Goal: Information Seeking & Learning: Check status

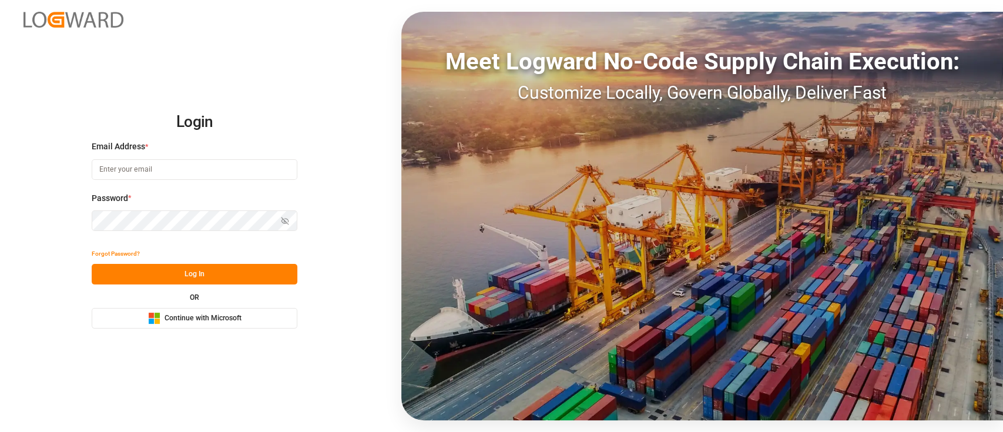
click at [220, 312] on button "Microsoft Logo Continue with Microsoft" at bounding box center [195, 318] width 206 height 21
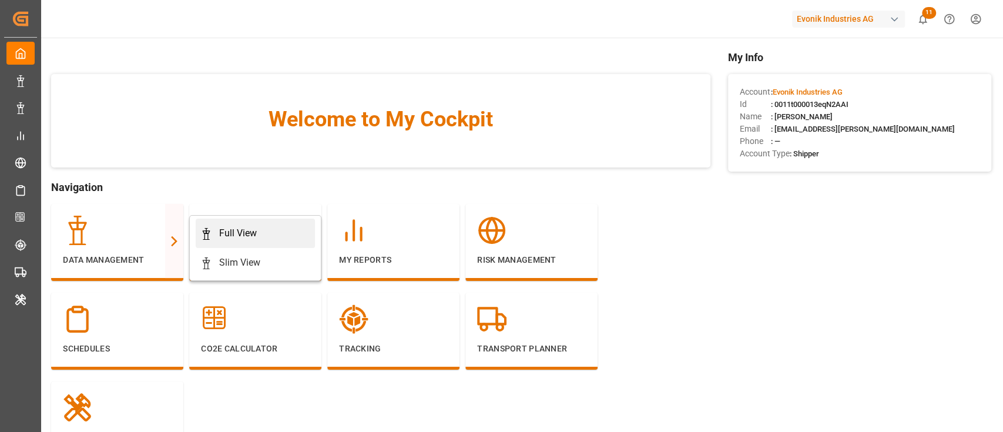
click at [210, 228] on icon at bounding box center [206, 234] width 12 height 12
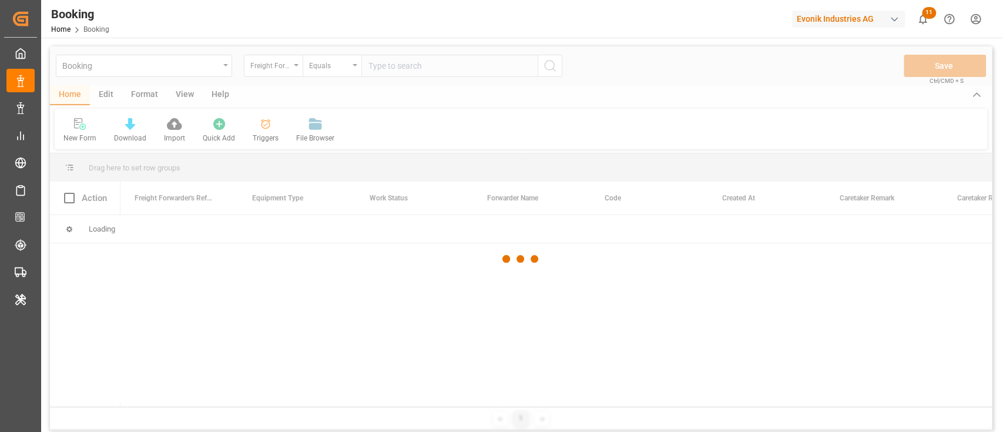
click at [146, 95] on div at bounding box center [521, 258] width 942 height 425
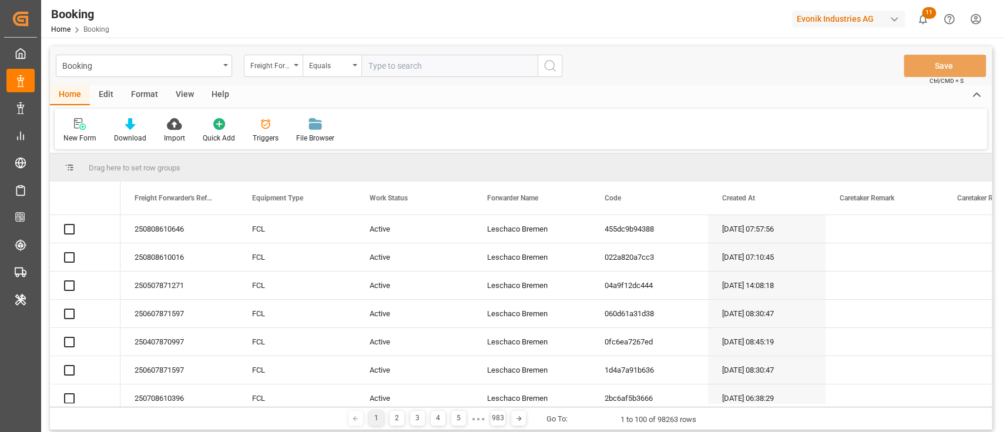
click at [146, 95] on div "Format" at bounding box center [144, 95] width 45 height 20
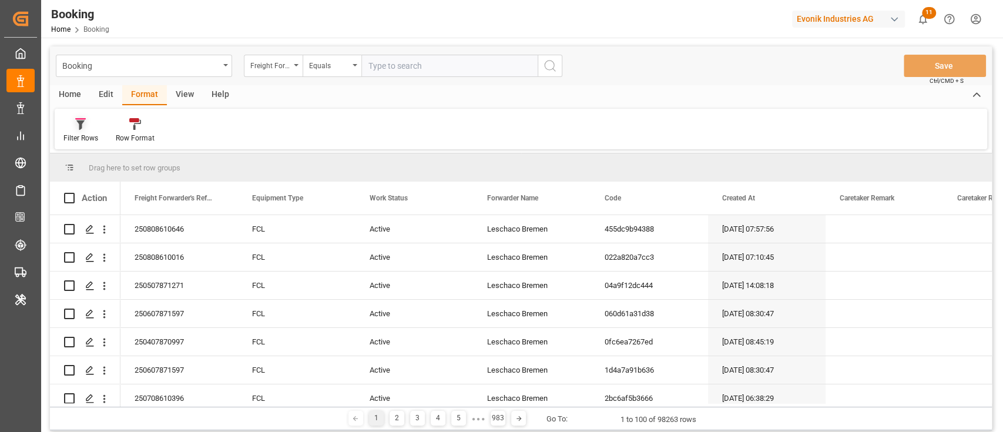
click at [72, 134] on div "Filter Rows" at bounding box center [80, 138] width 35 height 11
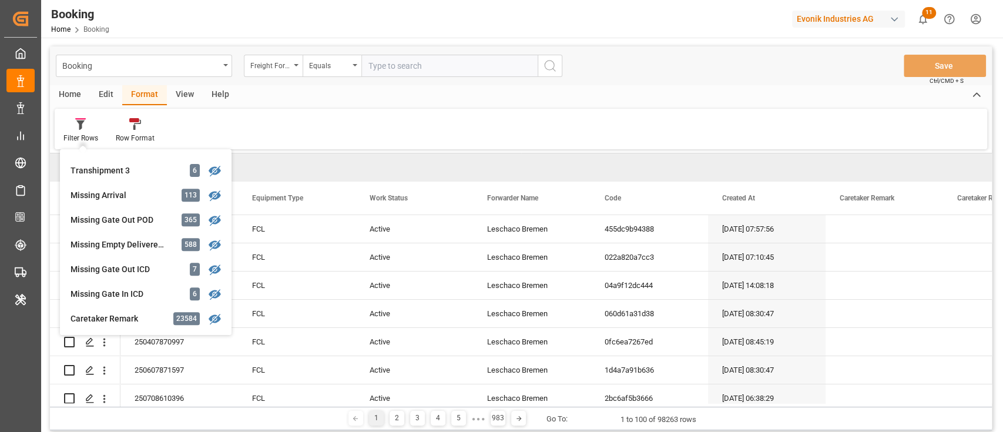
scroll to position [470, 0]
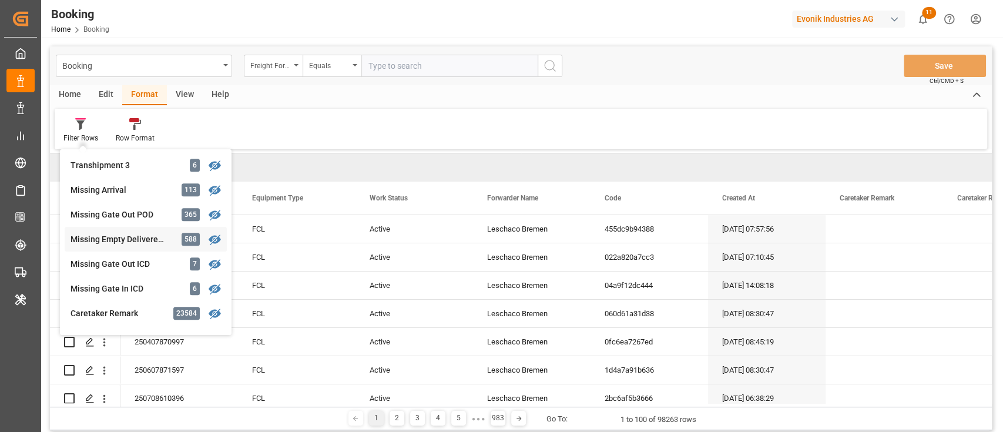
click at [111, 234] on div "Missing Empty Delivered Depot" at bounding box center [122, 239] width 103 height 12
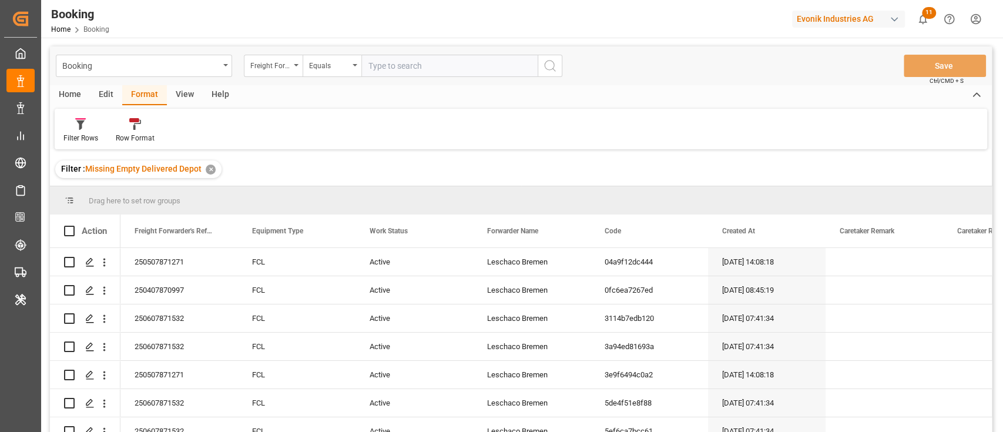
click at [186, 98] on div "View" at bounding box center [185, 95] width 36 height 20
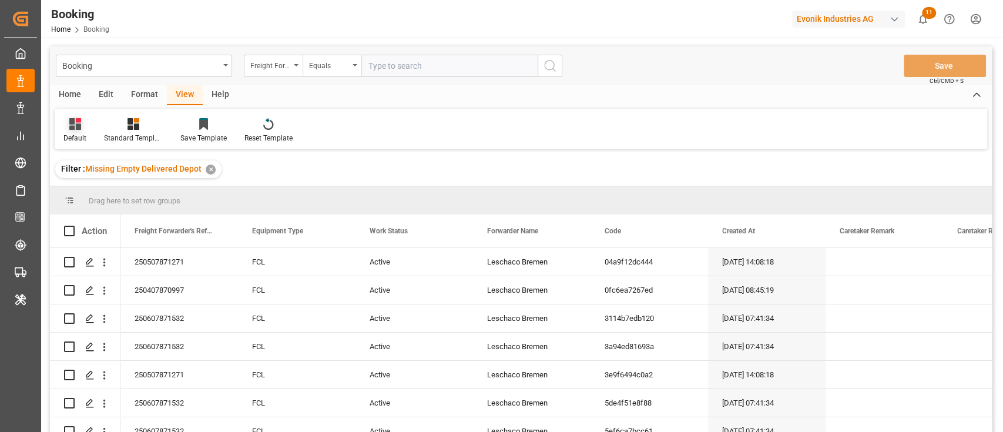
click at [76, 129] on icon at bounding box center [75, 124] width 12 height 12
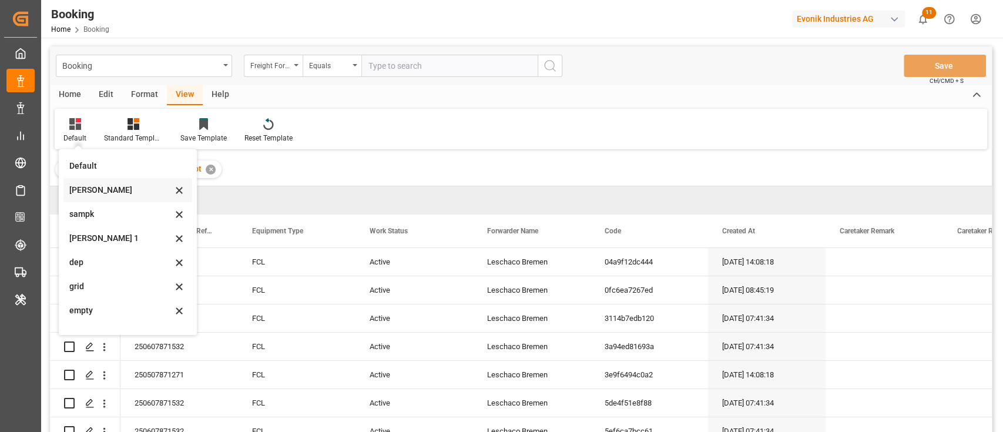
scroll to position [233, 0]
click at [102, 313] on div "empty fin" at bounding box center [120, 319] width 103 height 12
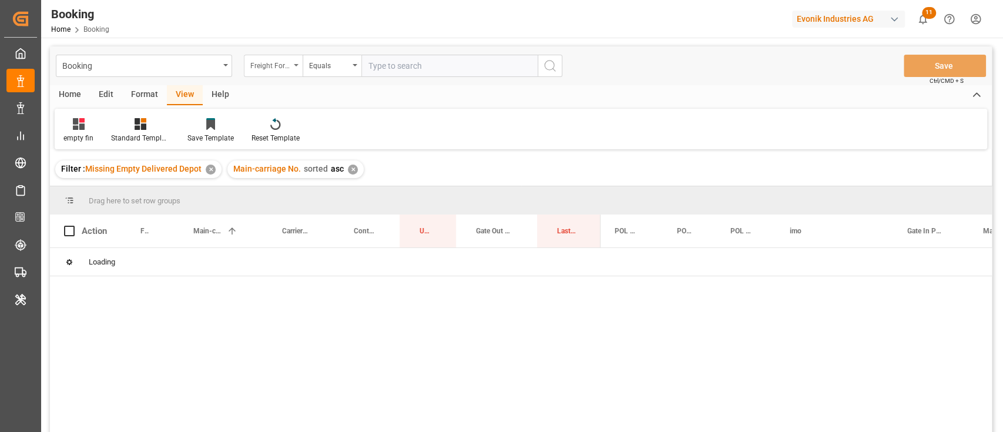
click at [292, 68] on div "Freight Forwarder's Reference No." at bounding box center [273, 66] width 59 height 22
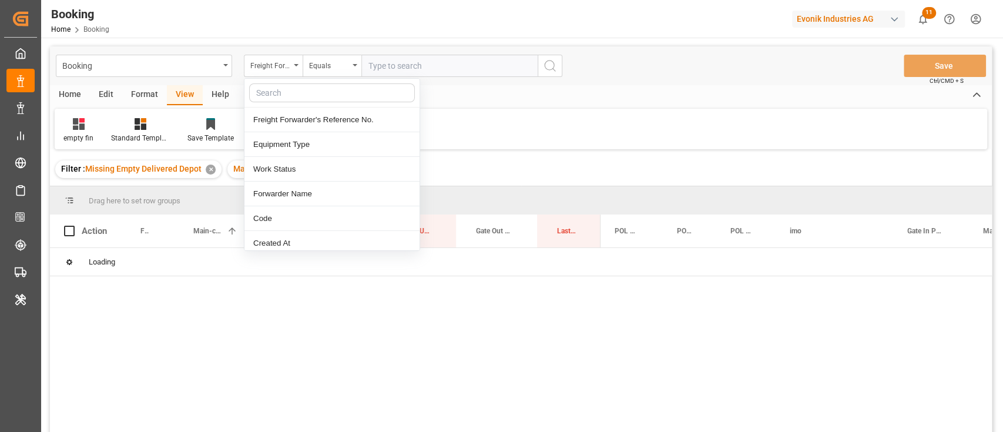
click at [292, 85] on input "text" at bounding box center [332, 92] width 166 height 19
click at [292, 92] on input "text" at bounding box center [332, 92] width 166 height 19
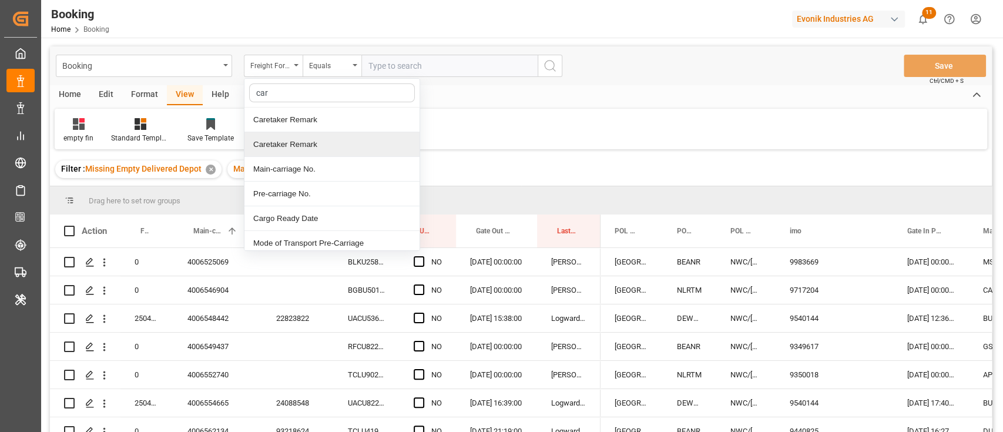
type input "carr"
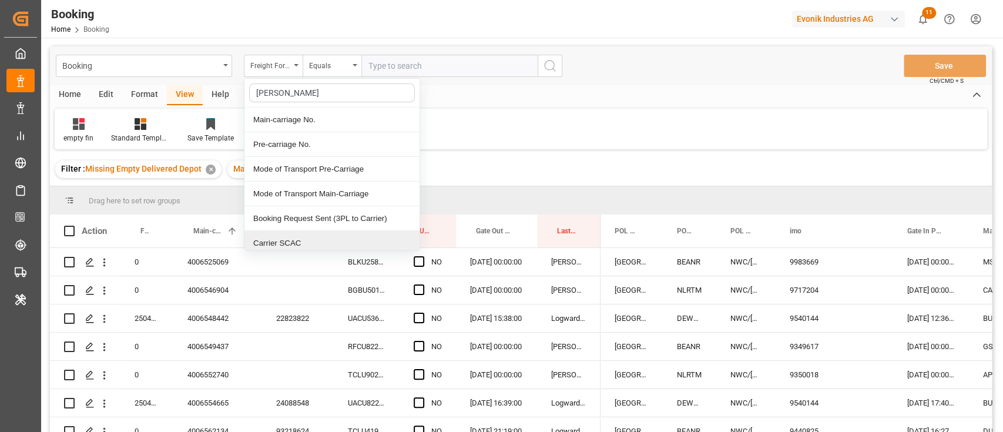
click at [307, 239] on div "Carrier SCAC" at bounding box center [332, 243] width 175 height 25
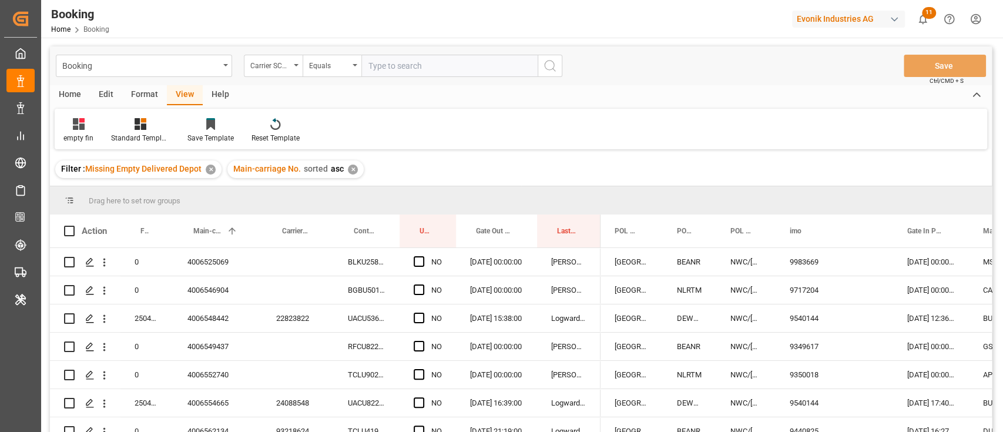
click at [423, 70] on input "text" at bounding box center [449, 66] width 176 height 22
type input "cmdu"
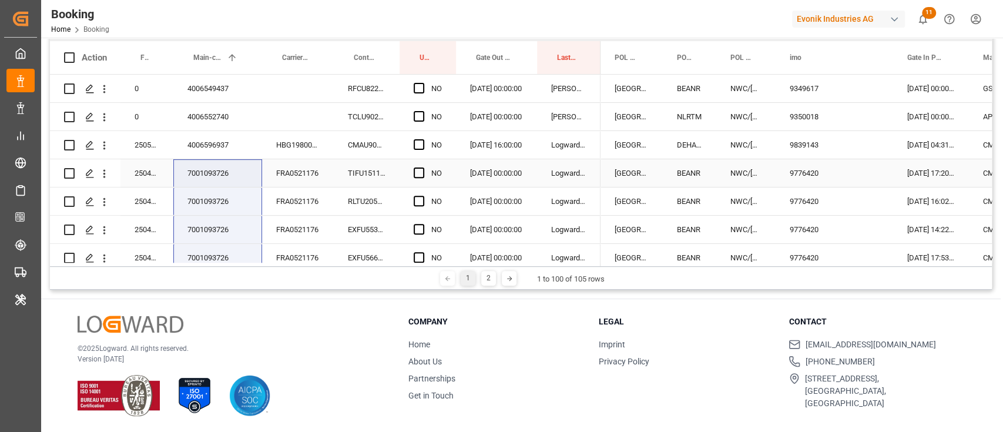
drag, startPoint x: 226, startPoint y: 242, endPoint x: 227, endPoint y: 176, distance: 65.9
click at [225, 155] on div "4006596937" at bounding box center [217, 145] width 89 height 28
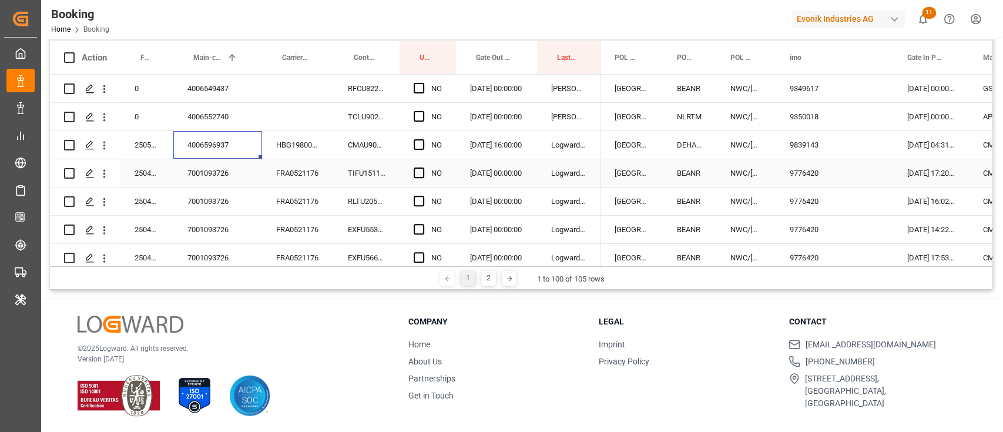
click at [228, 178] on div "7001093726" at bounding box center [217, 173] width 89 height 28
click at [299, 180] on div "FRA0521176" at bounding box center [298, 173] width 72 height 28
click at [379, 172] on div "TIFU1511164" at bounding box center [367, 173] width 66 height 28
drag, startPoint x: 414, startPoint y: 169, endPoint x: 416, endPoint y: 190, distance: 21.2
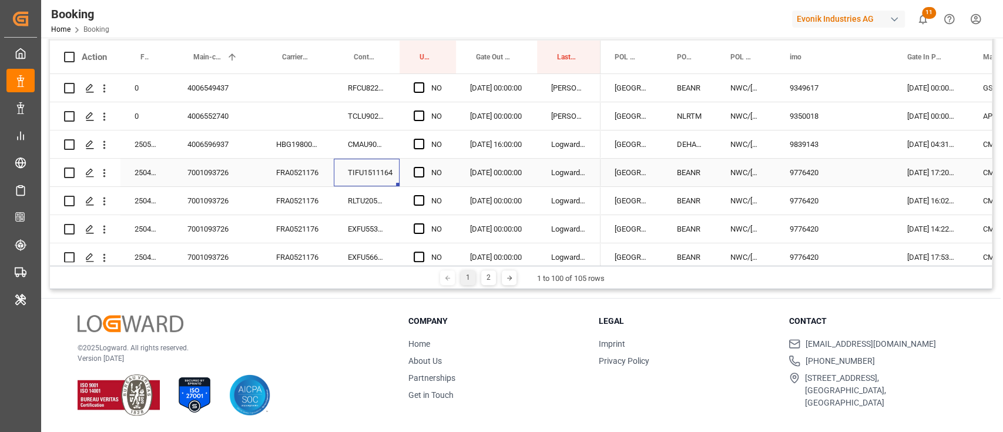
click at [414, 168] on span "Press SPACE to select this row." at bounding box center [419, 172] width 11 height 11
click at [423, 167] on input "Press SPACE to select this row." at bounding box center [423, 167] width 0 height 0
click at [417, 190] on div "Press SPACE to select this row." at bounding box center [423, 201] width 18 height 27
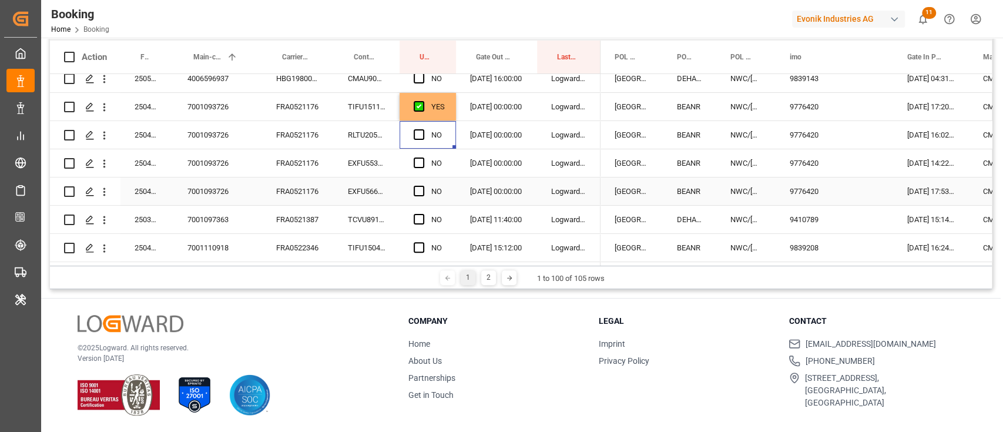
scroll to position [78, 0]
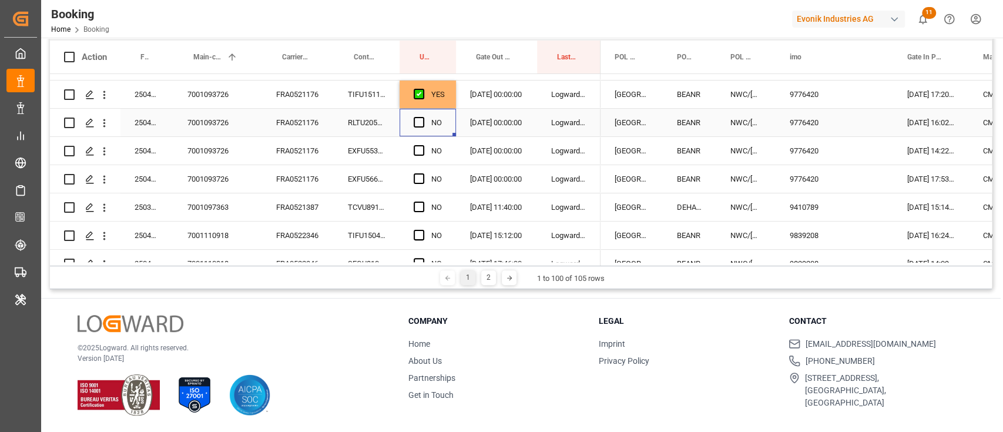
click at [386, 122] on div "RLTU2058448" at bounding box center [367, 123] width 66 height 28
click at [373, 158] on div "EXFU5533126" at bounding box center [367, 151] width 66 height 28
click at [420, 123] on span "Press SPACE to select this row." at bounding box center [419, 122] width 11 height 11
click at [423, 117] on input "Press SPACE to select this row." at bounding box center [423, 117] width 0 height 0
click at [376, 170] on div "EXFU5665523" at bounding box center [367, 179] width 66 height 28
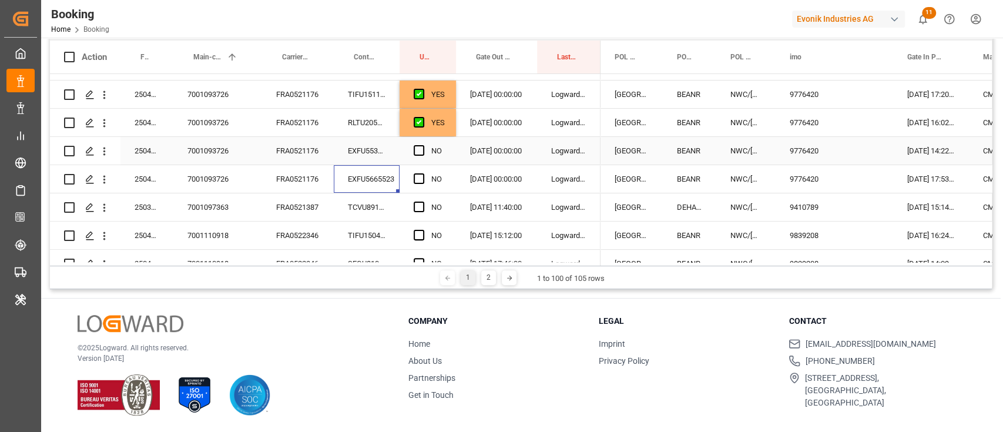
click at [416, 157] on div "Press SPACE to select this row." at bounding box center [423, 151] width 18 height 27
click at [418, 153] on span "Press SPACE to select this row." at bounding box center [419, 150] width 11 height 11
click at [423, 145] on input "Press SPACE to select this row." at bounding box center [423, 145] width 0 height 0
click at [366, 213] on div "TCVU8912414" at bounding box center [367, 207] width 66 height 28
click at [420, 178] on span "Press SPACE to select this row." at bounding box center [419, 178] width 11 height 11
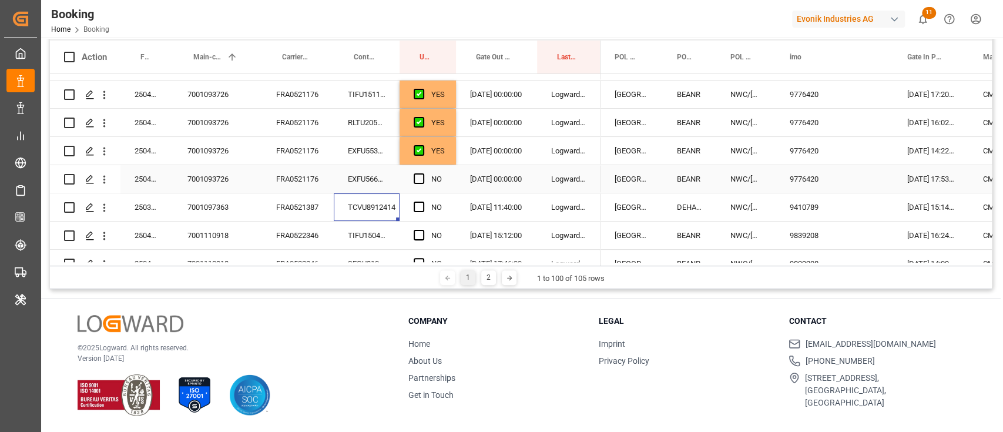
click at [423, 173] on input "Press SPACE to select this row." at bounding box center [423, 173] width 0 height 0
click at [419, 206] on span "Press SPACE to select this row." at bounding box center [419, 207] width 11 height 11
click at [423, 202] on input "Press SPACE to select this row." at bounding box center [423, 202] width 0 height 0
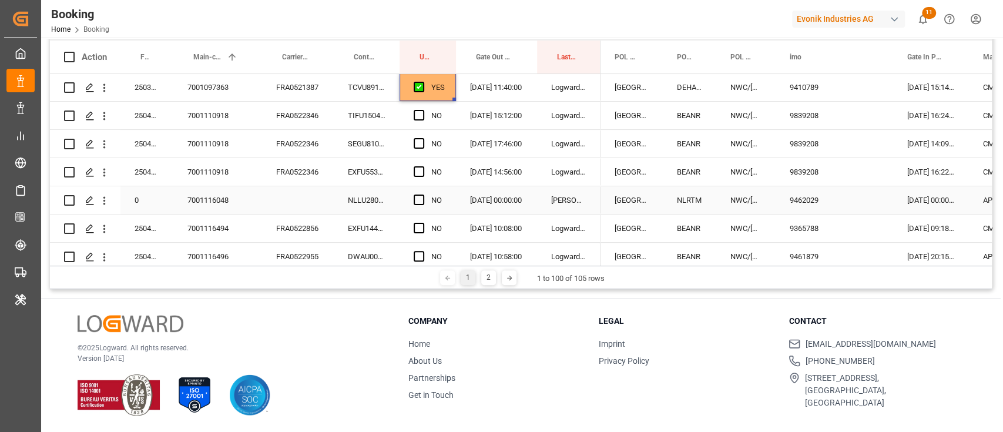
scroll to position [156, 0]
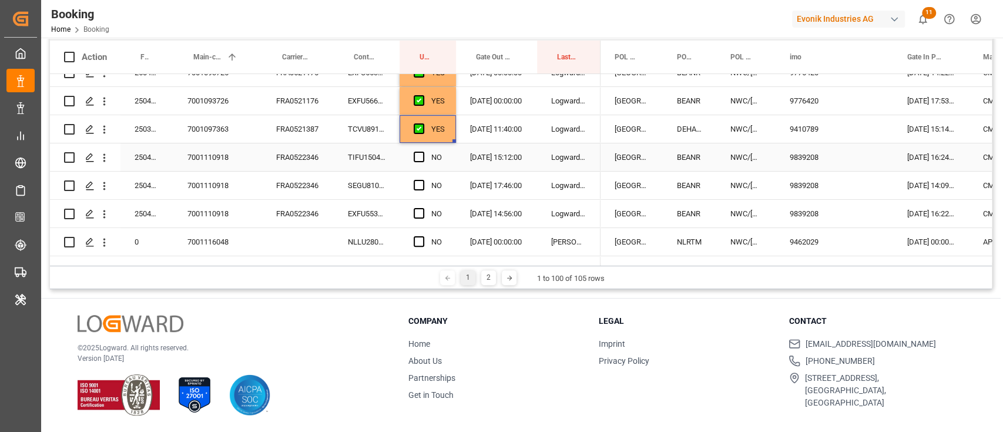
click at [276, 162] on div "FRA0522346" at bounding box center [298, 157] width 72 height 28
click at [357, 158] on div "TIFU1504057" at bounding box center [367, 157] width 66 height 28
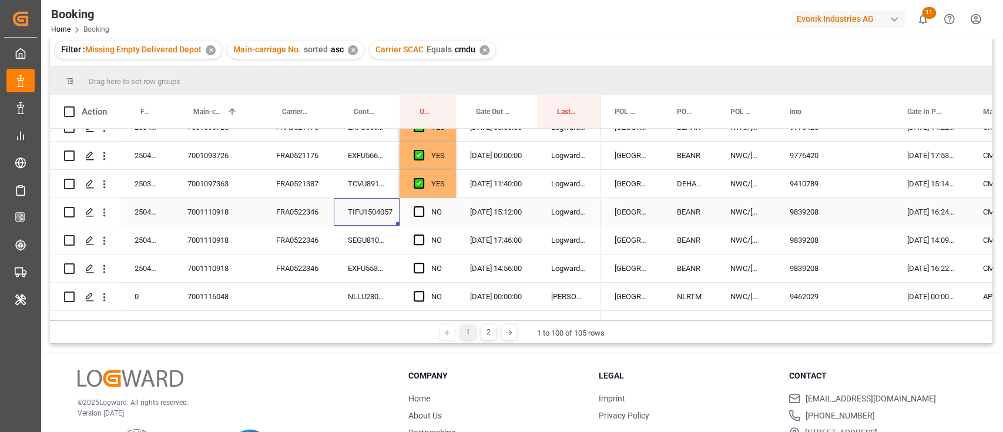
scroll to position [228, 0]
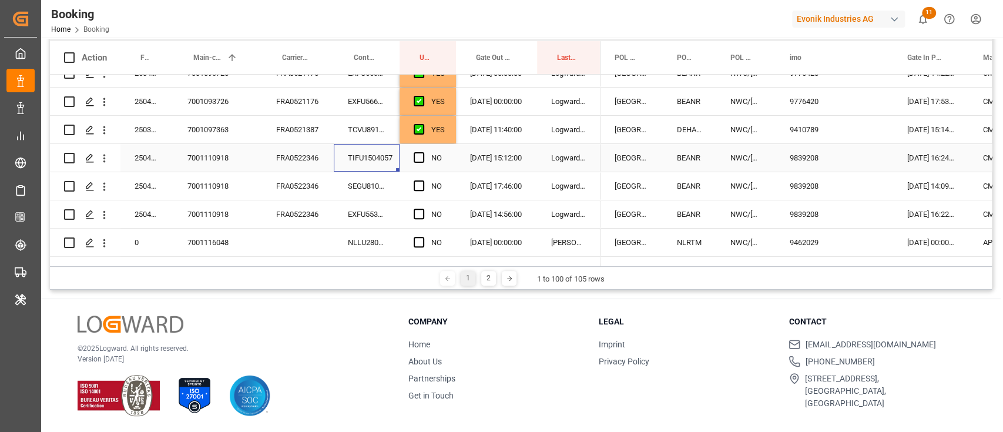
click at [423, 153] on span "Press SPACE to select this row." at bounding box center [419, 157] width 11 height 11
click at [423, 152] on input "Press SPACE to select this row." at bounding box center [423, 152] width 0 height 0
click at [417, 179] on div "Press SPACE to select this row." at bounding box center [423, 186] width 18 height 27
click at [419, 201] on div "Press SPACE to select this row." at bounding box center [423, 214] width 18 height 27
click at [419, 209] on span "Press SPACE to select this row." at bounding box center [419, 214] width 11 height 11
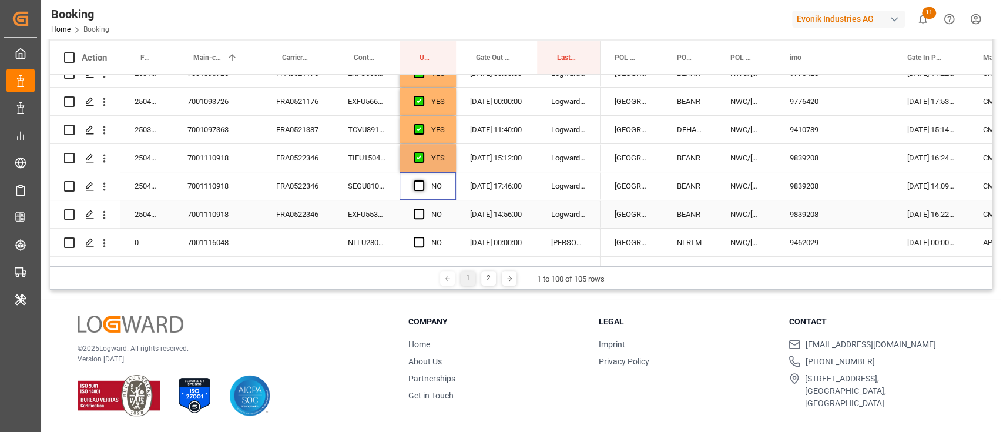
click at [423, 209] on input "Press SPACE to select this row." at bounding box center [423, 209] width 0 height 0
click at [415, 182] on span "Press SPACE to select this row." at bounding box center [419, 185] width 11 height 11
click at [423, 180] on input "Press SPACE to select this row." at bounding box center [423, 180] width 0 height 0
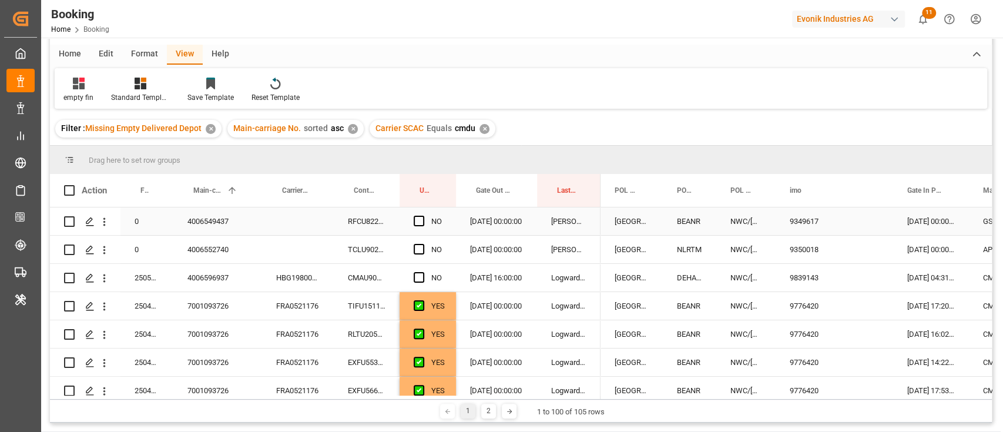
scroll to position [71, 0]
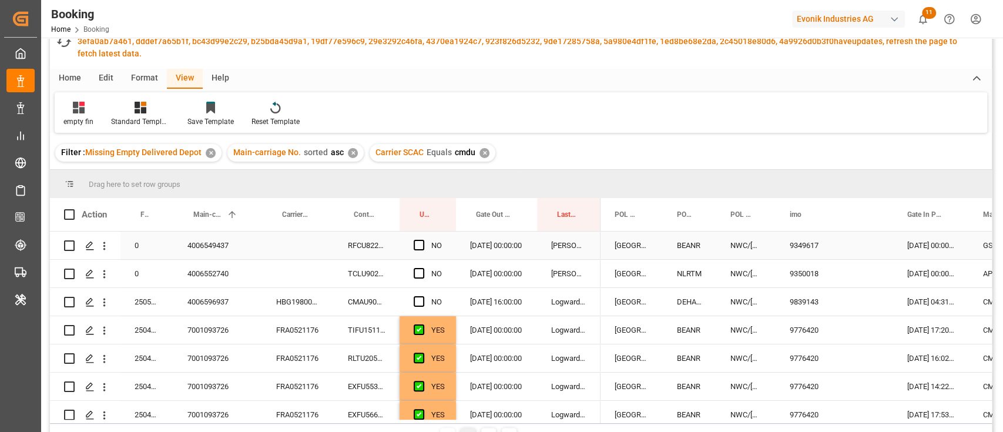
click at [367, 244] on div "RFCU8226833" at bounding box center [367, 246] width 66 height 28
click at [410, 242] on div "NO" at bounding box center [428, 246] width 56 height 28
click at [417, 236] on div "Press SPACE to select this row." at bounding box center [423, 245] width 18 height 27
click at [417, 242] on span "Press SPACE to select this row." at bounding box center [419, 245] width 11 height 11
click at [423, 240] on input "Press SPACE to select this row." at bounding box center [423, 240] width 0 height 0
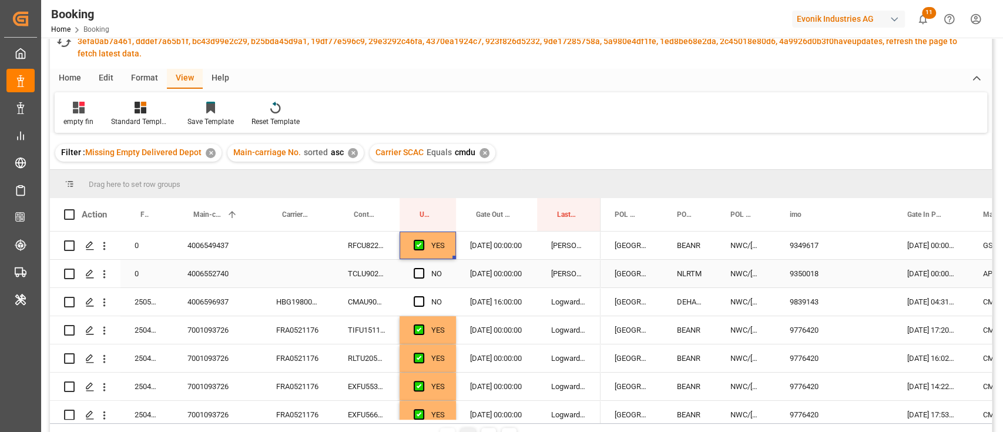
click at [380, 262] on div "TCLU9026370" at bounding box center [367, 274] width 66 height 28
click at [366, 299] on div "CMAU9083356" at bounding box center [367, 302] width 66 height 28
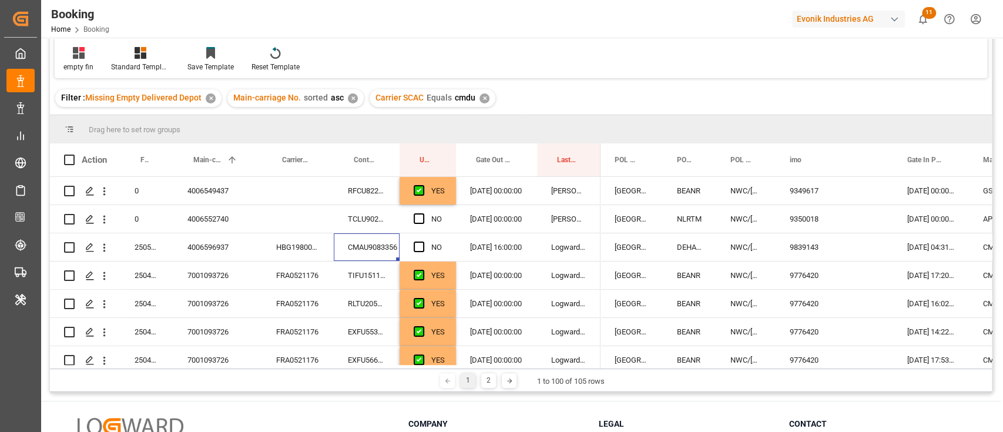
scroll to position [16, 0]
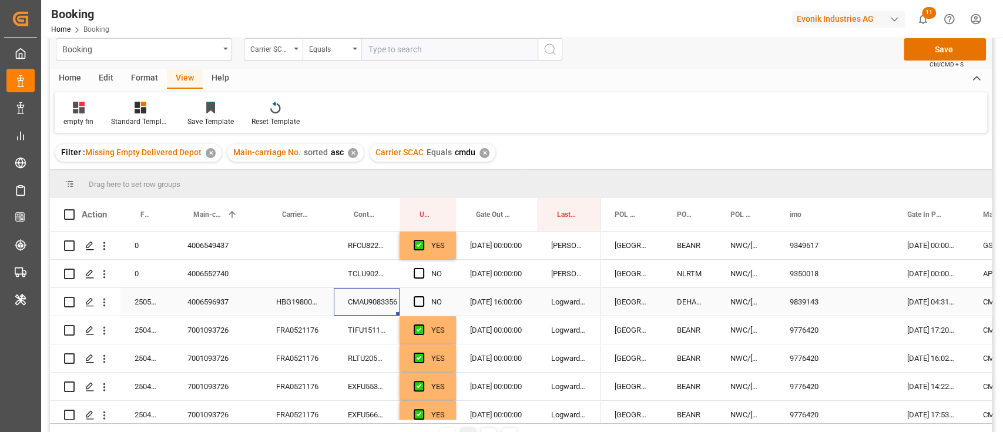
click at [108, 300] on icon "open menu" at bounding box center [104, 302] width 12 height 12
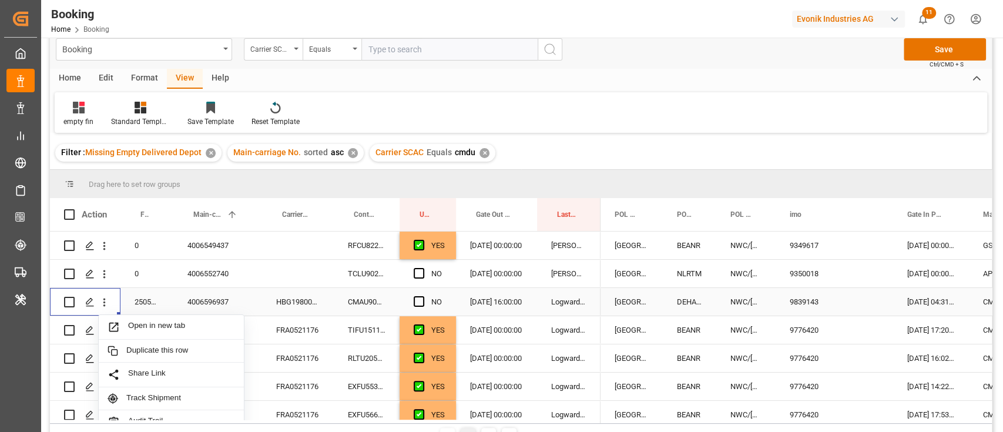
click at [152, 324] on span "Open in new tab" at bounding box center [181, 327] width 107 height 12
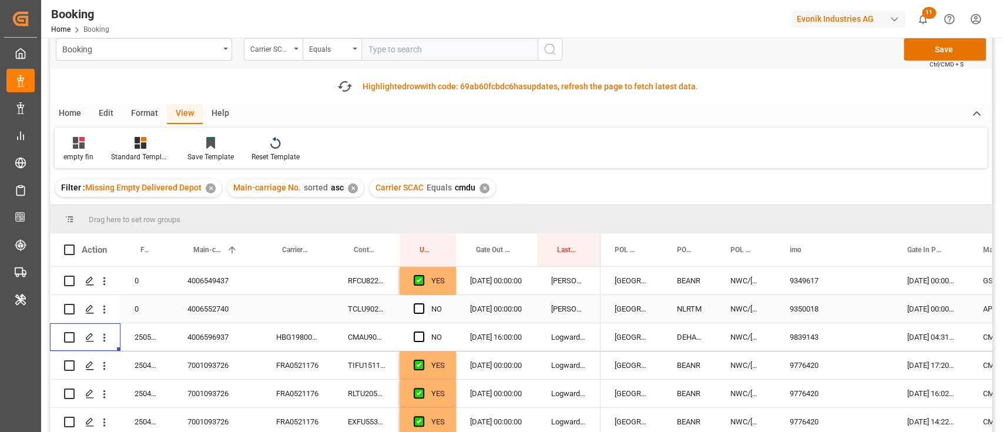
click at [423, 304] on span "Press SPACE to select this row." at bounding box center [419, 308] width 11 height 11
click at [423, 303] on input "Press SPACE to select this row." at bounding box center [423, 303] width 0 height 0
click at [421, 333] on span "Press SPACE to select this row." at bounding box center [419, 337] width 11 height 11
click at [423, 332] on input "Press SPACE to select this row." at bounding box center [423, 332] width 0 height 0
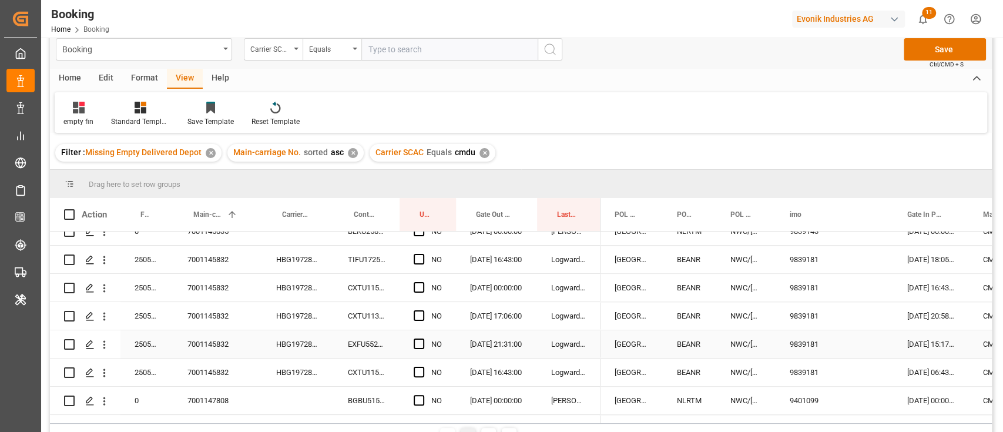
scroll to position [862, 0]
click at [303, 302] on div "HBG1972869" at bounding box center [298, 315] width 72 height 28
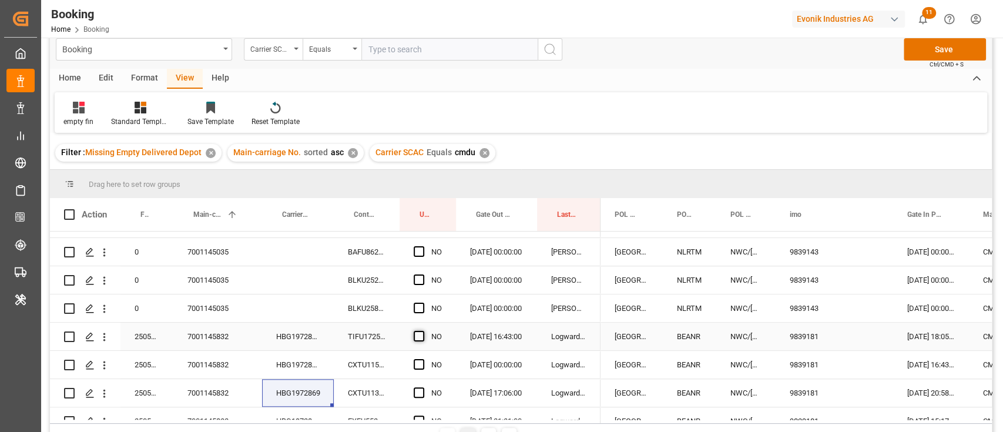
click at [418, 335] on span "Press SPACE to select this row." at bounding box center [419, 336] width 11 height 11
click at [423, 331] on input "Press SPACE to select this row." at bounding box center [423, 331] width 0 height 0
click at [416, 362] on span "Press SPACE to select this row." at bounding box center [419, 364] width 11 height 11
click at [423, 359] on input "Press SPACE to select this row." at bounding box center [423, 359] width 0 height 0
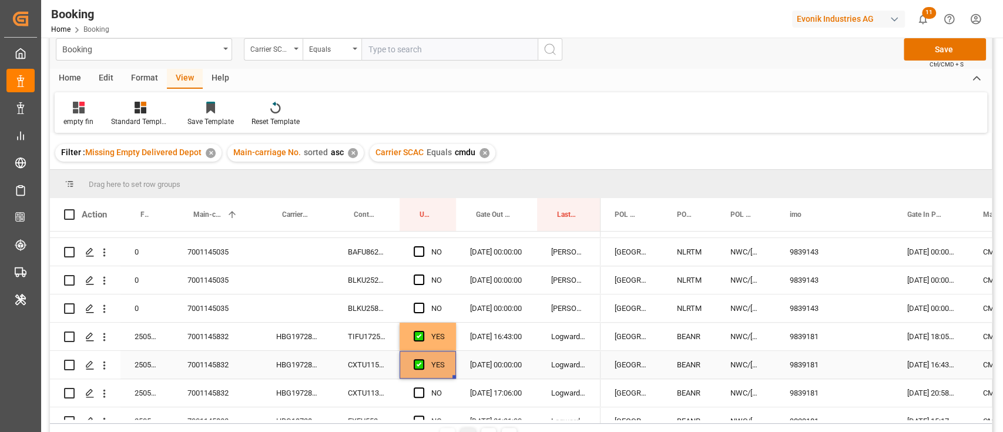
click at [419, 371] on div "Press SPACE to select this row." at bounding box center [423, 364] width 18 height 27
click at [416, 395] on span "Press SPACE to select this row." at bounding box center [419, 392] width 11 height 11
click at [423, 387] on input "Press SPACE to select this row." at bounding box center [423, 387] width 0 height 0
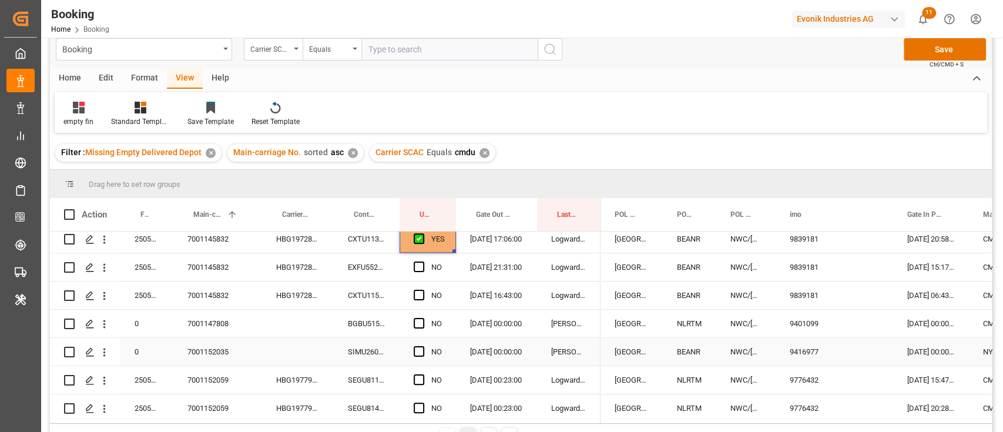
scroll to position [940, 0]
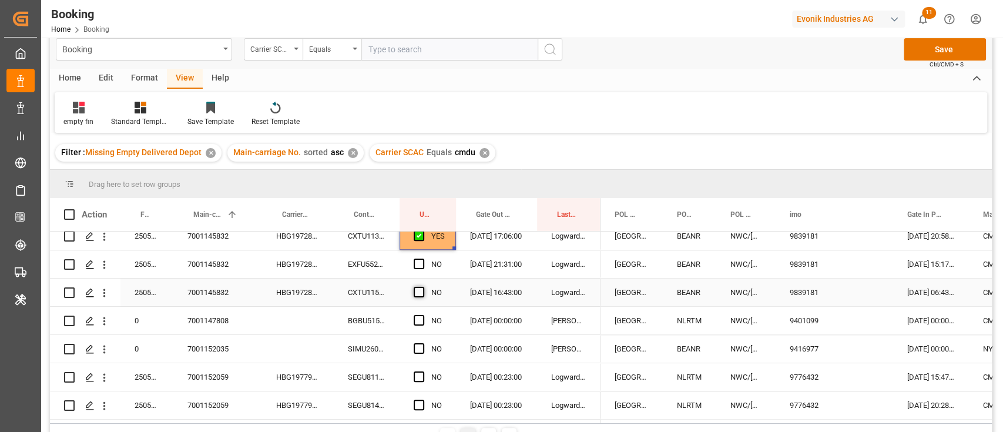
click at [415, 263] on span "Press SPACE to select this row." at bounding box center [419, 264] width 11 height 11
click at [423, 259] on input "Press SPACE to select this row." at bounding box center [423, 259] width 0 height 0
click at [416, 287] on span "Press SPACE to select this row." at bounding box center [419, 292] width 11 height 11
click at [423, 287] on input "Press SPACE to select this row." at bounding box center [423, 287] width 0 height 0
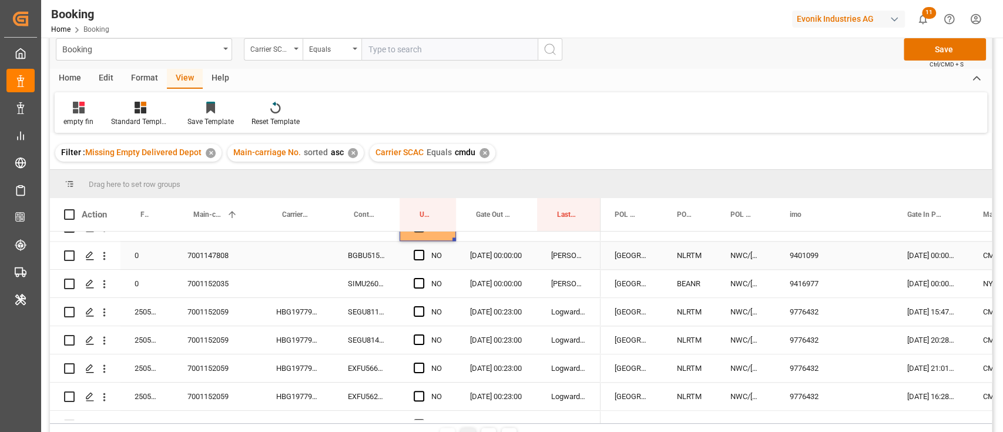
scroll to position [1097, 0]
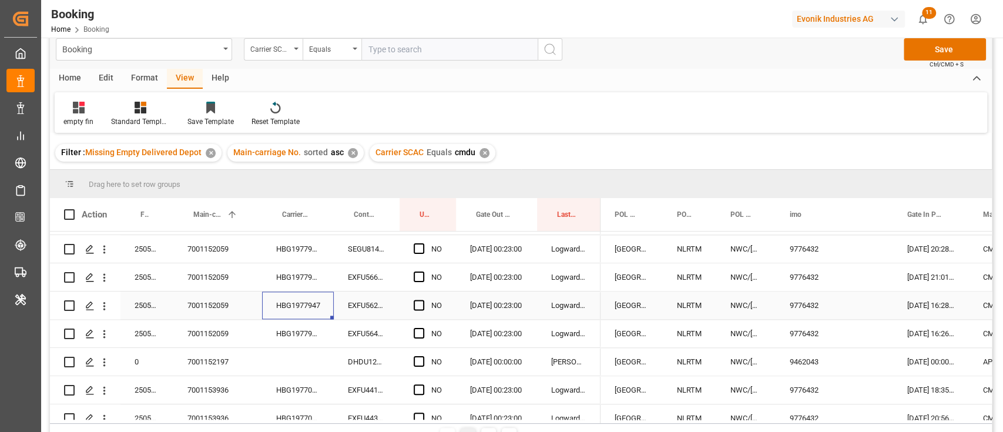
click at [292, 292] on div "HBG1977947" at bounding box center [298, 306] width 72 height 28
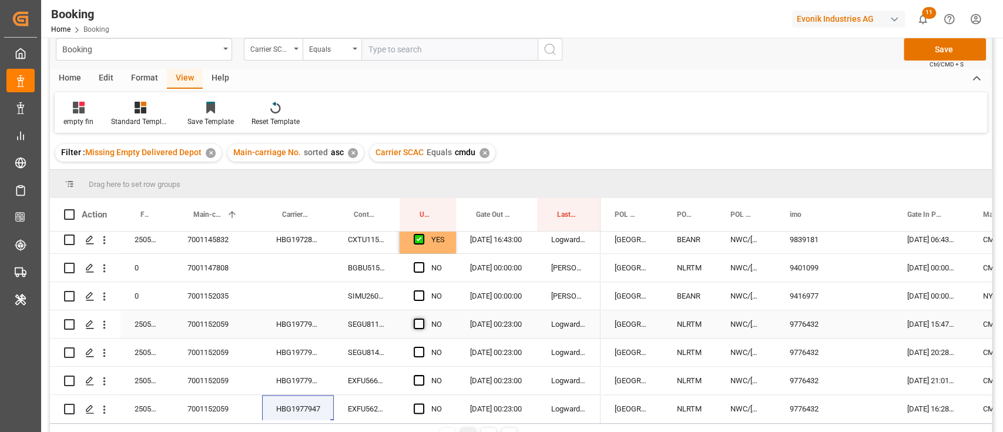
click at [421, 321] on span "Press SPACE to select this row." at bounding box center [419, 324] width 11 height 11
click at [423, 319] on input "Press SPACE to select this row." at bounding box center [423, 319] width 0 height 0
click at [421, 354] on span "Press SPACE to select this row." at bounding box center [419, 352] width 11 height 11
click at [423, 347] on input "Press SPACE to select this row." at bounding box center [423, 347] width 0 height 0
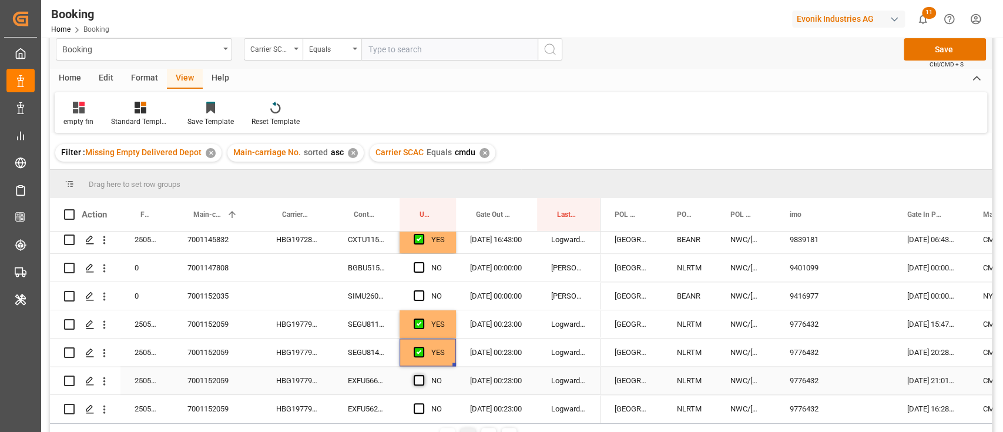
click at [419, 381] on span "Press SPACE to select this row." at bounding box center [419, 380] width 11 height 11
click at [423, 375] on input "Press SPACE to select this row." at bounding box center [423, 375] width 0 height 0
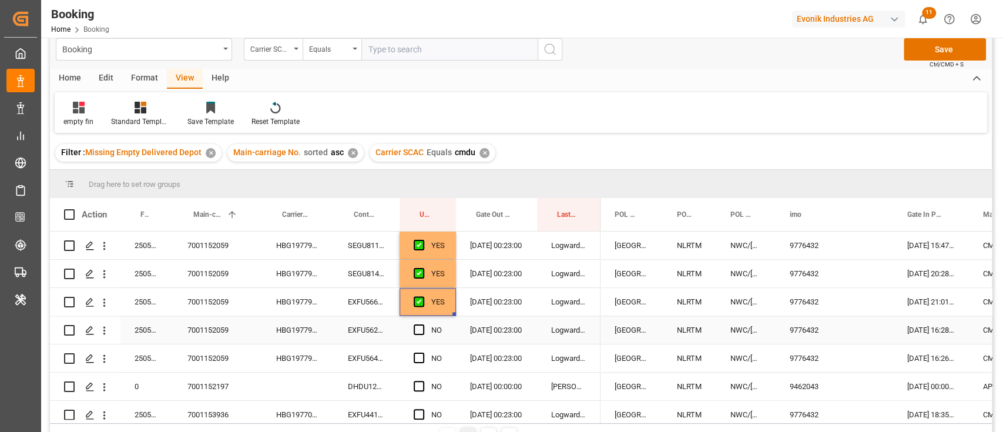
click at [419, 326] on span "Press SPACE to select this row." at bounding box center [419, 329] width 11 height 11
click at [423, 324] on input "Press SPACE to select this row." at bounding box center [423, 324] width 0 height 0
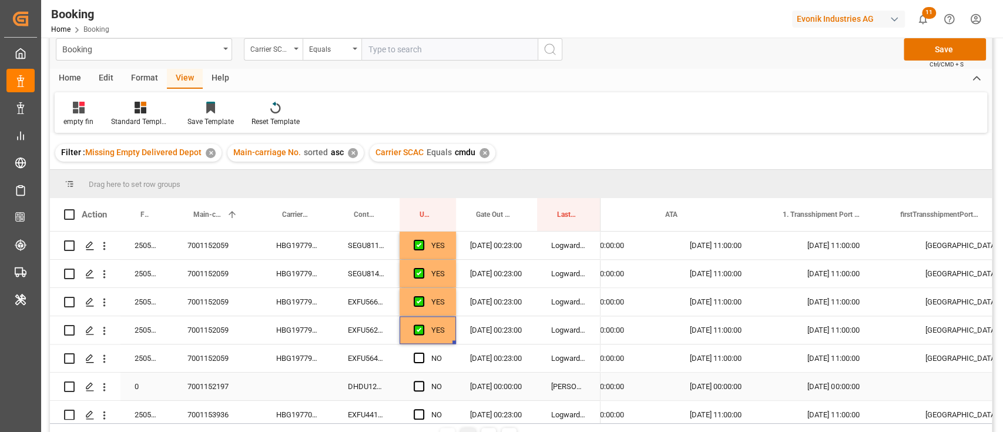
scroll to position [0, 0]
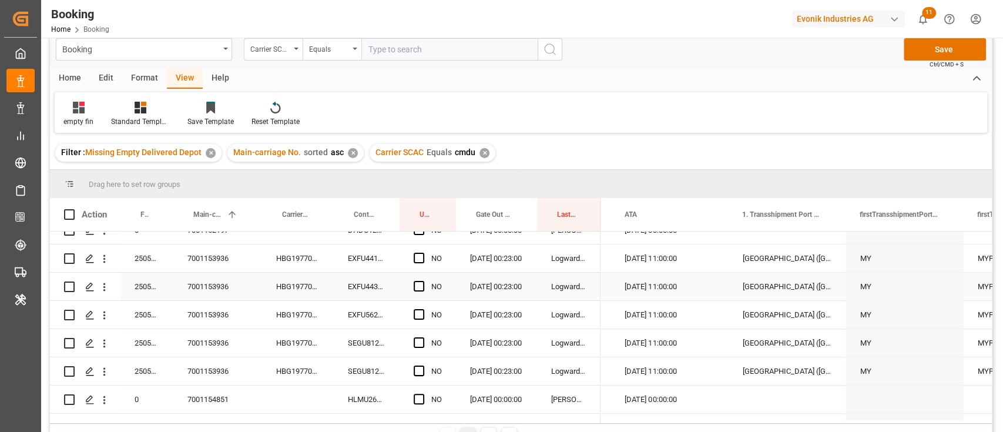
click at [252, 299] on div "7001153936" at bounding box center [217, 287] width 89 height 28
click at [283, 309] on div "HBG1977039" at bounding box center [298, 315] width 72 height 28
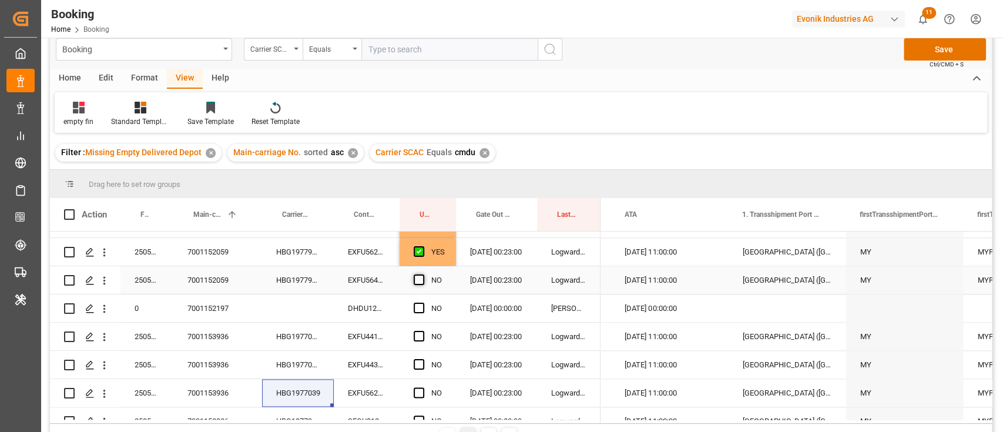
click at [417, 282] on span "Press SPACE to select this row." at bounding box center [419, 279] width 11 height 11
click at [423, 274] on input "Press SPACE to select this row." at bounding box center [423, 274] width 0 height 0
click at [424, 280] on span "Press SPACE to select this row." at bounding box center [419, 279] width 11 height 11
click at [423, 274] on input "Press SPACE to select this row." at bounding box center [423, 274] width 0 height 0
click at [420, 336] on span "Press SPACE to select this row." at bounding box center [419, 336] width 11 height 11
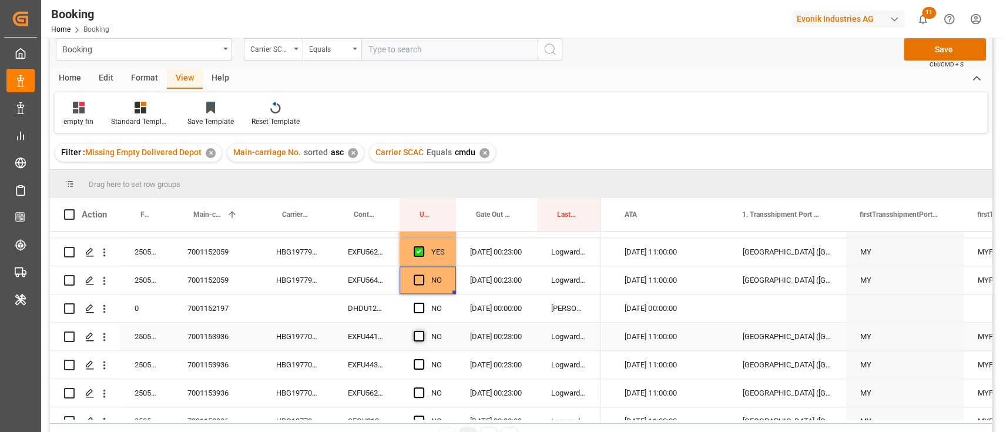
click at [423, 331] on input "Press SPACE to select this row." at bounding box center [423, 331] width 0 height 0
click at [418, 279] on span "Press SPACE to select this row." at bounding box center [419, 279] width 11 height 11
click at [423, 274] on input "Press SPACE to select this row." at bounding box center [423, 274] width 0 height 0
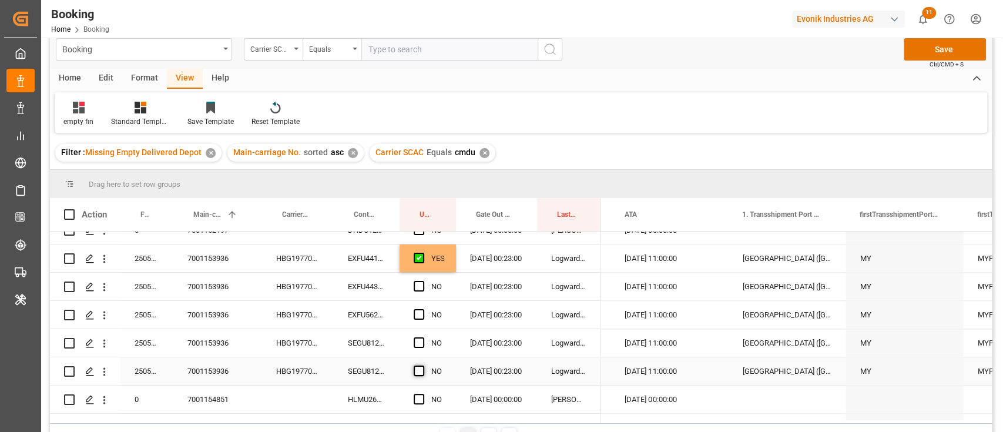
click at [418, 369] on span "Press SPACE to select this row." at bounding box center [419, 371] width 11 height 11
click at [423, 366] on input "Press SPACE to select this row." at bounding box center [423, 366] width 0 height 0
click at [357, 277] on div "EXFU4432300" at bounding box center [367, 287] width 66 height 28
click at [423, 279] on div "Press SPACE to select this row." at bounding box center [423, 286] width 18 height 27
click at [419, 286] on span "Press SPACE to select this row." at bounding box center [419, 286] width 11 height 11
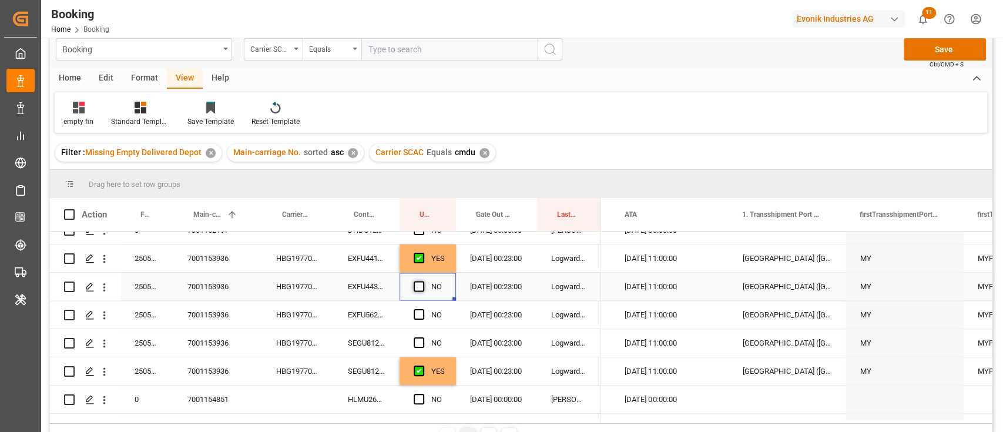
click at [423, 281] on input "Press SPACE to select this row." at bounding box center [423, 281] width 0 height 0
click at [417, 304] on div "Press SPACE to select this row." at bounding box center [423, 315] width 18 height 27
click at [423, 315] on span "Press SPACE to select this row." at bounding box center [419, 314] width 11 height 11
click at [423, 309] on input "Press SPACE to select this row." at bounding box center [423, 309] width 0 height 0
click at [421, 340] on span "Press SPACE to select this row." at bounding box center [419, 342] width 11 height 11
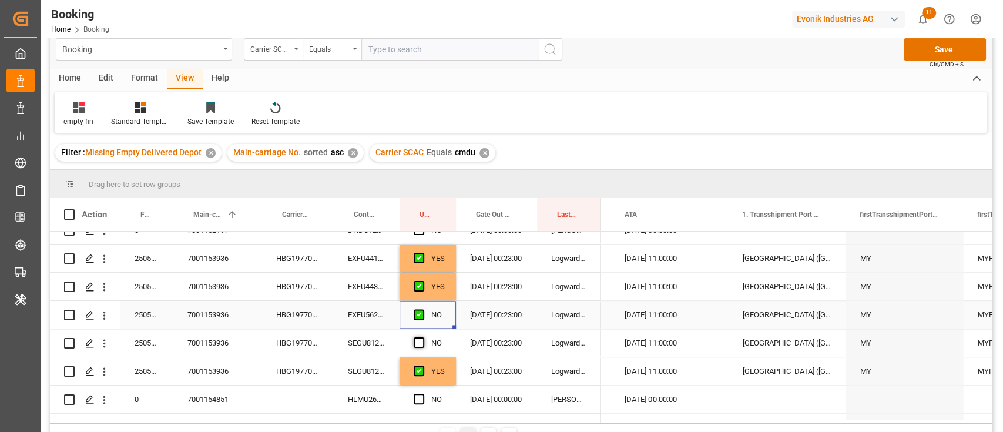
click at [423, 337] on input "Press SPACE to select this row." at bounding box center [423, 337] width 0 height 0
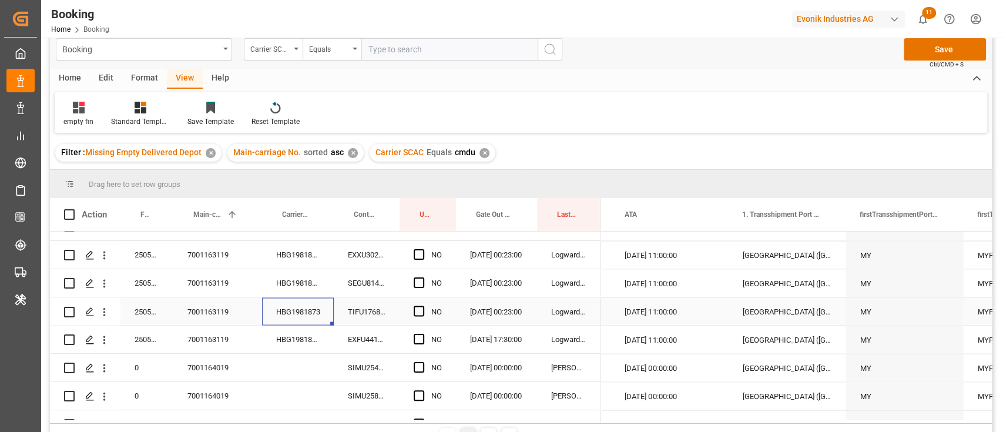
click at [286, 306] on div "HBG1981873" at bounding box center [298, 311] width 72 height 28
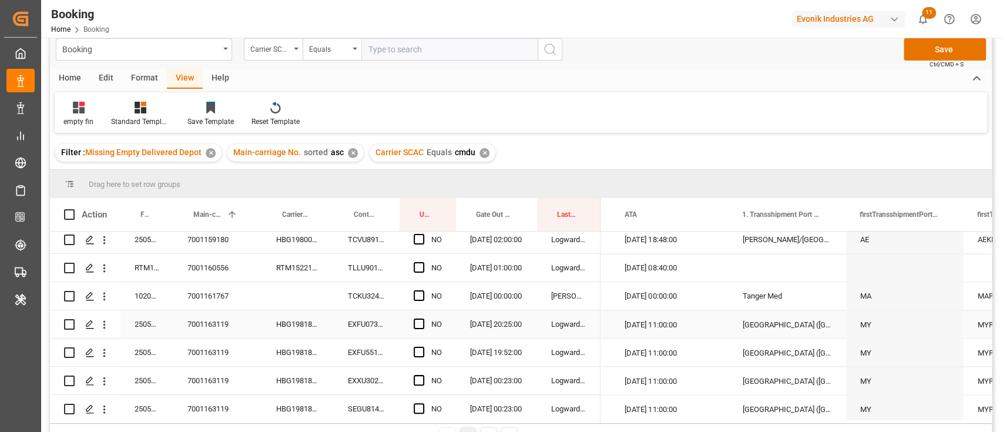
click at [413, 320] on div "NO" at bounding box center [428, 324] width 56 height 28
click at [414, 316] on div "Press SPACE to select this row." at bounding box center [423, 324] width 18 height 27
click at [420, 323] on span "Press SPACE to select this row." at bounding box center [419, 324] width 11 height 11
click at [423, 319] on input "Press SPACE to select this row." at bounding box center [423, 319] width 0 height 0
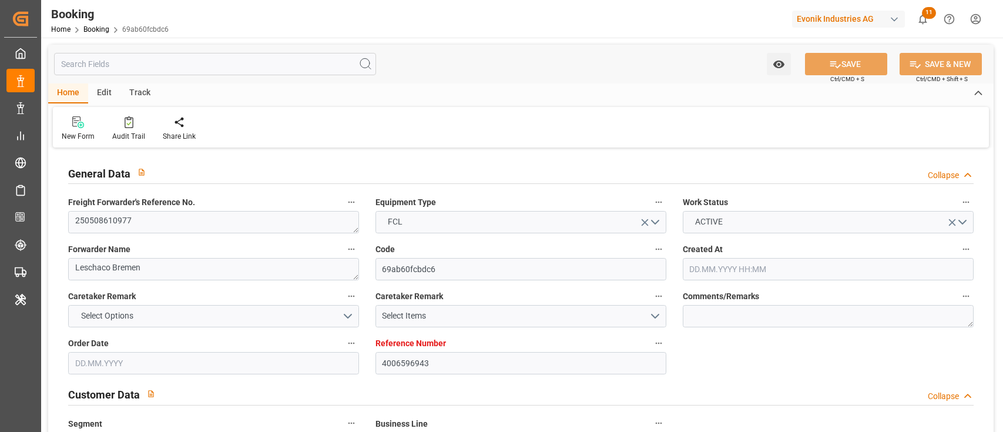
type input "4006596943"
type input "9839143"
type input "CMACGM"
type input "CMA CGM Group"
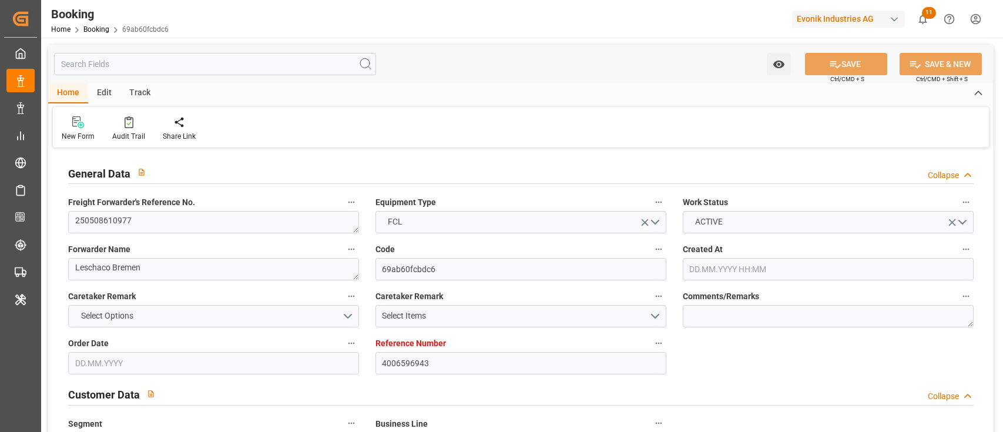
type input "DEHAM"
type input "BDCGP"
type input "68"
type input "MYPKG"
type input "0"
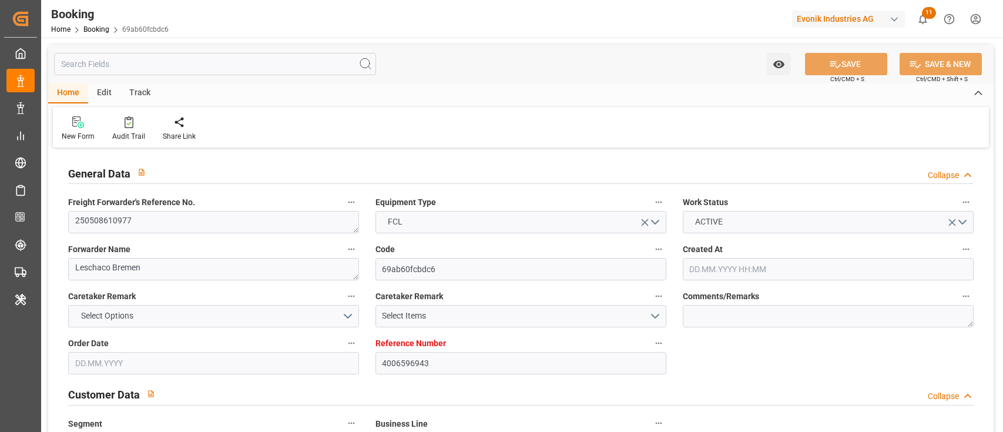
type input "-51"
type input "DEHAM"
type input "BDCGP"
type input "9945356"
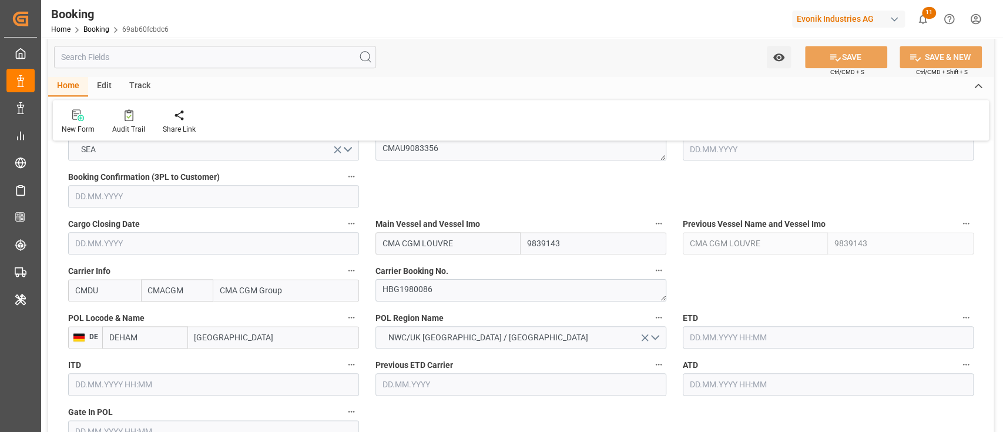
type input "07.05.2025 12:28"
type input "07.05.2025"
type input "16.07.2025"
type input "15.05.2025"
type input "15.05.2025 00:00"
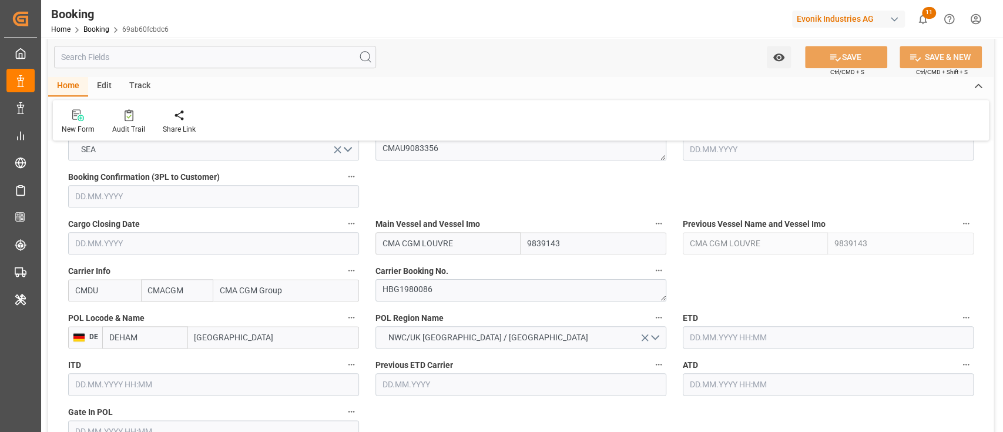
type input "26.05.2025"
type input "26.05.2025 00:00"
type input "26.05.2025"
type input "26.05.2025 19:00"
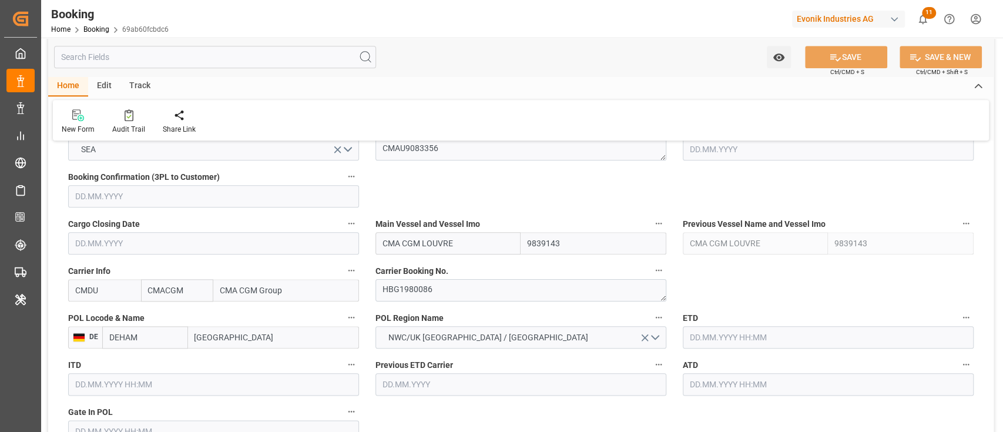
type input "21.05.2025 04:31"
type input "03.08.2025 10:00"
type input "16.07.2025 00:00"
type input "16.07.2025"
type input "02.08.2025 23:48"
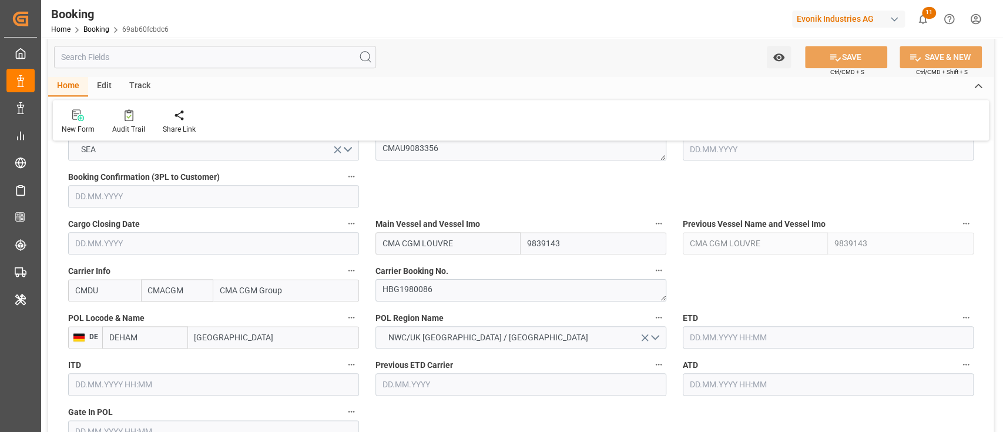
type input "05.07.2025 16:00"
type input "03.07.2025 00:00"
type input "06.07.2025 01:04"
type input "20.07.2025 13:54"
type input "13.07.2025 00:00"
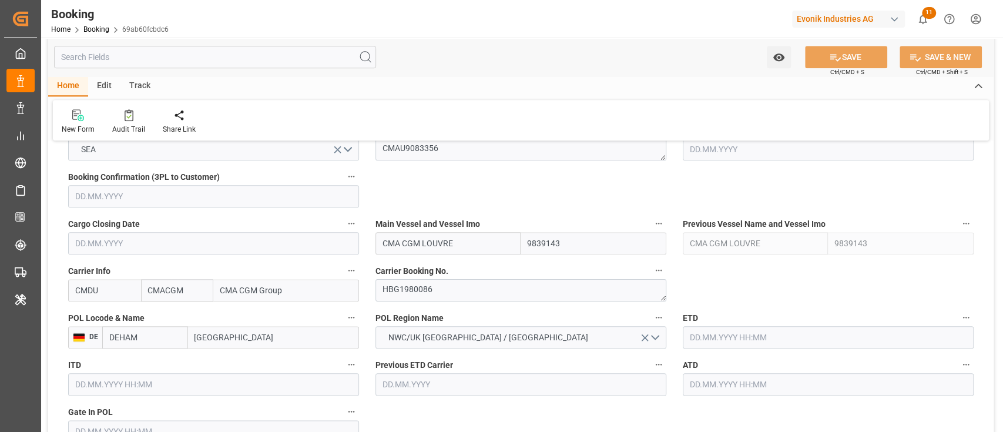
type input "21.07.2025 05:12"
type input "05.08.2025 16:00"
type input "27.05.2025"
type input "12.08.2025 05:15"
type input "12.08.2025"
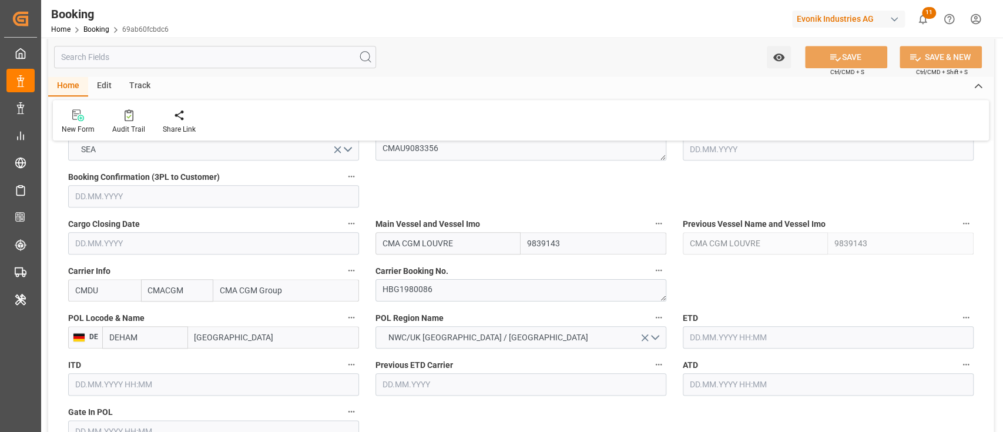
type input "15.05.2025 06:42"
type input "26.05.2025 02:29"
type input "26.05.2025 19:43"
type input "05.07.2025 16:00"
type input "05.07.2025 16:46"
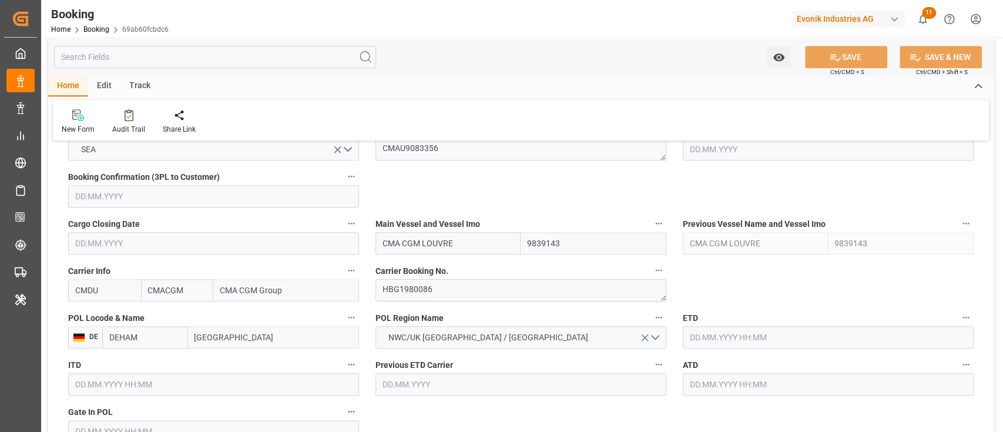
type input "06.07.2025 04:16"
type input "06.07.2025 03:51"
type input "20.07.2025 11:24"
type input "20.07.2025 13:54"
type input "20.07.2025 21:37"
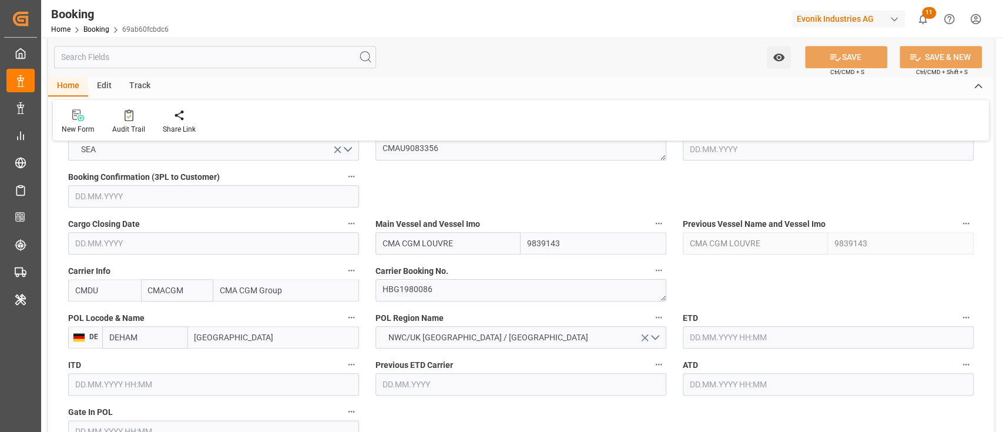
type input "03.08.2025 10:00"
type input "02.08.2025 17:51"
type input "03.08.2025 15:41"
type input "03.08.2025 13:00"
type input "07.08.2025 13:00"
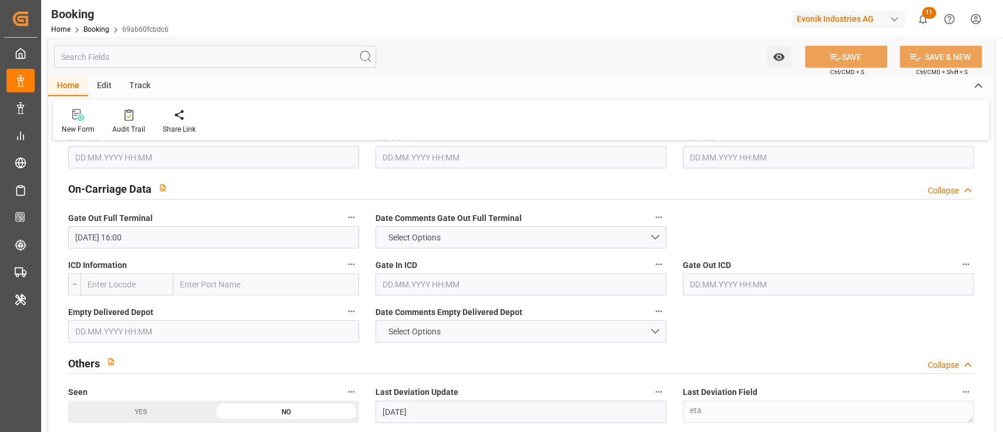
scroll to position [1724, 0]
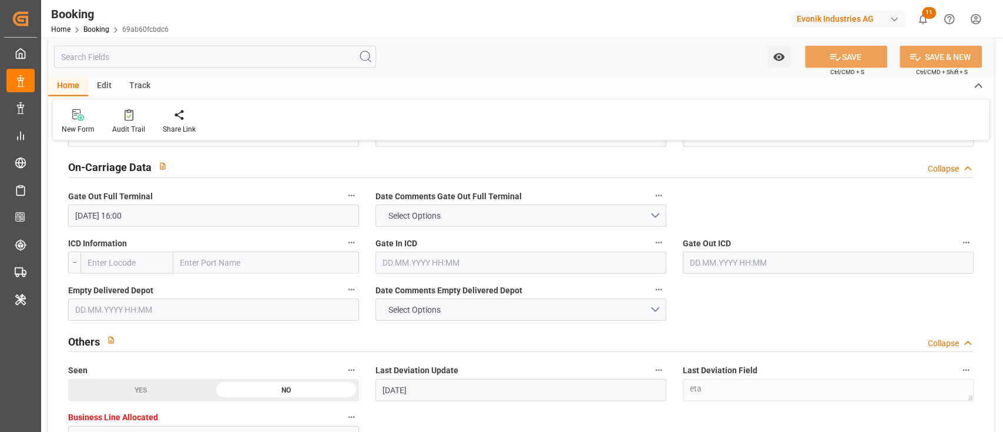
click at [188, 309] on input "text" at bounding box center [213, 310] width 291 height 22
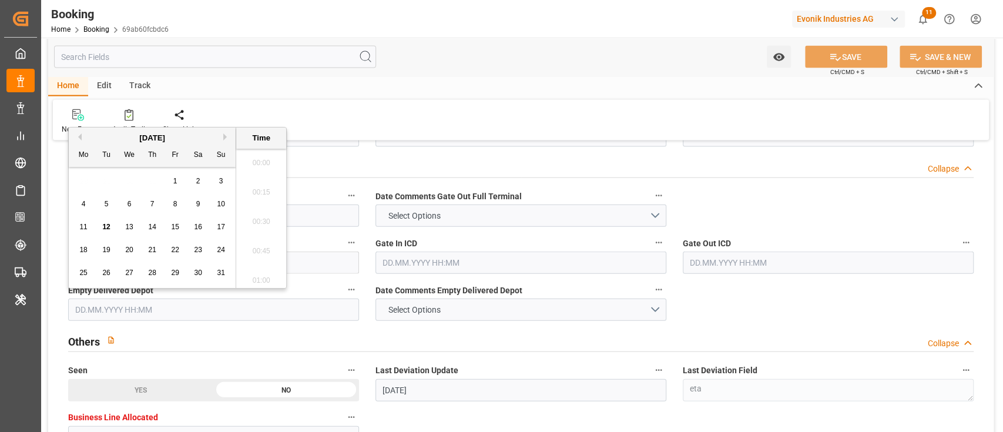
scroll to position [1796, 0]
click at [99, 207] on div "5" at bounding box center [106, 204] width 15 height 14
type input "05.08.2025 00:00"
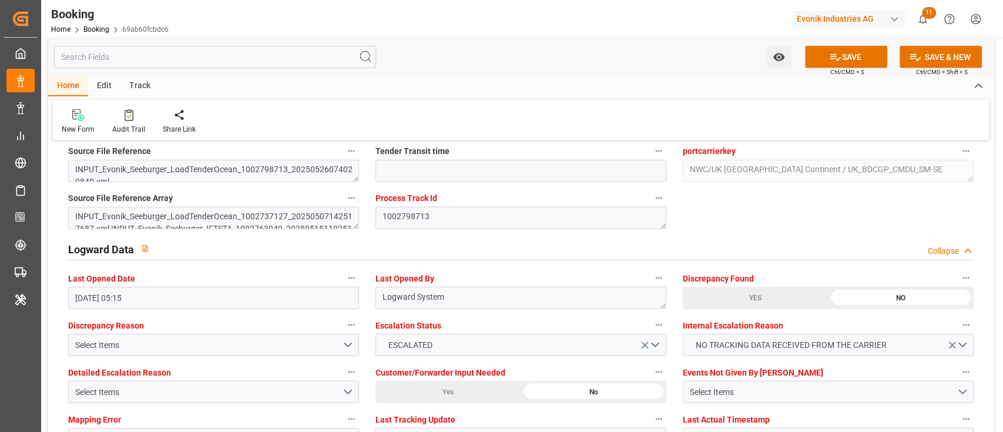
scroll to position [2194, 0]
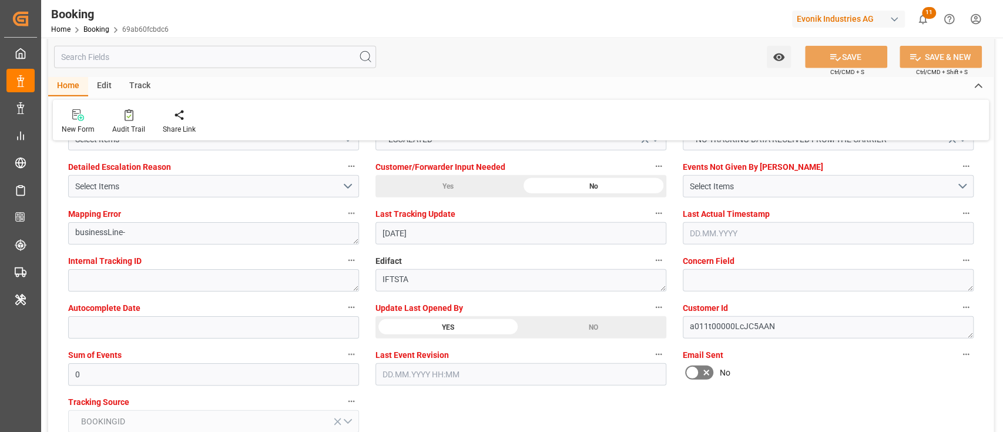
scroll to position [2272, 0]
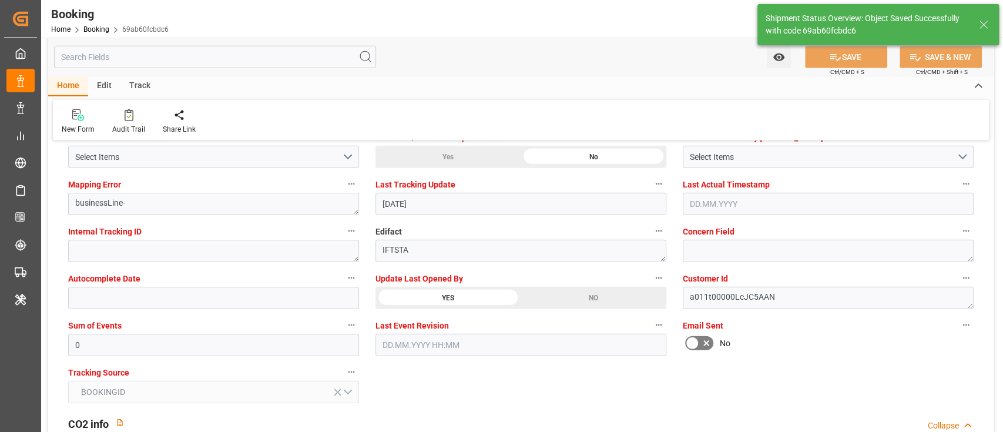
type textarea "Shyam Preethi"
type input "12.08.2025 10:18"
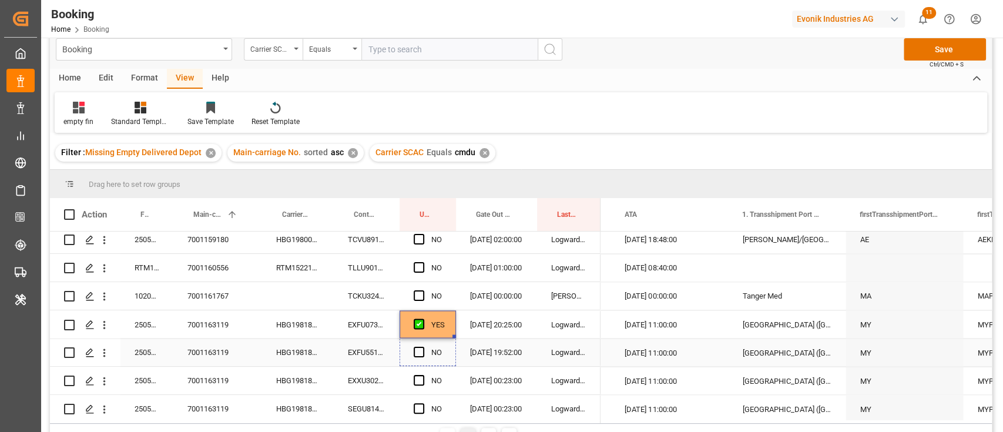
scroll to position [1495, 0]
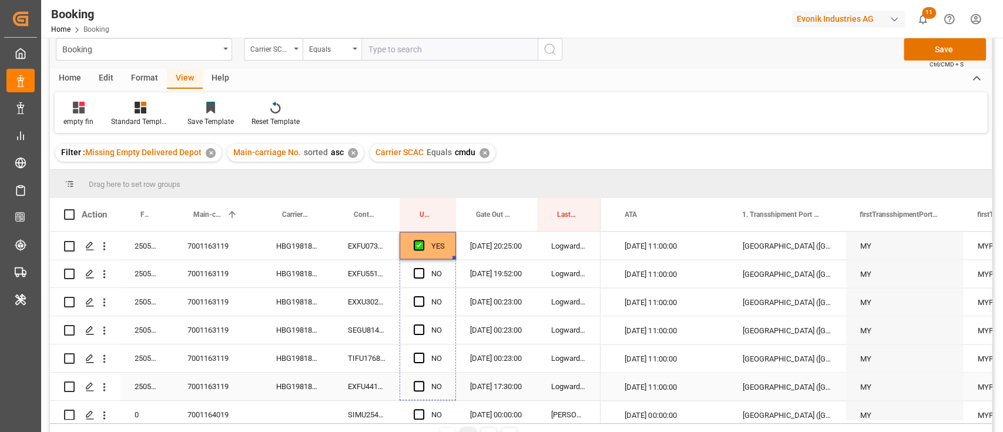
drag, startPoint x: 454, startPoint y: 334, endPoint x: 421, endPoint y: 376, distance: 53.2
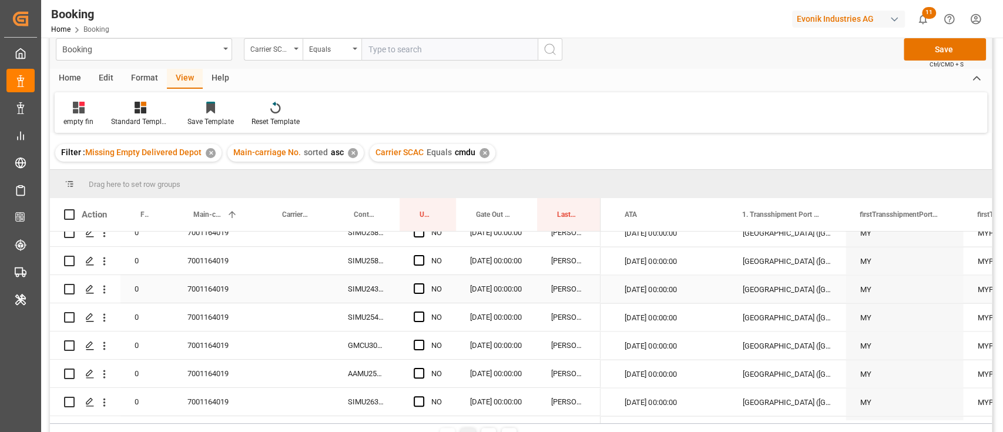
scroll to position [1730, 0]
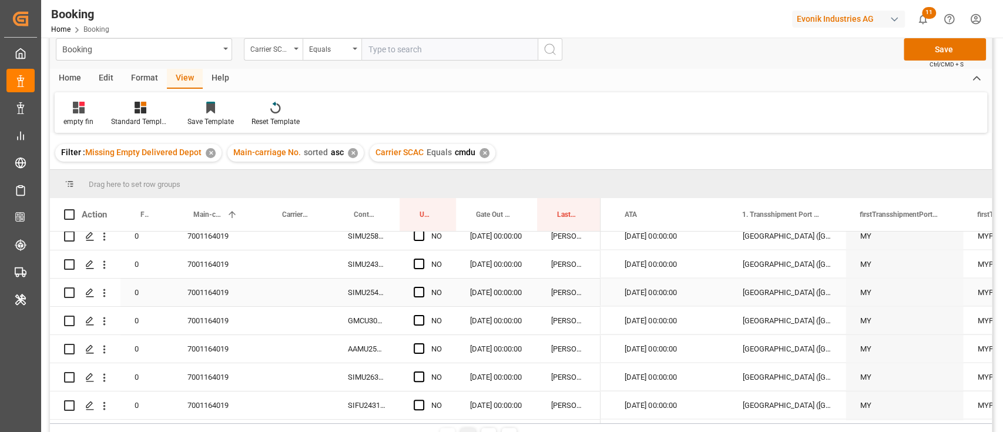
click at [205, 289] on div "7001164019" at bounding box center [217, 293] width 89 height 28
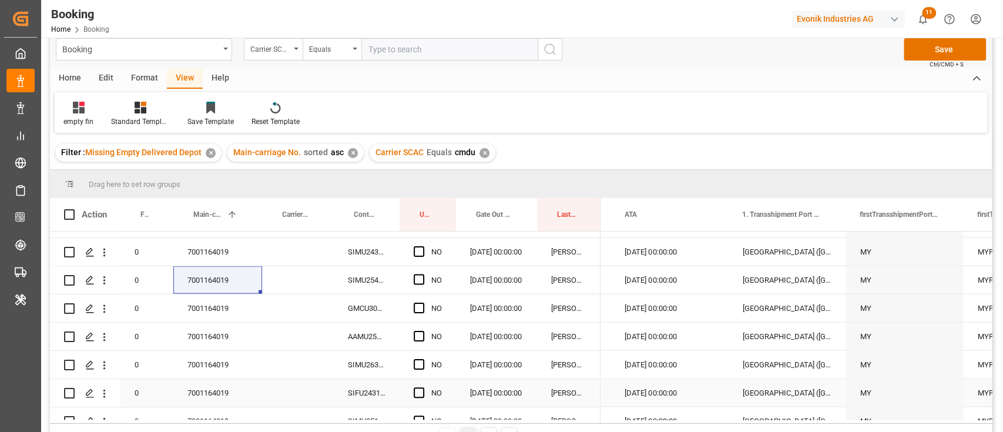
scroll to position [1821, 0]
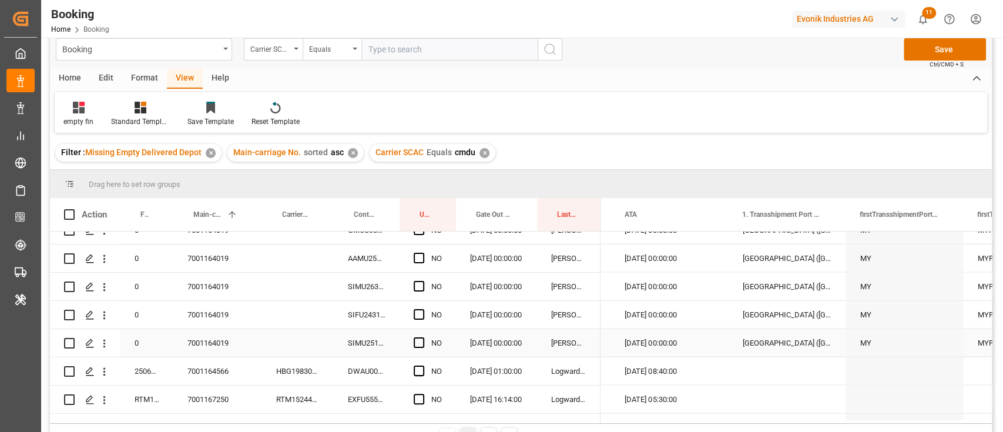
click at [411, 337] on div "NO" at bounding box center [428, 343] width 56 height 28
click at [416, 343] on span "Press SPACE to select this row." at bounding box center [419, 342] width 11 height 11
click at [423, 337] on input "Press SPACE to select this row." at bounding box center [423, 337] width 0 height 0
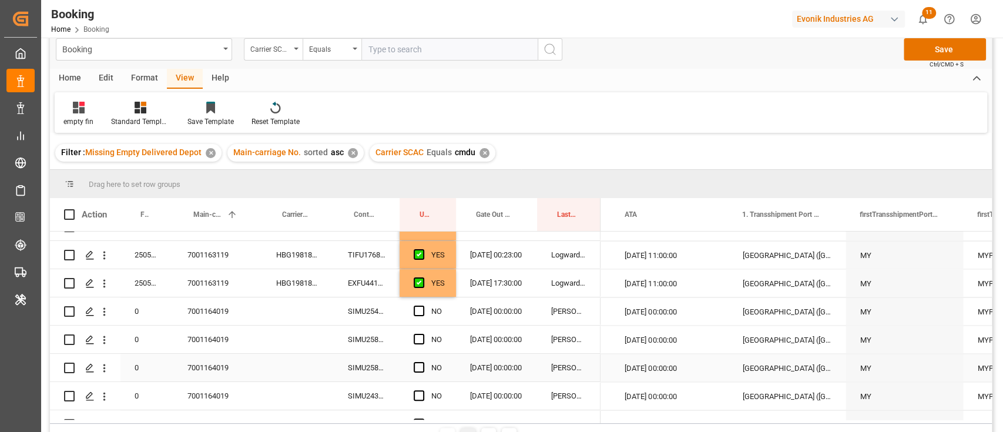
scroll to position [1665, 0]
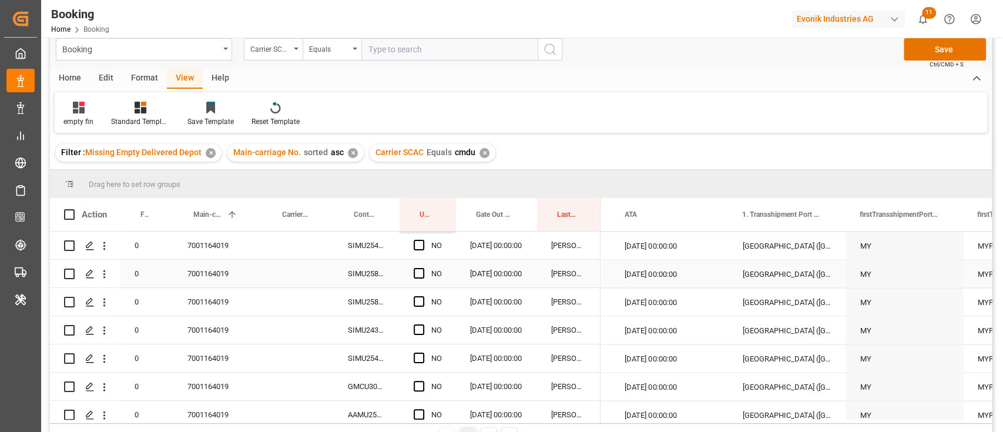
click at [384, 254] on div "SIMU2549373" at bounding box center [367, 246] width 66 height 28
click at [419, 251] on div "Press SPACE to select this row." at bounding box center [423, 245] width 18 height 27
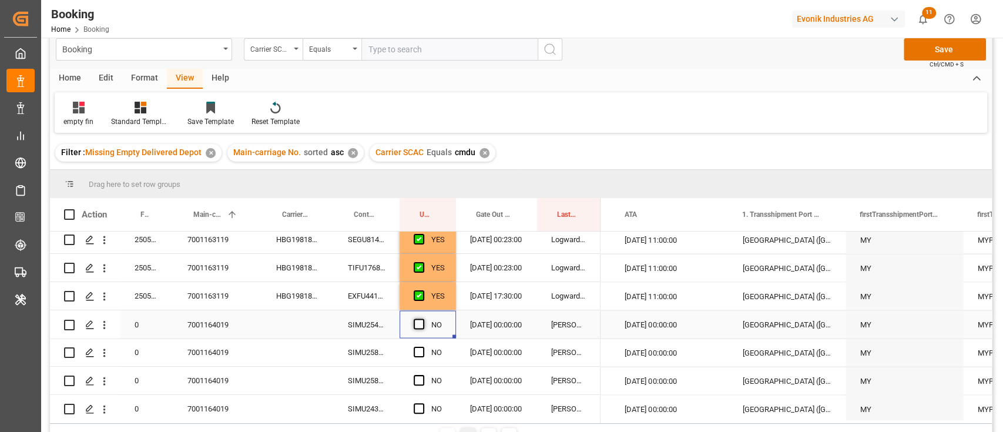
click at [419, 322] on span "Press SPACE to select this row." at bounding box center [419, 324] width 11 height 11
click at [423, 319] on input "Press SPACE to select this row." at bounding box center [423, 319] width 0 height 0
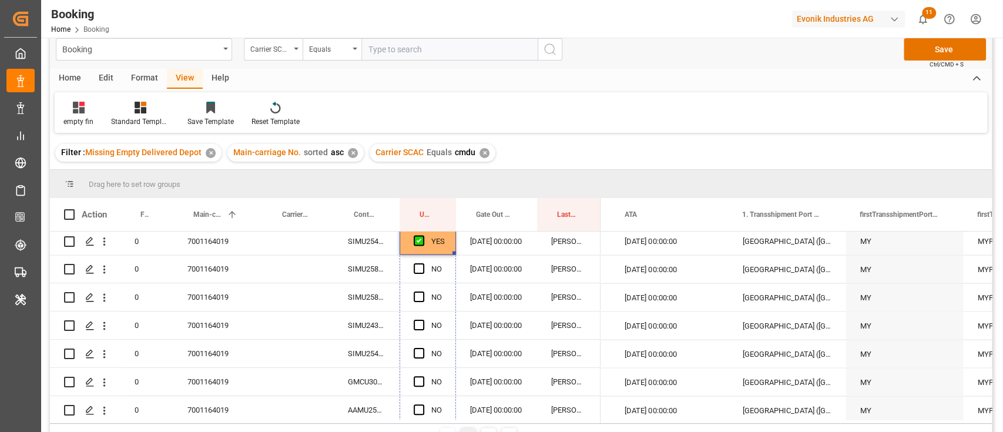
scroll to position [1743, 0]
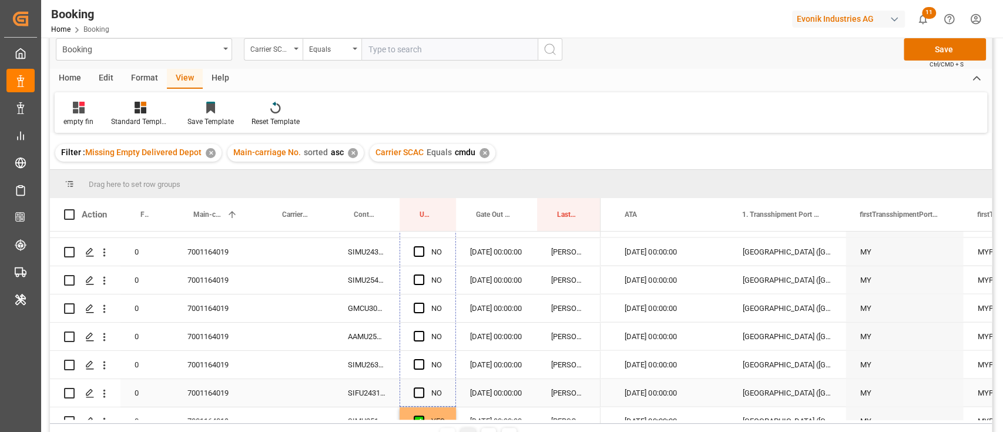
drag, startPoint x: 453, startPoint y: 336, endPoint x: 411, endPoint y: 367, distance: 52.1
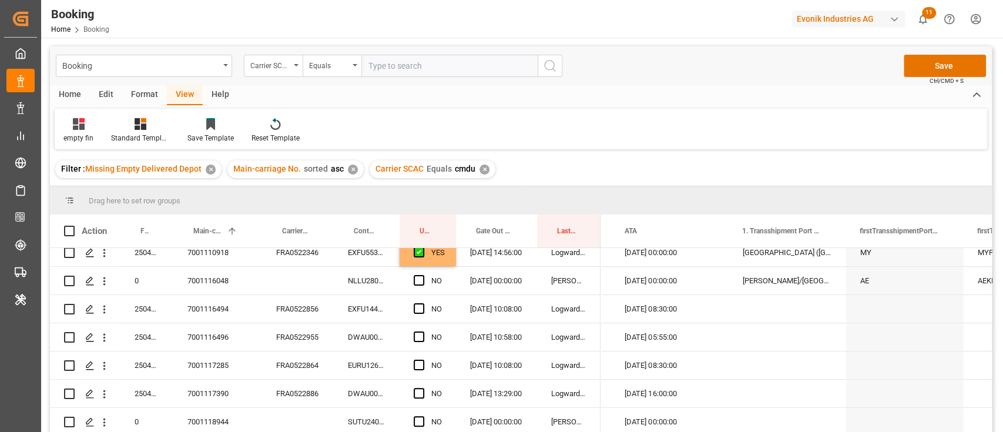
scroll to position [235, 0]
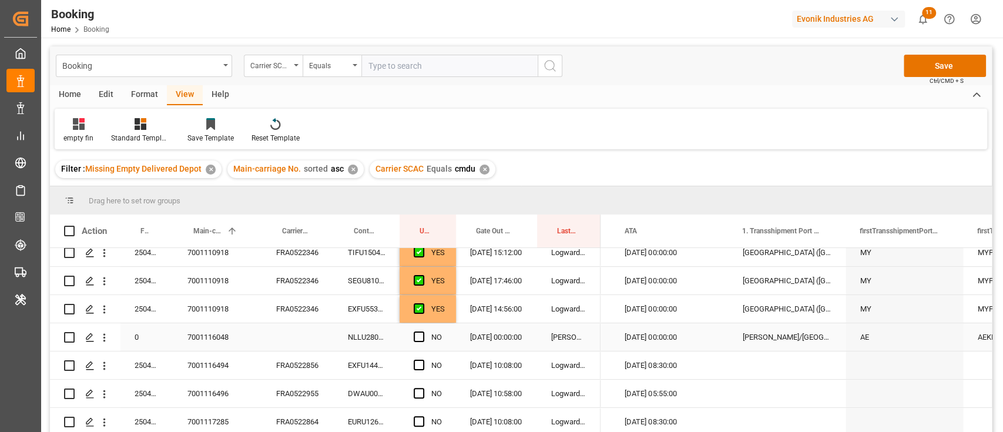
click at [401, 338] on div "NO" at bounding box center [428, 337] width 56 height 28
click at [388, 341] on div "NLLU2805900" at bounding box center [367, 337] width 66 height 28
click at [406, 337] on div "NO" at bounding box center [428, 337] width 56 height 28
click at [416, 339] on span "Press SPACE to select this row." at bounding box center [419, 337] width 11 height 11
click at [423, 332] on input "Press SPACE to select this row." at bounding box center [423, 332] width 0 height 0
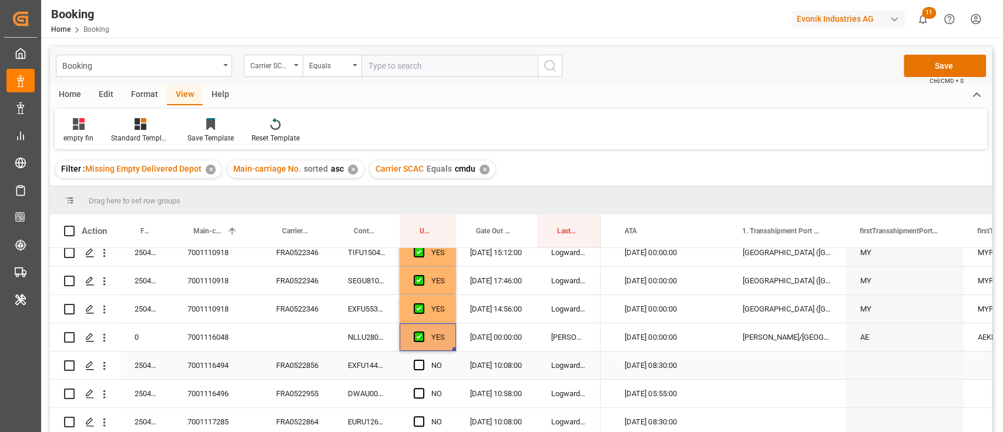
click at [381, 362] on div "EXFU1447333" at bounding box center [367, 365] width 66 height 28
click at [419, 368] on span "Press SPACE to select this row." at bounding box center [419, 365] width 11 height 11
click at [423, 360] on input "Press SPACE to select this row." at bounding box center [423, 360] width 0 height 0
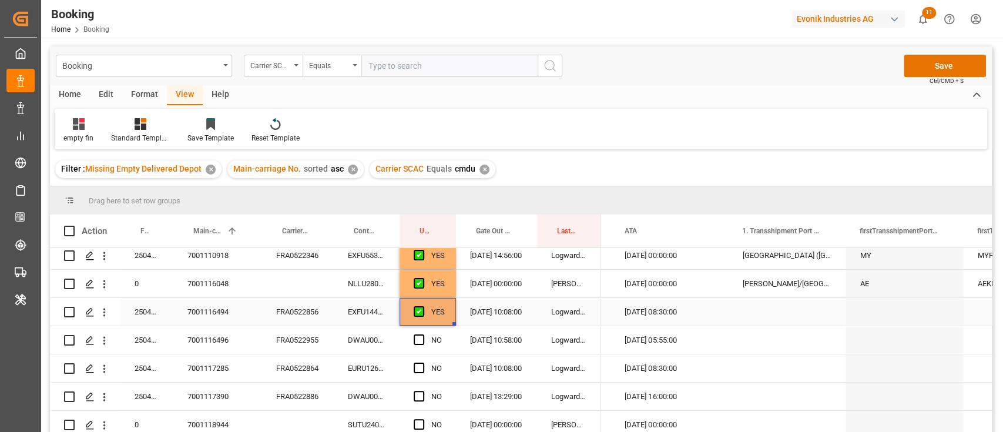
scroll to position [313, 0]
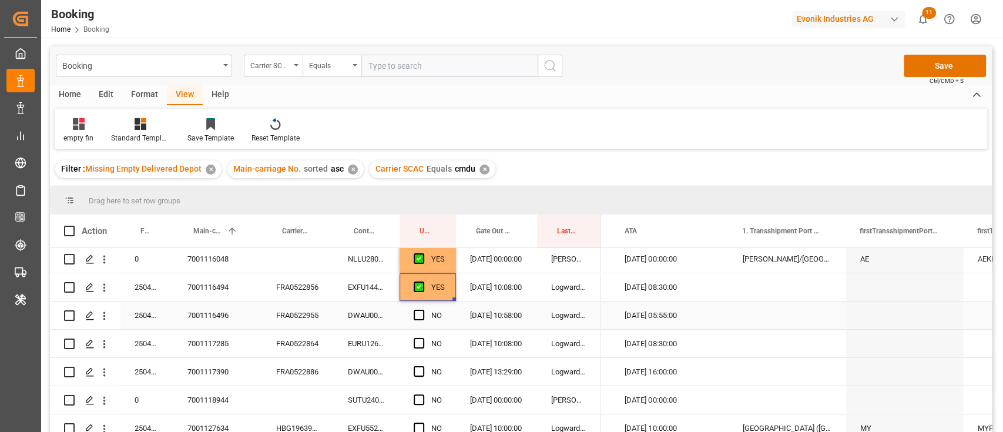
click at [379, 319] on div "DWAU0007166" at bounding box center [367, 316] width 66 height 28
click at [419, 316] on span "Press SPACE to select this row." at bounding box center [419, 315] width 11 height 11
click at [423, 310] on input "Press SPACE to select this row." at bounding box center [423, 310] width 0 height 0
click at [372, 350] on div "EURU1269566" at bounding box center [367, 344] width 66 height 28
click at [414, 342] on span "Press SPACE to select this row." at bounding box center [419, 343] width 11 height 11
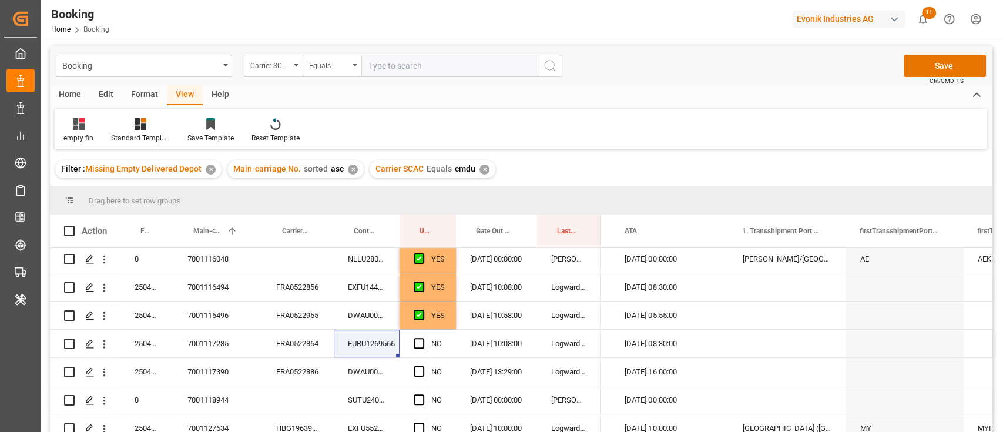
click at [423, 338] on input "Press SPACE to select this row." at bounding box center [423, 338] width 0 height 0
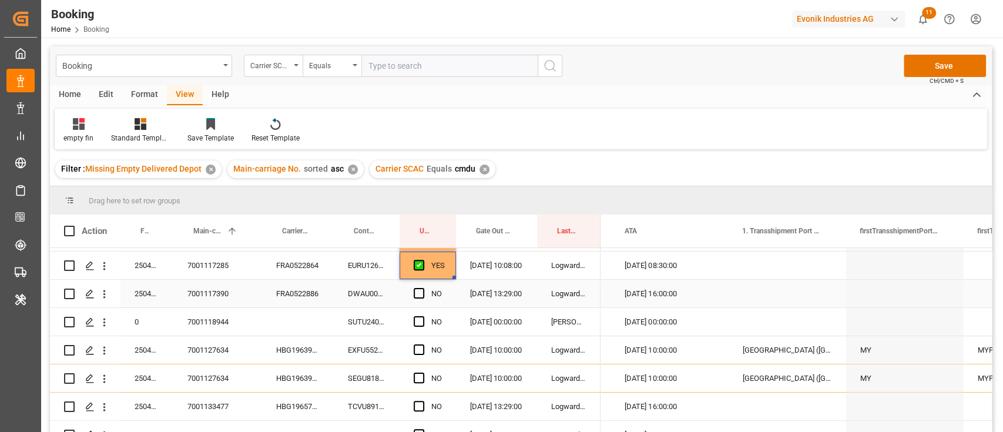
click at [383, 299] on div "DWAU0007546" at bounding box center [367, 294] width 66 height 28
click at [425, 287] on div "Press SPACE to select this row." at bounding box center [423, 293] width 18 height 27
click at [415, 294] on span "Press SPACE to select this row." at bounding box center [419, 293] width 11 height 11
click at [423, 288] on input "Press SPACE to select this row." at bounding box center [423, 288] width 0 height 0
click at [388, 316] on div "SUTU2401960" at bounding box center [367, 322] width 66 height 28
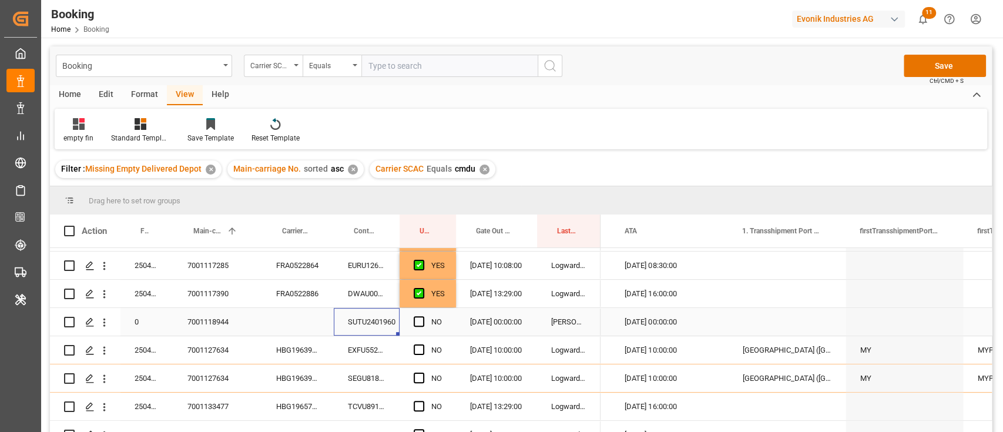
click at [411, 317] on div "NO" at bounding box center [428, 322] width 56 height 28
click at [424, 327] on div "Press SPACE to select this row." at bounding box center [423, 322] width 18 height 27
click at [419, 329] on div "Press SPACE to select this row." at bounding box center [423, 322] width 18 height 27
click at [419, 319] on span "Press SPACE to select this row." at bounding box center [419, 321] width 11 height 11
click at [423, 316] on input "Press SPACE to select this row." at bounding box center [423, 316] width 0 height 0
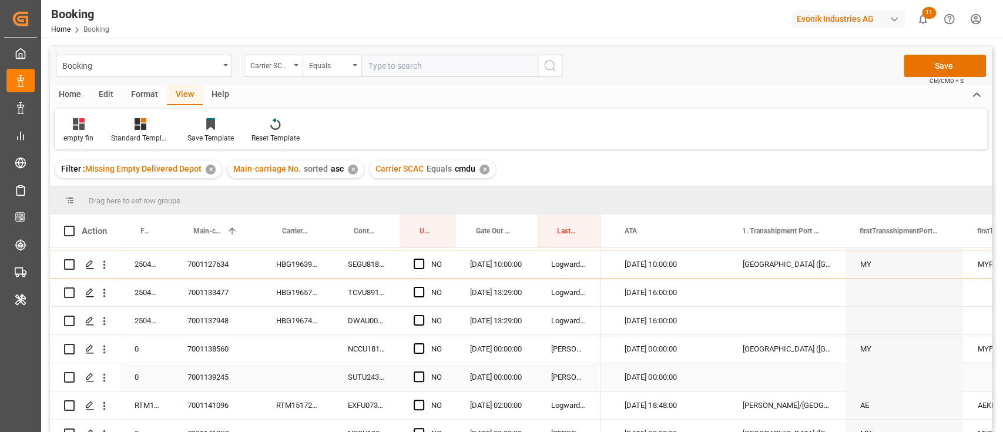
scroll to position [470, 0]
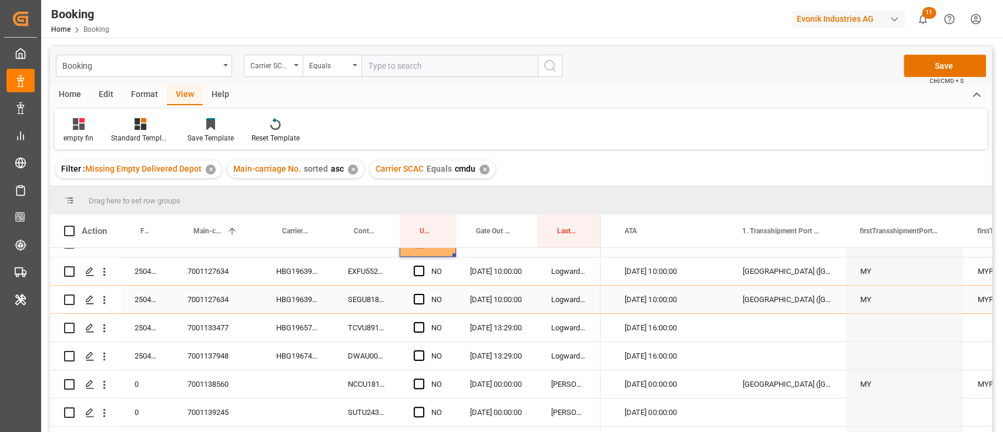
click at [310, 307] on div "HBG1963960" at bounding box center [298, 300] width 72 height 28
click at [421, 273] on span "Press SPACE to select this row." at bounding box center [419, 271] width 11 height 11
click at [423, 266] on input "Press SPACE to select this row." at bounding box center [423, 266] width 0 height 0
click at [420, 300] on span "Press SPACE to select this row." at bounding box center [419, 299] width 11 height 11
click at [423, 294] on input "Press SPACE to select this row." at bounding box center [423, 294] width 0 height 0
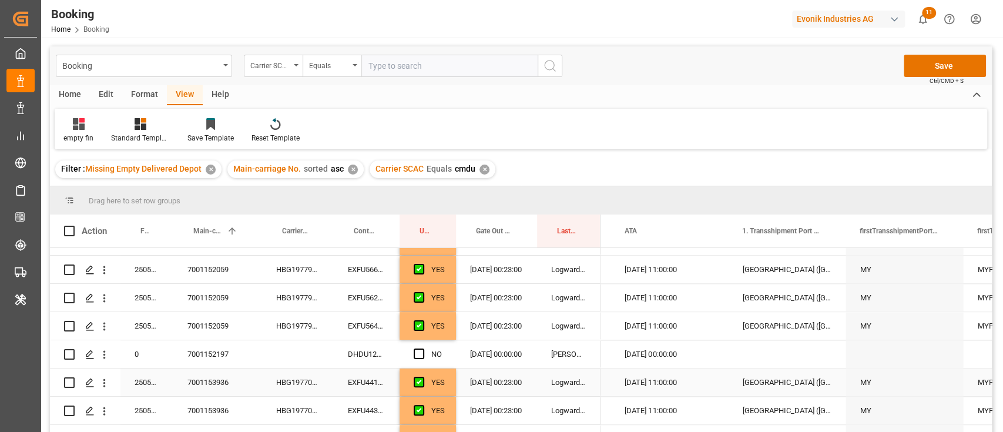
scroll to position [1097, 0]
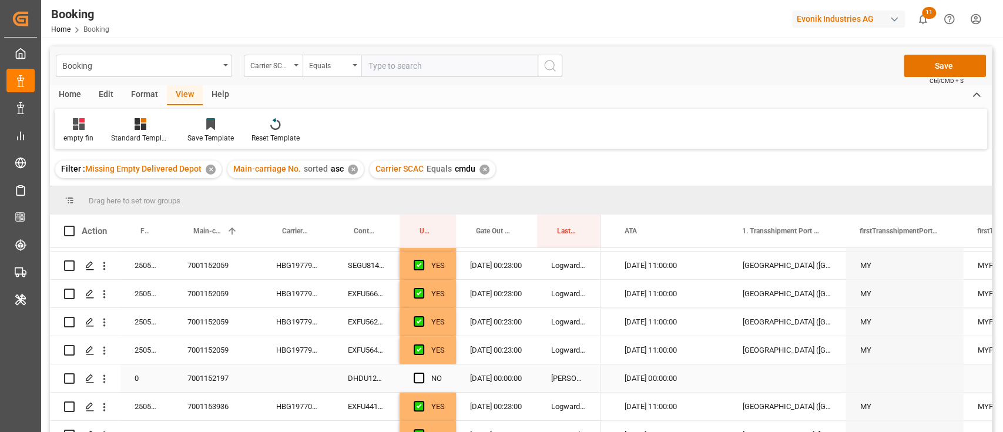
click at [374, 369] on div "DHDU1278654" at bounding box center [367, 378] width 66 height 28
click at [423, 374] on span "Press SPACE to select this row." at bounding box center [419, 378] width 11 height 11
click at [423, 373] on input "Press SPACE to select this row." at bounding box center [423, 373] width 0 height 0
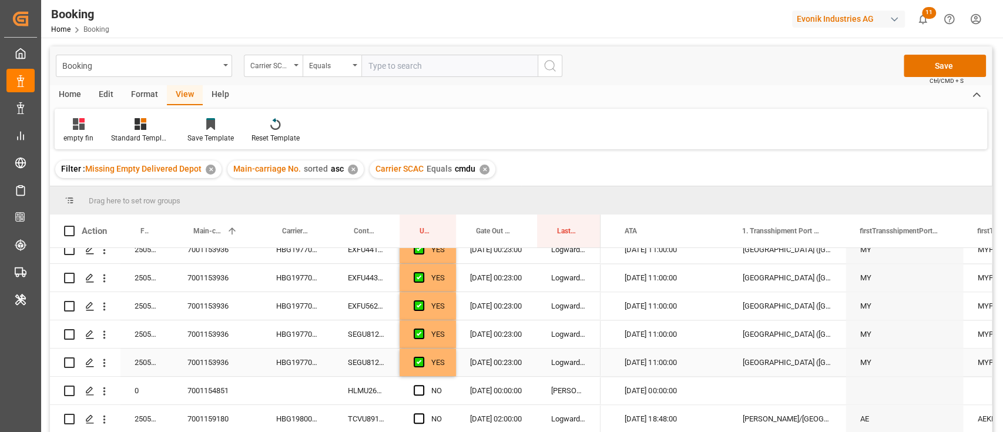
scroll to position [940, 0]
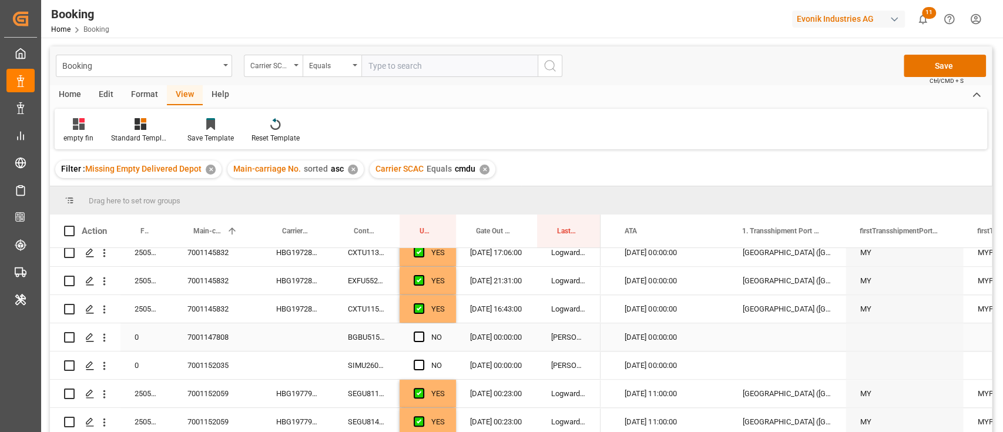
click at [367, 340] on div "BGBU5159056" at bounding box center [367, 337] width 66 height 28
click at [413, 337] on div "NO" at bounding box center [428, 337] width 56 height 28
click at [410, 342] on div "NO" at bounding box center [428, 337] width 56 height 28
click at [420, 340] on span "Press SPACE to select this row." at bounding box center [419, 337] width 11 height 11
click at [423, 332] on input "Press SPACE to select this row." at bounding box center [423, 332] width 0 height 0
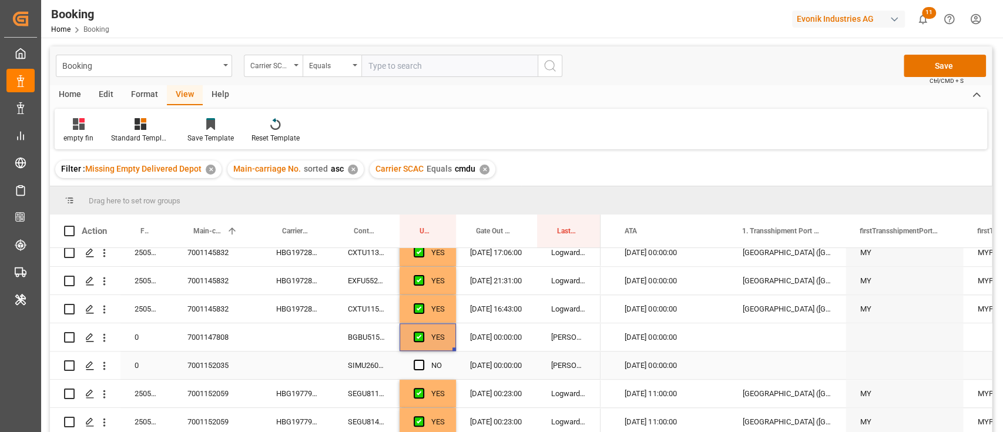
click at [396, 360] on div "SIMU2609873" at bounding box center [367, 365] width 66 height 28
click at [416, 361] on span "Press SPACE to select this row." at bounding box center [419, 365] width 11 height 11
click at [423, 360] on input "Press SPACE to select this row." at bounding box center [423, 360] width 0 height 0
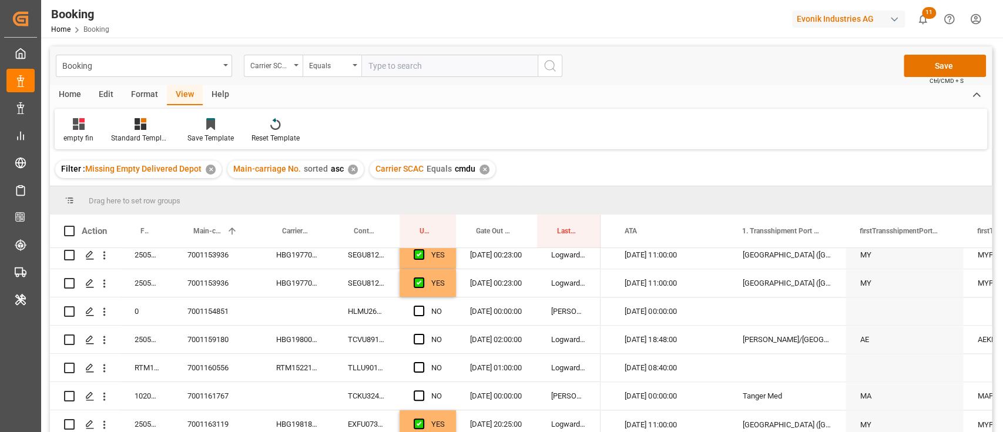
scroll to position [1332, 0]
click at [384, 309] on div "HLMU2630455" at bounding box center [367, 313] width 66 height 28
click at [415, 313] on span "Press SPACE to select this row." at bounding box center [419, 312] width 11 height 11
click at [423, 307] on input "Press SPACE to select this row." at bounding box center [423, 307] width 0 height 0
click at [387, 337] on div "TCVU8912060" at bounding box center [367, 341] width 66 height 28
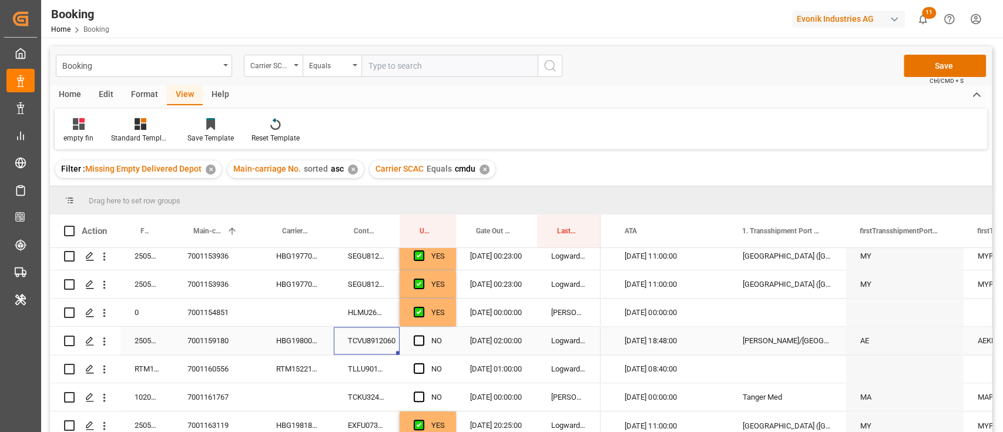
click at [411, 340] on div "NO" at bounding box center [428, 341] width 56 height 28
click at [420, 343] on span "Press SPACE to select this row." at bounding box center [419, 340] width 11 height 11
click at [423, 335] on input "Press SPACE to select this row." at bounding box center [423, 335] width 0 height 0
click at [380, 371] on div "TLLU9018624" at bounding box center [367, 369] width 66 height 28
click at [416, 360] on div "Press SPACE to select this row." at bounding box center [423, 369] width 18 height 27
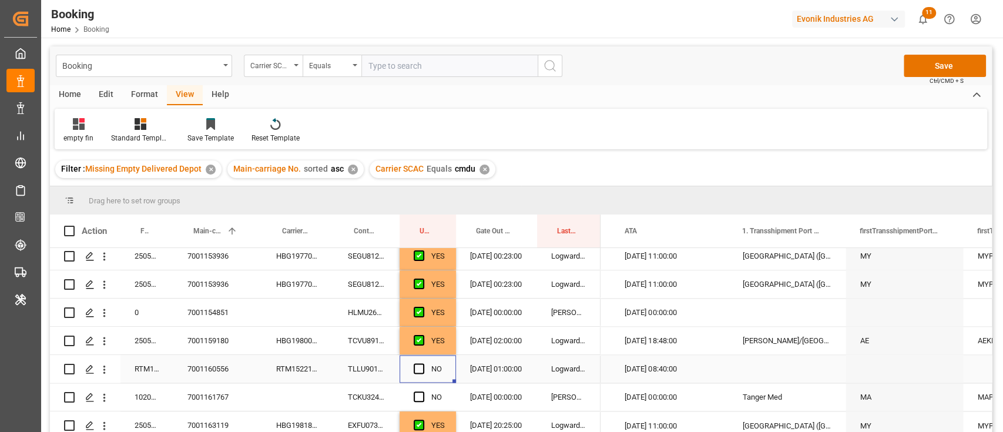
click at [416, 372] on span "Press SPACE to select this row." at bounding box center [419, 368] width 11 height 11
click at [423, 363] on input "Press SPACE to select this row." at bounding box center [423, 363] width 0 height 0
click at [387, 404] on div "TCKU3248753" at bounding box center [367, 397] width 66 height 28
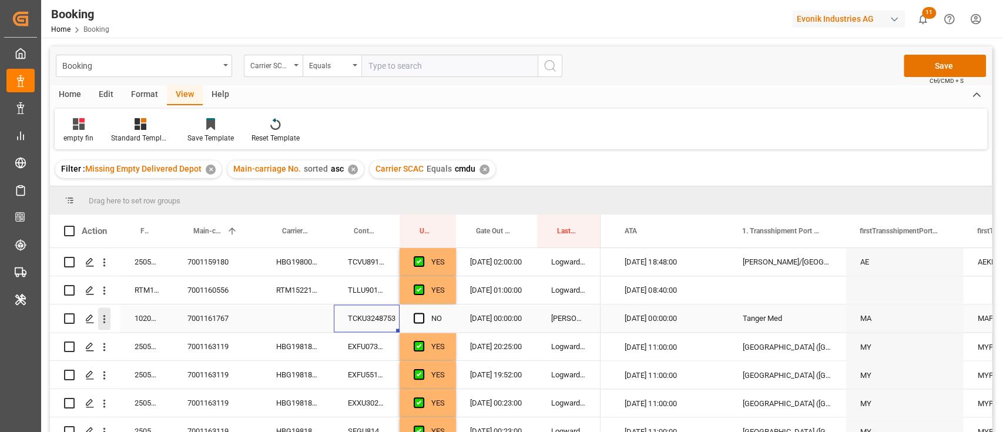
click at [106, 315] on icon "open menu" at bounding box center [104, 319] width 12 height 12
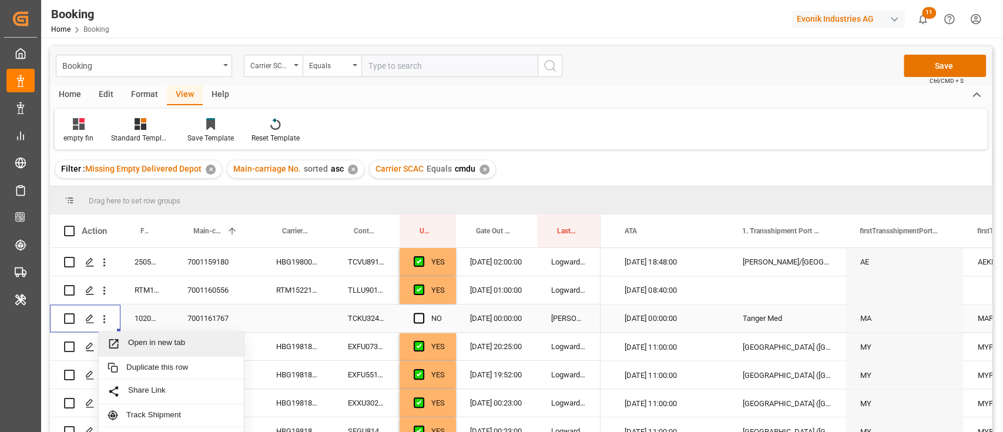
click at [130, 336] on div "Open in new tab" at bounding box center [171, 344] width 145 height 25
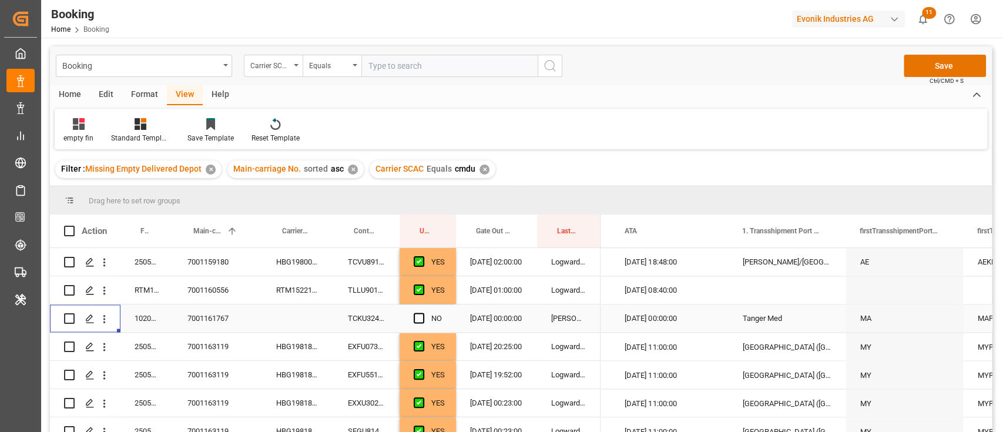
click at [409, 317] on div "NO" at bounding box center [428, 318] width 56 height 28
click at [419, 318] on span "Press SPACE to select this row." at bounding box center [419, 318] width 11 height 11
click at [423, 313] on input "Press SPACE to select this row." at bounding box center [423, 313] width 0 height 0
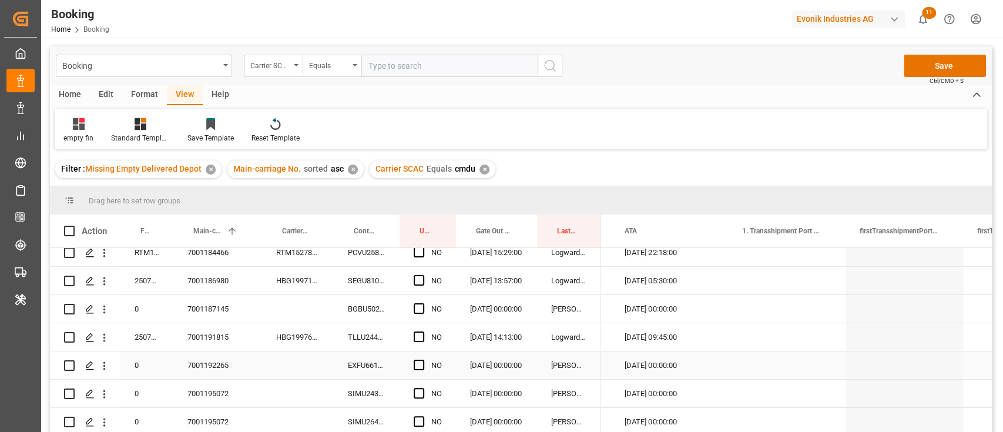
scroll to position [174, 0]
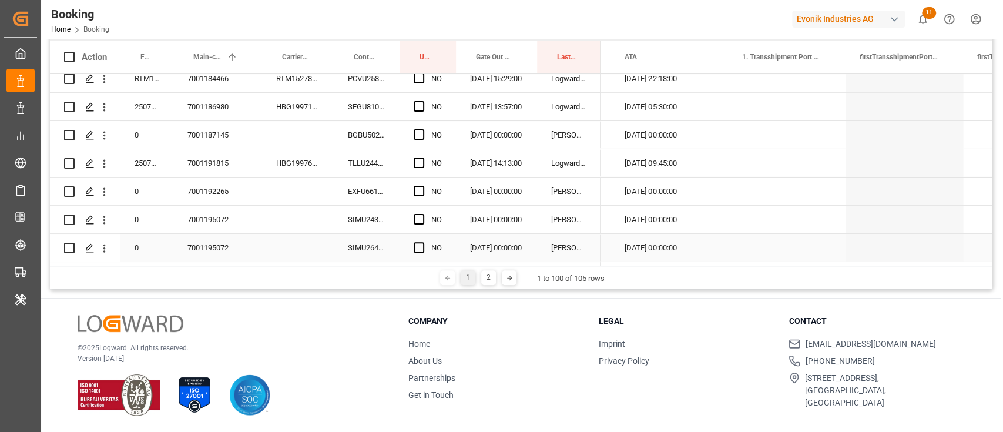
click at [227, 237] on div "7001195072" at bounding box center [217, 248] width 89 height 28
click at [366, 210] on div "SIMU2433022" at bounding box center [367, 220] width 66 height 28
click at [423, 219] on span "Press SPACE to select this row." at bounding box center [419, 219] width 11 height 11
click at [423, 214] on input "Press SPACE to select this row." at bounding box center [423, 214] width 0 height 0
drag, startPoint x: 420, startPoint y: 216, endPoint x: 415, endPoint y: 240, distance: 25.2
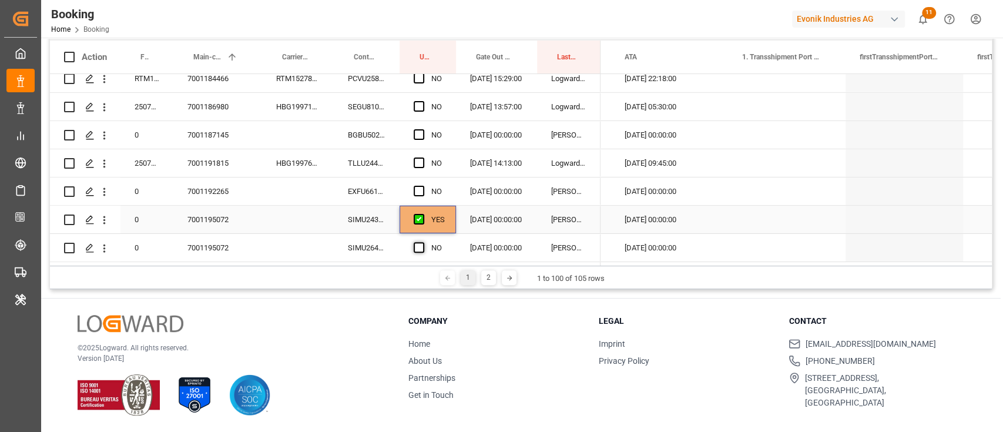
click at [419, 215] on span "Press SPACE to select this row." at bounding box center [419, 219] width 11 height 11
click at [423, 214] on input "Press SPACE to select this row." at bounding box center [423, 214] width 0 height 0
click at [416, 242] on span "Press SPACE to select this row." at bounding box center [419, 247] width 11 height 11
click at [423, 242] on input "Press SPACE to select this row." at bounding box center [423, 242] width 0 height 0
click at [414, 221] on div "Press SPACE to select this row." at bounding box center [423, 219] width 18 height 27
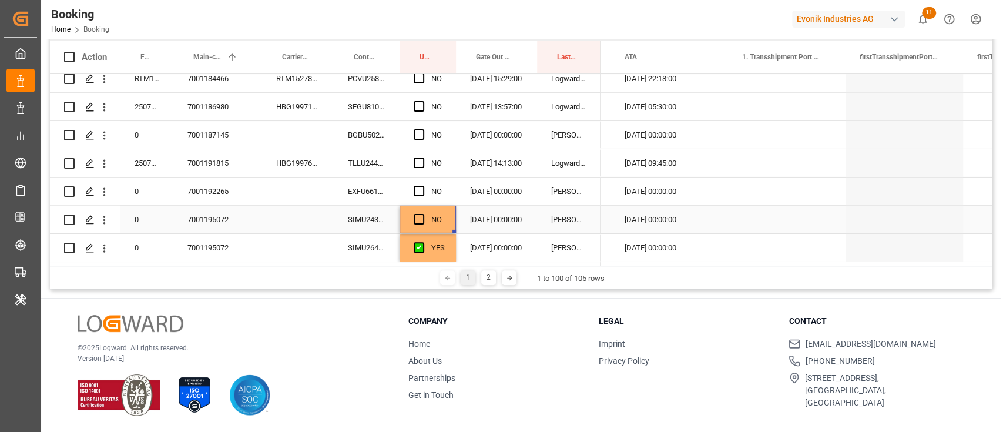
click at [418, 214] on span "Press SPACE to select this row." at bounding box center [419, 219] width 11 height 11
click at [423, 214] on input "Press SPACE to select this row." at bounding box center [423, 214] width 0 height 0
click at [384, 187] on div "EXFU6611774" at bounding box center [367, 192] width 66 height 28
click at [415, 186] on span "Press SPACE to select this row." at bounding box center [419, 191] width 11 height 11
click at [423, 186] on input "Press SPACE to select this row." at bounding box center [423, 186] width 0 height 0
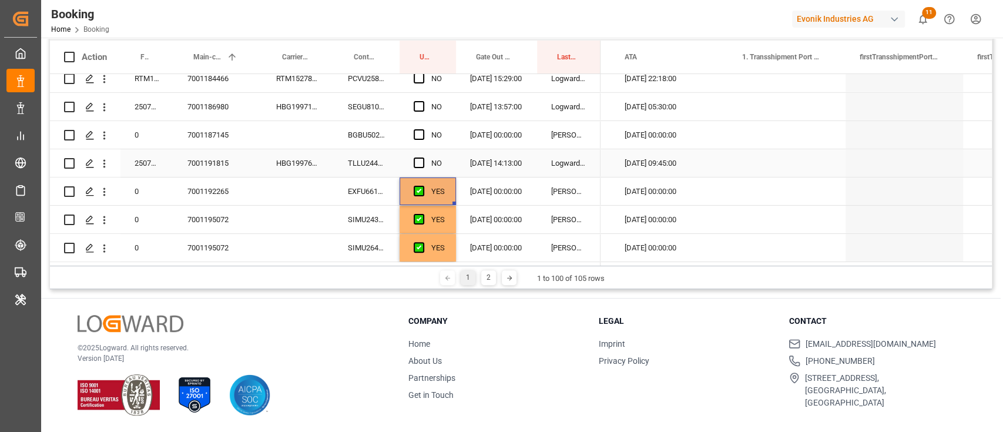
click at [391, 162] on div "TLLU2442097" at bounding box center [367, 163] width 66 height 28
click at [417, 159] on span "Press SPACE to select this row." at bounding box center [419, 163] width 11 height 11
click at [423, 158] on input "Press SPACE to select this row." at bounding box center [423, 158] width 0 height 0
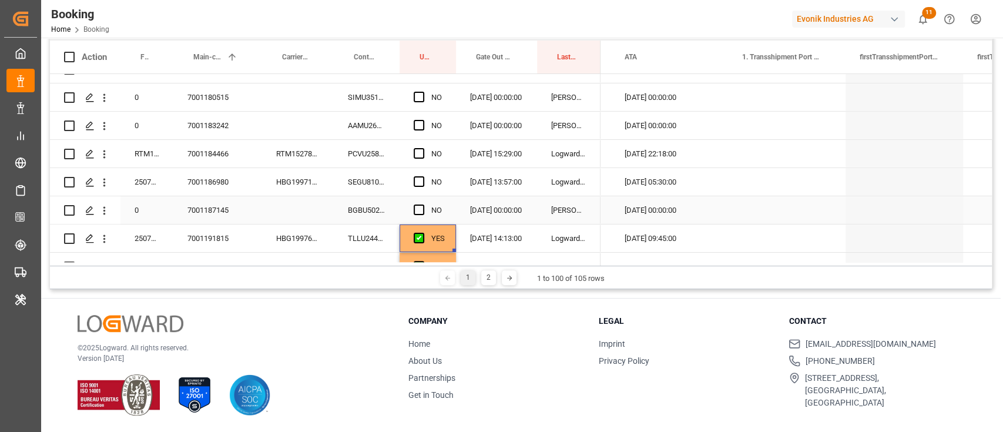
click at [384, 204] on div "BGBU5029371" at bounding box center [367, 210] width 66 height 28
click at [423, 205] on span "Press SPACE to select this row." at bounding box center [419, 210] width 11 height 11
click at [423, 205] on input "Press SPACE to select this row." at bounding box center [423, 205] width 0 height 0
click at [380, 178] on div "SEGU8109316" at bounding box center [367, 182] width 66 height 28
click at [416, 180] on span "Press SPACE to select this row." at bounding box center [419, 181] width 11 height 11
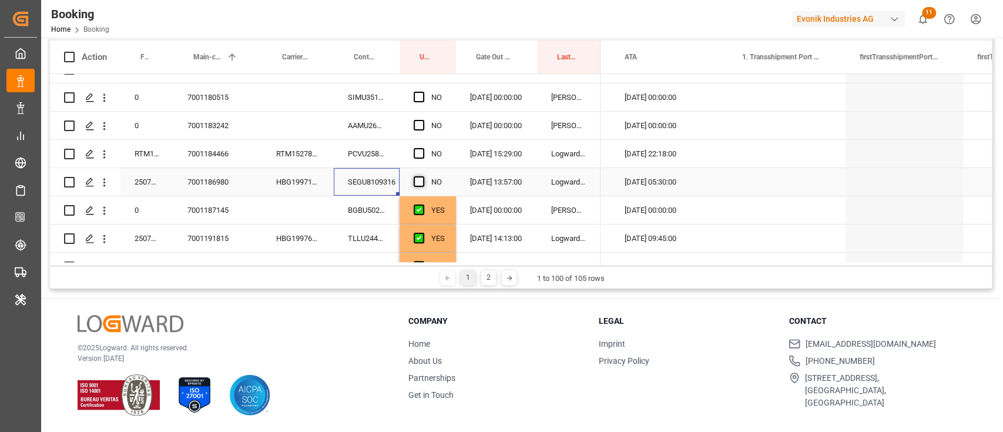
click at [423, 176] on input "Press SPACE to select this row." at bounding box center [423, 176] width 0 height 0
click at [387, 151] on div "PCVU2581300" at bounding box center [367, 154] width 66 height 28
click at [429, 152] on div "Press SPACE to select this row." at bounding box center [423, 153] width 18 height 27
click at [424, 153] on div "Press SPACE to select this row." at bounding box center [423, 153] width 18 height 27
click at [417, 150] on span "Press SPACE to select this row." at bounding box center [419, 153] width 11 height 11
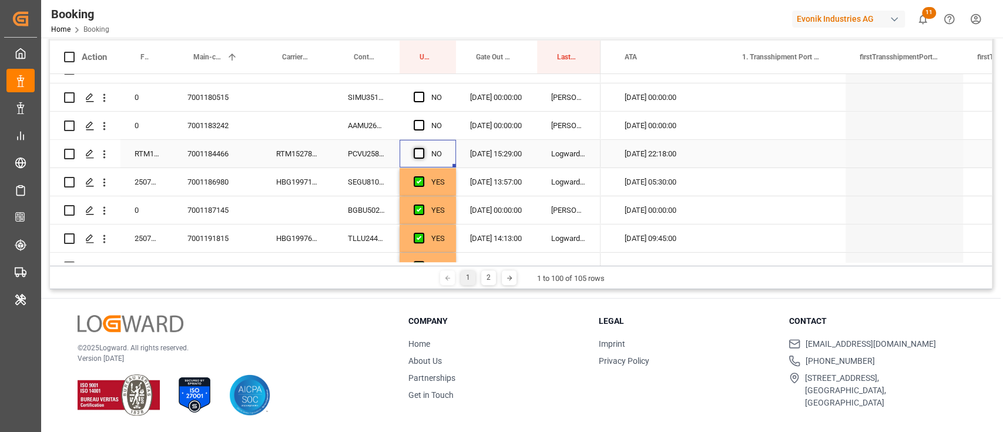
click at [423, 148] on input "Press SPACE to select this row." at bounding box center [423, 148] width 0 height 0
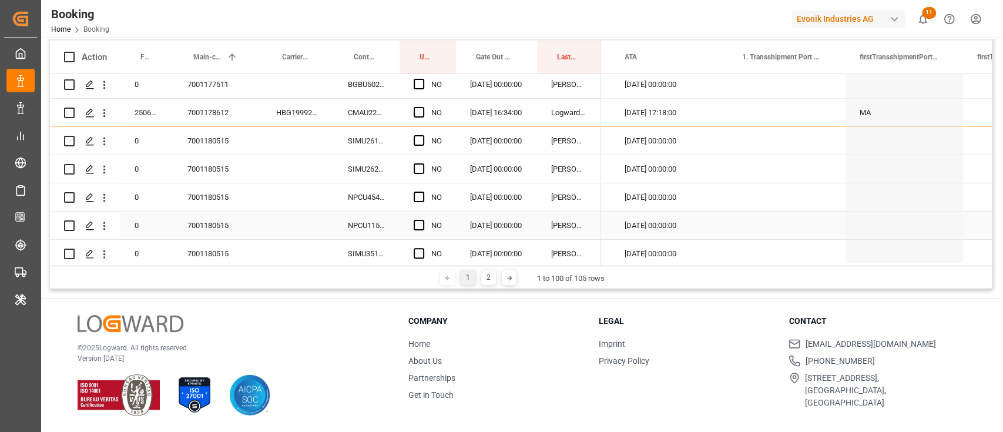
scroll to position [2480, 0]
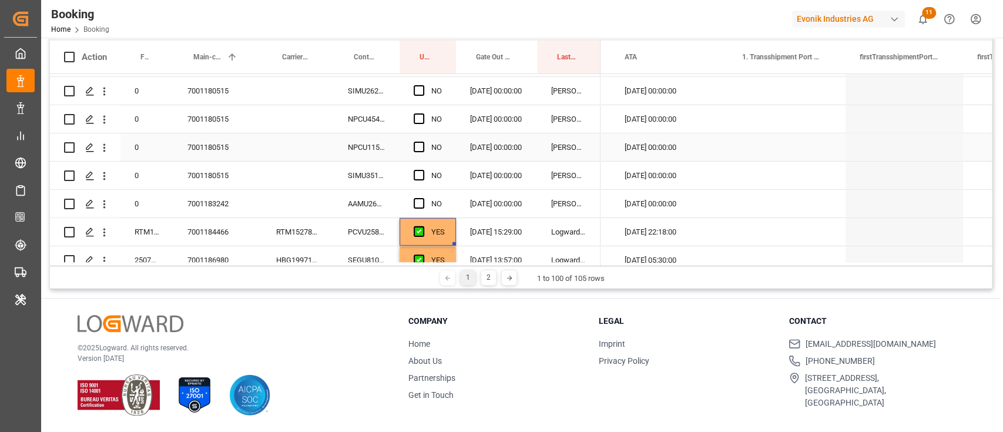
click at [224, 136] on div "7001180515" at bounding box center [217, 147] width 89 height 28
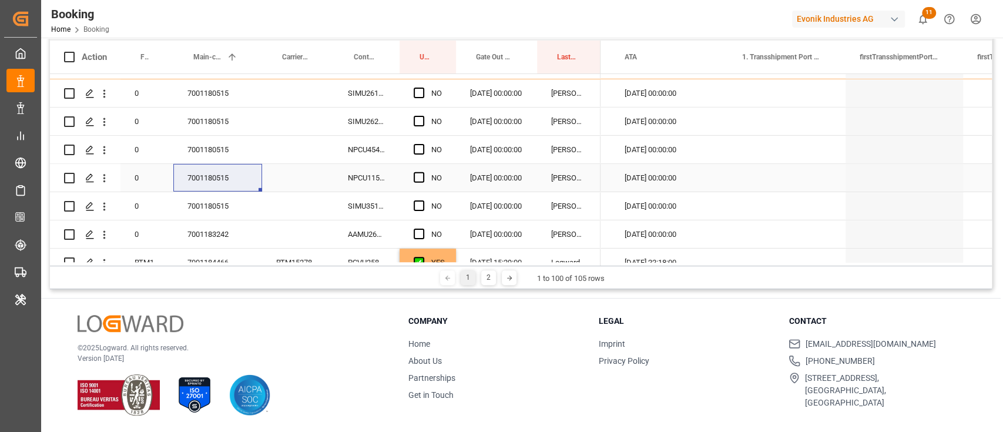
scroll to position [2402, 0]
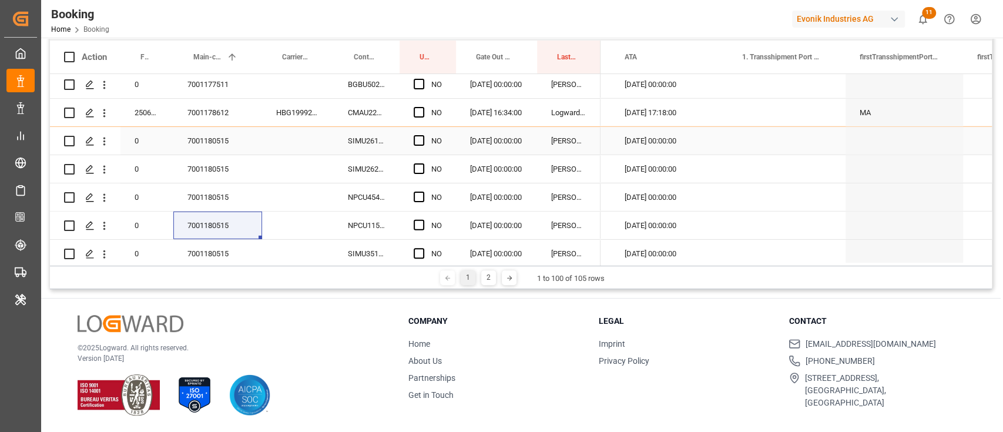
click at [419, 138] on span "Press SPACE to select this row." at bounding box center [419, 140] width 11 height 11
click at [423, 135] on input "Press SPACE to select this row." at bounding box center [423, 135] width 0 height 0
click at [393, 146] on div "SIMU2613852" at bounding box center [367, 141] width 66 height 28
click at [450, 148] on div "YES" at bounding box center [428, 141] width 56 height 28
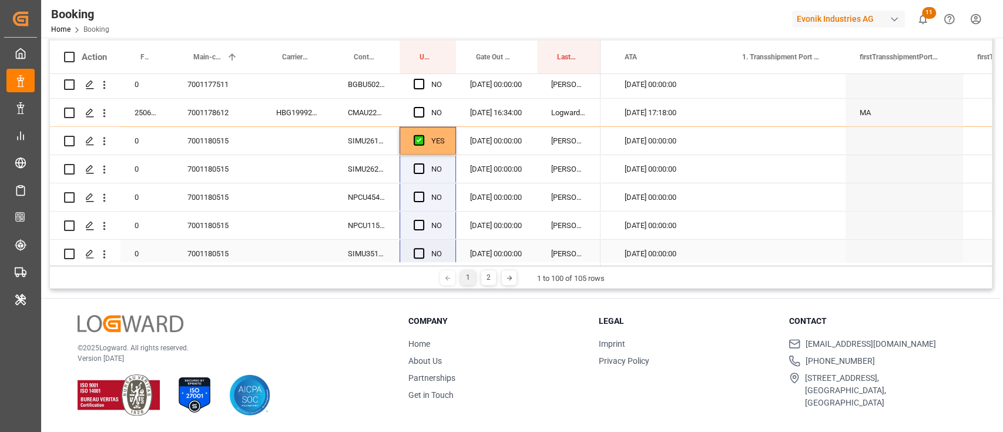
drag, startPoint x: 453, startPoint y: 150, endPoint x: 432, endPoint y: 240, distance: 92.4
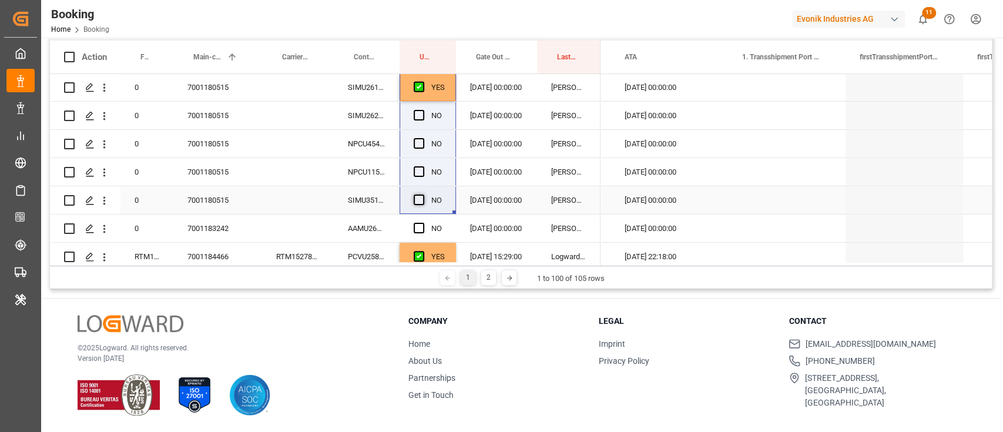
scroll to position [2480, 0]
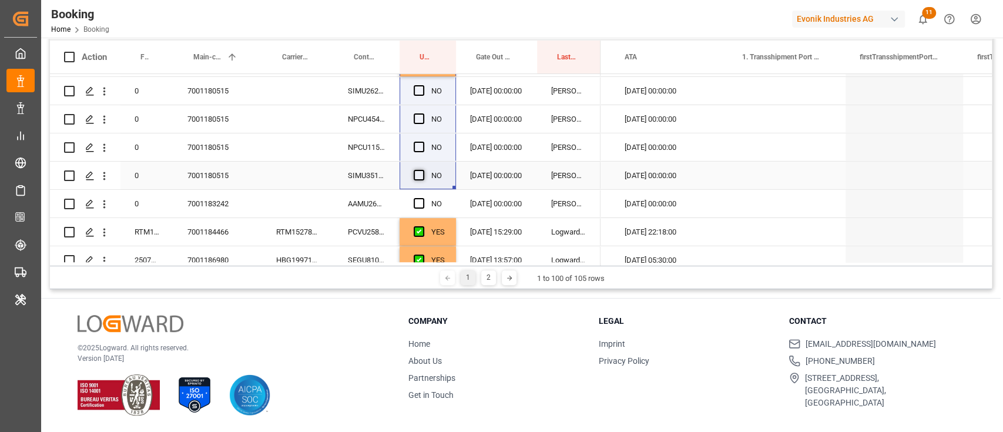
click at [417, 175] on span "Press SPACE to select this row." at bounding box center [419, 175] width 11 height 11
click at [423, 170] on input "Press SPACE to select this row." at bounding box center [423, 170] width 0 height 0
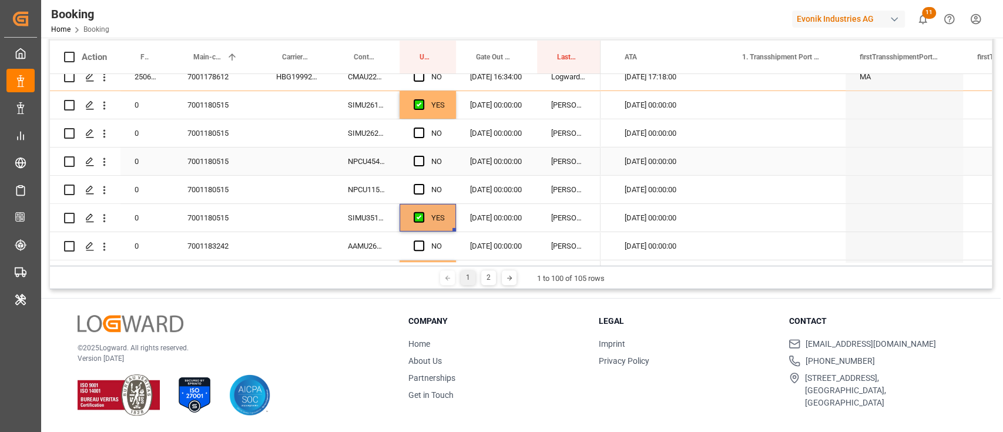
scroll to position [2402, 0]
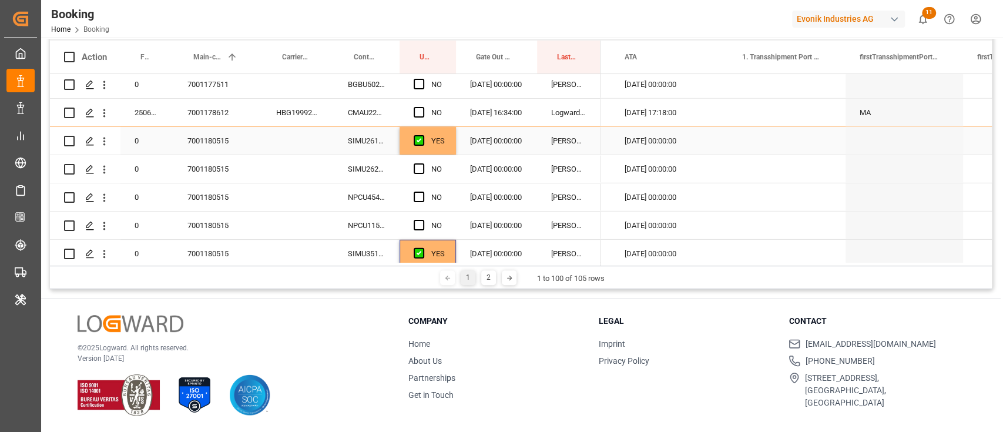
click at [447, 146] on div "YES" at bounding box center [428, 141] width 56 height 28
click at [451, 150] on div "YES" at bounding box center [428, 141] width 56 height 28
drag, startPoint x: 437, startPoint y: 223, endPoint x: 437, endPoint y: 233, distance: 9.4
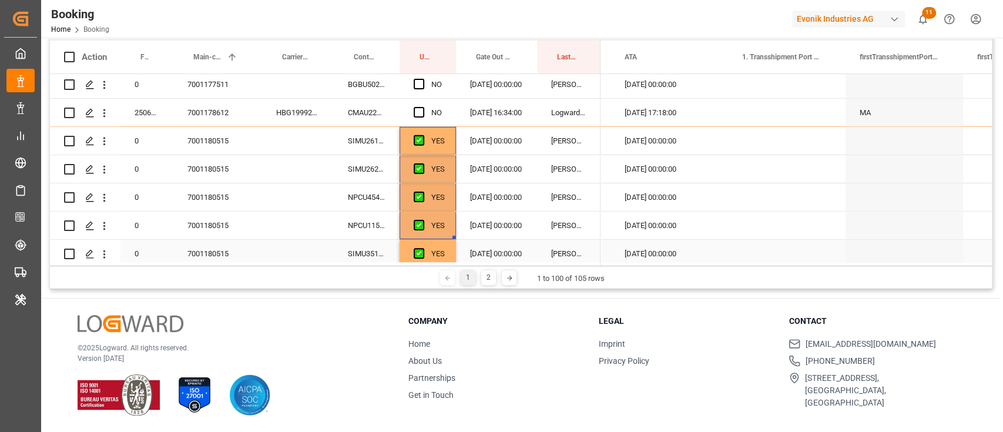
scroll to position [2480, 0]
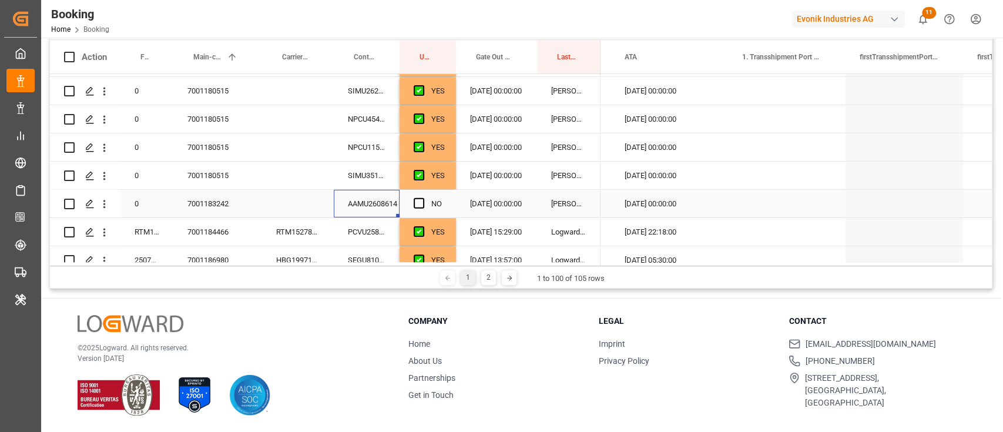
click at [368, 205] on div "AAMU2608614" at bounding box center [367, 204] width 66 height 28
click at [414, 201] on span "Press SPACE to select this row." at bounding box center [419, 203] width 11 height 11
click at [423, 198] on input "Press SPACE to select this row." at bounding box center [423, 198] width 0 height 0
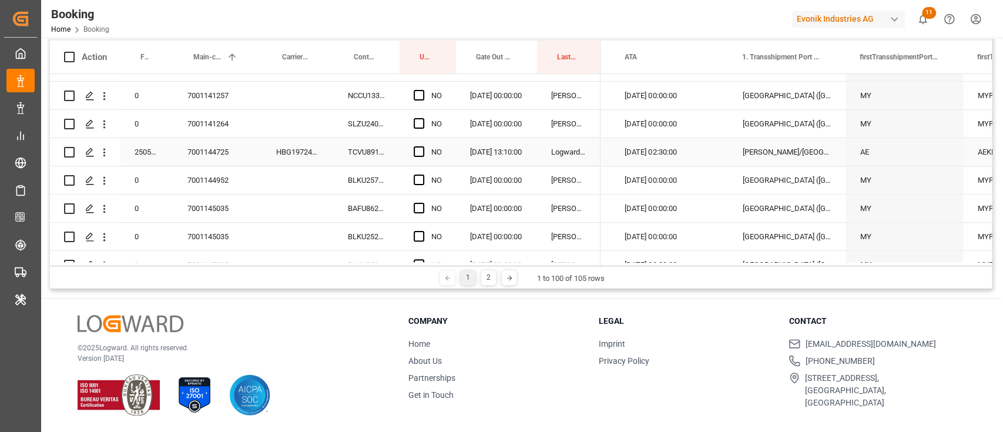
scroll to position [705, 0]
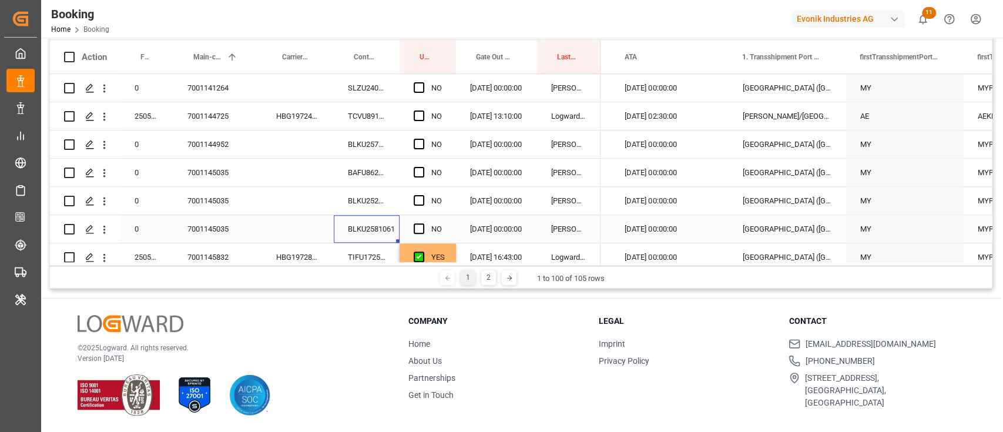
click at [380, 220] on div "BLKU2581061" at bounding box center [367, 229] width 66 height 28
click at [232, 205] on div "7001145035" at bounding box center [217, 201] width 89 height 28
click at [353, 176] on div "BAFU8625170" at bounding box center [367, 173] width 66 height 28
drag, startPoint x: 421, startPoint y: 171, endPoint x: 413, endPoint y: 214, distance: 43.6
click at [421, 172] on span "Press SPACE to select this row." at bounding box center [419, 172] width 11 height 11
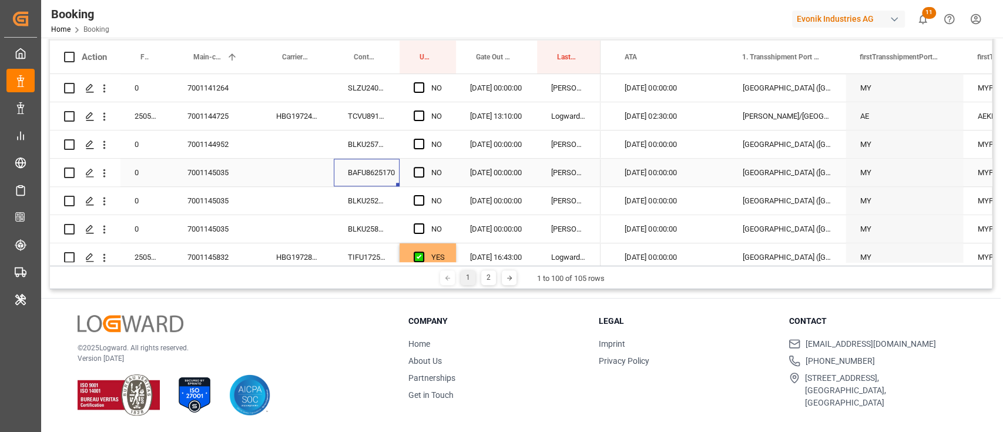
click at [423, 167] on input "Press SPACE to select this row." at bounding box center [423, 167] width 0 height 0
click at [423, 193] on div "Press SPACE to select this row." at bounding box center [423, 201] width 18 height 27
click at [417, 222] on div "Press SPACE to select this row." at bounding box center [423, 229] width 18 height 27
click at [420, 200] on span "Press SPACE to select this row." at bounding box center [419, 200] width 11 height 11
click at [423, 195] on input "Press SPACE to select this row." at bounding box center [423, 195] width 0 height 0
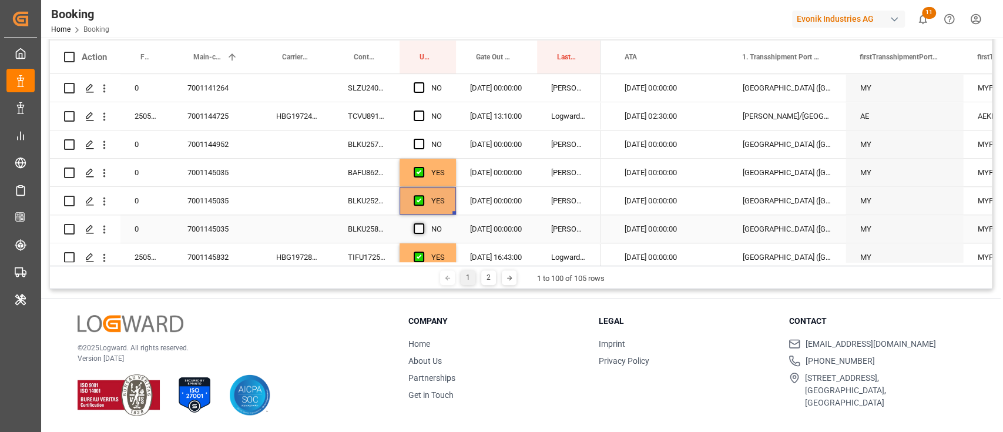
click at [419, 222] on div "Press SPACE to select this row." at bounding box center [423, 229] width 18 height 27
click at [419, 226] on span "Press SPACE to select this row." at bounding box center [419, 228] width 11 height 11
click at [423, 223] on input "Press SPACE to select this row." at bounding box center [423, 223] width 0 height 0
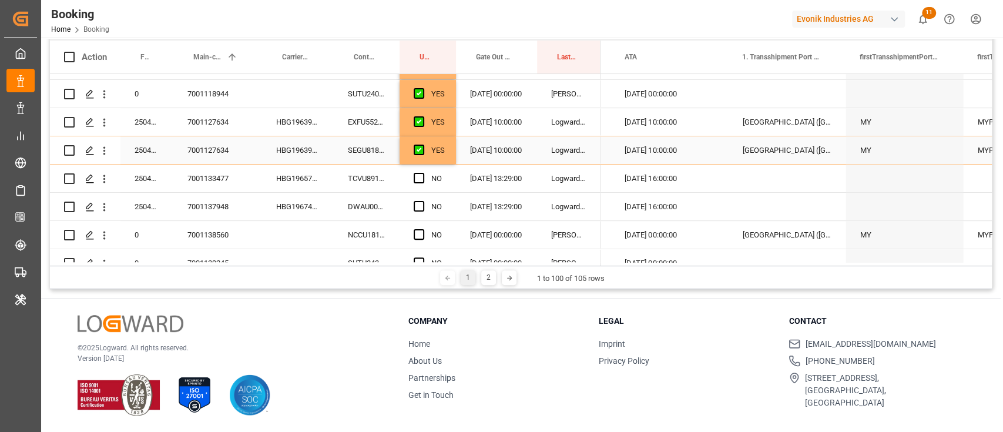
scroll to position [470, 0]
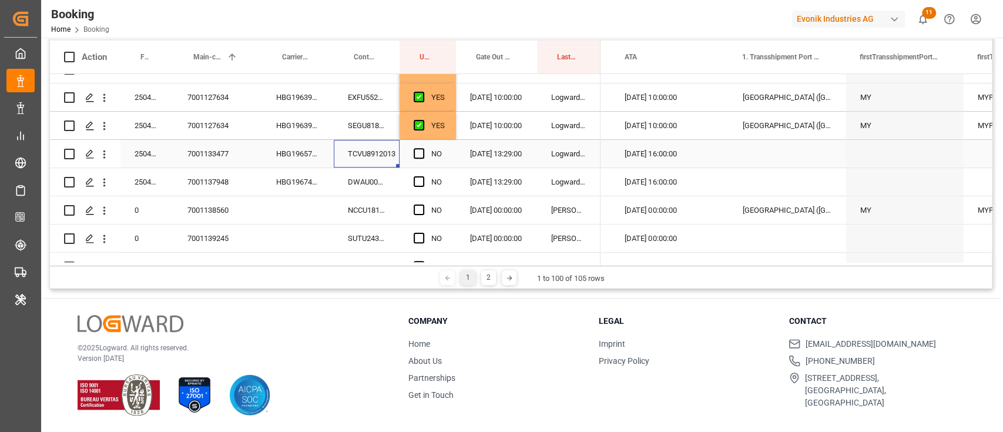
click at [371, 156] on div "TCVU8912013" at bounding box center [367, 154] width 66 height 28
click at [414, 153] on span "Press SPACE to select this row." at bounding box center [419, 153] width 11 height 11
click at [423, 148] on input "Press SPACE to select this row." at bounding box center [423, 148] width 0 height 0
click at [379, 185] on div "DWAU0006534" at bounding box center [367, 182] width 66 height 28
click at [413, 181] on div "NO" at bounding box center [428, 182] width 56 height 28
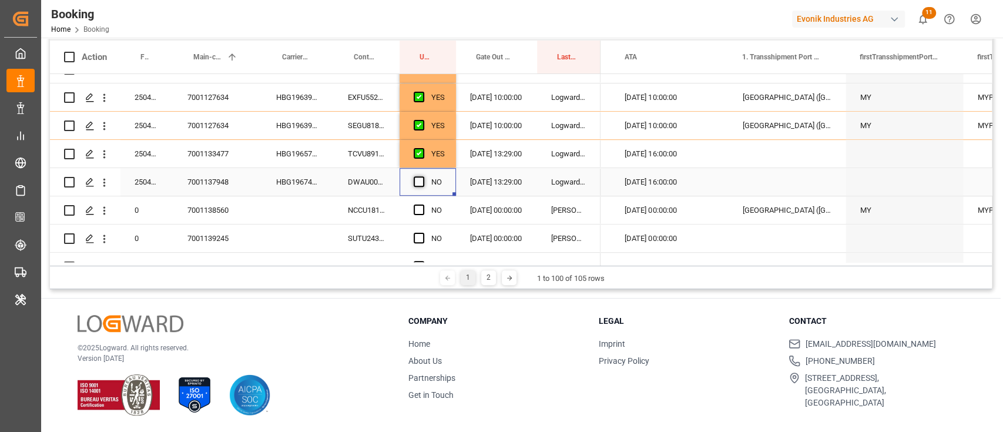
click at [414, 185] on span "Press SPACE to select this row." at bounding box center [419, 181] width 11 height 11
click at [423, 176] on input "Press SPACE to select this row." at bounding box center [423, 176] width 0 height 0
click at [392, 211] on div "NCCU1810342" at bounding box center [367, 210] width 66 height 28
click at [417, 209] on span "Press SPACE to select this row." at bounding box center [419, 210] width 11 height 11
click at [423, 205] on input "Press SPACE to select this row." at bounding box center [423, 205] width 0 height 0
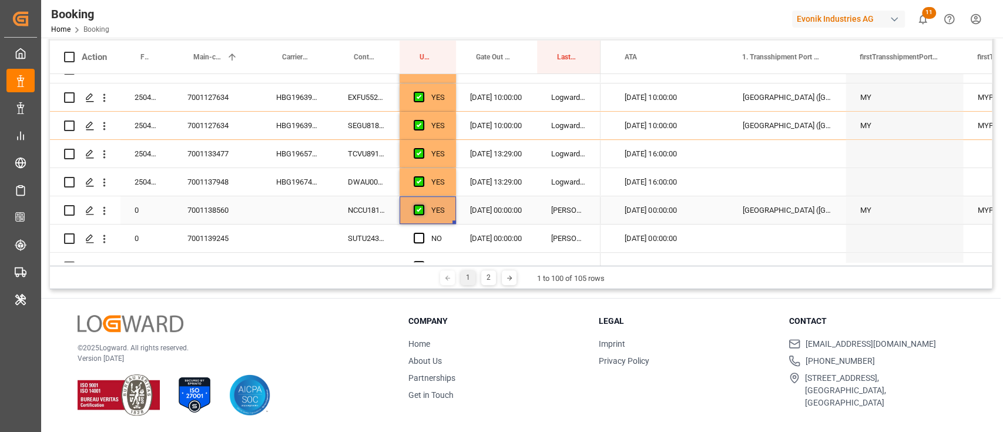
scroll to position [548, 0]
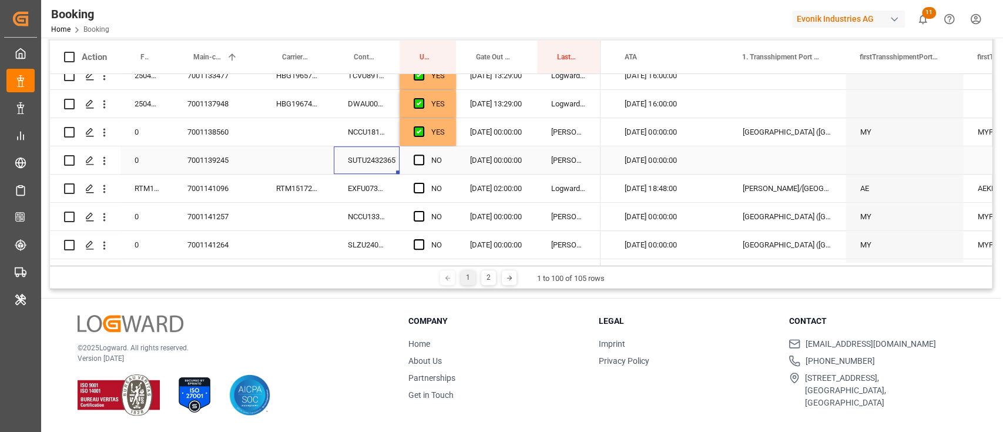
click at [380, 150] on div "SUTU2432365" at bounding box center [367, 160] width 66 height 28
click at [417, 159] on span "Press SPACE to select this row." at bounding box center [419, 160] width 11 height 11
click at [423, 155] on input "Press SPACE to select this row." at bounding box center [423, 155] width 0 height 0
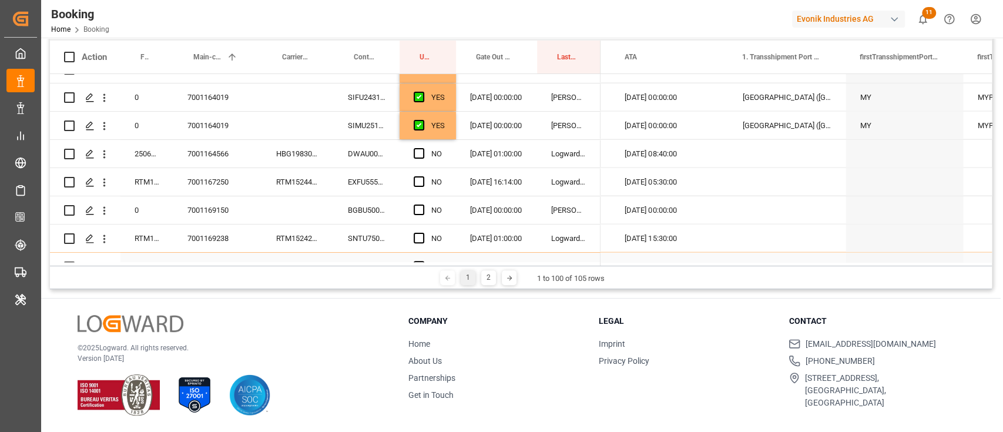
scroll to position [1881, 0]
click at [363, 148] on div "DWAU0006730" at bounding box center [367, 154] width 66 height 28
click at [413, 156] on div "NO" at bounding box center [428, 154] width 56 height 28
click at [416, 156] on span "Press SPACE to select this row." at bounding box center [419, 153] width 11 height 11
click at [423, 148] on input "Press SPACE to select this row." at bounding box center [423, 148] width 0 height 0
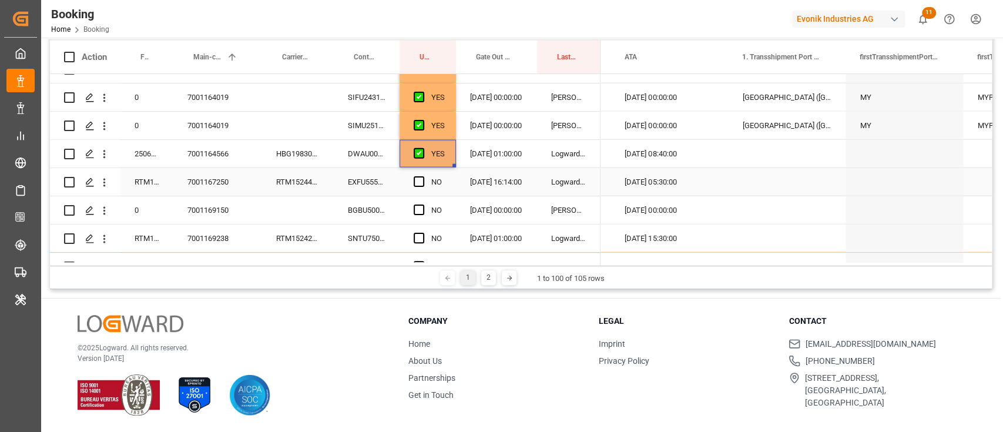
click at [380, 181] on div "EXFU5556796" at bounding box center [367, 182] width 66 height 28
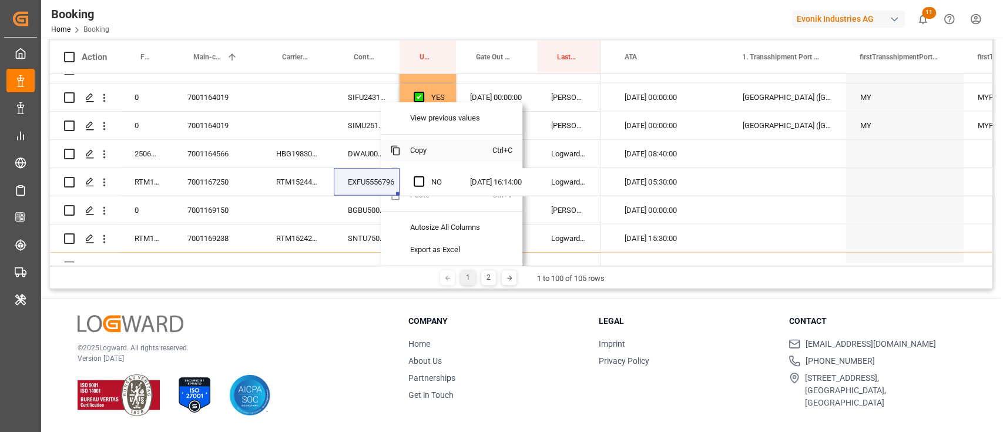
click at [425, 142] on span "Copy" at bounding box center [447, 150] width 92 height 22
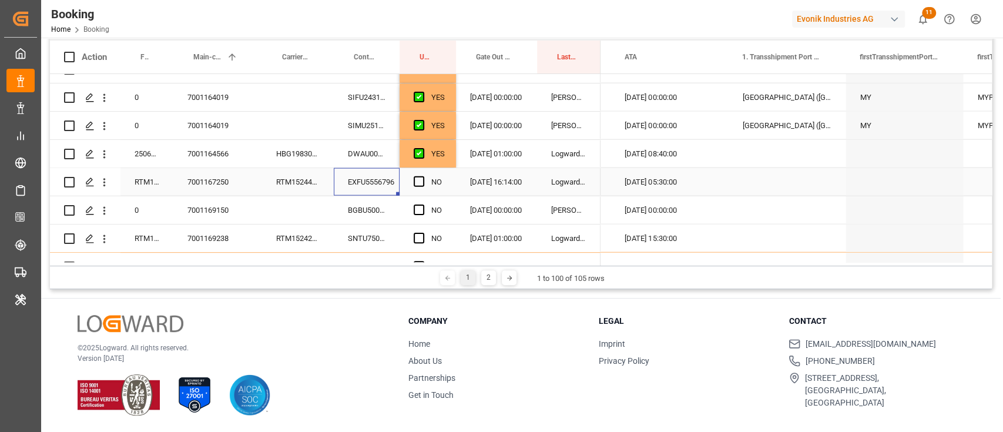
click at [418, 181] on span "Press SPACE to select this row." at bounding box center [419, 181] width 11 height 11
click at [423, 176] on input "Press SPACE to select this row." at bounding box center [423, 176] width 0 height 0
click at [370, 204] on div "BGBU5008635" at bounding box center [367, 210] width 66 height 28
click at [419, 209] on span "Press SPACE to select this row." at bounding box center [419, 210] width 11 height 11
click at [423, 205] on input "Press SPACE to select this row." at bounding box center [423, 205] width 0 height 0
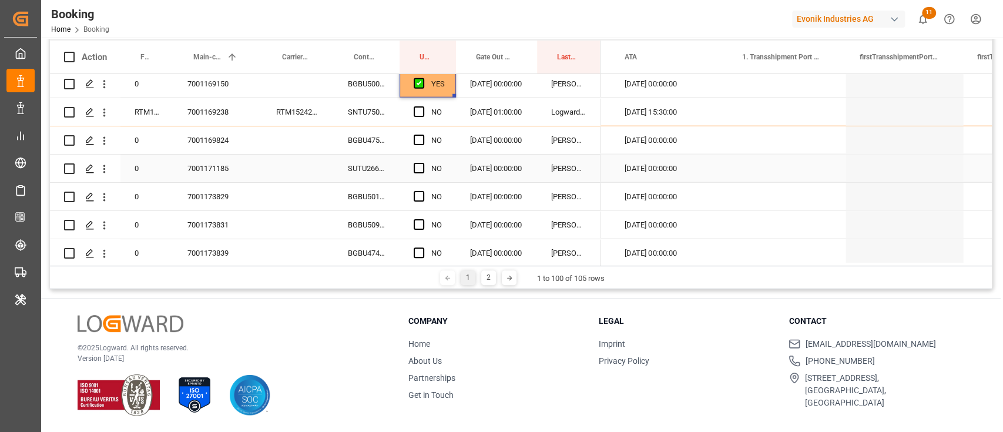
scroll to position [1959, 0]
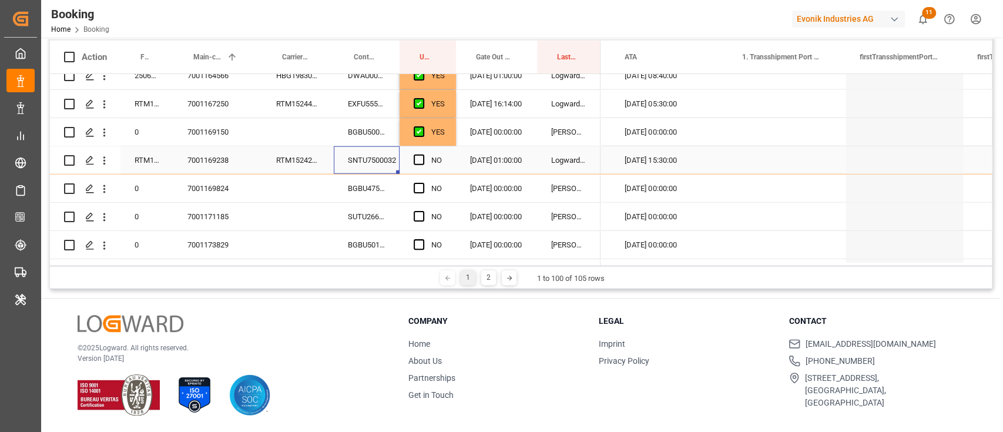
click at [368, 155] on div "SNTU7500032" at bounding box center [367, 160] width 66 height 28
click at [409, 156] on div "NO" at bounding box center [428, 160] width 56 height 28
click at [418, 163] on span "Press SPACE to select this row." at bounding box center [419, 160] width 11 height 11
click at [423, 155] on input "Press SPACE to select this row." at bounding box center [423, 155] width 0 height 0
click at [381, 189] on div "BGBU4757921" at bounding box center [367, 189] width 66 height 28
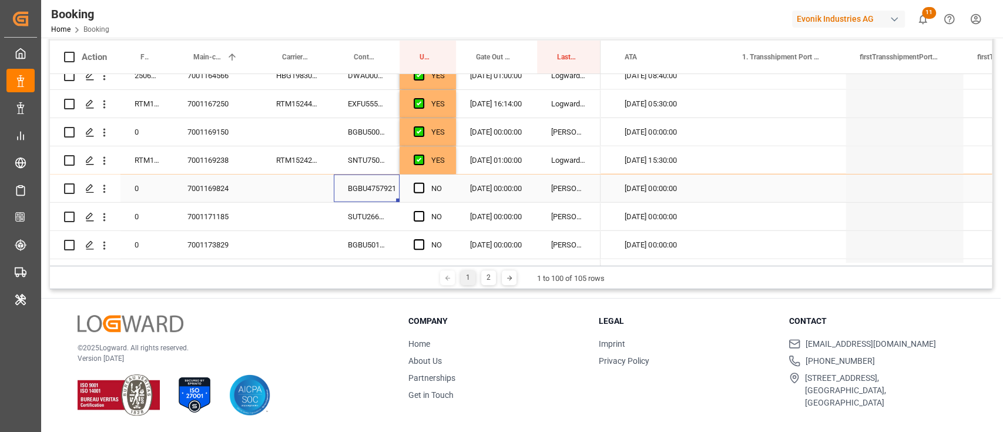
click at [425, 189] on div "Press SPACE to select this row." at bounding box center [423, 188] width 18 height 27
click at [420, 183] on span "Press SPACE to select this row." at bounding box center [419, 188] width 11 height 11
click at [423, 183] on input "Press SPACE to select this row." at bounding box center [423, 183] width 0 height 0
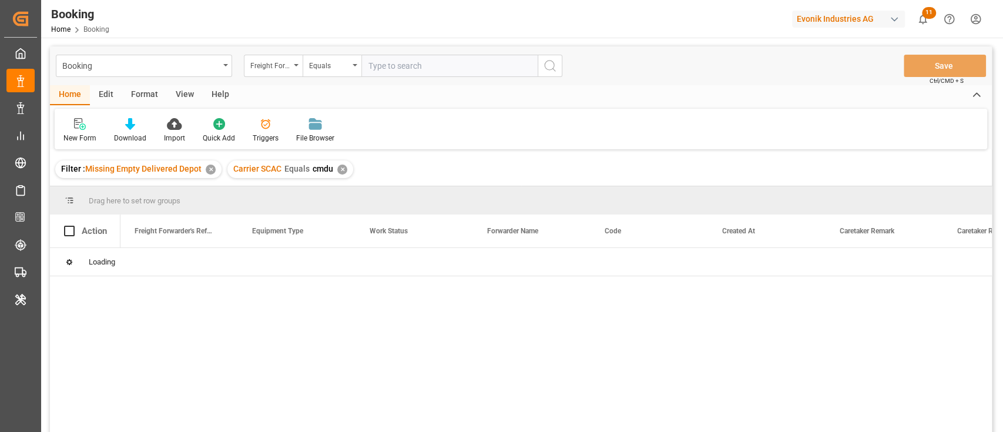
click at [337, 169] on div "✕" at bounding box center [342, 170] width 10 height 10
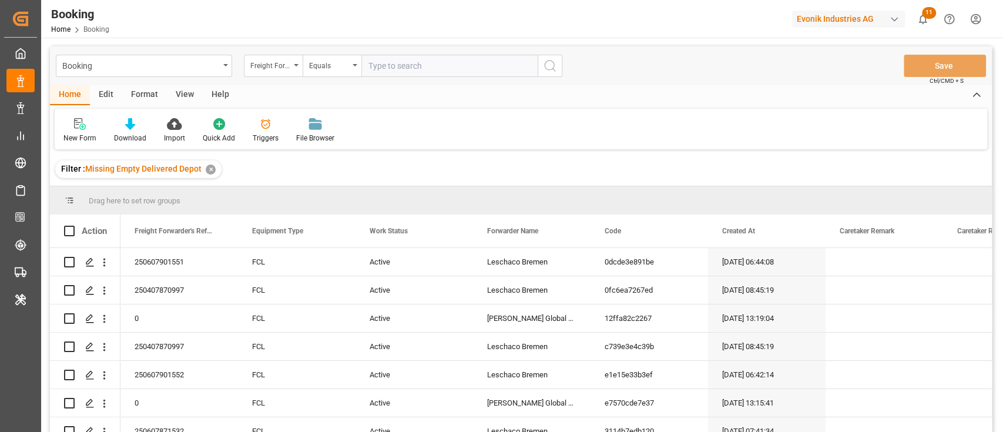
click at [179, 92] on div "View" at bounding box center [185, 95] width 36 height 20
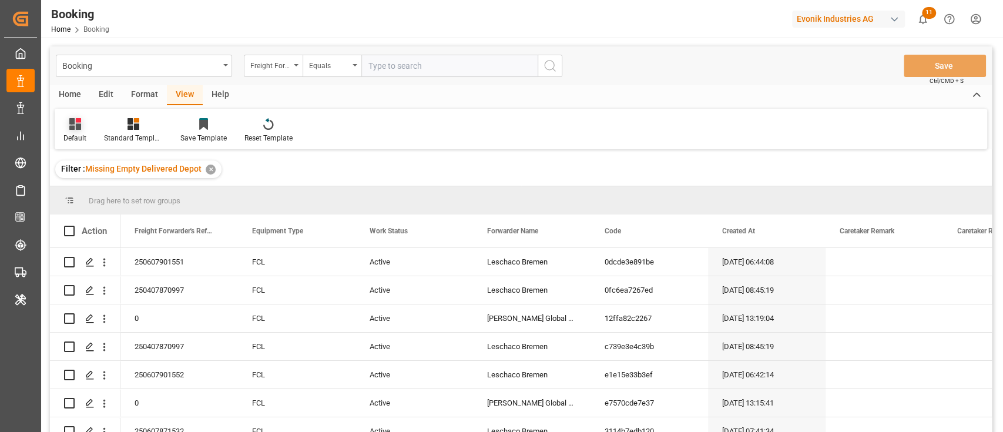
click at [86, 120] on div "Default" at bounding box center [75, 131] width 41 height 26
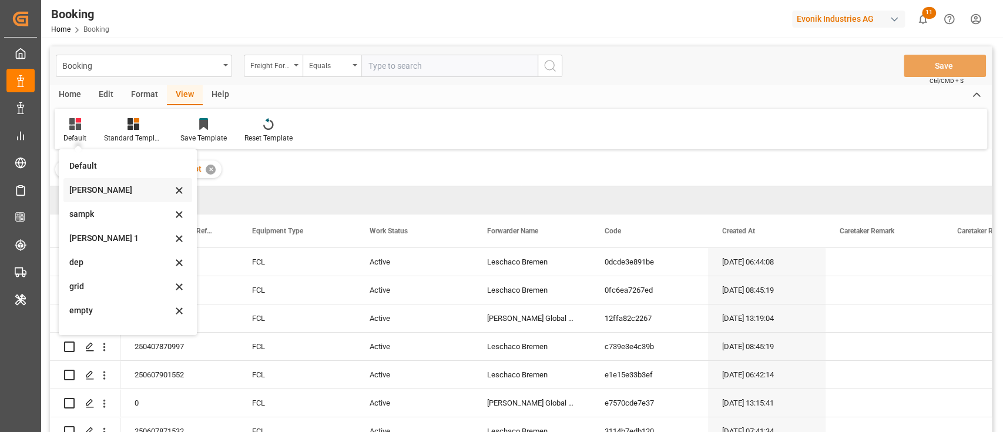
click at [92, 193] on div "[PERSON_NAME]" at bounding box center [120, 190] width 103 height 12
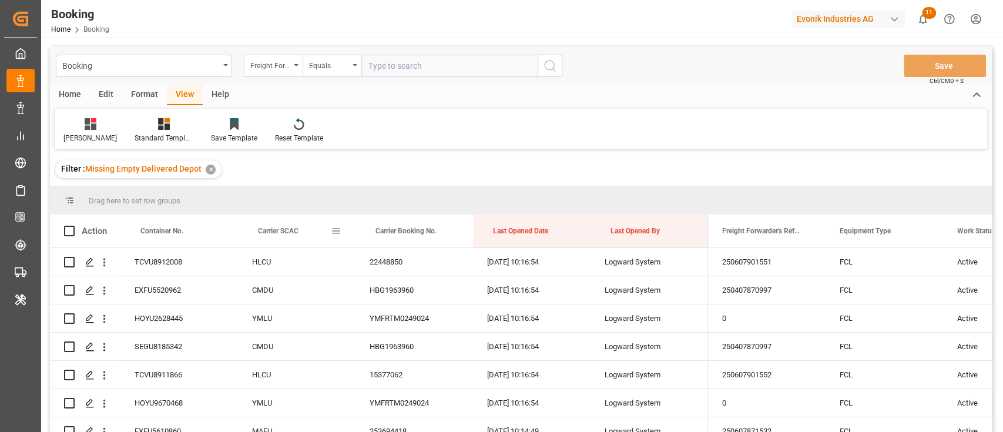
drag, startPoint x: 297, startPoint y: 230, endPoint x: 307, endPoint y: 196, distance: 35.0
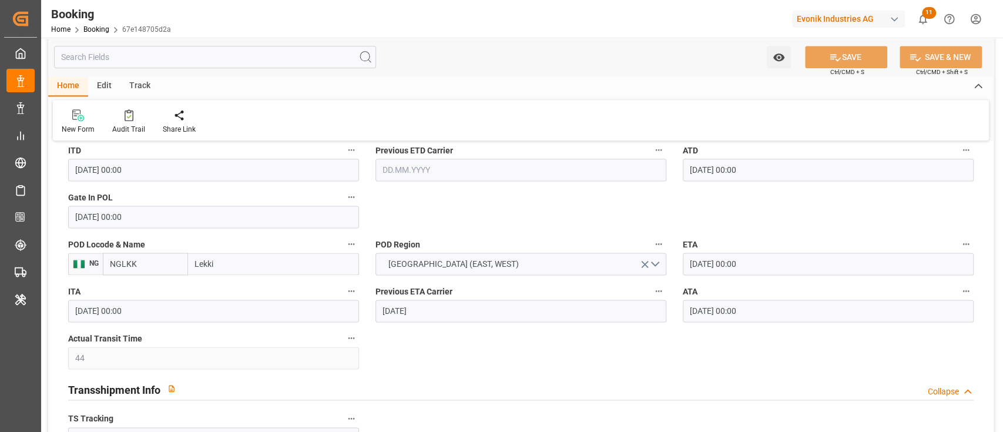
scroll to position [1019, 0]
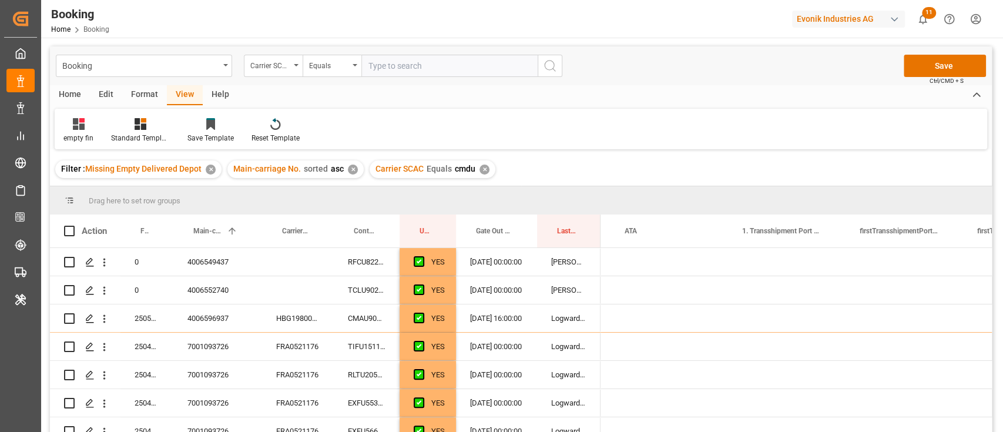
scroll to position [0, 1455]
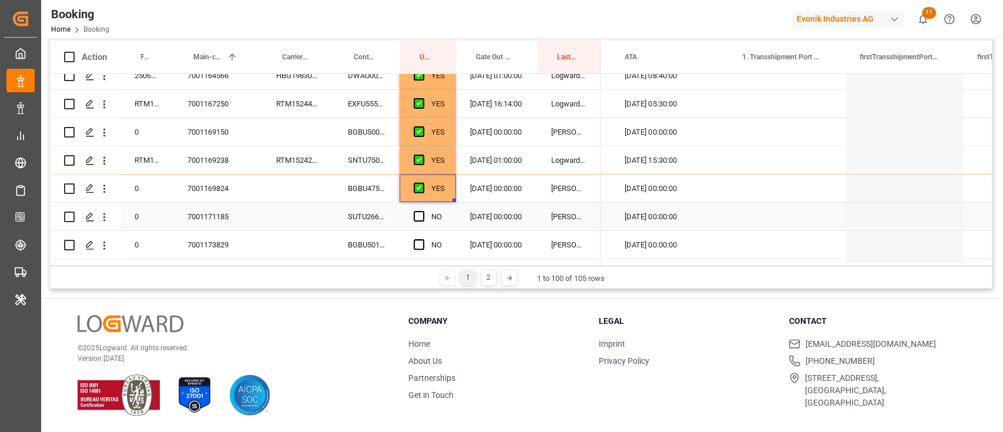
click at [370, 218] on div "SUTU2660262" at bounding box center [367, 217] width 66 height 28
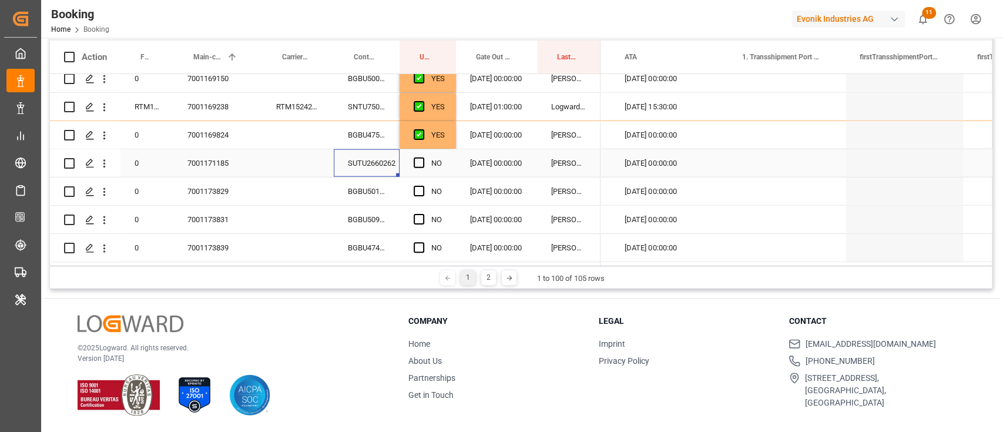
scroll to position [2037, 0]
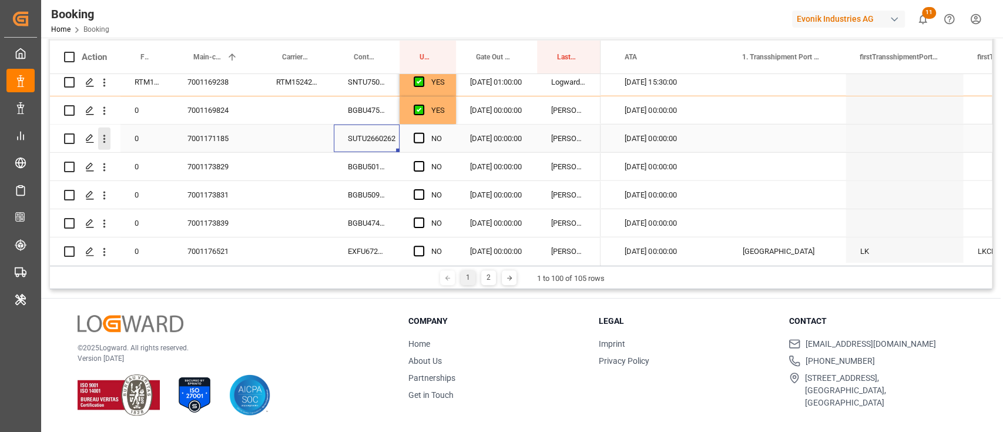
click at [108, 130] on button "open menu" at bounding box center [104, 139] width 12 height 22
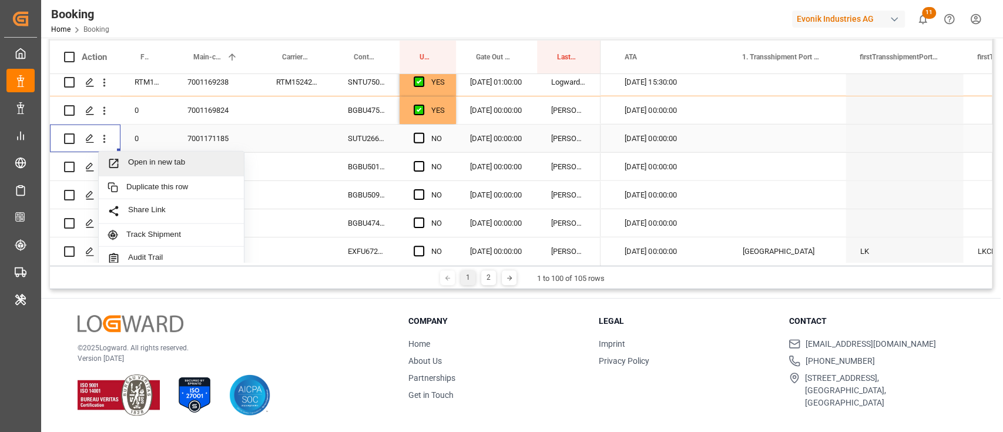
click at [136, 152] on div "Open in new tab" at bounding box center [171, 164] width 145 height 25
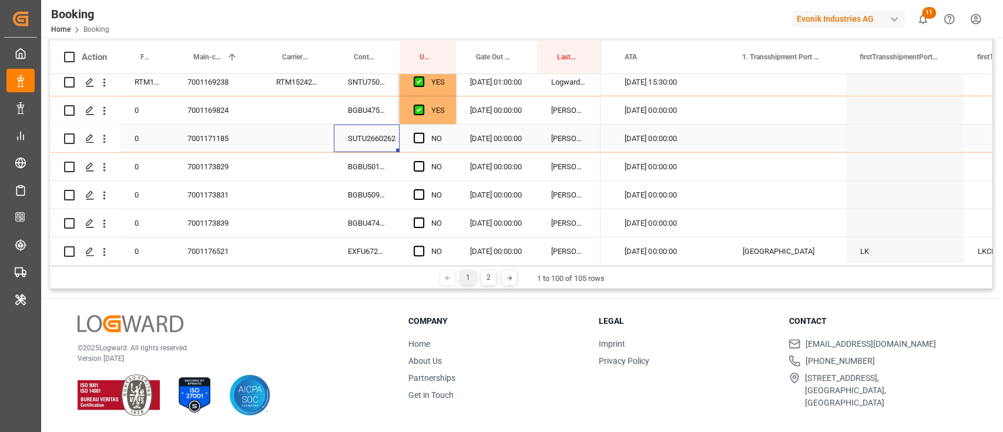
click at [371, 142] on div "SUTU2660262" at bounding box center [367, 139] width 66 height 28
click at [420, 139] on span "Press SPACE to select this row." at bounding box center [419, 138] width 11 height 11
click at [423, 133] on input "Press SPACE to select this row." at bounding box center [423, 133] width 0 height 0
click at [376, 168] on div "BGBU5010150" at bounding box center [367, 167] width 66 height 28
click at [414, 167] on span "Press SPACE to select this row." at bounding box center [419, 166] width 11 height 11
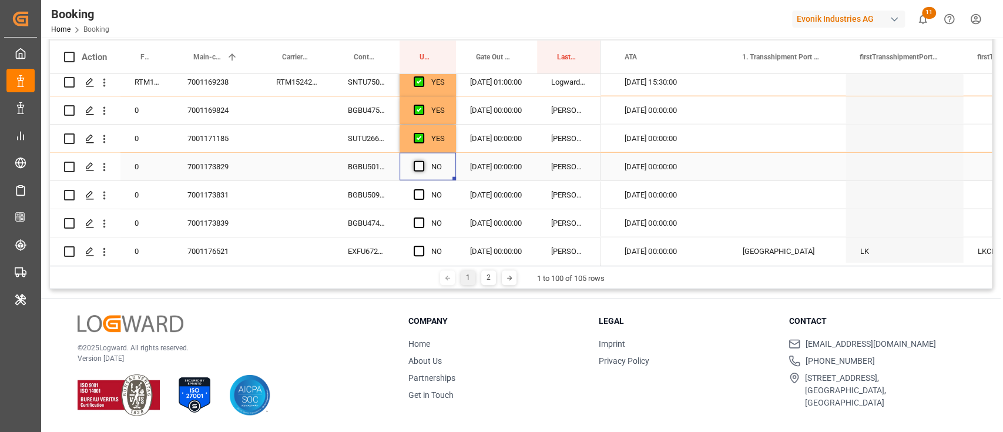
click at [423, 161] on input "Press SPACE to select this row." at bounding box center [423, 161] width 0 height 0
click at [374, 200] on div "BGBU5091716" at bounding box center [367, 195] width 66 height 28
click at [419, 186] on div "Press SPACE to select this row." at bounding box center [423, 195] width 18 height 27
click at [419, 200] on div "Press SPACE to select this row." at bounding box center [423, 195] width 18 height 27
click at [417, 195] on span "Press SPACE to select this row." at bounding box center [419, 194] width 11 height 11
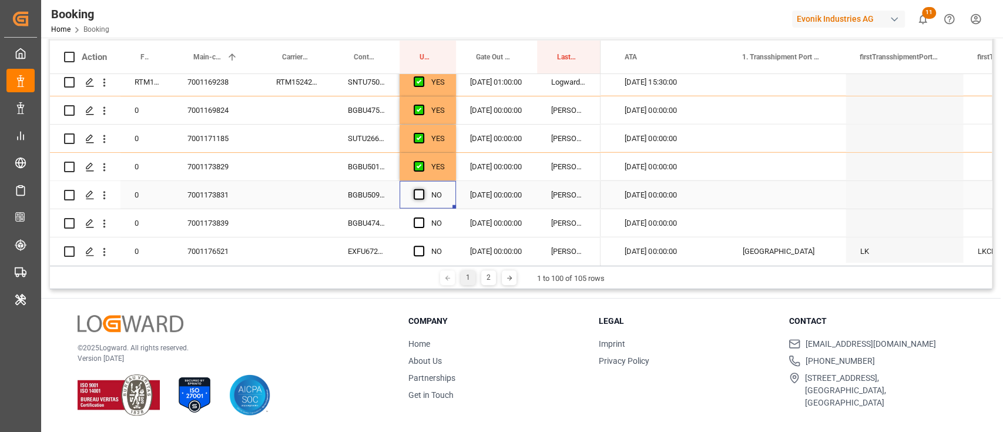
click at [423, 189] on input "Press SPACE to select this row." at bounding box center [423, 189] width 0 height 0
click at [370, 221] on div "BGBU4746758" at bounding box center [367, 223] width 66 height 28
click at [422, 216] on div "Press SPACE to select this row." at bounding box center [423, 223] width 18 height 27
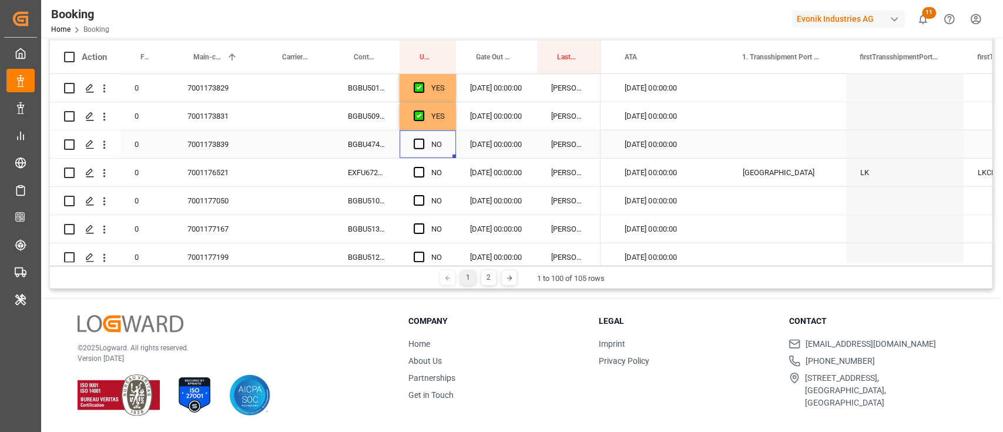
click at [419, 138] on div "Press SPACE to select this row." at bounding box center [423, 144] width 18 height 27
click at [418, 143] on span "Press SPACE to select this row." at bounding box center [419, 144] width 11 height 11
click at [423, 139] on input "Press SPACE to select this row." at bounding box center [423, 139] width 0 height 0
click at [367, 168] on div "EXFU6725268" at bounding box center [367, 173] width 66 height 28
click at [366, 202] on div "BGBU5101178" at bounding box center [367, 201] width 66 height 28
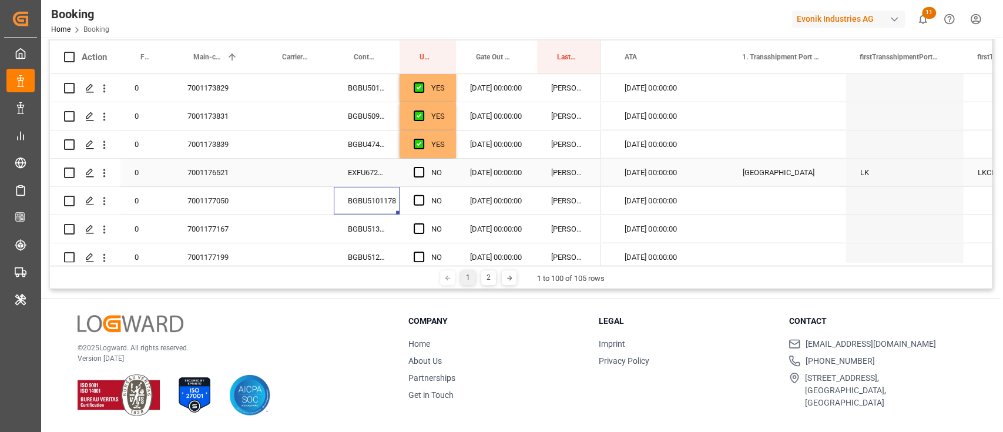
click at [421, 170] on span "Press SPACE to select this row." at bounding box center [419, 172] width 11 height 11
click at [423, 167] on input "Press SPACE to select this row." at bounding box center [423, 167] width 0 height 0
click at [419, 201] on span "Press SPACE to select this row." at bounding box center [419, 200] width 11 height 11
click at [423, 195] on input "Press SPACE to select this row." at bounding box center [423, 195] width 0 height 0
click at [396, 225] on div "BGBU5139810" at bounding box center [367, 229] width 66 height 28
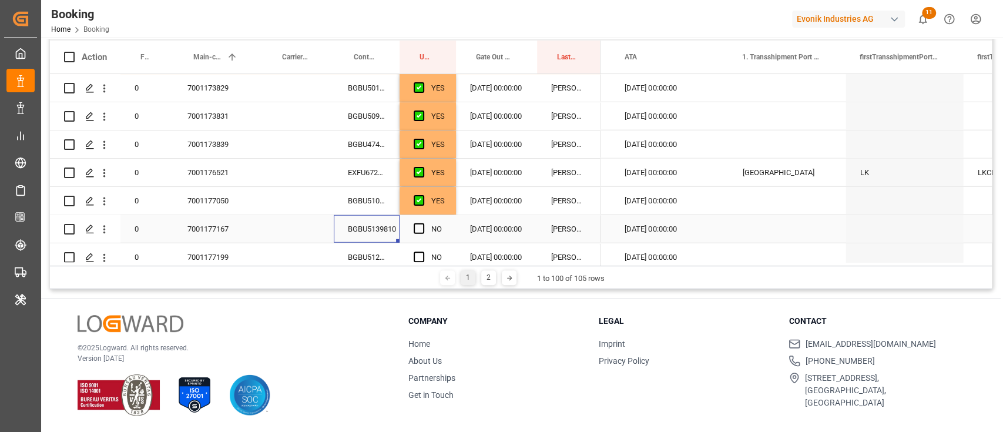
click at [423, 227] on span "Press SPACE to select this row." at bounding box center [419, 228] width 11 height 11
click at [423, 223] on input "Press SPACE to select this row." at bounding box center [423, 223] width 0 height 0
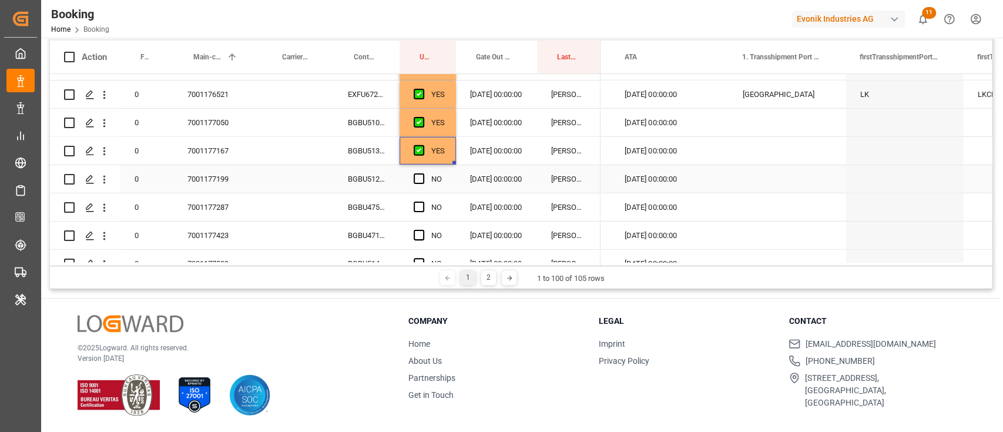
click at [381, 183] on div "BGBU5128559" at bounding box center [367, 179] width 66 height 28
click at [434, 175] on div "NO" at bounding box center [436, 179] width 11 height 27
click at [426, 176] on div "Press SPACE to select this row." at bounding box center [423, 179] width 18 height 27
click at [410, 186] on div "NO" at bounding box center [428, 179] width 56 height 28
click at [416, 180] on span "Press SPACE to select this row." at bounding box center [419, 178] width 11 height 11
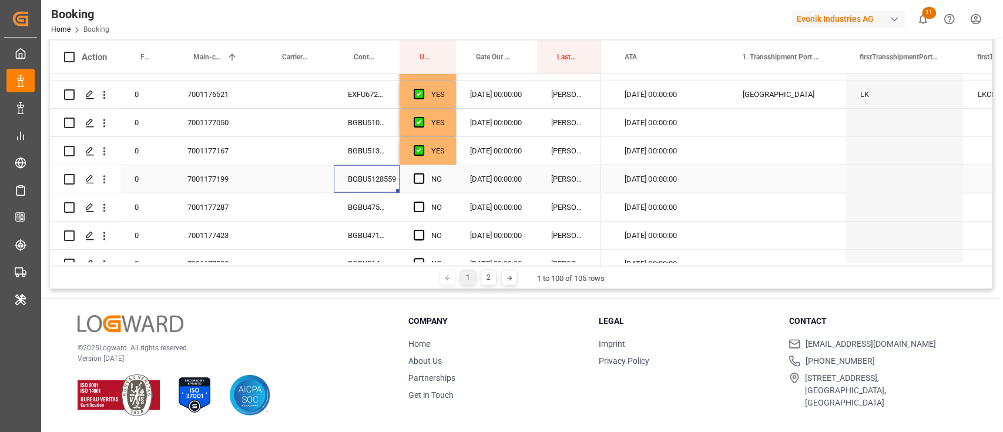
click at [423, 173] on input "Press SPACE to select this row." at bounding box center [423, 173] width 0 height 0
click at [381, 206] on div "BGBU4754861" at bounding box center [367, 207] width 66 height 28
click at [416, 214] on div "Press SPACE to select this row." at bounding box center [423, 207] width 18 height 27
drag, startPoint x: 422, startPoint y: 206, endPoint x: 413, endPoint y: 217, distance: 14.6
click at [423, 206] on span "Press SPACE to select this row." at bounding box center [419, 207] width 11 height 11
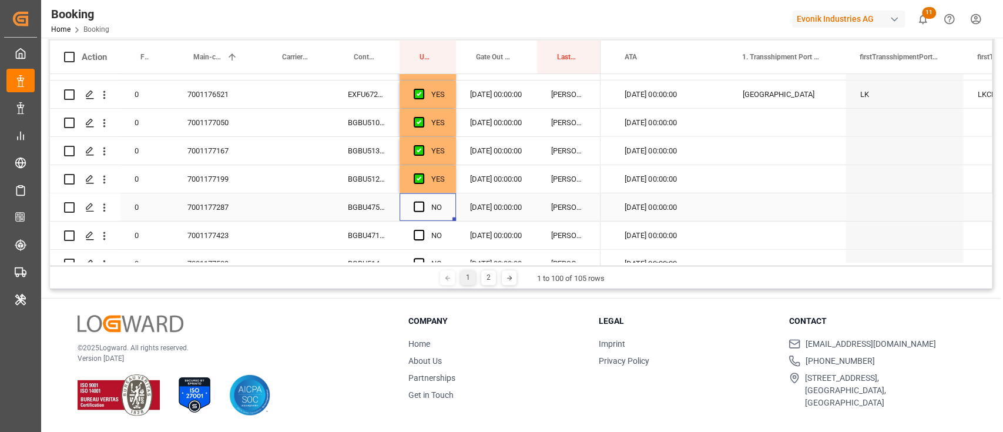
click at [423, 202] on input "Press SPACE to select this row." at bounding box center [423, 202] width 0 height 0
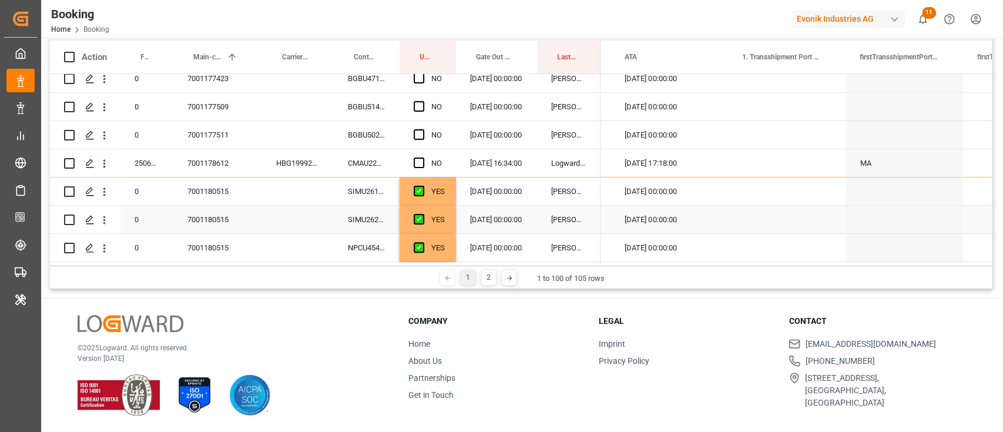
scroll to position [2272, 0]
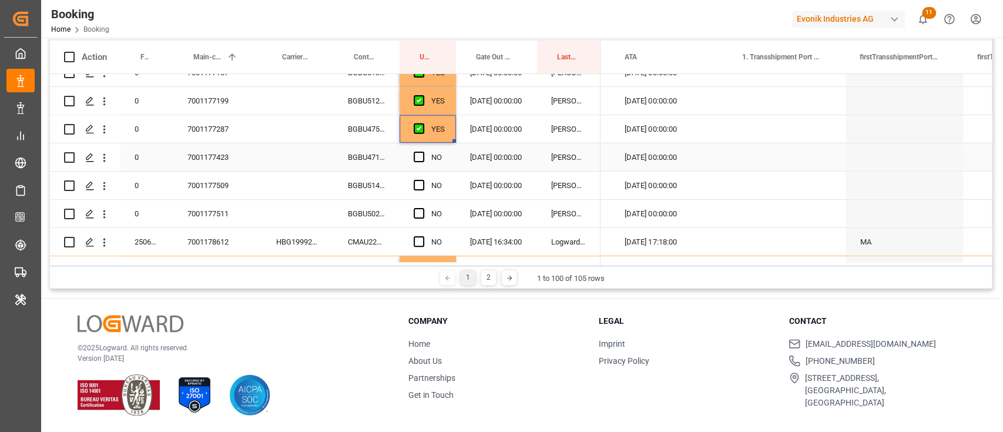
click at [381, 155] on div "BGBU4714724" at bounding box center [367, 157] width 66 height 28
click at [419, 157] on span "Press SPACE to select this row." at bounding box center [419, 157] width 11 height 11
click at [423, 152] on input "Press SPACE to select this row." at bounding box center [423, 152] width 0 height 0
click at [390, 188] on div "BGBU5144056" at bounding box center [367, 186] width 66 height 28
click at [420, 184] on span "Press SPACE to select this row." at bounding box center [419, 185] width 11 height 11
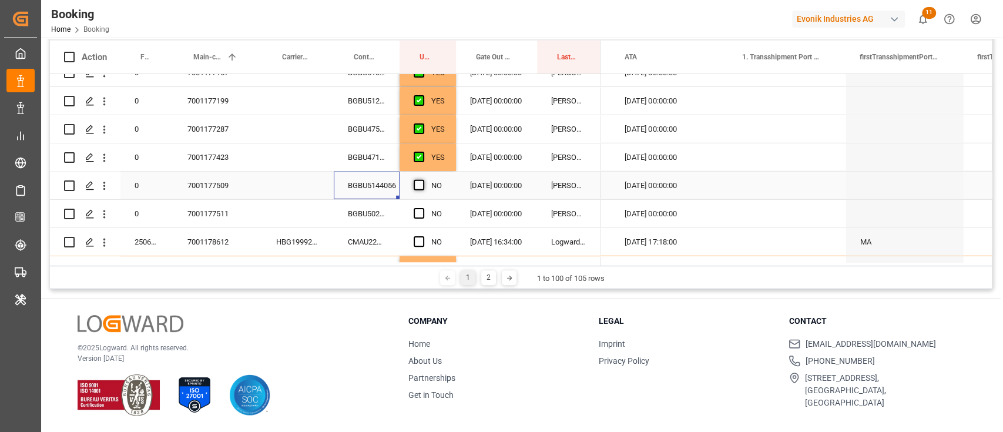
click at [423, 180] on input "Press SPACE to select this row." at bounding box center [423, 180] width 0 height 0
click at [380, 227] on div "BGBU5029582" at bounding box center [367, 214] width 66 height 28
click at [419, 220] on div "Press SPACE to select this row." at bounding box center [423, 213] width 18 height 27
click at [419, 211] on span "Press SPACE to select this row." at bounding box center [419, 213] width 11 height 11
click at [423, 208] on input "Press SPACE to select this row." at bounding box center [423, 208] width 0 height 0
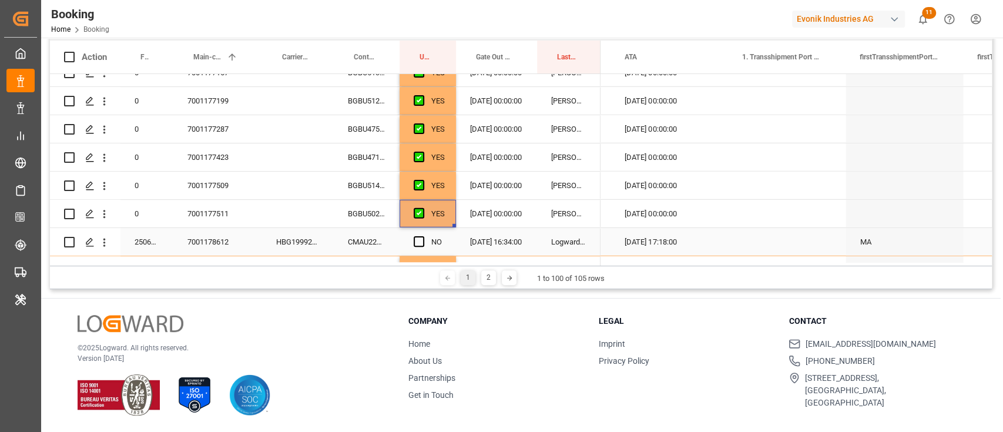
click at [364, 248] on div "CMAU2212343" at bounding box center [367, 242] width 66 height 28
click at [417, 238] on span "Press SPACE to select this row." at bounding box center [419, 241] width 11 height 11
click at [423, 236] on input "Press SPACE to select this row." at bounding box center [423, 236] width 0 height 0
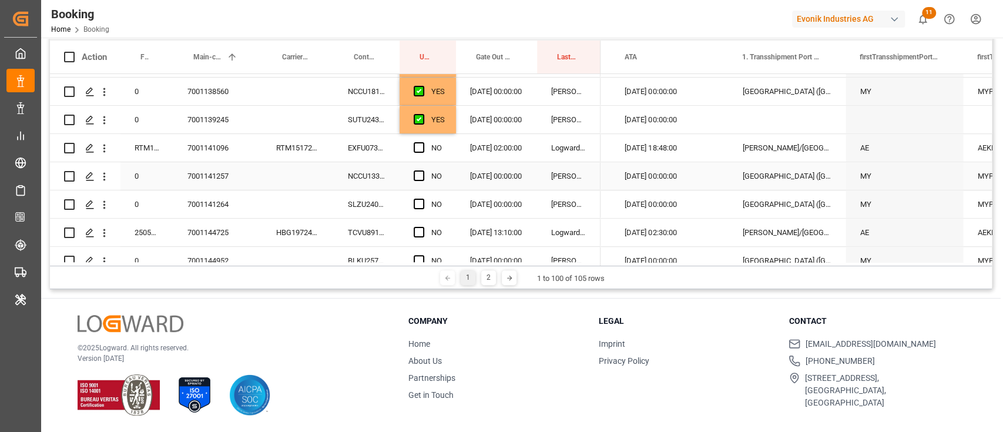
scroll to position [521, 0]
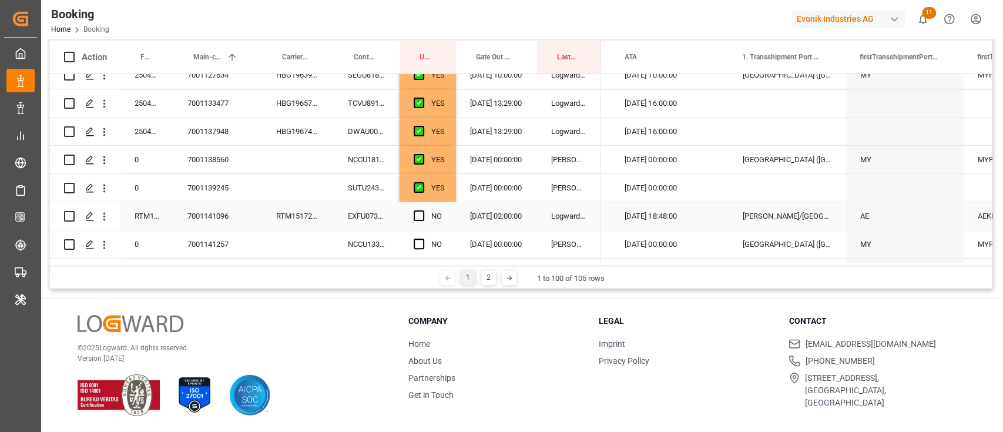
click at [381, 228] on div "EXFU0736780" at bounding box center [367, 216] width 66 height 28
click at [423, 209] on div "Press SPACE to select this row." at bounding box center [423, 216] width 18 height 27
click at [416, 213] on span "Press SPACE to select this row." at bounding box center [419, 215] width 11 height 11
click at [423, 210] on input "Press SPACE to select this row." at bounding box center [423, 210] width 0 height 0
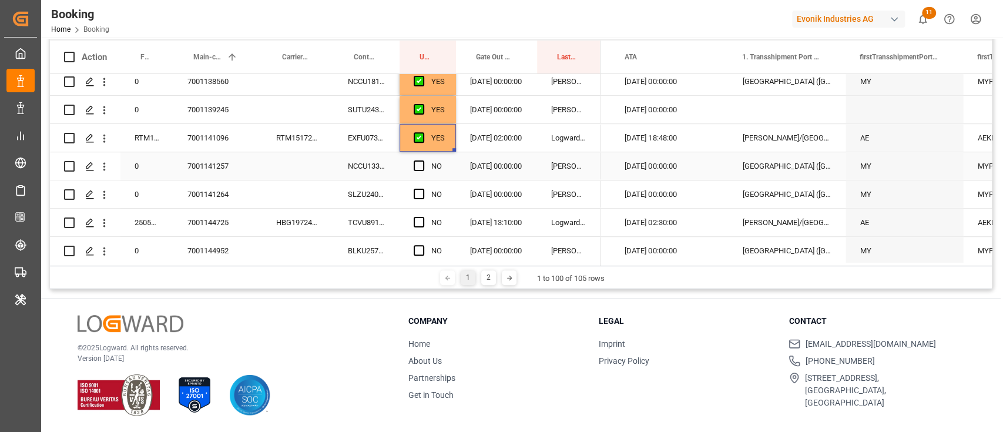
click at [393, 167] on div "NCCU1330148" at bounding box center [367, 166] width 66 height 28
click at [419, 163] on span "Press SPACE to select this row." at bounding box center [419, 165] width 11 height 11
click at [423, 160] on input "Press SPACE to select this row." at bounding box center [423, 160] width 0 height 0
click at [366, 197] on div "SLZU2405498" at bounding box center [367, 194] width 66 height 28
click at [423, 185] on div "Press SPACE to select this row." at bounding box center [423, 194] width 18 height 27
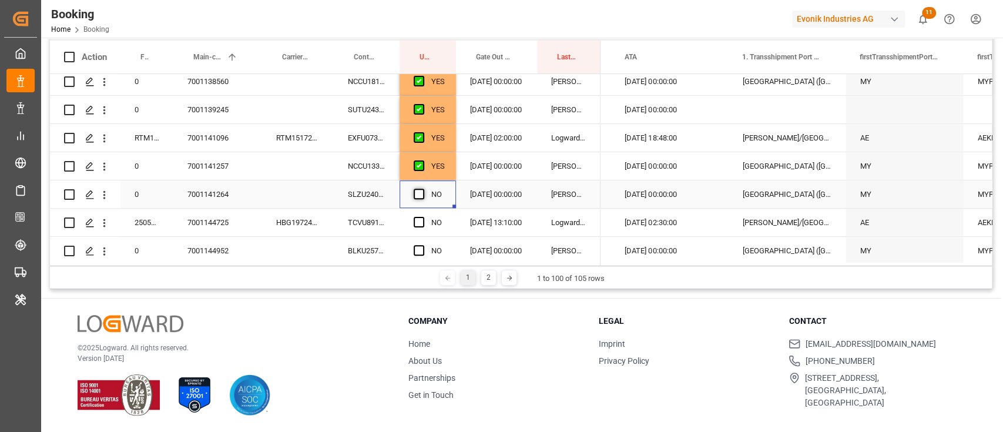
click at [421, 190] on span "Press SPACE to select this row." at bounding box center [419, 194] width 11 height 11
click at [423, 189] on input "Press SPACE to select this row." at bounding box center [423, 189] width 0 height 0
click at [386, 212] on div "TCVU8911552" at bounding box center [367, 223] width 66 height 28
click at [414, 219] on span "Press SPACE to select this row." at bounding box center [419, 222] width 11 height 11
click at [423, 217] on input "Press SPACE to select this row." at bounding box center [423, 217] width 0 height 0
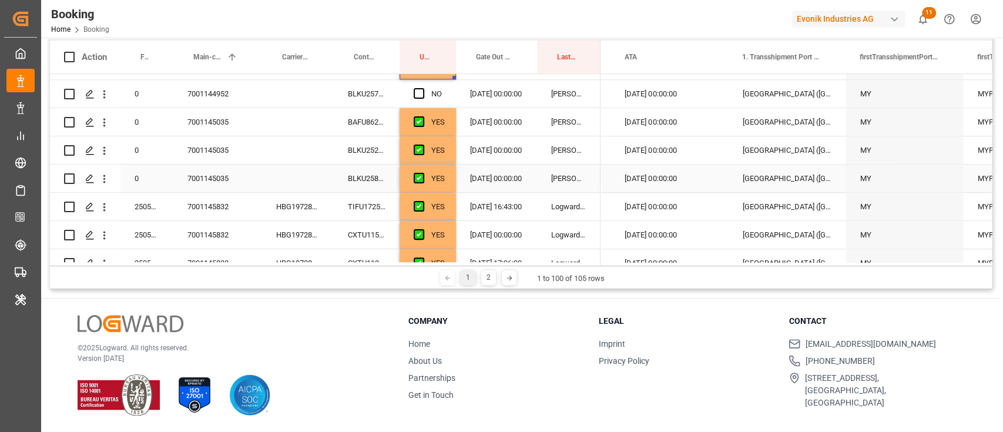
scroll to position [677, 0]
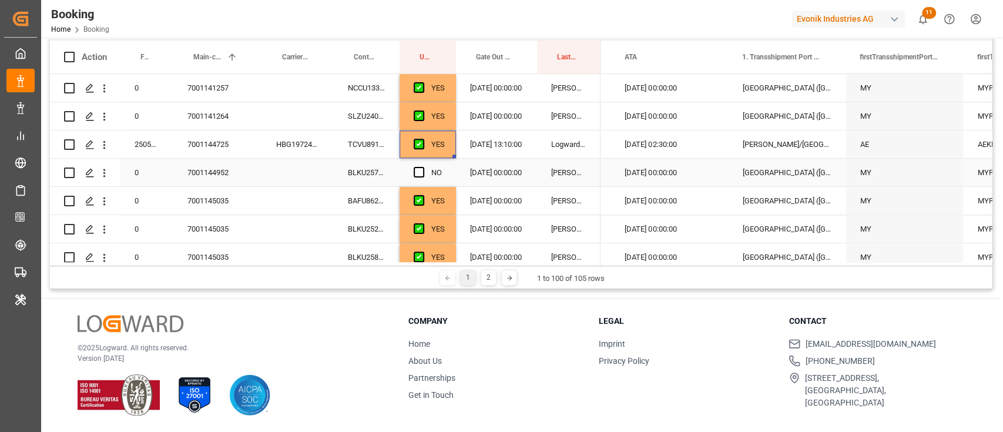
click at [380, 173] on div "BLKU2573554" at bounding box center [367, 173] width 66 height 28
click at [410, 168] on div "NO" at bounding box center [428, 173] width 56 height 28
click at [416, 172] on span "Press SPACE to select this row." at bounding box center [419, 172] width 11 height 11
click at [423, 167] on input "Press SPACE to select this row." at bounding box center [423, 167] width 0 height 0
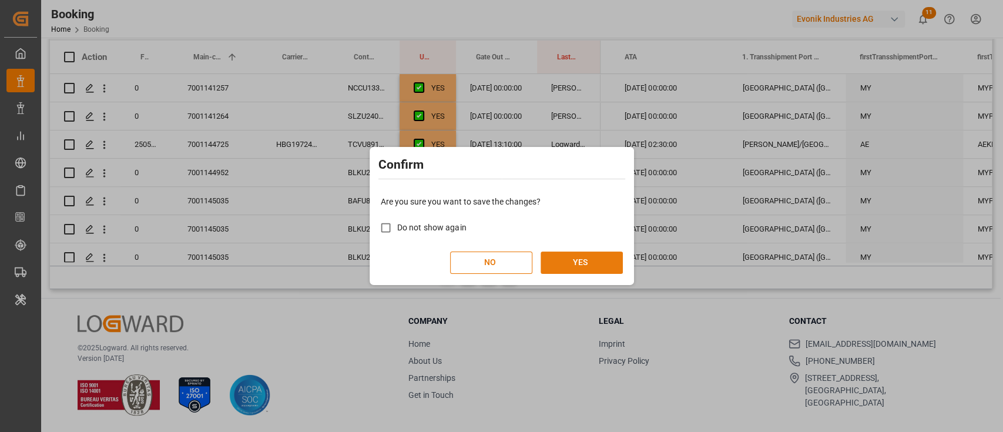
click at [575, 269] on button "YES" at bounding box center [582, 263] width 82 height 22
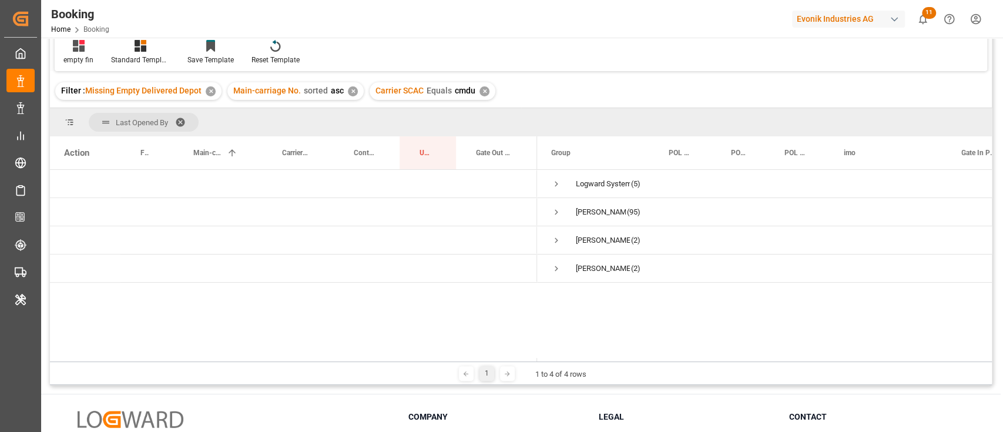
scroll to position [0, 0]
click at [555, 239] on span "Press SPACE to select this row." at bounding box center [556, 240] width 11 height 11
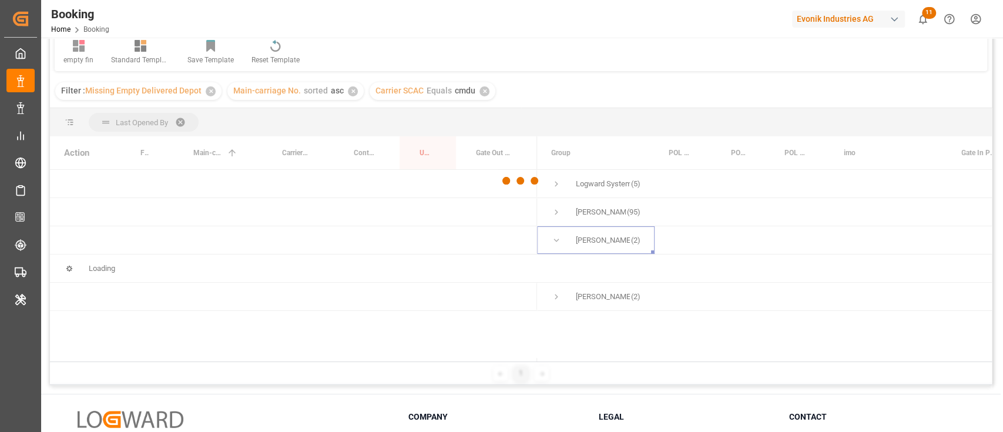
click at [560, 177] on div at bounding box center [521, 180] width 942 height 425
click at [560, 182] on div at bounding box center [521, 180] width 942 height 425
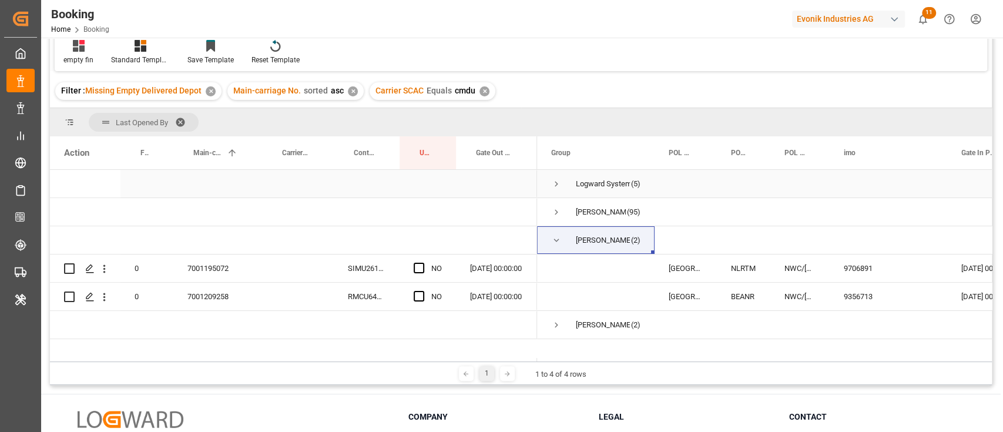
click at [558, 181] on span "Press SPACE to select this row." at bounding box center [556, 184] width 11 height 11
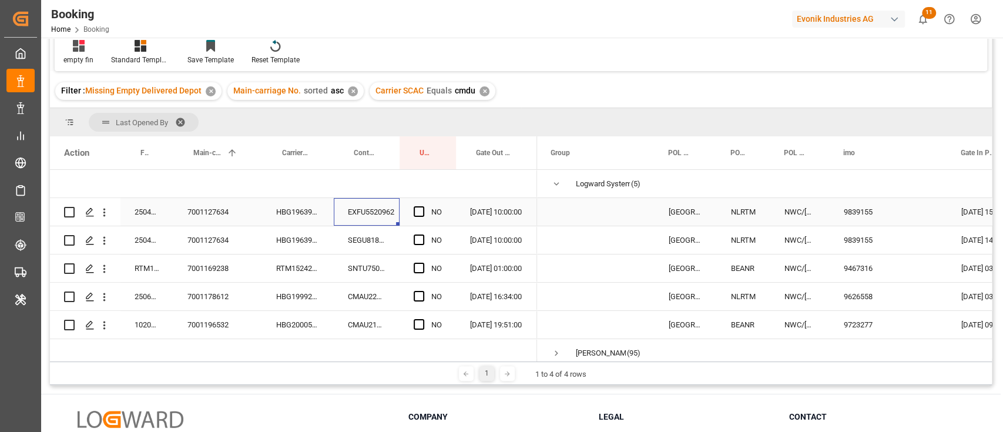
click at [352, 203] on div "EXFU5520962" at bounding box center [367, 212] width 66 height 28
click at [419, 210] on span "Press SPACE to select this row." at bounding box center [419, 211] width 11 height 11
click at [423, 206] on input "Press SPACE to select this row." at bounding box center [423, 206] width 0 height 0
click at [376, 236] on div "SEGU8185342" at bounding box center [367, 240] width 66 height 28
click at [411, 240] on div "NO" at bounding box center [428, 240] width 56 height 28
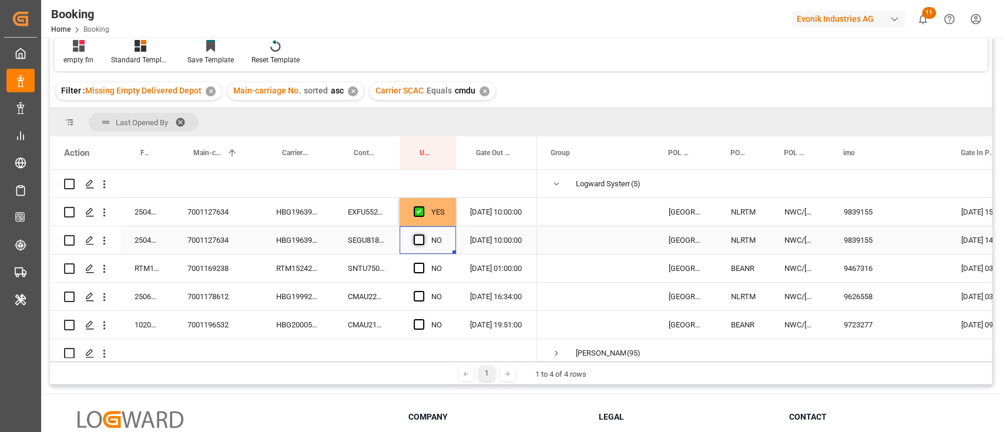
click at [417, 242] on span "Press SPACE to select this row." at bounding box center [419, 240] width 11 height 11
click at [423, 235] on input "Press SPACE to select this row." at bounding box center [423, 235] width 0 height 0
click at [339, 273] on div "SNTU7500032" at bounding box center [367, 269] width 66 height 28
click at [419, 265] on span "Press SPACE to select this row." at bounding box center [419, 268] width 11 height 11
click at [423, 263] on input "Press SPACE to select this row." at bounding box center [423, 263] width 0 height 0
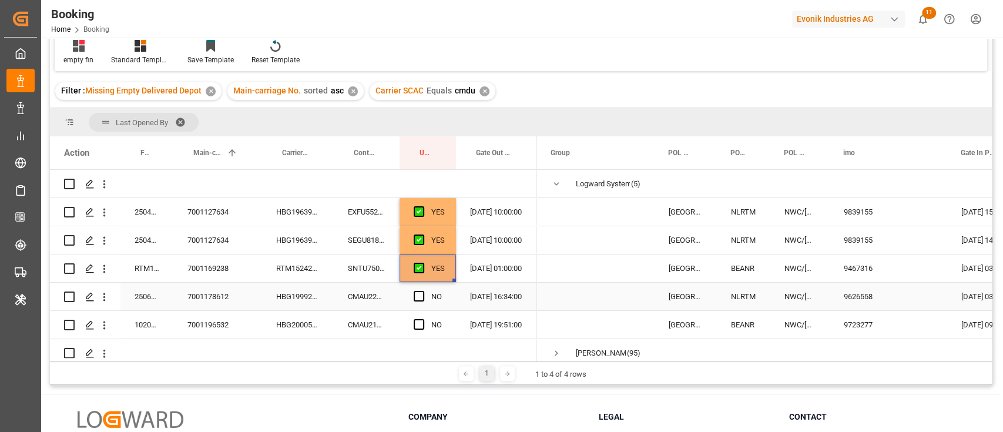
click at [363, 296] on div "CMAU2212343" at bounding box center [367, 297] width 66 height 28
click at [423, 294] on span "Press SPACE to select this row." at bounding box center [419, 296] width 11 height 11
click at [423, 291] on input "Press SPACE to select this row." at bounding box center [423, 291] width 0 height 0
click at [381, 323] on div "CMAU2116308" at bounding box center [367, 325] width 66 height 28
click at [419, 326] on span "Press SPACE to select this row." at bounding box center [419, 324] width 11 height 11
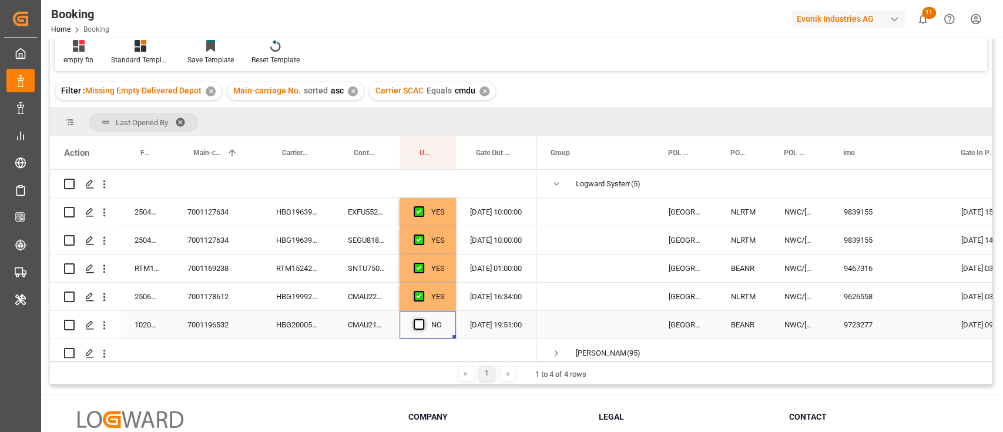
click at [423, 319] on input "Press SPACE to select this row." at bounding box center [423, 319] width 0 height 0
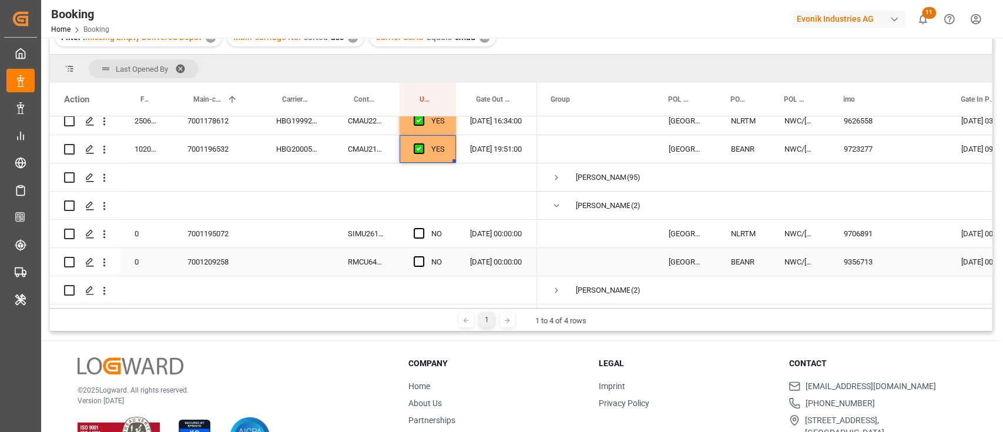
scroll to position [156, 0]
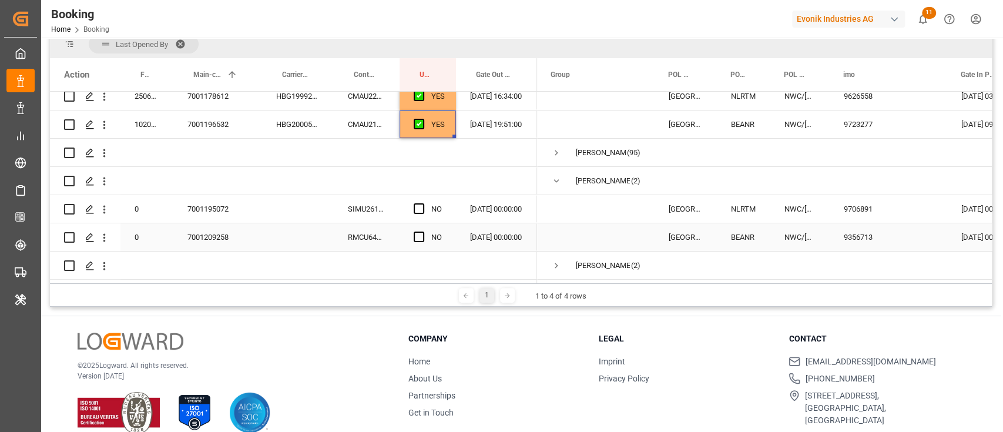
click at [373, 227] on div "RMCU6441894" at bounding box center [367, 237] width 66 height 28
click at [372, 212] on div "SIMU2616445" at bounding box center [367, 209] width 66 height 28
click at [428, 200] on div "Press SPACE to select this row." at bounding box center [423, 209] width 18 height 27
click at [417, 206] on span "Press SPACE to select this row." at bounding box center [419, 208] width 11 height 11
click at [423, 203] on input "Press SPACE to select this row." at bounding box center [423, 203] width 0 height 0
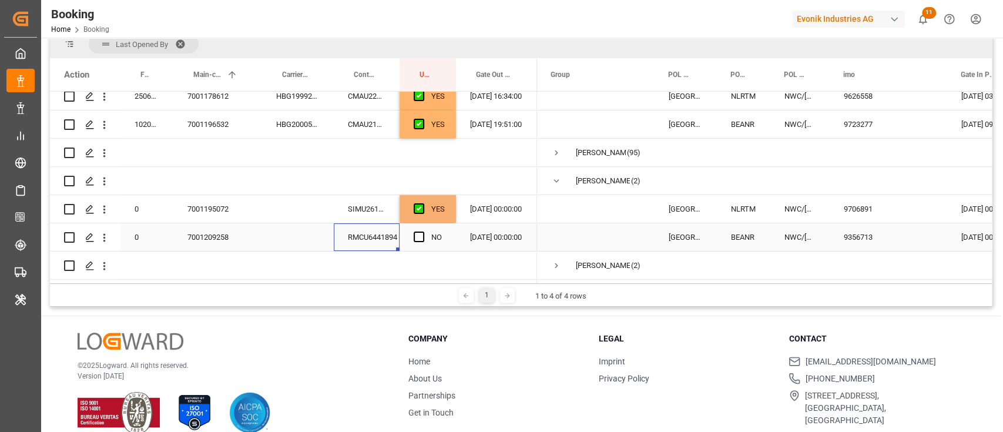
click at [376, 235] on div "RMCU6441894" at bounding box center [367, 237] width 66 height 28
click at [421, 232] on span "Press SPACE to select this row." at bounding box center [419, 237] width 11 height 11
click at [423, 232] on input "Press SPACE to select this row." at bounding box center [423, 232] width 0 height 0
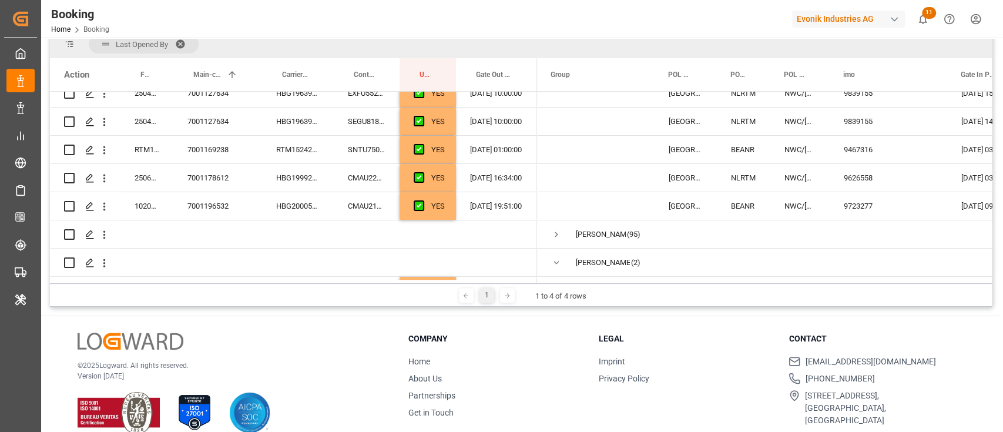
scroll to position [0, 0]
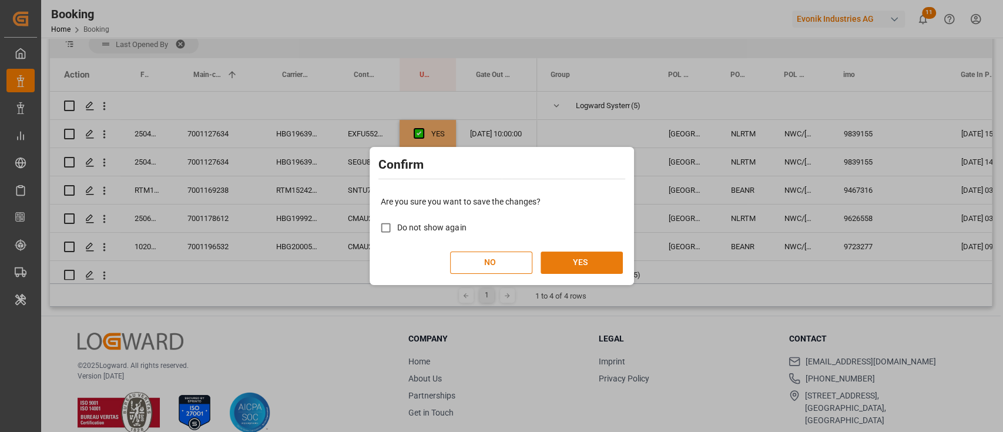
click at [591, 255] on button "YES" at bounding box center [582, 263] width 82 height 22
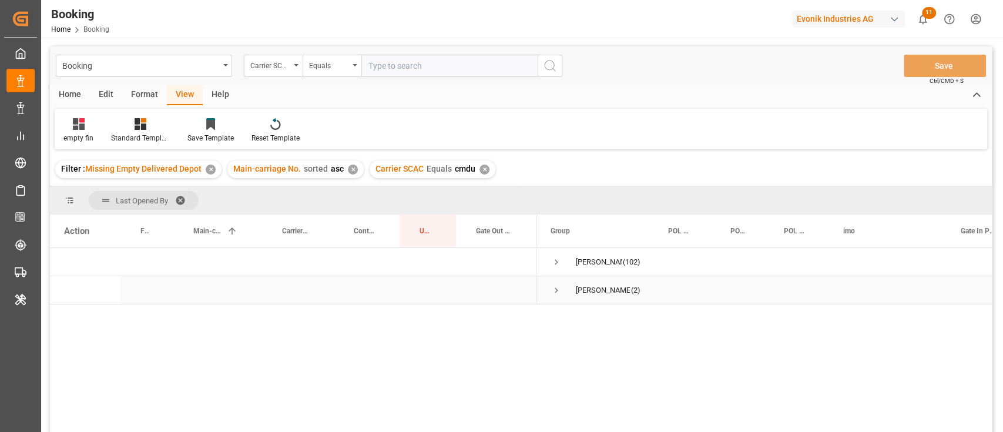
click at [553, 285] on span "Press SPACE to select this row." at bounding box center [556, 290] width 11 height 11
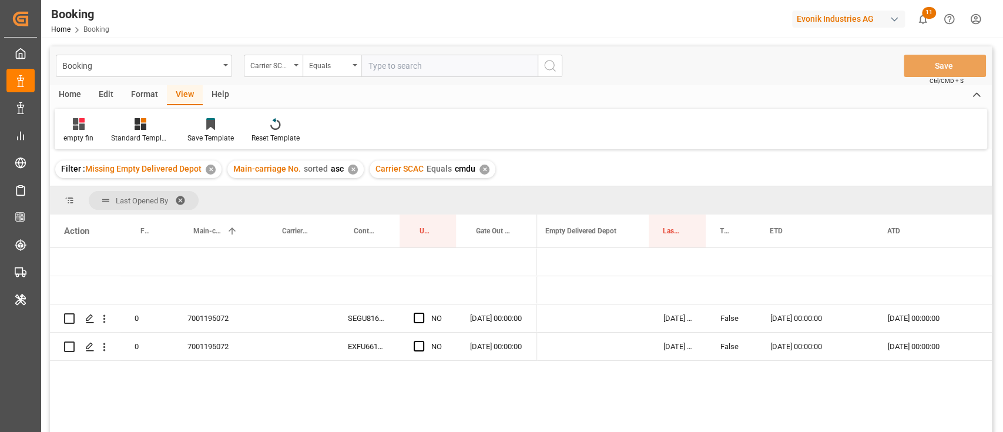
click at [381, 69] on input "text" at bounding box center [449, 66] width 176 height 22
type input "cosu"
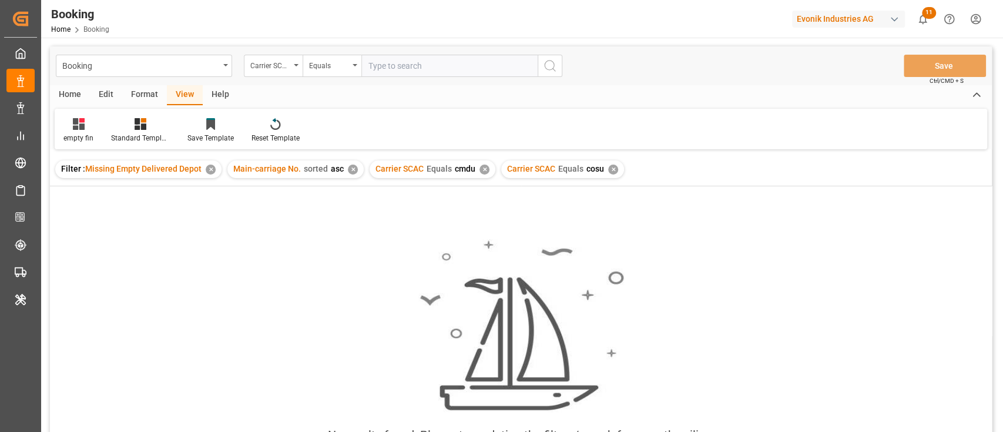
click at [483, 172] on div "✕" at bounding box center [485, 170] width 10 height 10
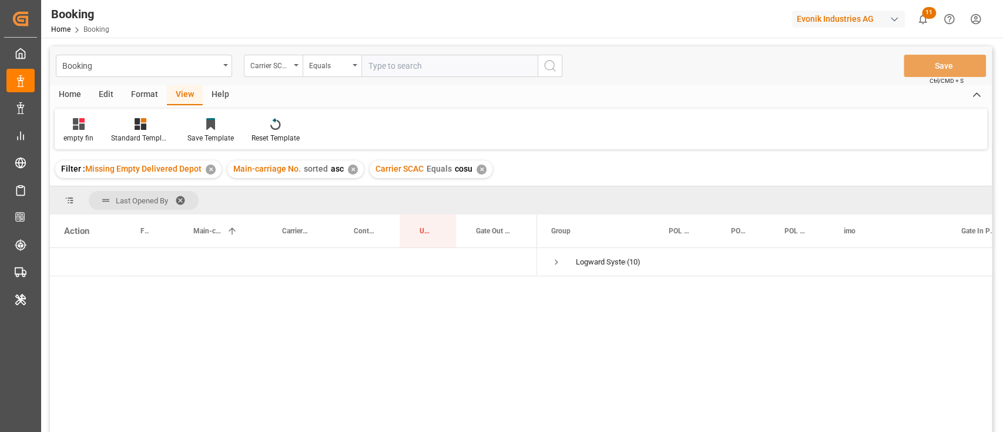
click at [178, 195] on span at bounding box center [184, 200] width 19 height 11
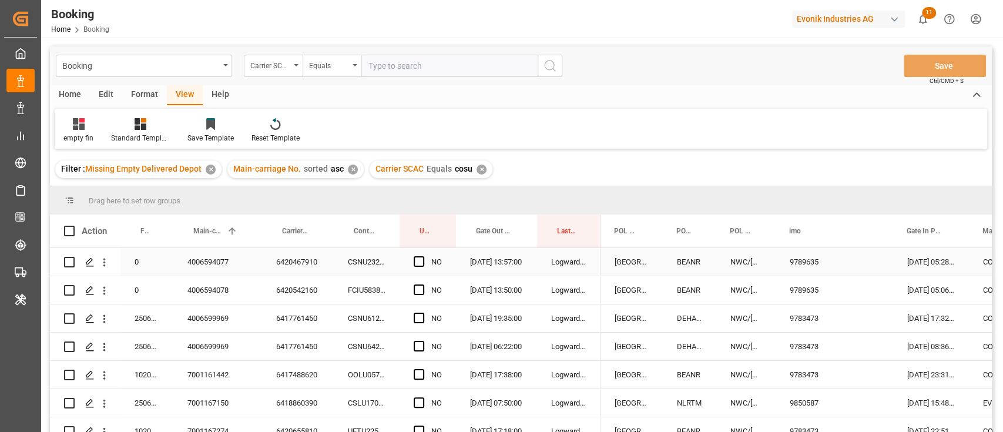
click at [361, 267] on div "CSNU2327564" at bounding box center [367, 262] width 66 height 28
click at [324, 269] on div "6420467910" at bounding box center [298, 262] width 72 height 28
click at [414, 262] on span "Press SPACE to select this row." at bounding box center [419, 261] width 11 height 11
click at [423, 256] on input "Press SPACE to select this row." at bounding box center [423, 256] width 0 height 0
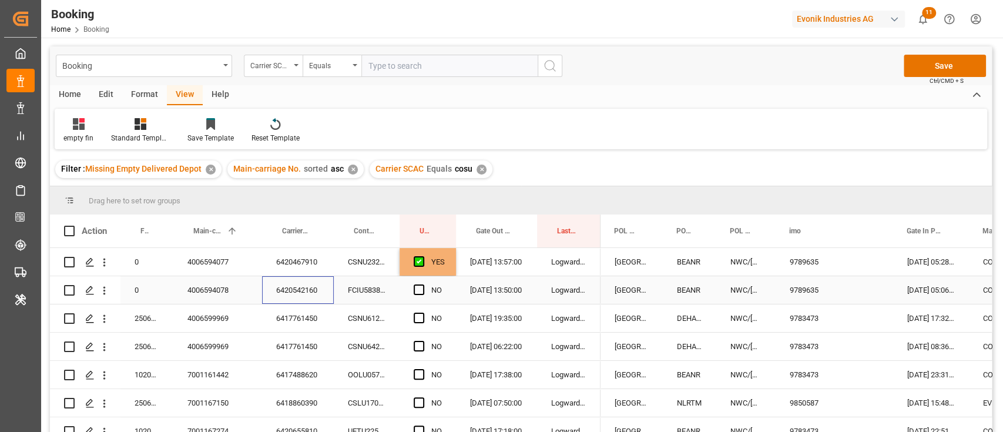
click at [320, 289] on div "6420542160" at bounding box center [298, 290] width 72 height 28
click at [420, 289] on span "Press SPACE to select this row." at bounding box center [419, 289] width 11 height 11
click at [423, 284] on input "Press SPACE to select this row." at bounding box center [423, 284] width 0 height 0
click at [302, 313] on div "6417761450" at bounding box center [298, 318] width 72 height 28
click at [420, 316] on span "Press SPACE to select this row." at bounding box center [419, 318] width 11 height 11
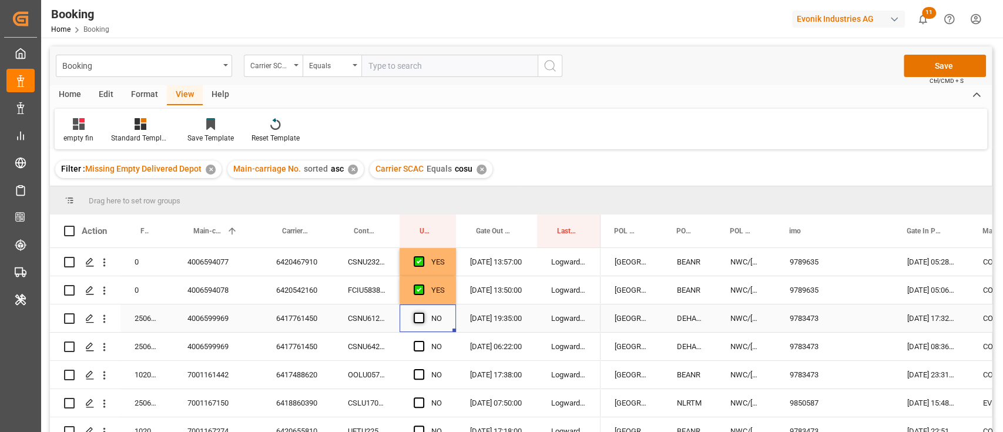
click at [423, 313] on input "Press SPACE to select this row." at bounding box center [423, 313] width 0 height 0
click at [419, 340] on div "Press SPACE to select this row." at bounding box center [423, 346] width 18 height 27
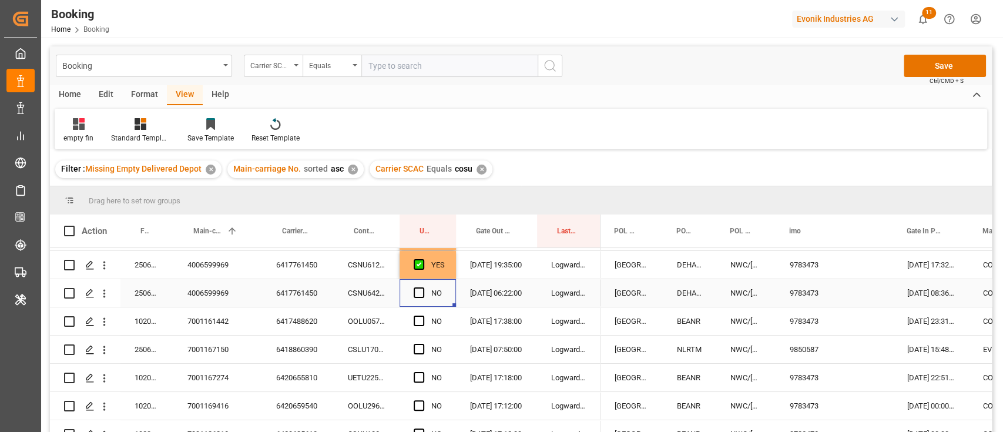
scroll to position [78, 0]
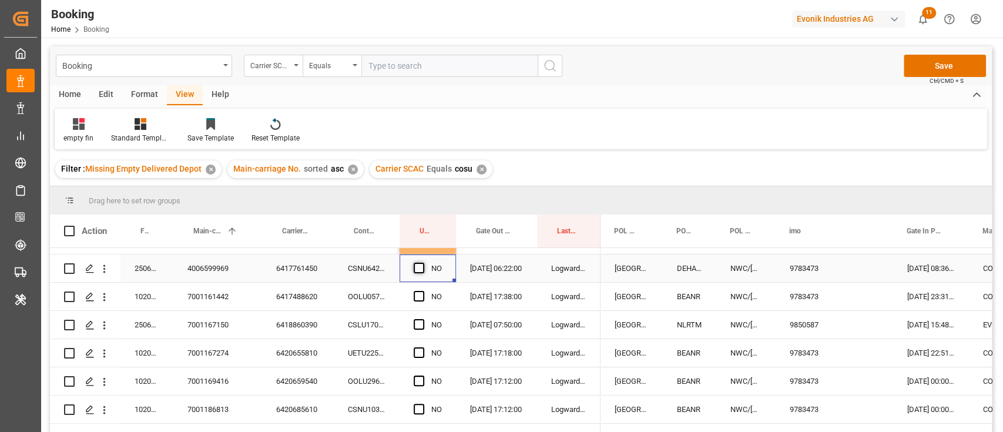
click at [416, 265] on span "Press SPACE to select this row." at bounding box center [419, 268] width 11 height 11
click at [423, 263] on input "Press SPACE to select this row." at bounding box center [423, 263] width 0 height 0
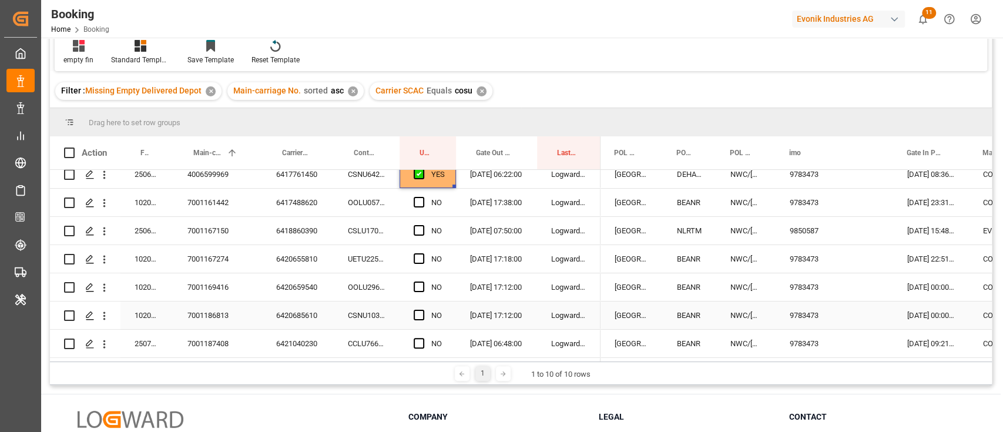
scroll to position [19, 0]
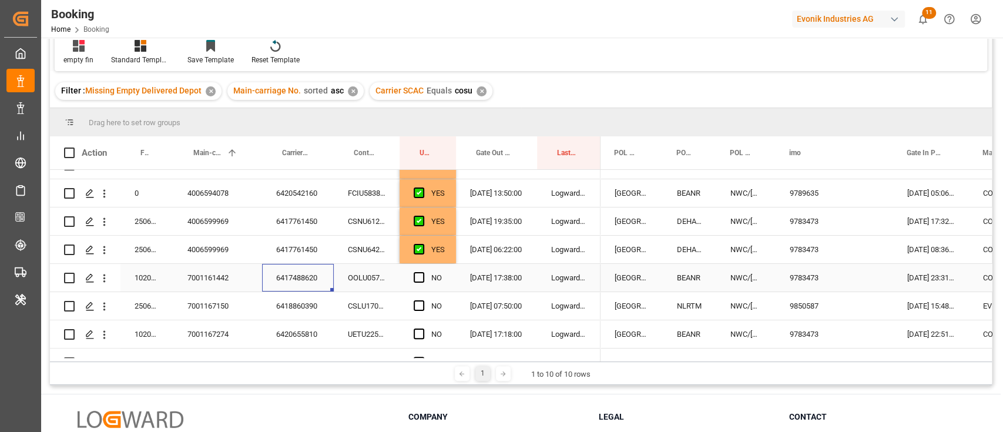
click at [314, 267] on div "6417488620" at bounding box center [298, 278] width 72 height 28
click at [424, 275] on div "Press SPACE to select this row." at bounding box center [423, 278] width 18 height 27
click at [419, 278] on span "Press SPACE to select this row." at bounding box center [419, 277] width 11 height 11
click at [423, 272] on input "Press SPACE to select this row." at bounding box center [423, 272] width 0 height 0
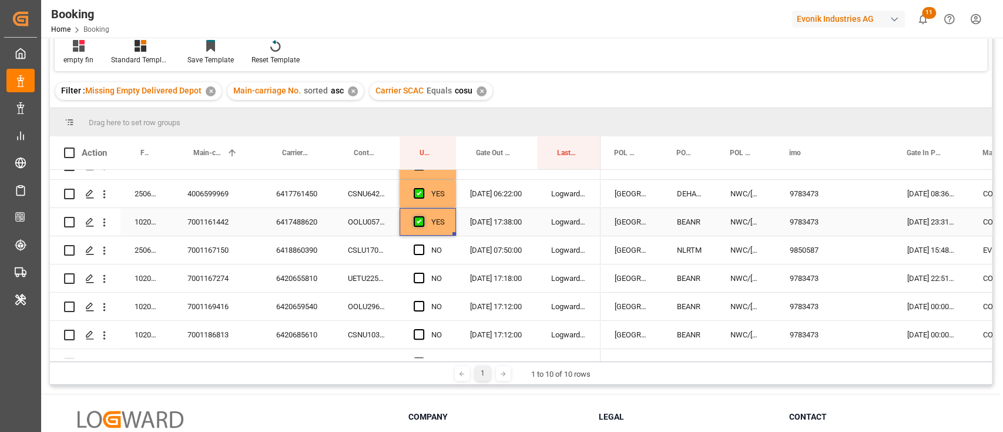
scroll to position [98, 0]
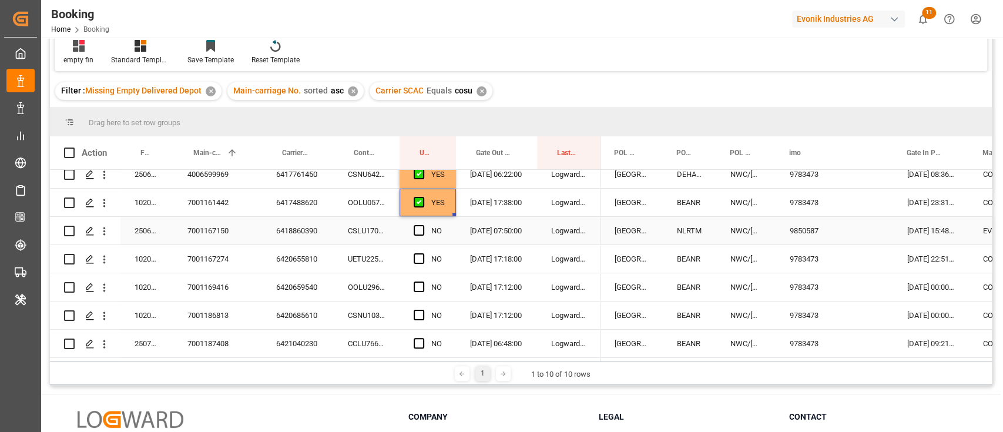
click at [326, 228] on div "6418860390" at bounding box center [298, 231] width 72 height 28
click at [424, 227] on span "Press SPACE to select this row." at bounding box center [419, 230] width 11 height 11
click at [423, 225] on input "Press SPACE to select this row." at bounding box center [423, 225] width 0 height 0
click at [316, 252] on div "6420655810" at bounding box center [298, 259] width 72 height 28
click at [420, 258] on span "Press SPACE to select this row." at bounding box center [419, 258] width 11 height 11
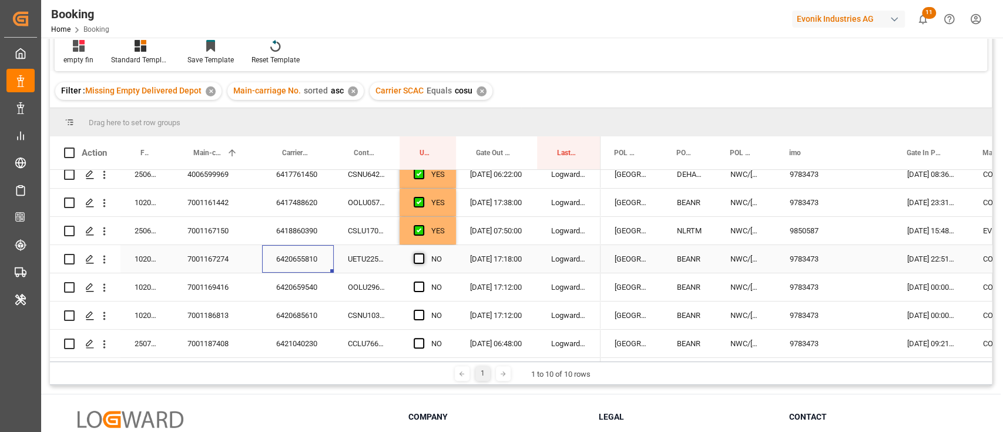
click at [423, 253] on input "Press SPACE to select this row." at bounding box center [423, 253] width 0 height 0
click at [351, 280] on div "OOLU2968518" at bounding box center [367, 287] width 66 height 28
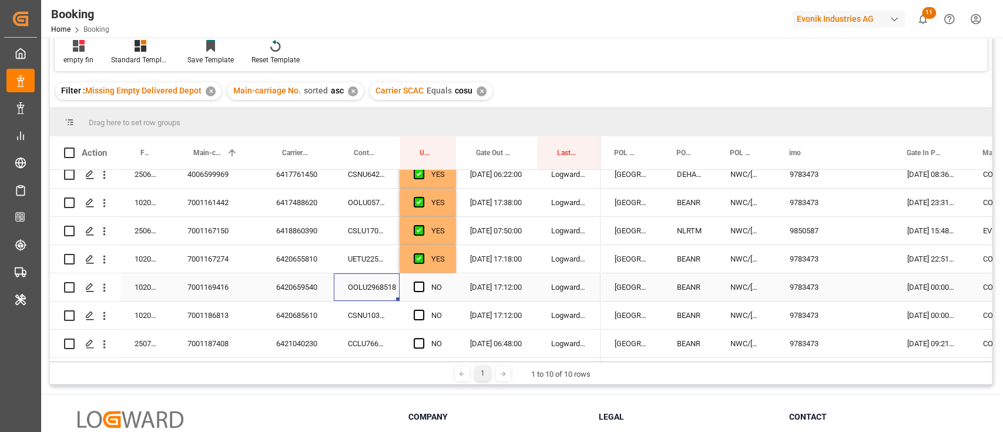
click at [323, 289] on div "6420659540" at bounding box center [298, 287] width 72 height 28
click at [423, 283] on span "Press SPACE to select this row." at bounding box center [419, 287] width 11 height 11
click at [423, 282] on input "Press SPACE to select this row." at bounding box center [423, 282] width 0 height 0
click at [309, 311] on div "6420685610" at bounding box center [298, 316] width 72 height 28
click at [427, 313] on div "Press SPACE to select this row." at bounding box center [423, 315] width 18 height 27
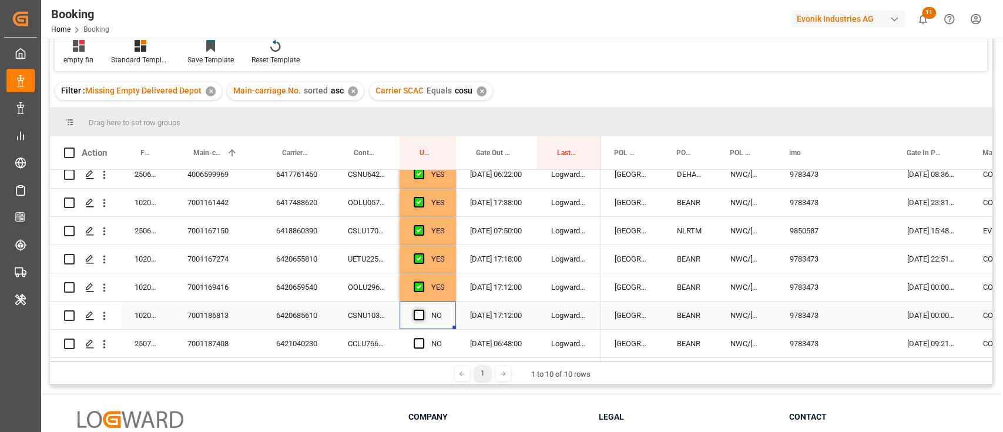
click at [418, 313] on span "Press SPACE to select this row." at bounding box center [419, 315] width 11 height 11
click at [423, 310] on input "Press SPACE to select this row." at bounding box center [423, 310] width 0 height 0
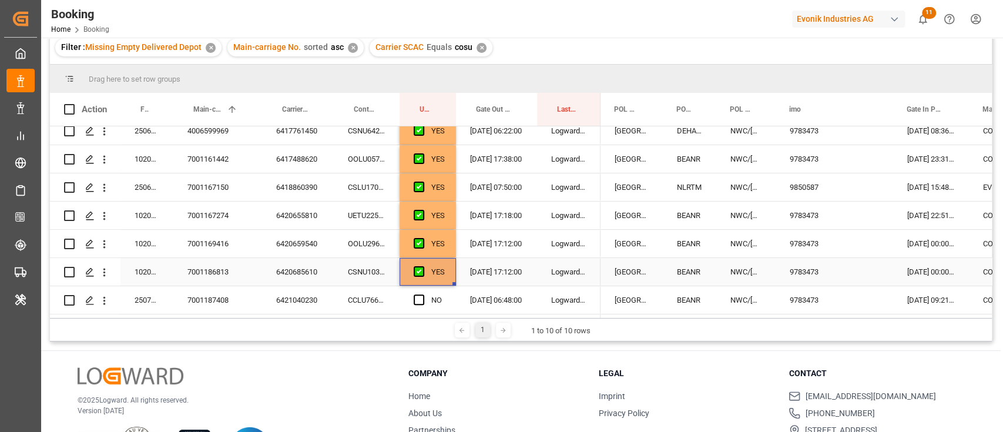
scroll to position [174, 0]
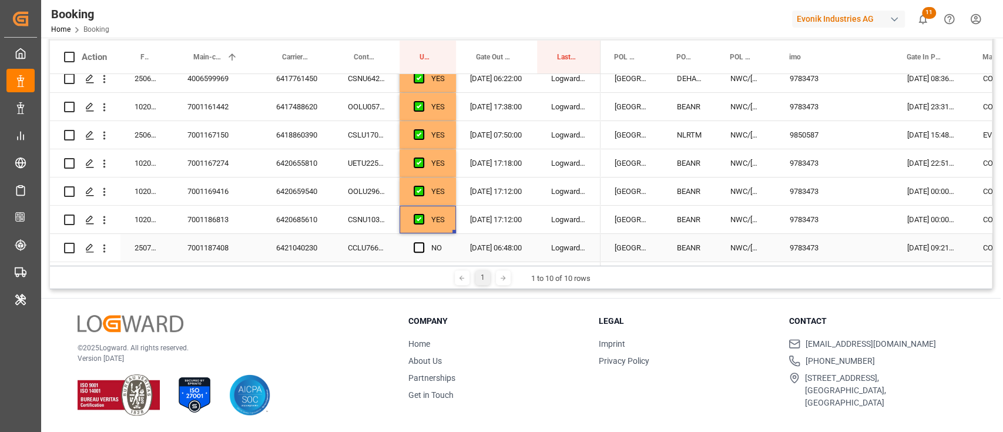
click at [296, 245] on div "6421040230" at bounding box center [298, 248] width 72 height 28
click at [428, 250] on div "Press SPACE to select this row." at bounding box center [423, 248] width 18 height 27
click at [423, 246] on span "Press SPACE to select this row." at bounding box center [419, 247] width 11 height 11
click at [423, 242] on input "Press SPACE to select this row." at bounding box center [423, 242] width 0 height 0
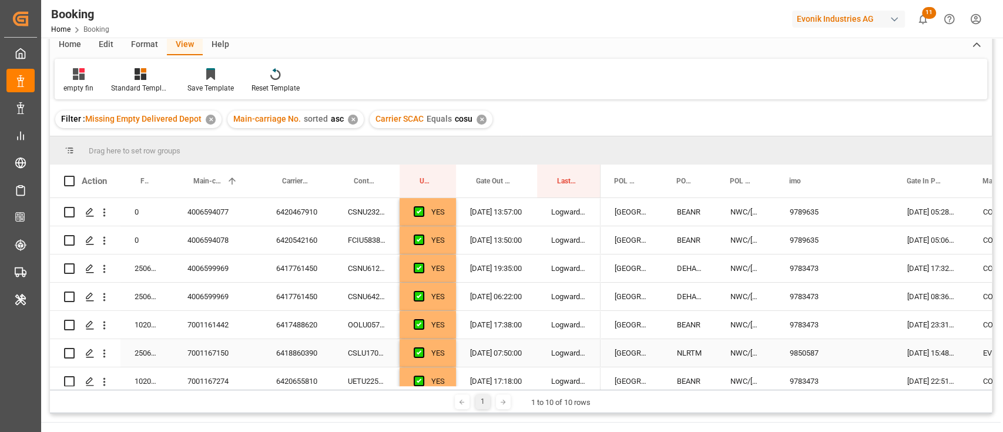
scroll to position [0, 0]
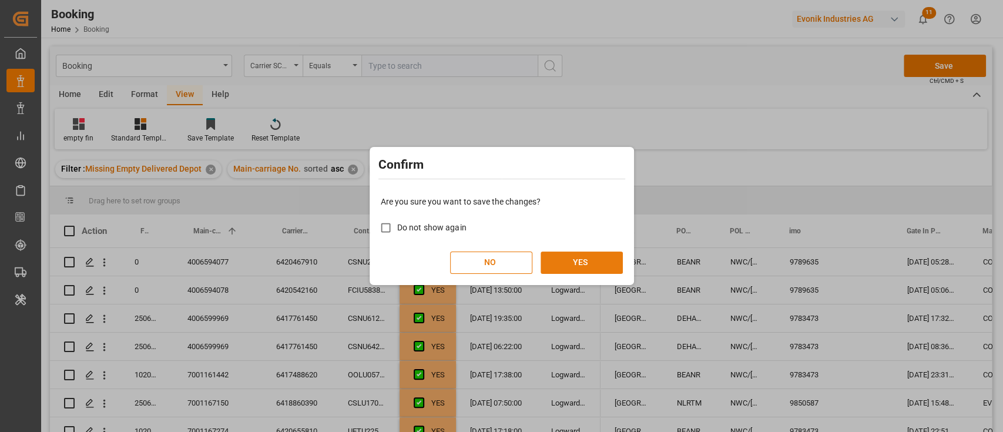
click at [578, 272] on button "YES" at bounding box center [582, 263] width 82 height 22
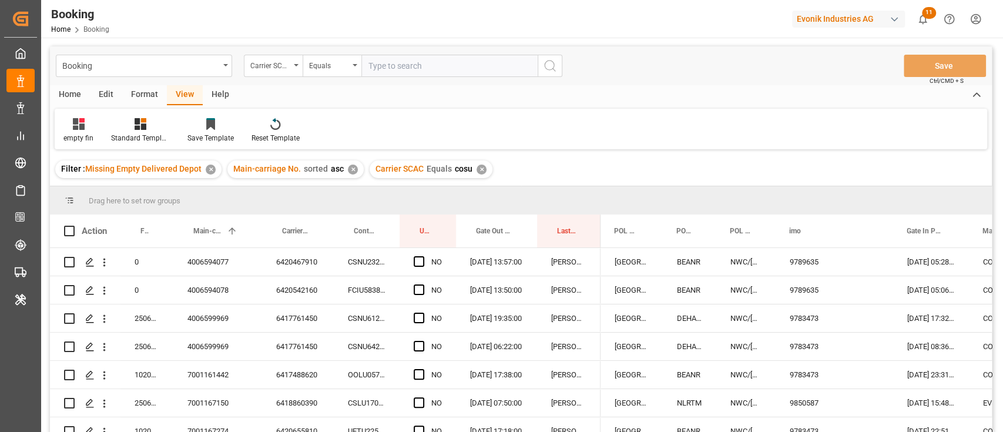
click at [442, 67] on input "text" at bounding box center [449, 66] width 176 height 22
type input "msc"
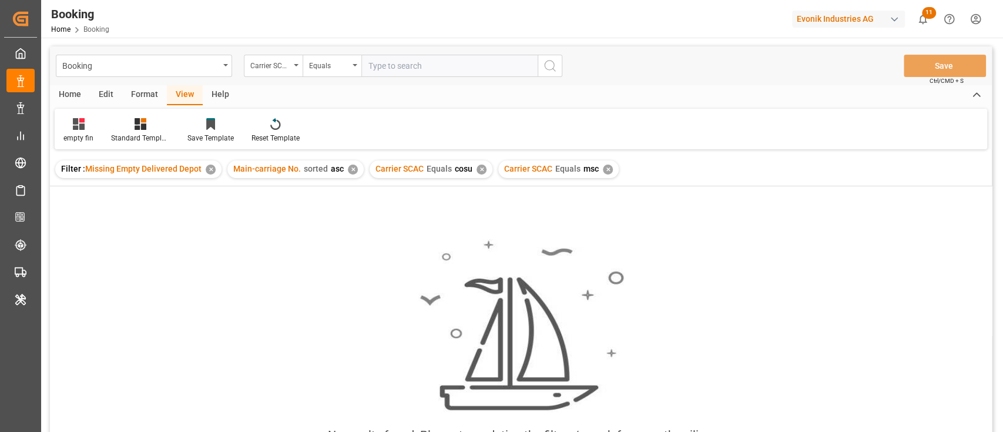
click at [478, 169] on div "✕" at bounding box center [482, 170] width 10 height 10
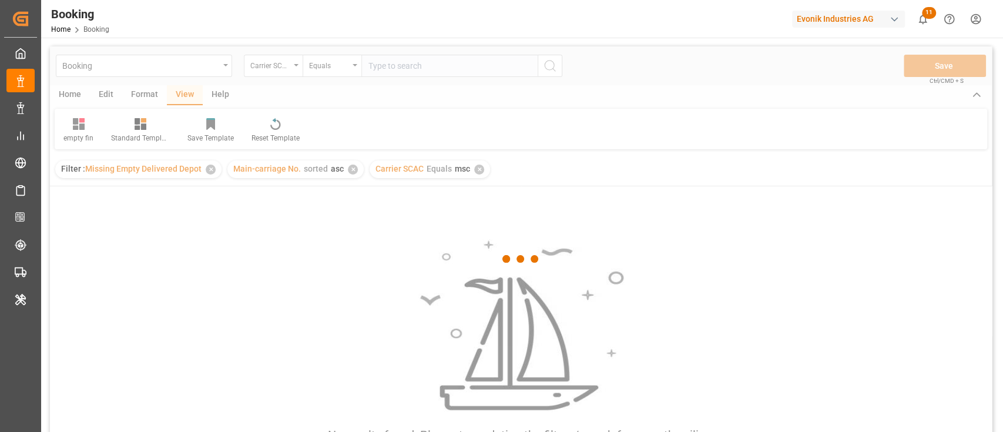
click at [451, 63] on div at bounding box center [521, 258] width 942 height 425
click at [453, 63] on div at bounding box center [521, 258] width 942 height 425
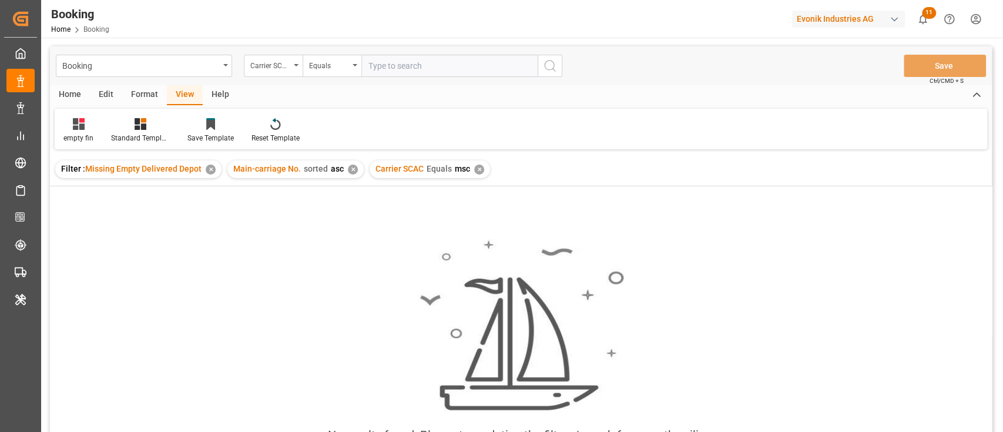
click at [456, 67] on input "text" at bounding box center [449, 66] width 176 height 22
type input "mscu"
click at [476, 169] on div "✕" at bounding box center [479, 170] width 10 height 10
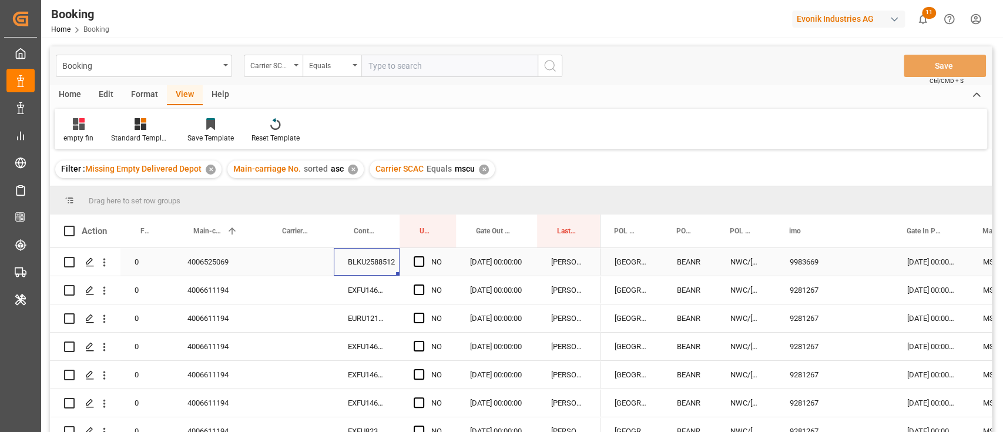
click at [369, 264] on div "BLKU2588512" at bounding box center [367, 262] width 66 height 28
click at [186, 314] on div "4006611194" at bounding box center [217, 318] width 89 height 28
click at [425, 290] on div "Press SPACE to select this row." at bounding box center [423, 290] width 18 height 27
click at [421, 291] on span "Press SPACE to select this row." at bounding box center [419, 289] width 11 height 11
click at [423, 284] on input "Press SPACE to select this row." at bounding box center [423, 284] width 0 height 0
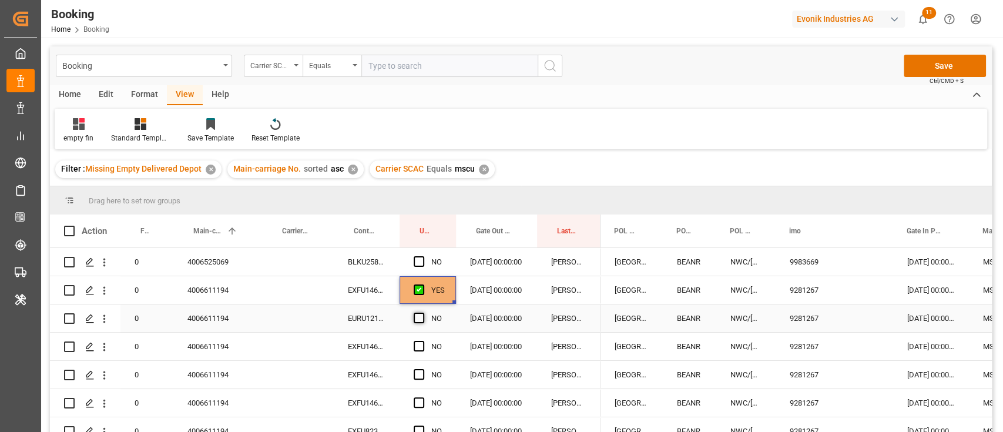
scroll to position [156, 0]
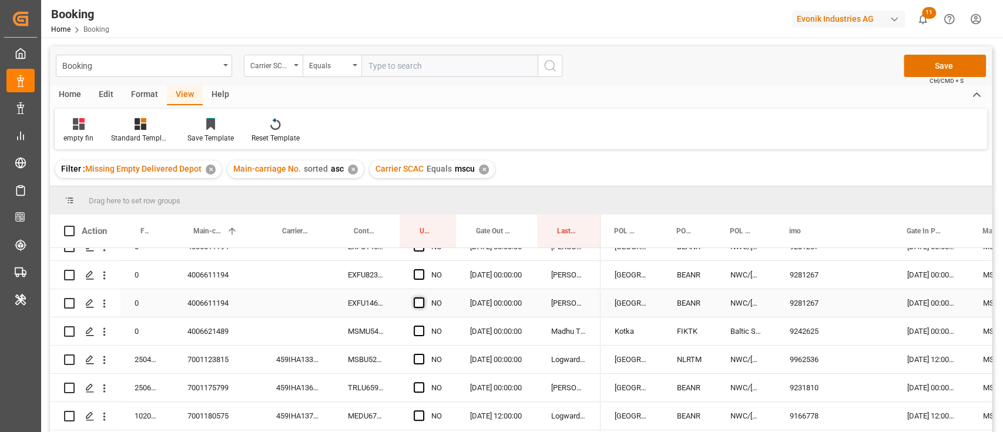
click at [423, 303] on span "Press SPACE to select this row." at bounding box center [419, 302] width 11 height 11
click at [423, 297] on input "Press SPACE to select this row." at bounding box center [423, 297] width 0 height 0
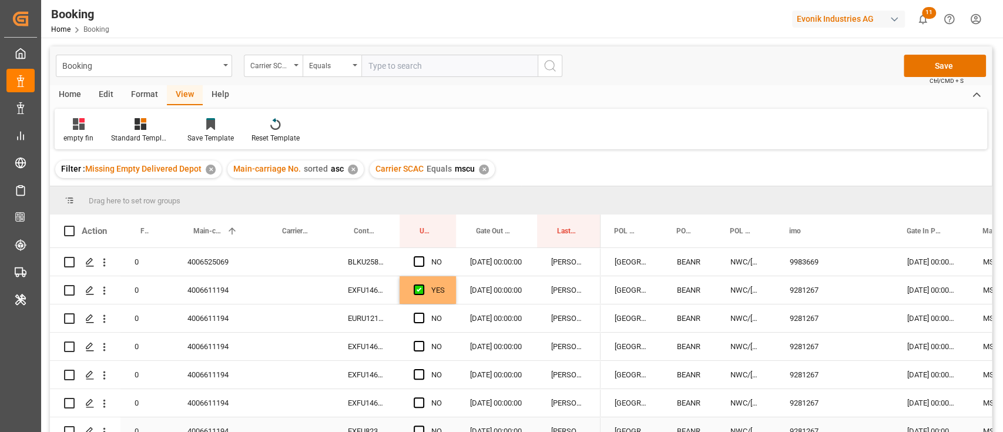
scroll to position [0, 0]
click at [369, 291] on div "EXFU1461223" at bounding box center [367, 290] width 66 height 28
click at [433, 296] on div "YES" at bounding box center [438, 290] width 14 height 27
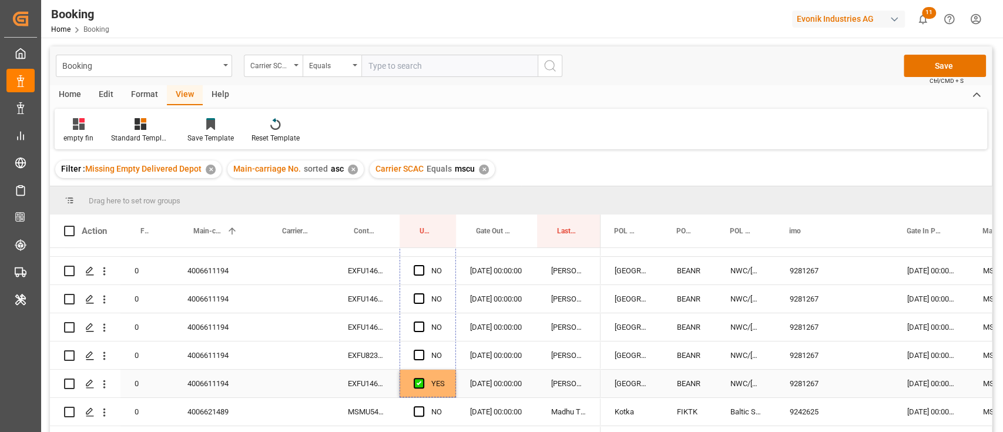
scroll to position [156, 0]
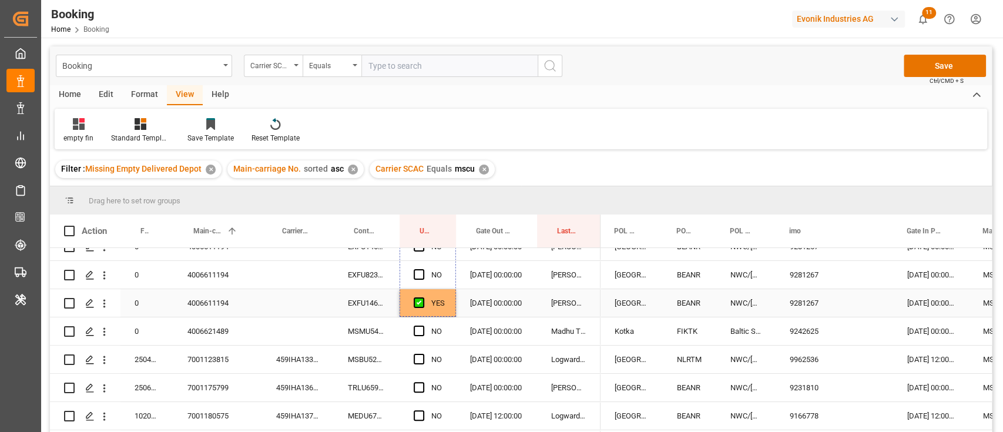
drag, startPoint x: 453, startPoint y: 300, endPoint x: 433, endPoint y: 310, distance: 22.9
click at [379, 329] on div "MSMU5493420" at bounding box center [367, 331] width 66 height 28
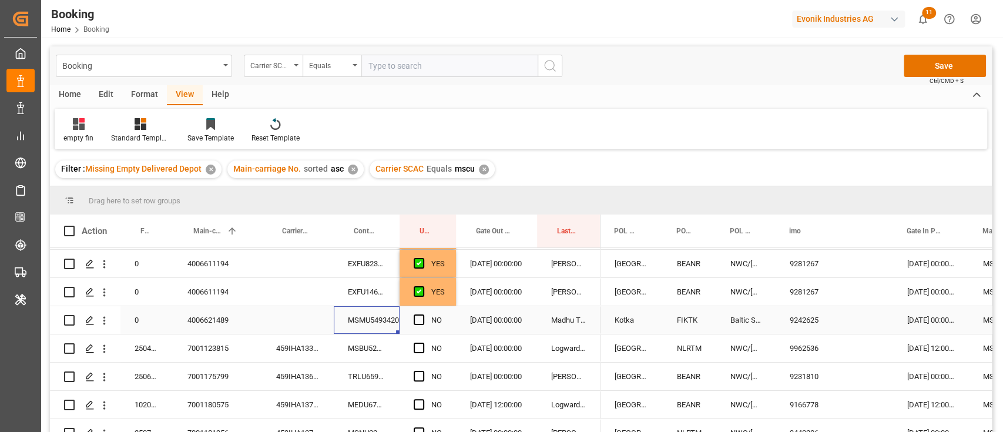
scroll to position [132, 0]
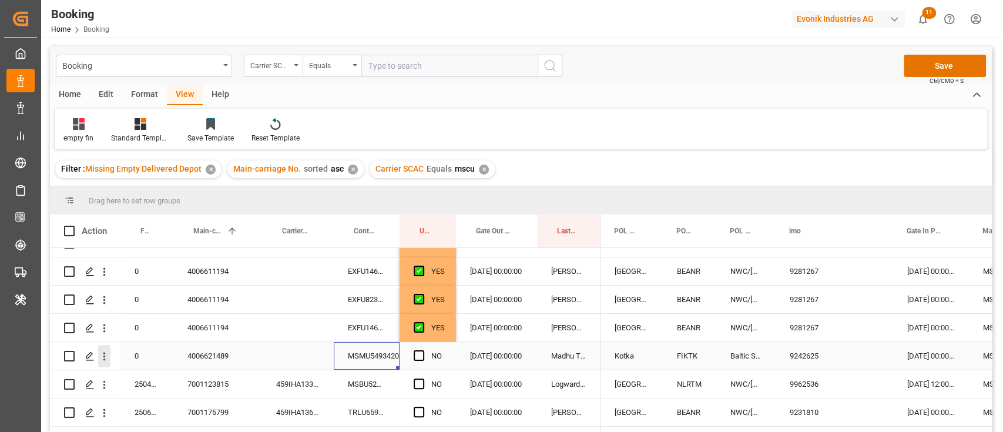
click at [106, 349] on button "open menu" at bounding box center [104, 356] width 12 height 22
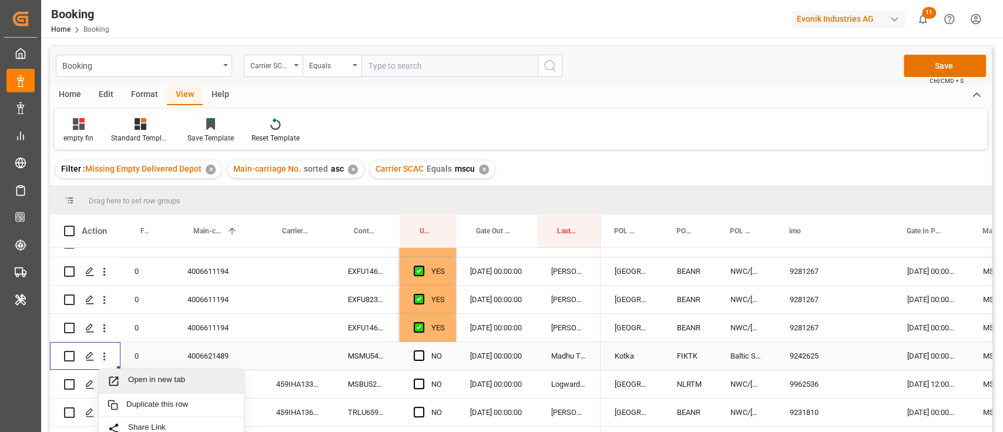
click at [138, 376] on span "Open in new tab" at bounding box center [181, 381] width 107 height 12
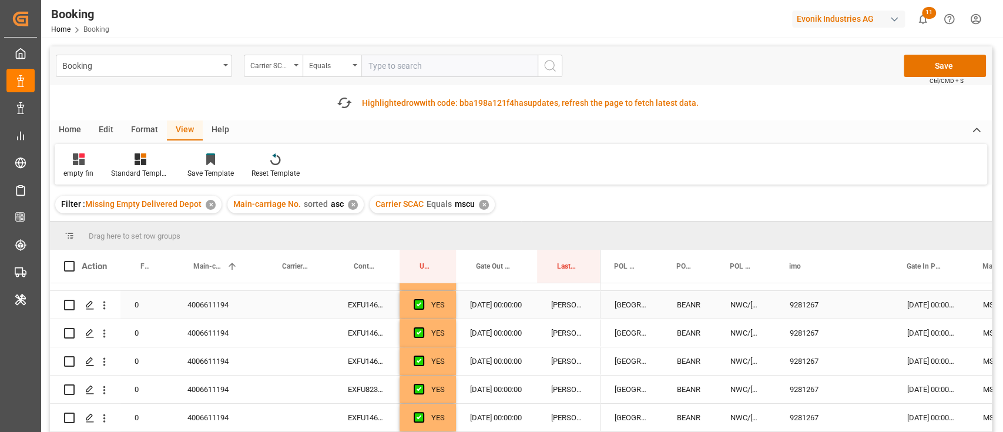
scroll to position [210, 0]
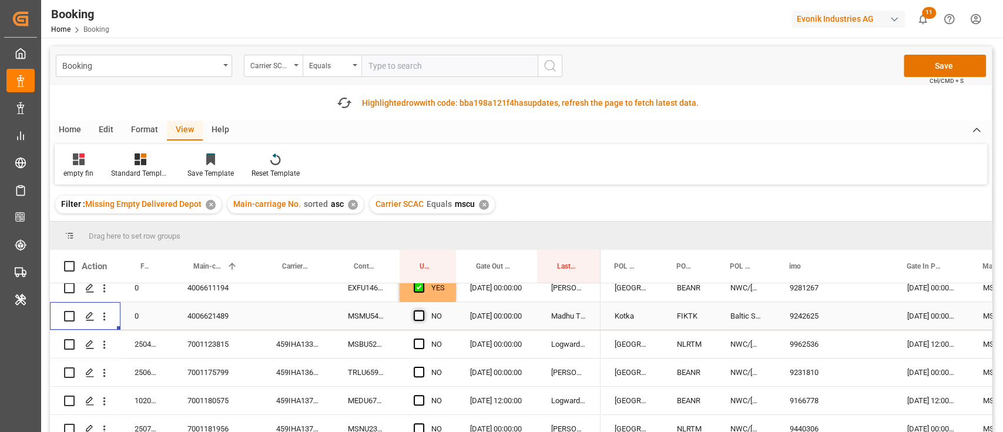
click at [414, 395] on span "Press SPACE to select this row." at bounding box center [419, 400] width 11 height 11
click at [423, 395] on input "Press SPACE to select this row." at bounding box center [423, 395] width 0 height 0
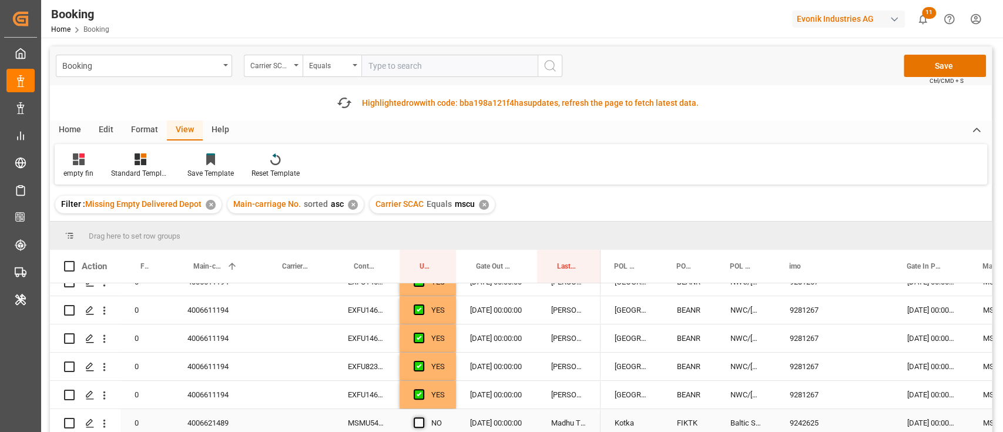
scroll to position [132, 0]
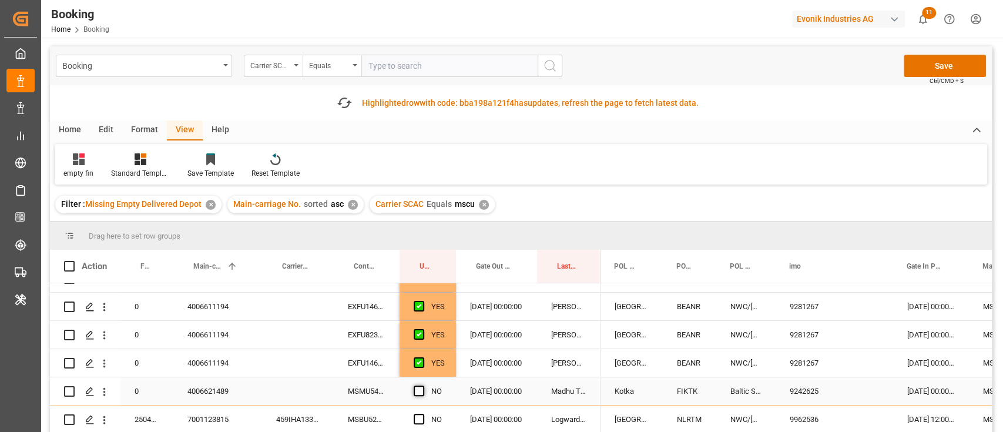
click at [419, 388] on span "Press SPACE to select this row." at bounding box center [419, 391] width 11 height 11
click at [423, 386] on input "Press SPACE to select this row." at bounding box center [423, 386] width 0 height 0
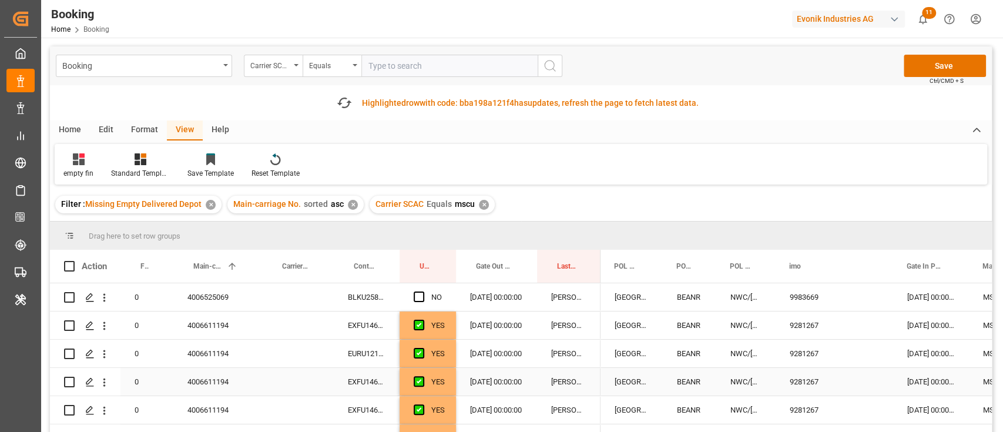
scroll to position [0, 0]
click at [374, 294] on div "BLKU2588512" at bounding box center [367, 297] width 66 height 28
click at [416, 296] on span "Press SPACE to select this row." at bounding box center [419, 297] width 11 height 11
click at [423, 292] on input "Press SPACE to select this row." at bounding box center [423, 292] width 0 height 0
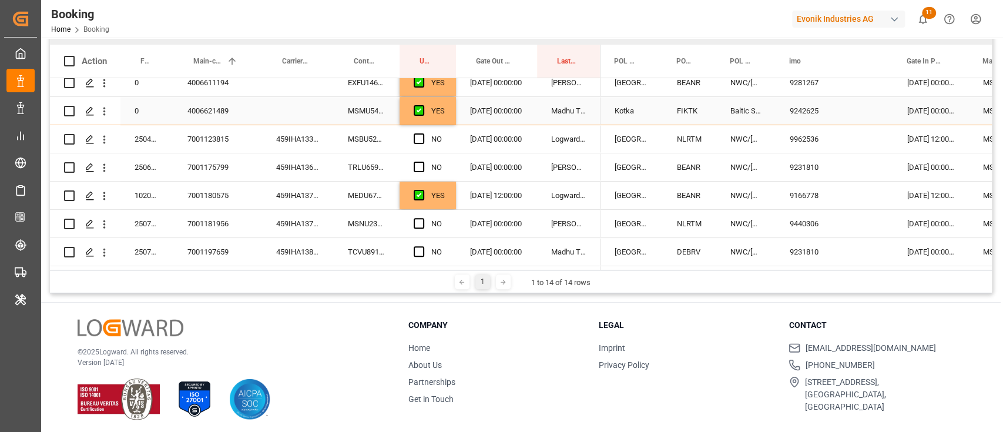
scroll to position [209, 0]
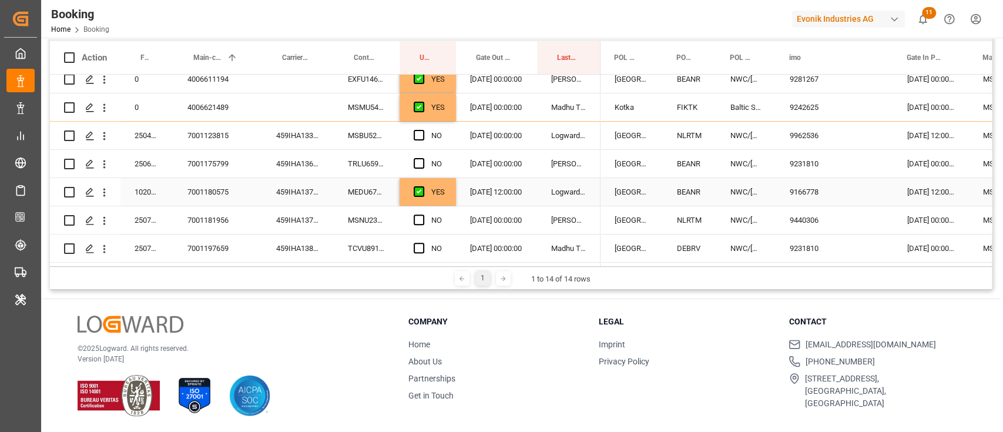
click at [299, 185] on div "459IHA1372748" at bounding box center [298, 192] width 72 height 28
click at [364, 134] on div "MSBU5213104" at bounding box center [367, 136] width 66 height 28
click at [320, 128] on div "459IHA1330951" at bounding box center [298, 136] width 72 height 28
click at [420, 132] on span "Press SPACE to select this row." at bounding box center [419, 135] width 11 height 11
click at [423, 130] on input "Press SPACE to select this row." at bounding box center [423, 130] width 0 height 0
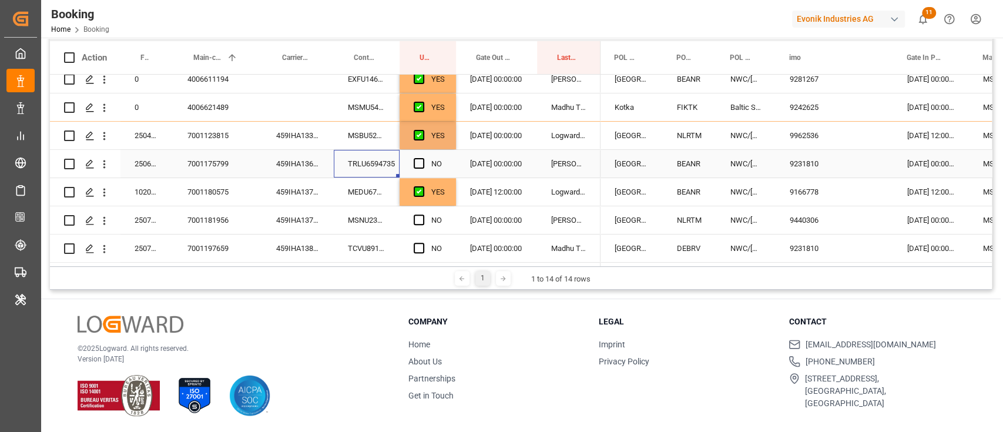
click at [391, 159] on div "TRLU6594735" at bounding box center [367, 164] width 66 height 28
click at [325, 158] on div "459IHA1369973" at bounding box center [298, 164] width 72 height 28
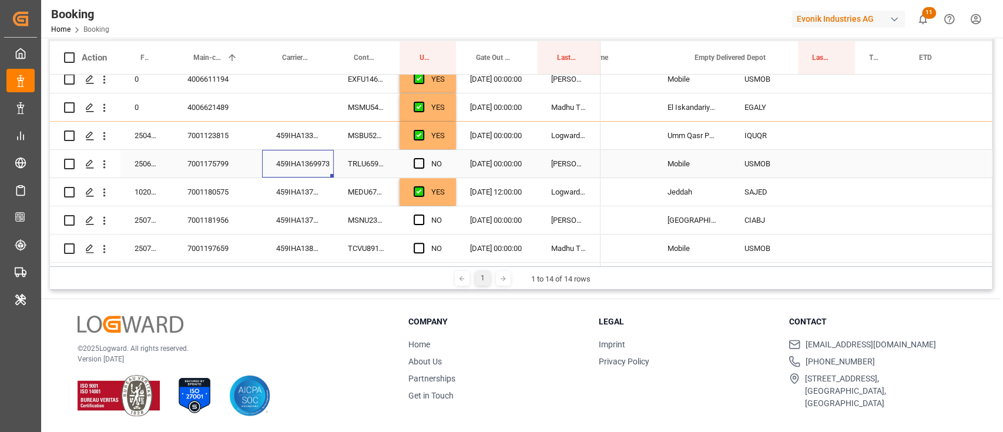
scroll to position [0, 816]
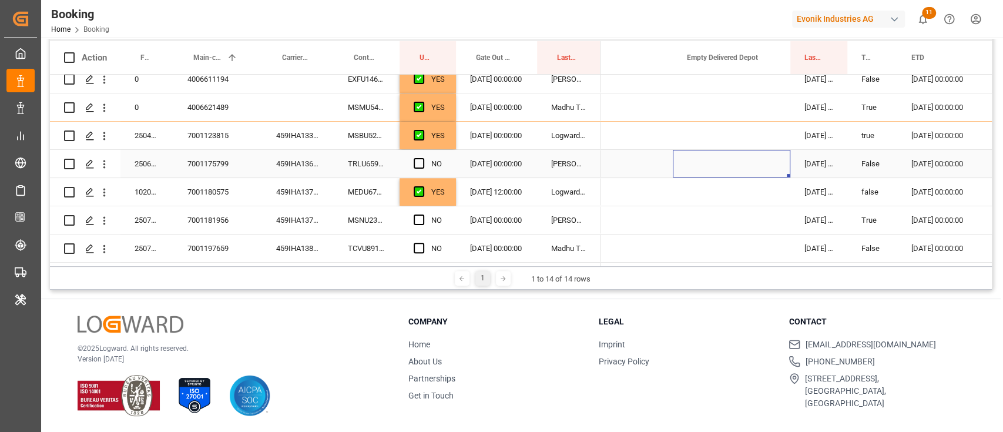
click at [747, 159] on div "Press SPACE to select this row." at bounding box center [732, 164] width 118 height 28
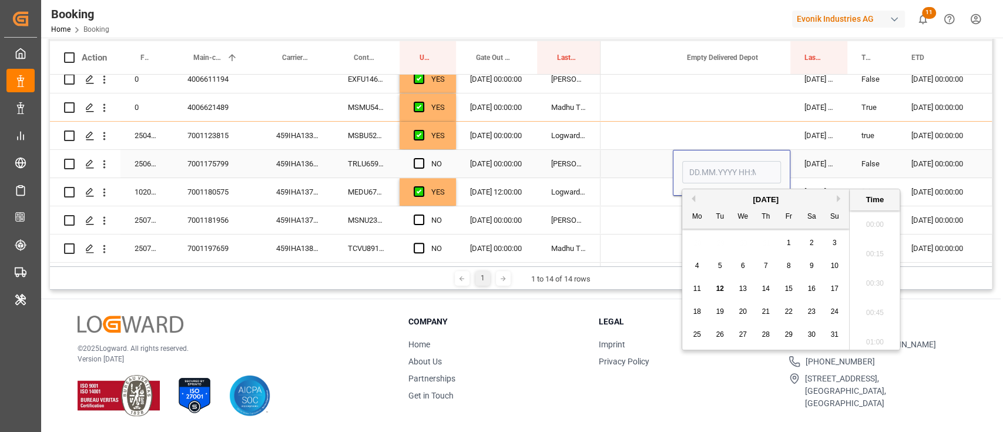
scroll to position [1855, 0]
click at [789, 263] on span "8" at bounding box center [789, 266] width 4 height 8
type input "08.08.2025 00:00"
click at [719, 134] on div "Press SPACE to select this row." at bounding box center [732, 136] width 118 height 28
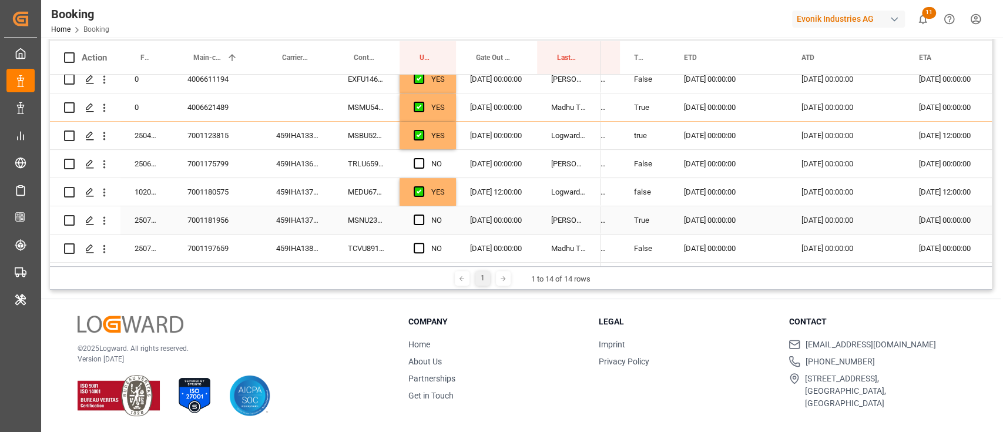
scroll to position [0, 1048]
click at [645, 266] on div "1 1 to 14 of 14 rows" at bounding box center [521, 278] width 942 height 24
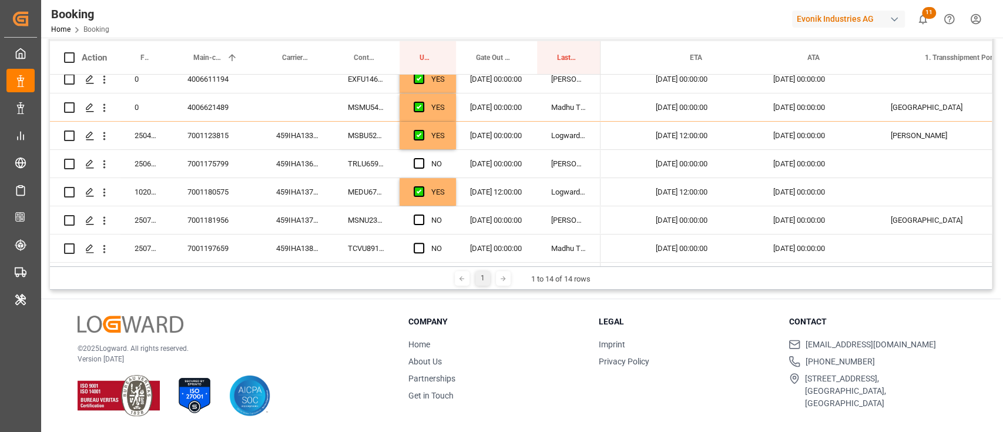
scroll to position [0, 0]
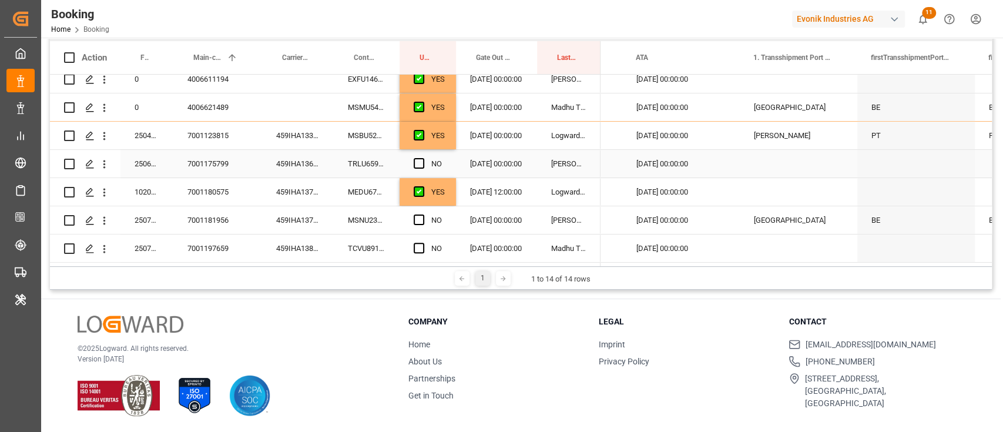
click at [296, 155] on div "459IHA1369973" at bounding box center [298, 164] width 72 height 28
click at [419, 159] on span "Press SPACE to select this row." at bounding box center [419, 163] width 11 height 11
click at [423, 158] on input "Press SPACE to select this row." at bounding box center [423, 158] width 0 height 0
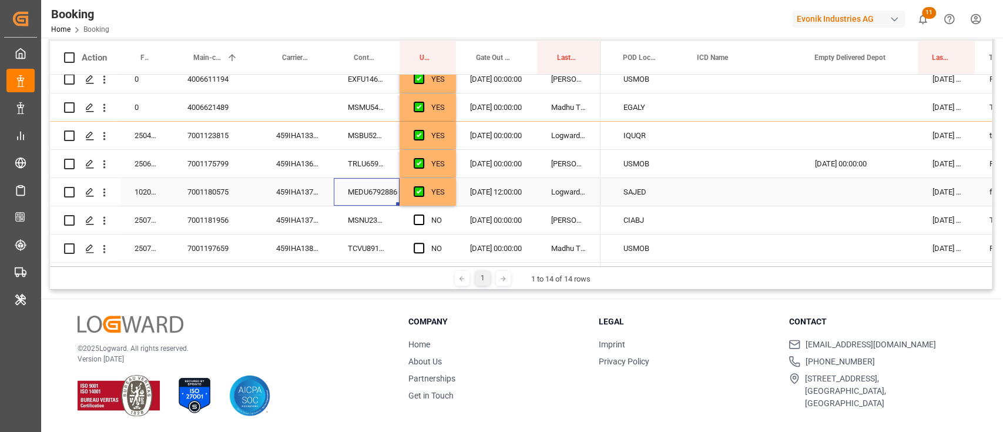
click at [348, 183] on div "MEDU6792886" at bounding box center [367, 192] width 66 height 28
click at [307, 188] on div "459IHA1372748" at bounding box center [298, 192] width 72 height 28
click at [306, 219] on div "459IHA1374194" at bounding box center [298, 220] width 72 height 28
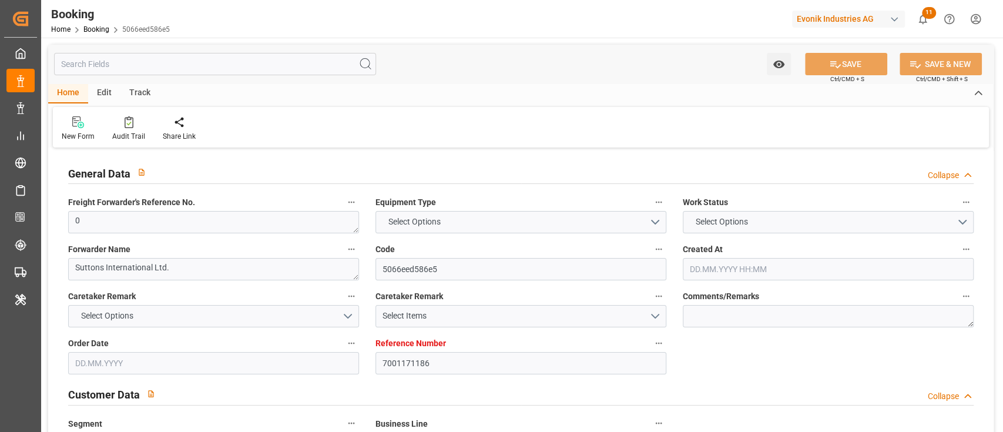
type input "7001171186"
type input "9839193"
type input "CMACGM"
type input "CMA CGM Group"
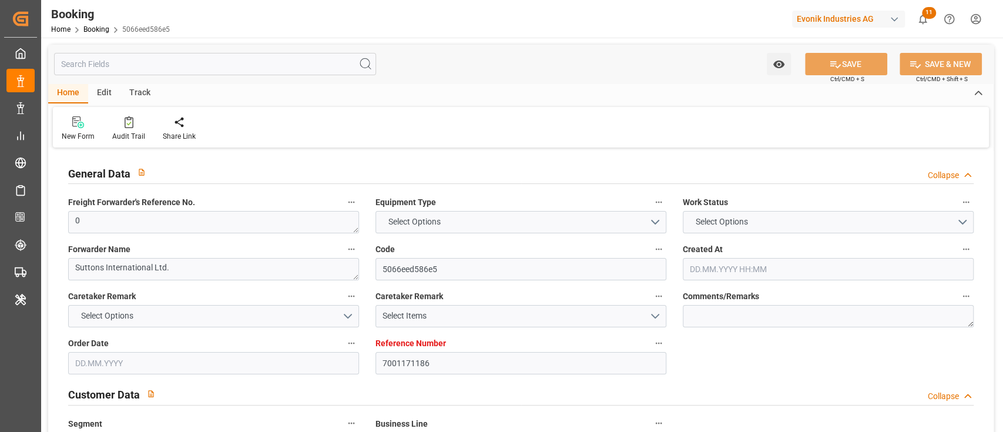
type input "BEANR"
type input "MYPKG"
type input "37"
type input "0"
type input "-39"
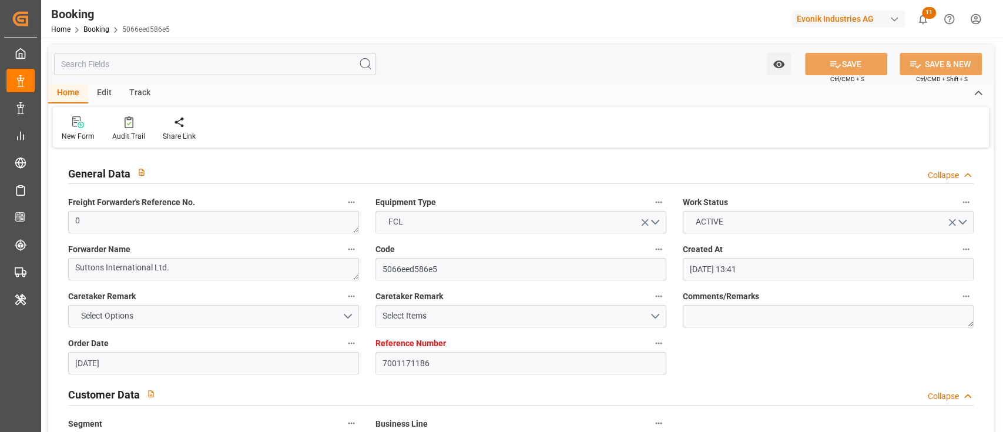
type input "[DATE] 13:41"
type input "[DATE]"
type input "[DATE] 00:00"
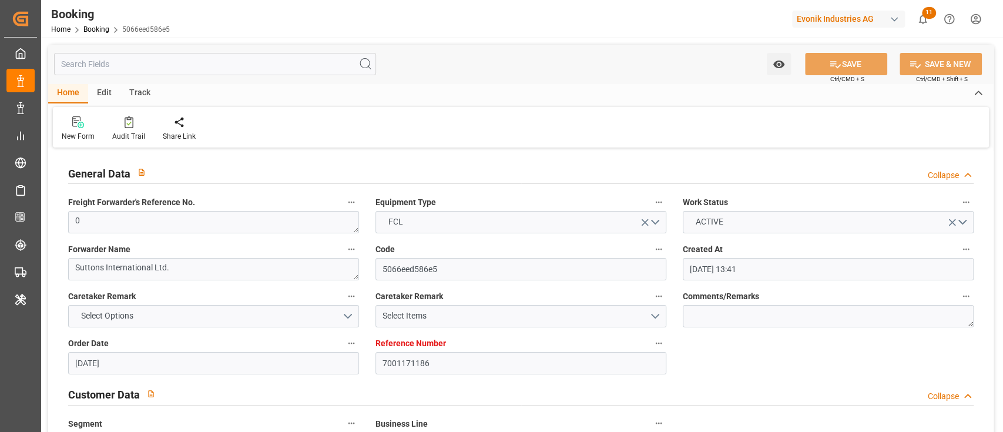
type input "[DATE] 00:00"
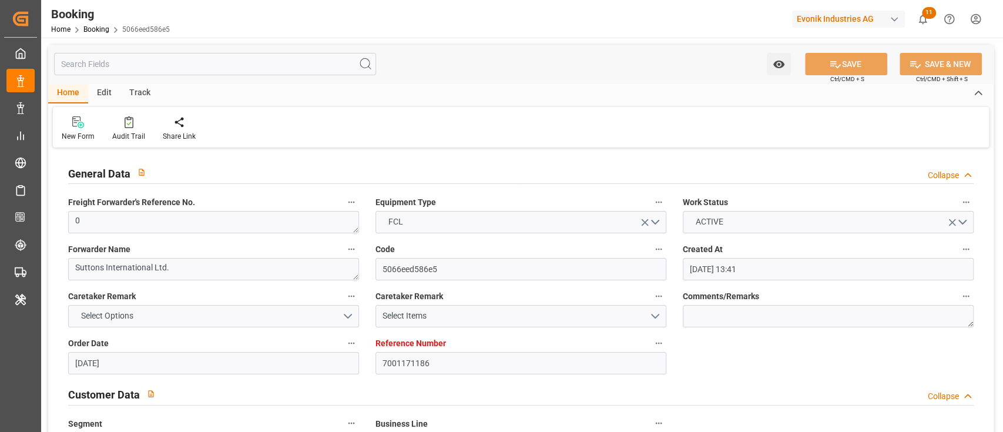
type input "[DATE] 00:00"
type input "[DATE]"
type input "[DATE] 00:00"
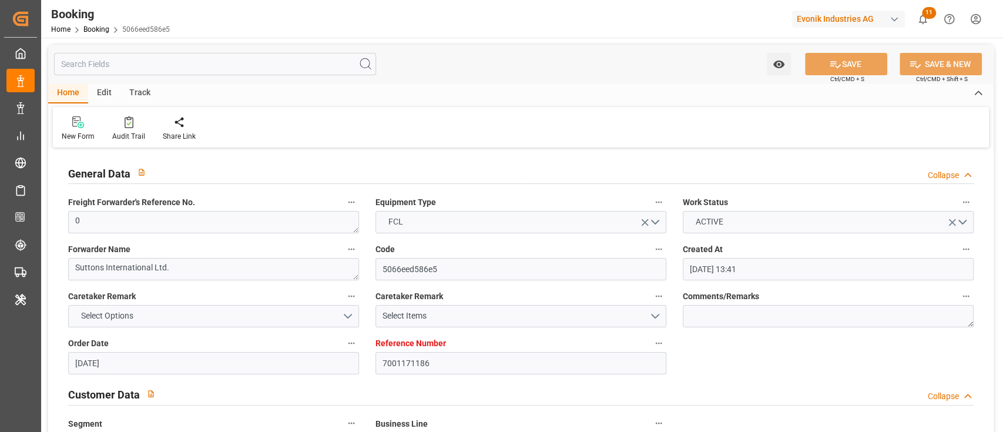
type input "[DATE]"
type input "[DATE] 10:26"
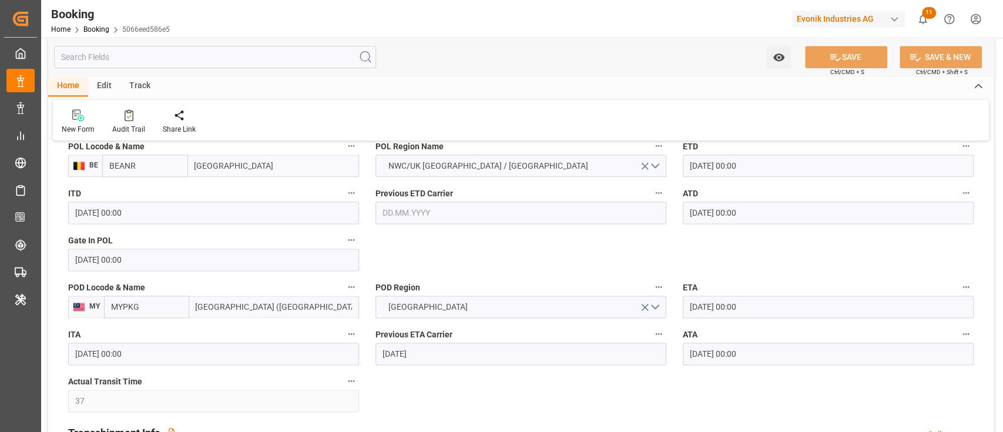
scroll to position [931, 0]
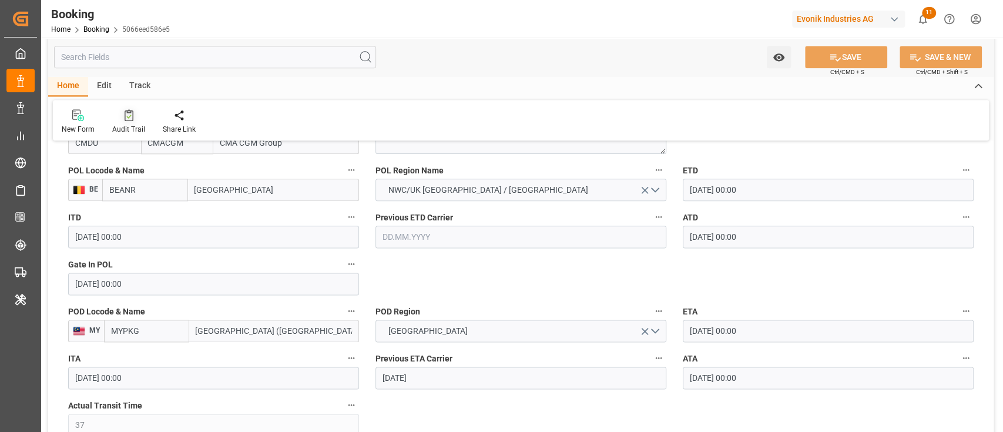
click at [140, 129] on div "Audit Trail" at bounding box center [128, 129] width 33 height 11
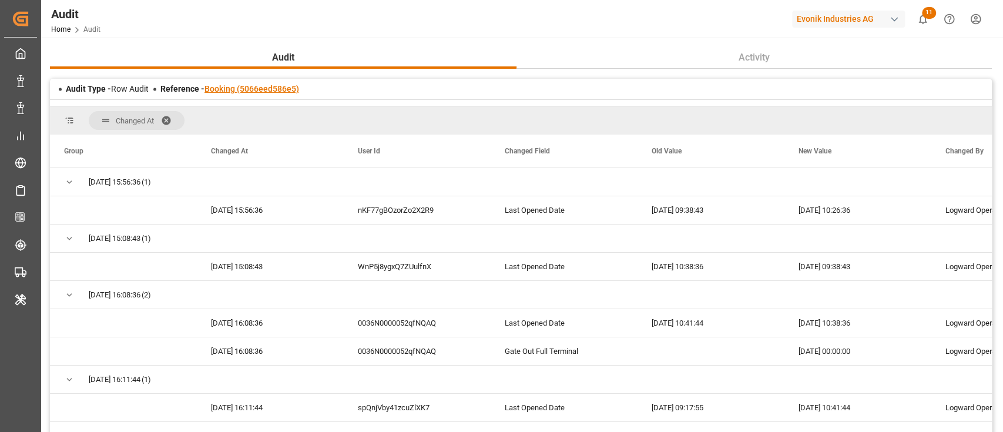
click at [253, 93] on link "Booking (5066eed586e5)" at bounding box center [252, 88] width 95 height 9
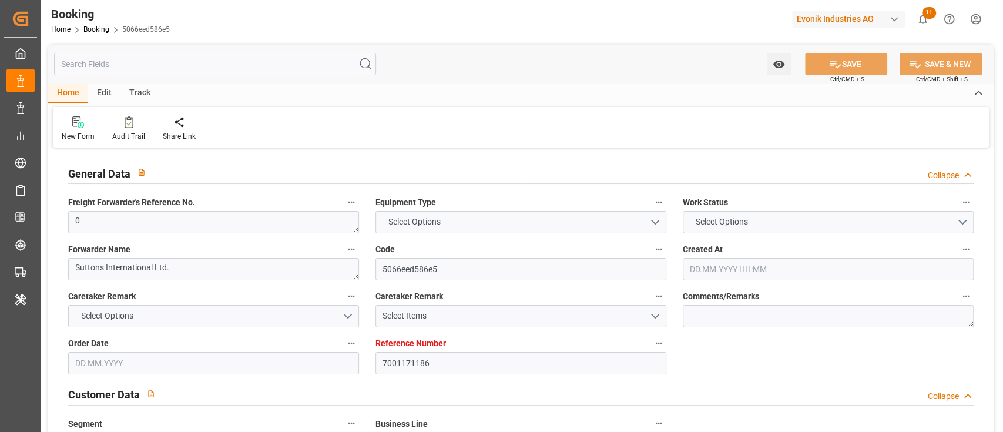
type input "7001171186"
type input "9839193"
type input "CMACGM"
type input "CMA CGM Group"
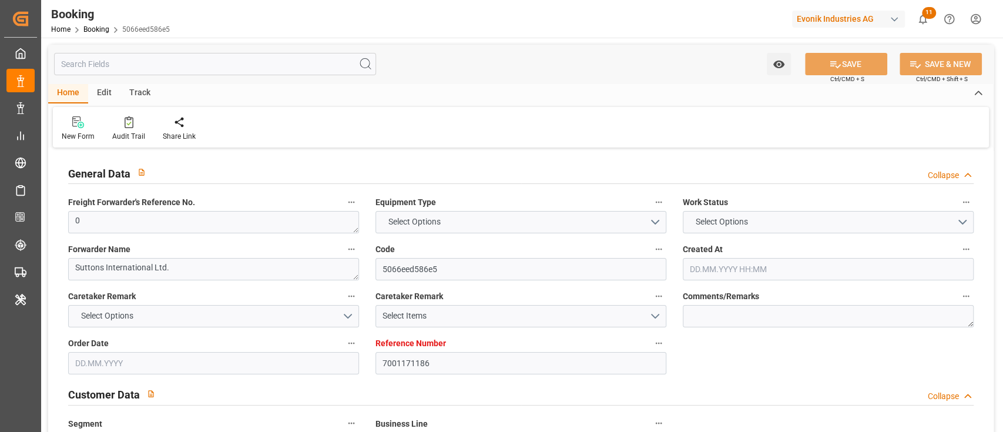
type input "BEANR"
type input "MYPKG"
type input "37"
type input "0"
type input "-39"
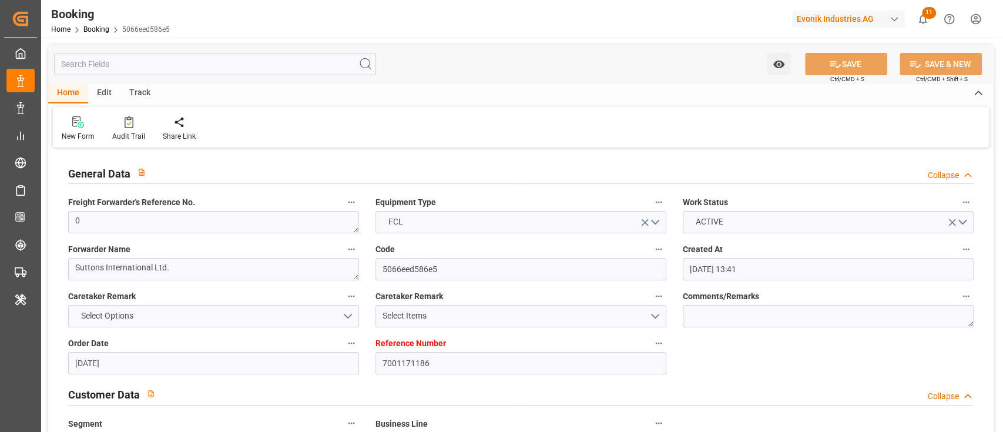
type input "[DATE] 13:41"
type input "[DATE]"
type input "[DATE] 00:00"
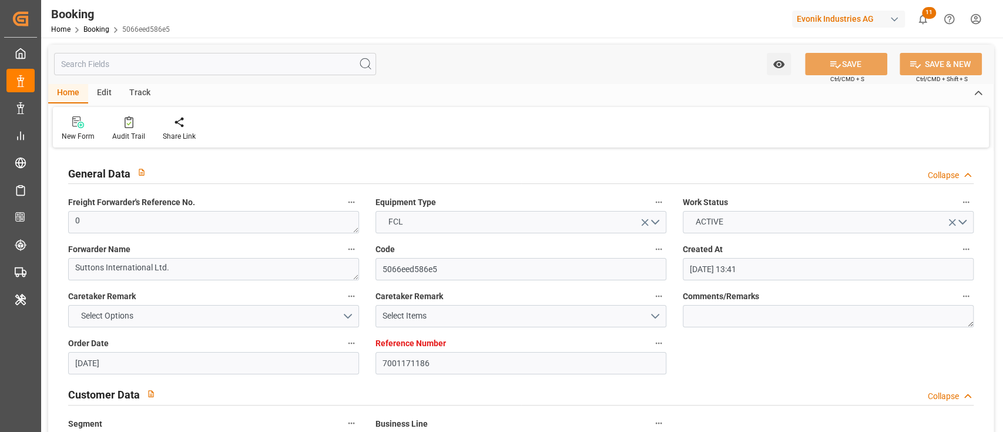
type input "[DATE] 00:00"
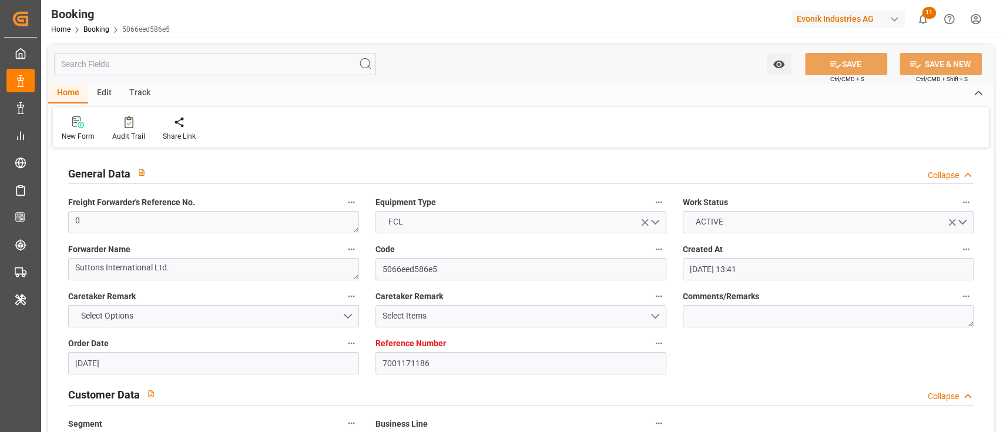
type input "[DATE] 00:00"
type input "[DATE]"
type input "[DATE] 00:00"
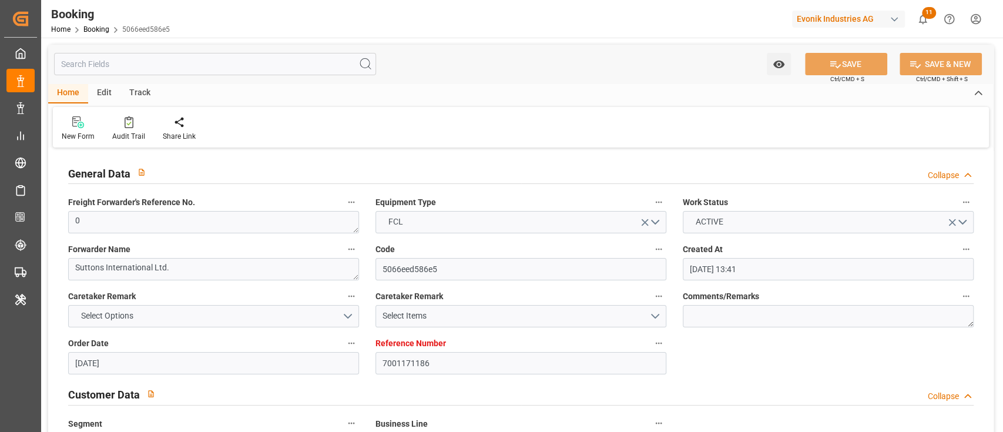
type input "[DATE]"
type input "[DATE] 10:26"
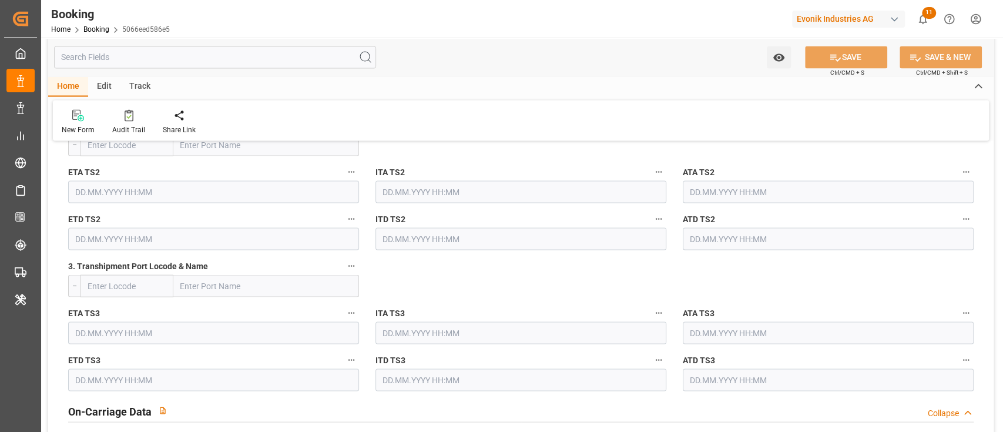
scroll to position [1636, 0]
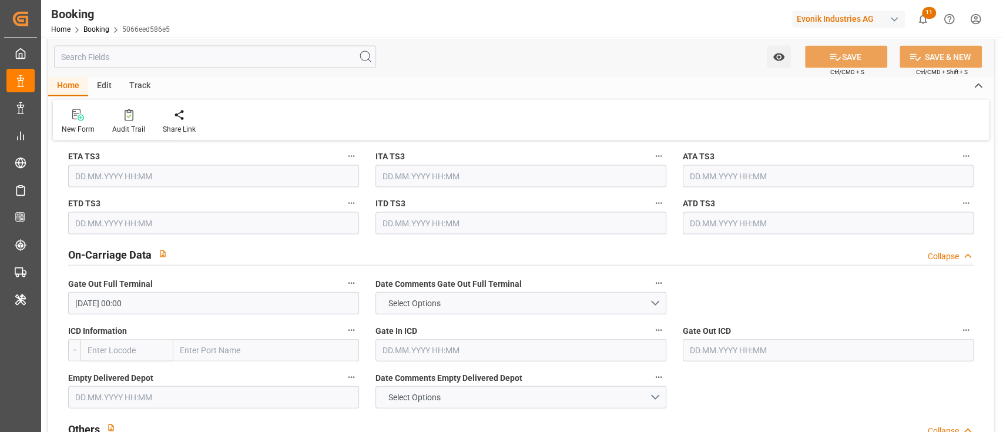
click at [122, 305] on input "[DATE] 00:00" at bounding box center [213, 303] width 291 height 22
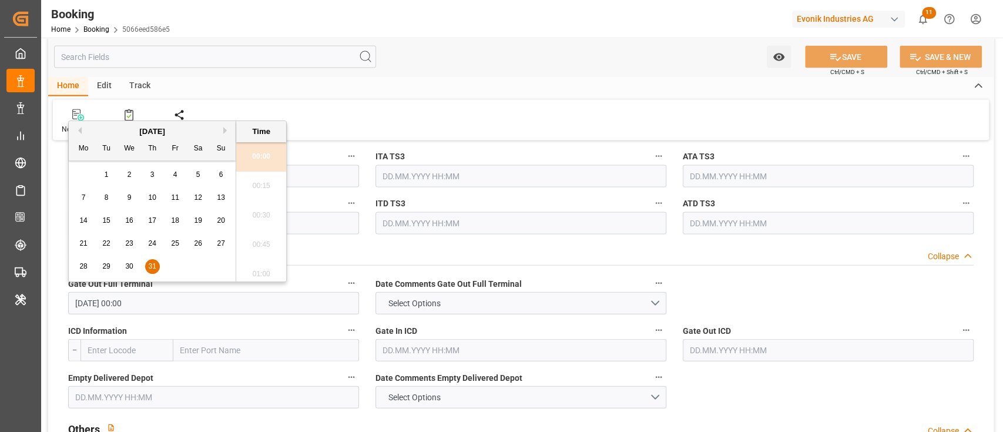
click at [226, 129] on button "Next Month" at bounding box center [226, 130] width 7 height 7
click at [81, 130] on button "Previous Month" at bounding box center [78, 130] width 7 height 7
click at [80, 215] on div "11" at bounding box center [83, 221] width 15 height 14
type input "[DATE] 00:00"
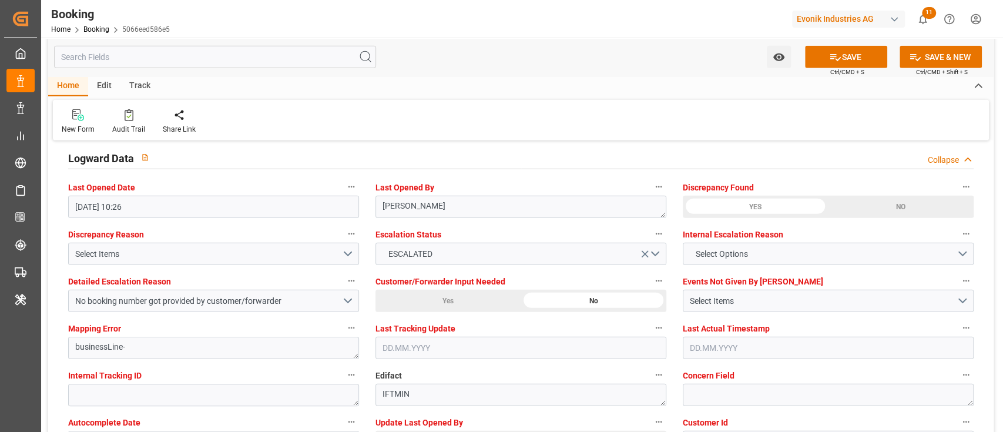
scroll to position [2185, 0]
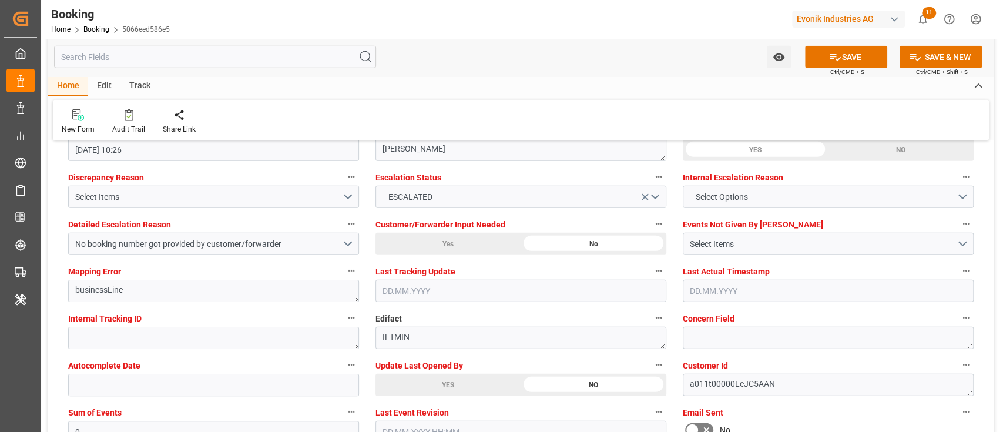
click at [852, 52] on button "SAVE" at bounding box center [846, 57] width 82 height 22
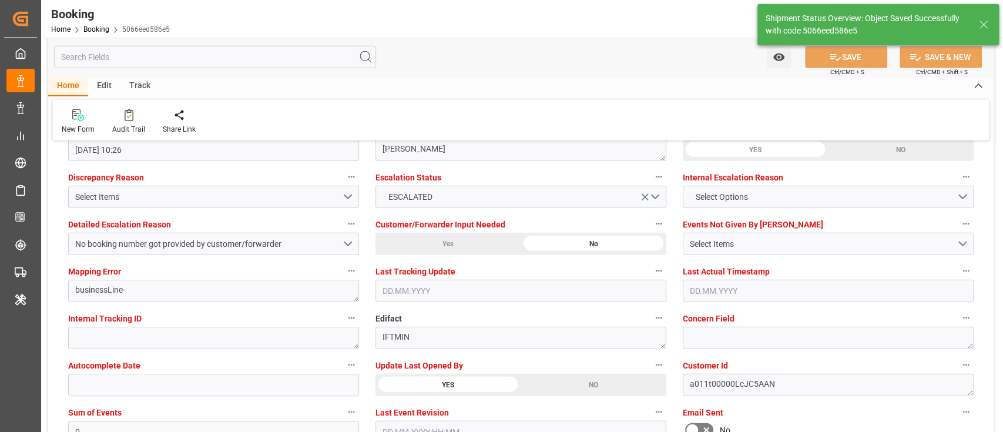
type textarea "[PERSON_NAME]"
type input "12.08.2025 10:32"
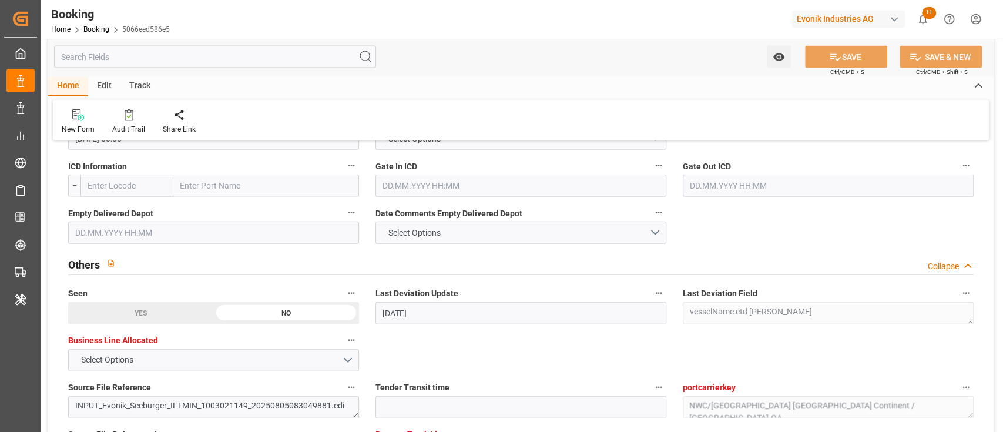
scroll to position [1715, 0]
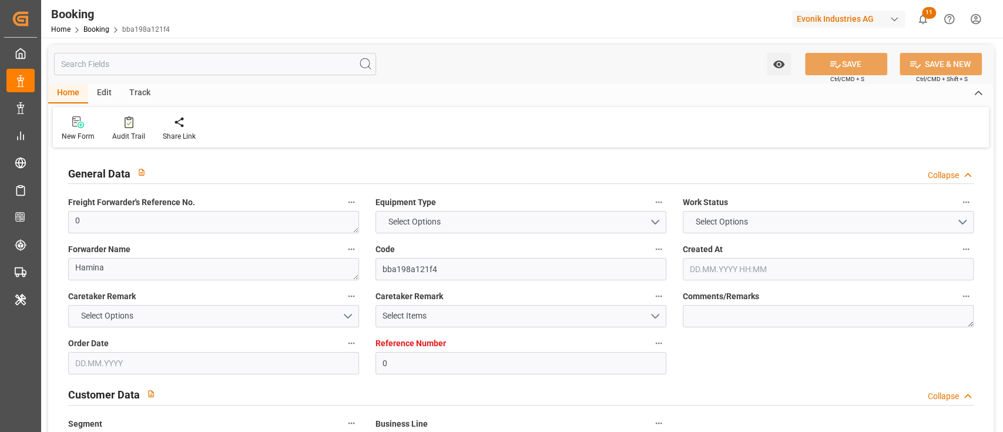
type input "0"
type input "9242625"
type input "MSC"
type input "Mediterranean Shipping Company"
type input "FIKTK"
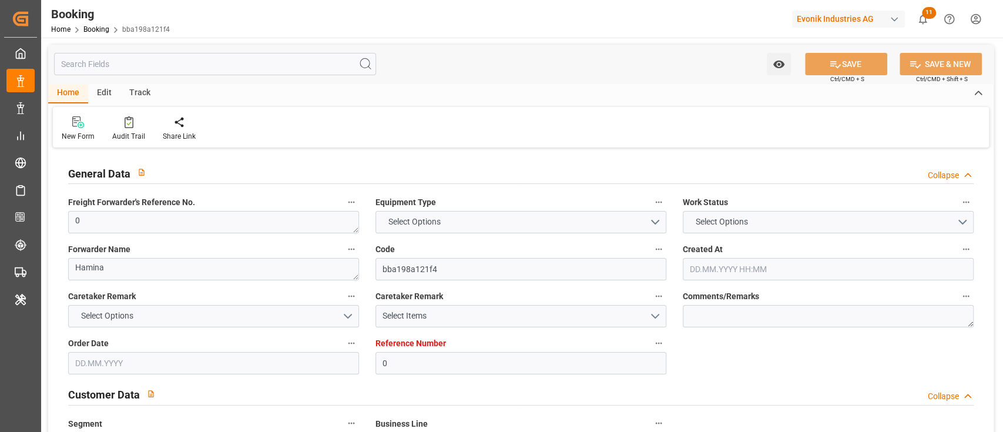
type input "EGALY"
type input "55"
type input "BEANR"
type input "GRPIR"
type input "0"
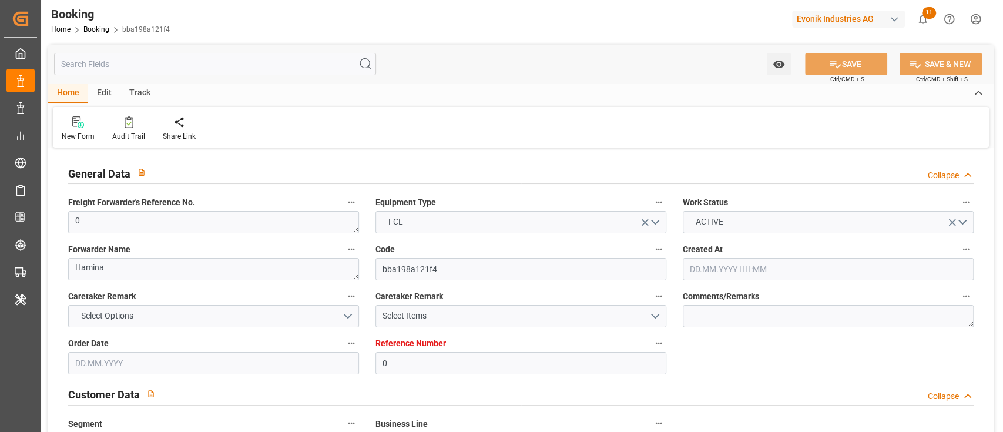
type input "[DATE] 13:29"
type input "[DATE]"
type input "[DATE] 00:00"
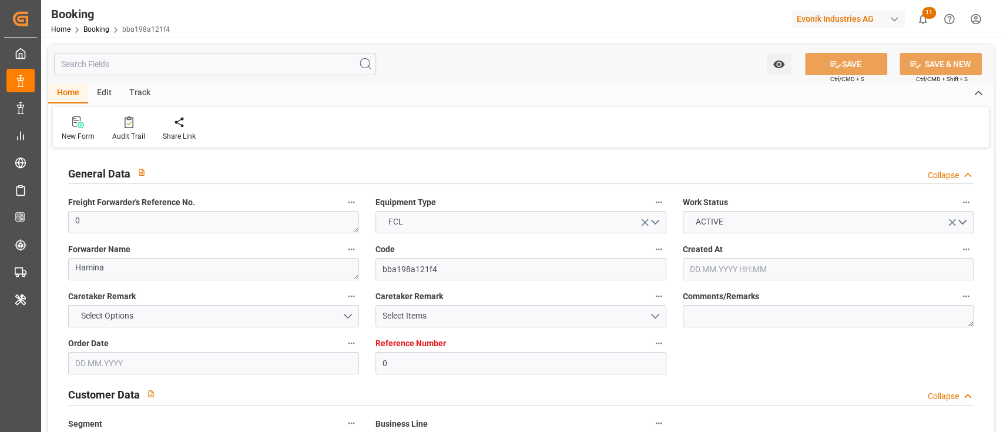
type input "[DATE] 00:00"
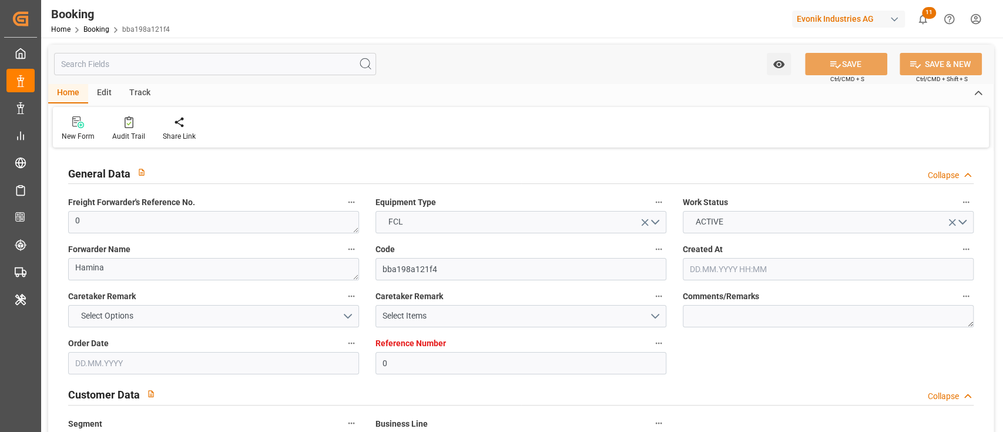
type input "[DATE] 00:00"
type input "06.08.2025 00:00"
type input "17.06.2025 00:00"
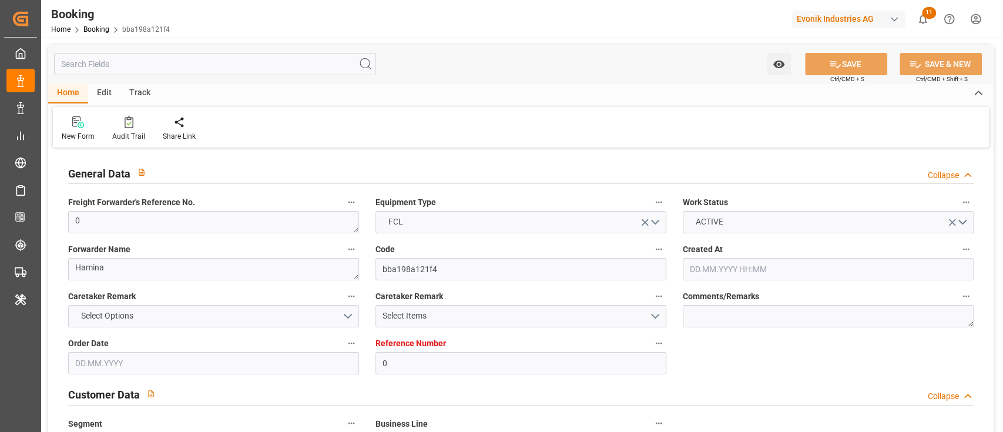
type input "11.07.2025 00:00"
type input "22.07.2025 00:00"
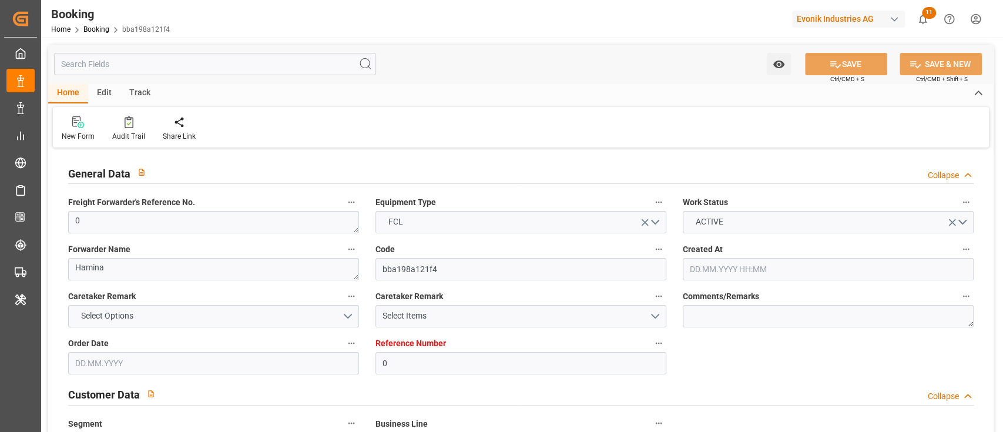
type input "22.07.2025 00:00"
type input "03.08.2025 00:00"
type input "10.08.2025 00:00"
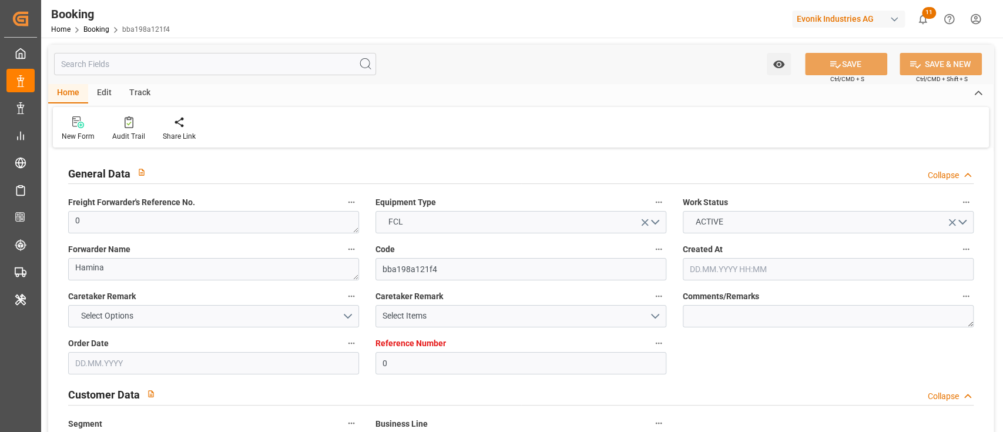
type input "11.08.2025 10:18"
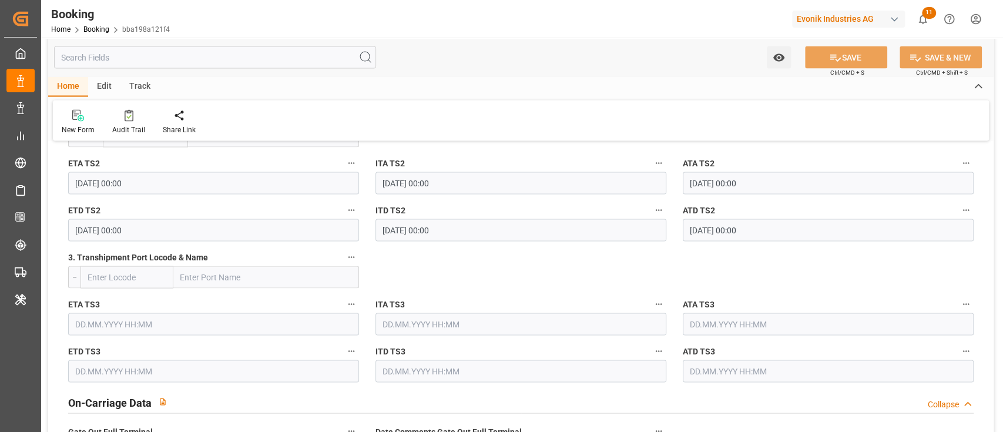
scroll to position [1724, 0]
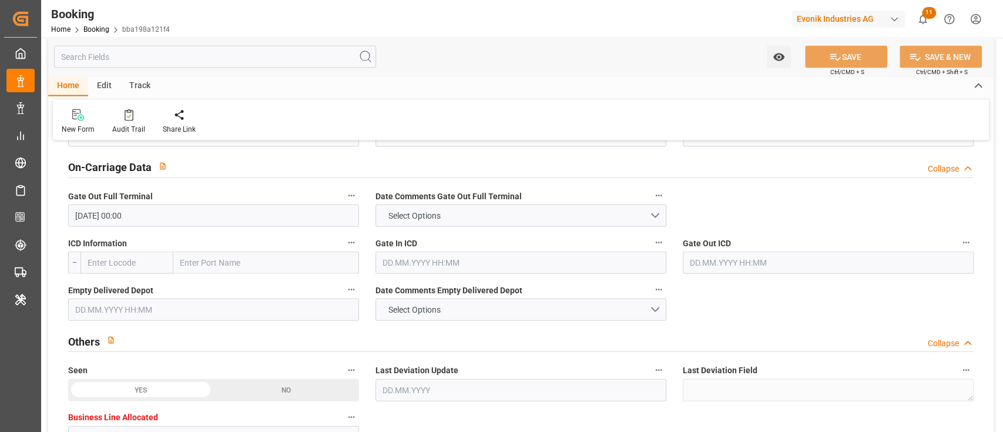
click at [126, 322] on div "Empty Delivered Depot" at bounding box center [213, 301] width 307 height 47
click at [130, 316] on input "text" at bounding box center [213, 310] width 291 height 22
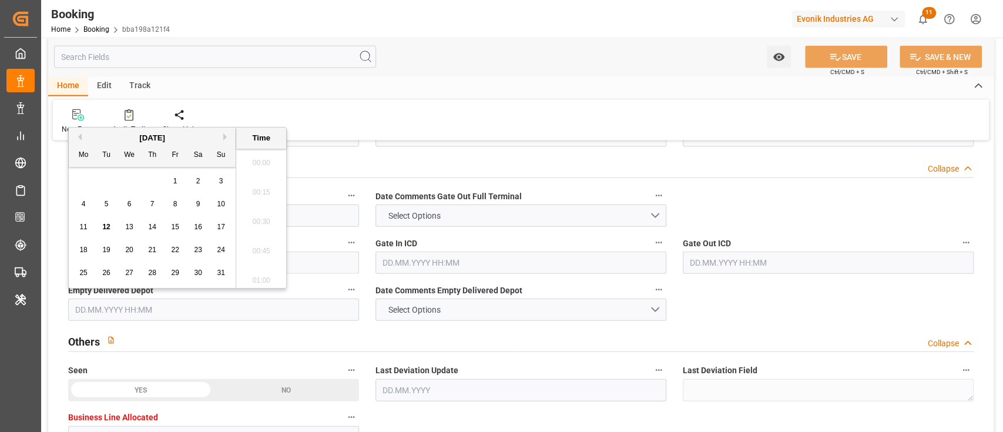
scroll to position [1855, 0]
click at [72, 228] on div "11 12 13 14 15 16 17" at bounding box center [152, 227] width 160 height 23
click at [85, 228] on span "11" at bounding box center [83, 227] width 8 height 8
type input "11.08.2025 00:00"
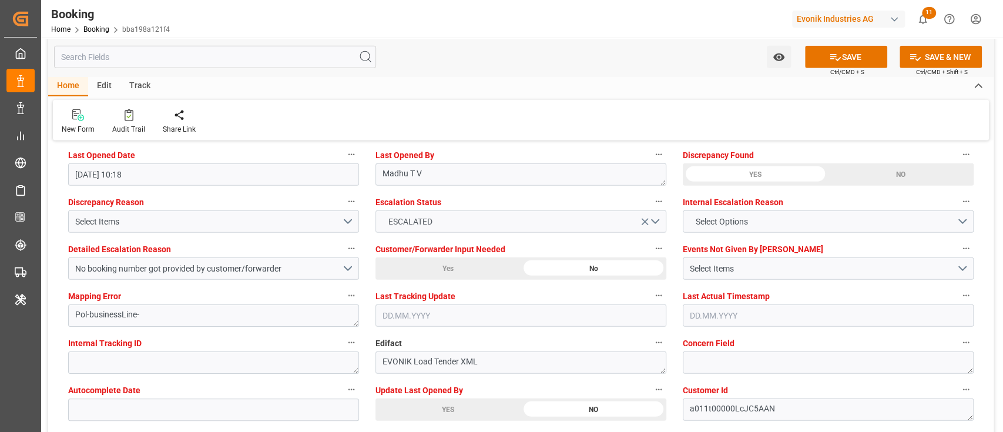
scroll to position [2194, 0]
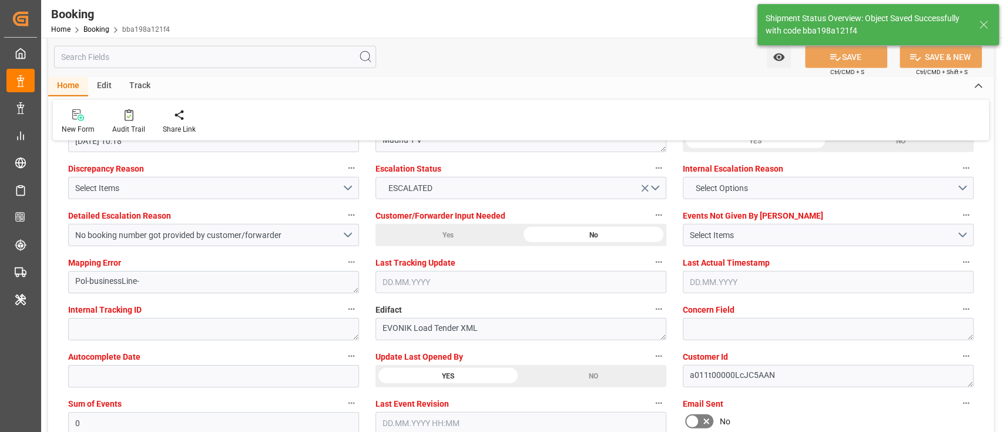
type textarea "[PERSON_NAME]"
type input "12.08.2025 10:55"
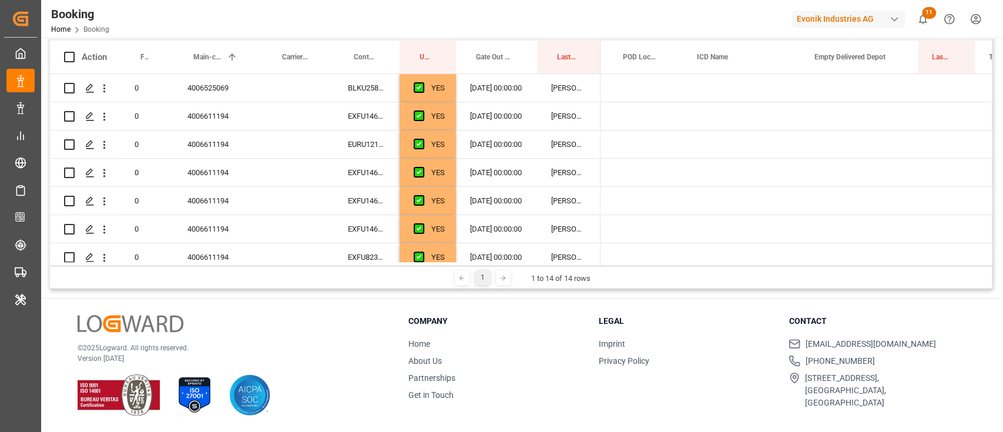
scroll to position [0, 688]
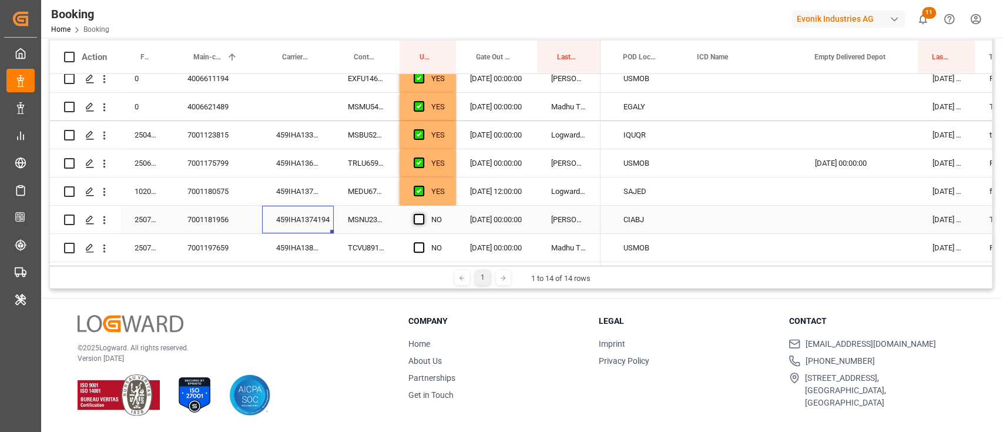
click at [419, 214] on span "Press SPACE to select this row." at bounding box center [419, 219] width 11 height 11
click at [423, 214] on input "Press SPACE to select this row." at bounding box center [423, 214] width 0 height 0
click at [319, 250] on div "459IHA1386227" at bounding box center [298, 248] width 72 height 28
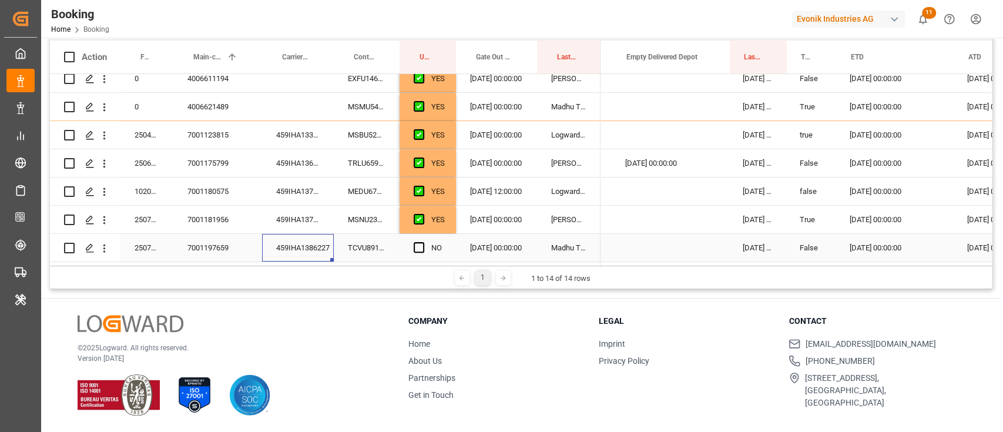
scroll to position [0, 0]
click at [689, 256] on div "Press SPACE to select this row." at bounding box center [672, 248] width 118 height 28
click at [687, 249] on div "Press SPACE to select this row." at bounding box center [672, 248] width 118 height 28
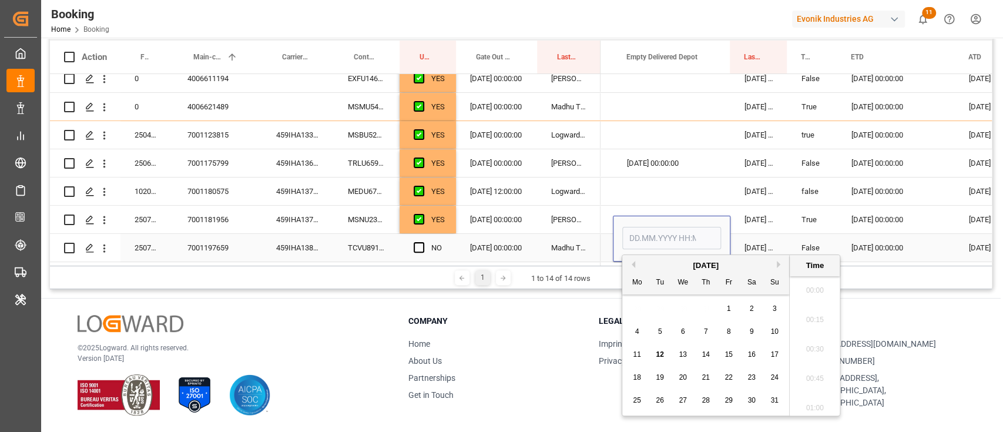
scroll to position [1855, 0]
click at [705, 329] on span "7" at bounding box center [706, 331] width 4 height 8
type input "[DATE] 00:00"
click at [689, 216] on div "[DATE] 00:00" at bounding box center [672, 239] width 118 height 46
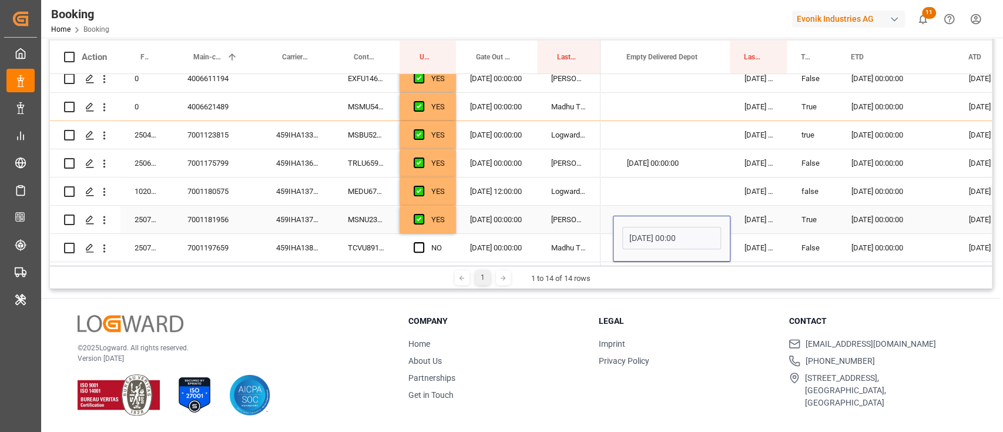
click at [692, 206] on div "Press SPACE to select this row." at bounding box center [672, 220] width 118 height 28
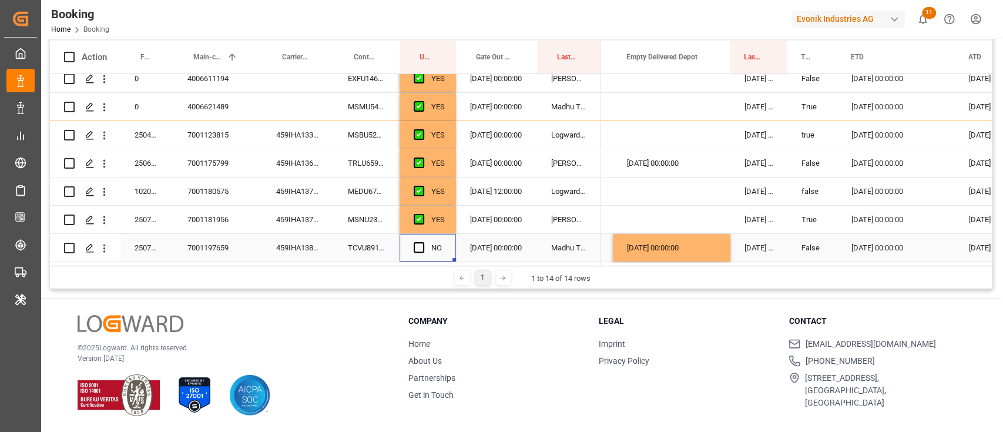
click at [426, 240] on div "Press SPACE to select this row." at bounding box center [423, 248] width 18 height 27
click at [426, 246] on div "Press SPACE to select this row." at bounding box center [423, 248] width 18 height 27
click at [420, 242] on span "Press SPACE to select this row." at bounding box center [419, 247] width 11 height 11
click at [423, 242] on input "Press SPACE to select this row." at bounding box center [423, 242] width 0 height 0
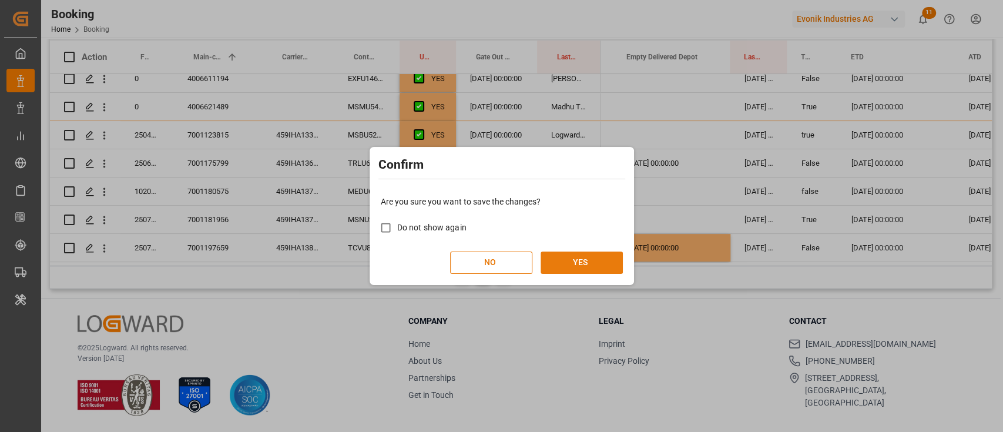
click at [592, 255] on button "YES" at bounding box center [582, 263] width 82 height 22
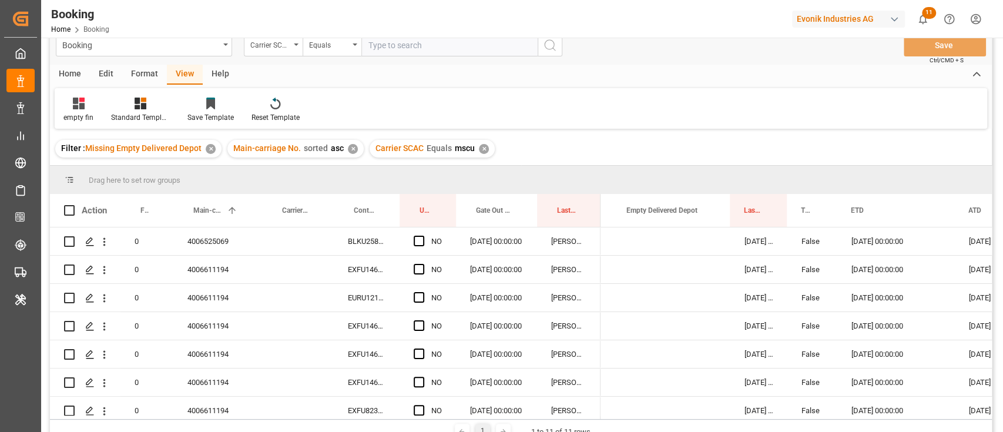
scroll to position [0, 0]
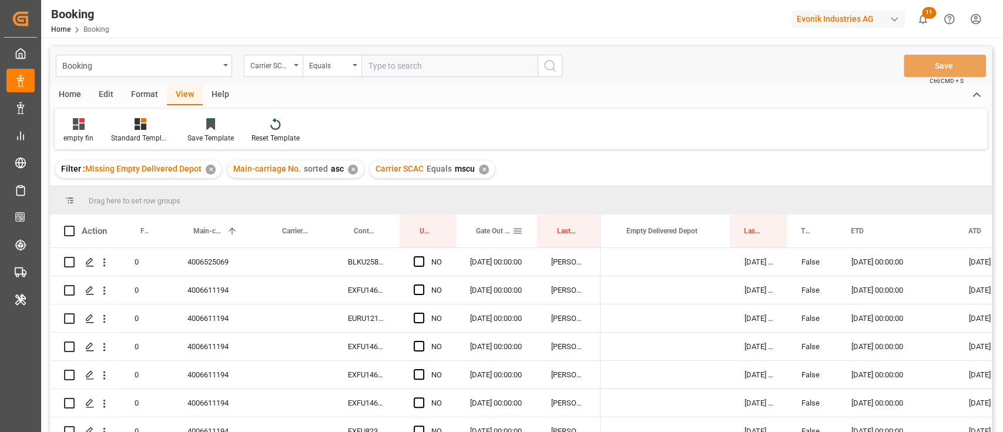
click at [523, 233] on div "Gate Out Full Terminal" at bounding box center [496, 231] width 81 height 33
click at [515, 224] on div "Gate Out Full Terminal" at bounding box center [496, 231] width 53 height 33
click at [522, 233] on span at bounding box center [518, 231] width 11 height 11
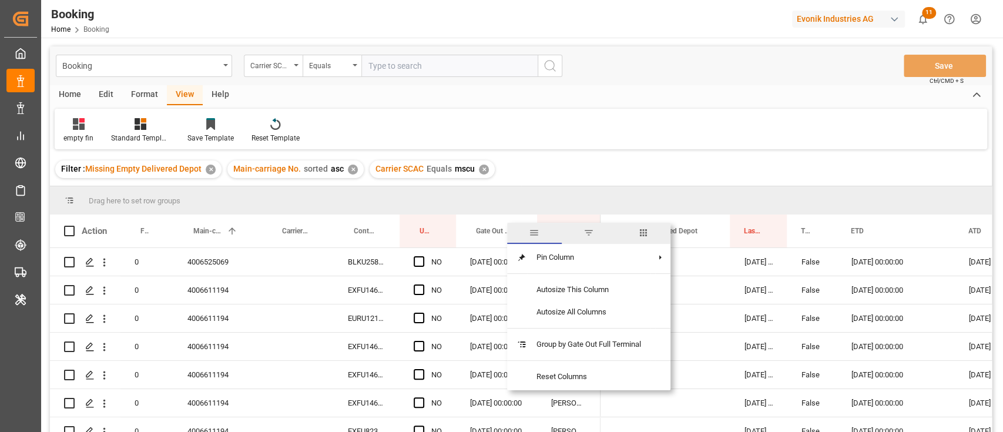
click at [645, 235] on span "columns" at bounding box center [643, 232] width 11 height 11
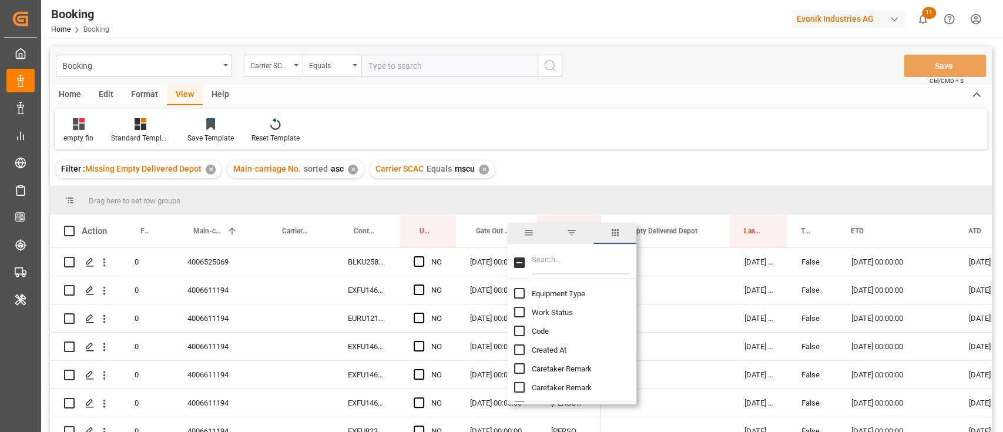
click at [595, 262] on input "Filter Columns Input" at bounding box center [581, 263] width 98 height 24
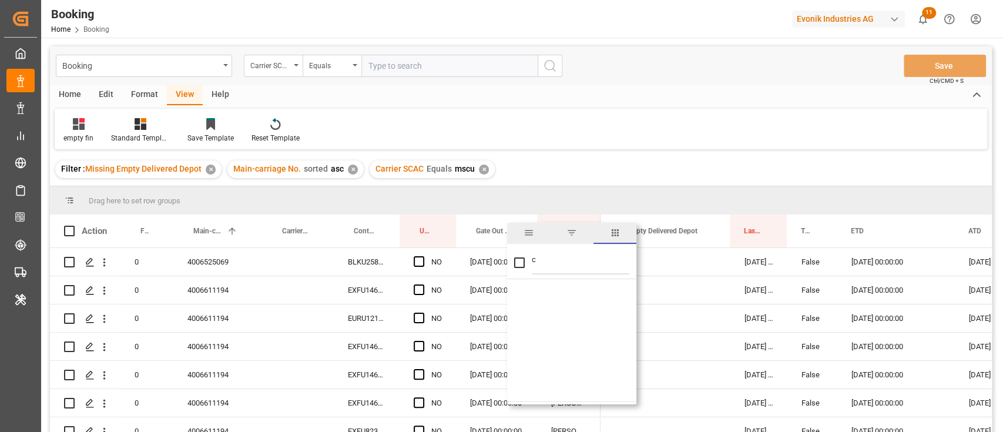
type input "ca"
checkbox input "false"
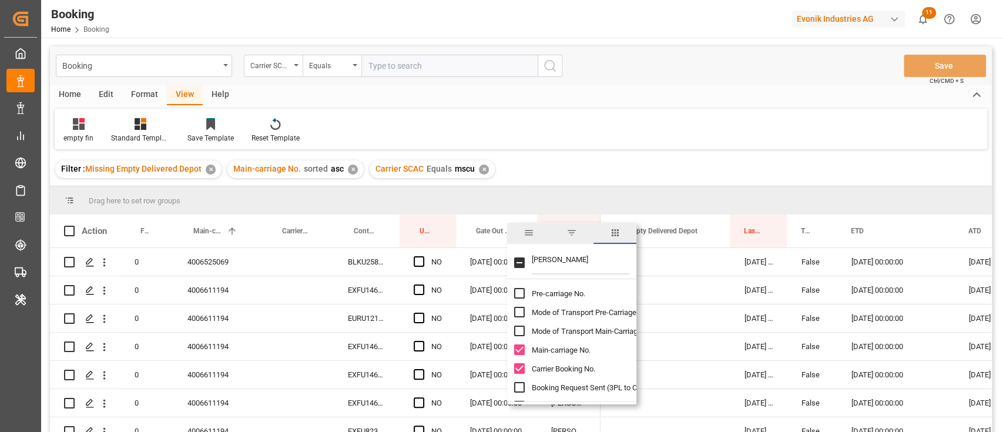
scroll to position [78, 0]
type input "carr"
click at [514, 329] on input "Carrier SCAC column toggle visibility (hidden)" at bounding box center [519, 328] width 11 height 11
checkbox input "true"
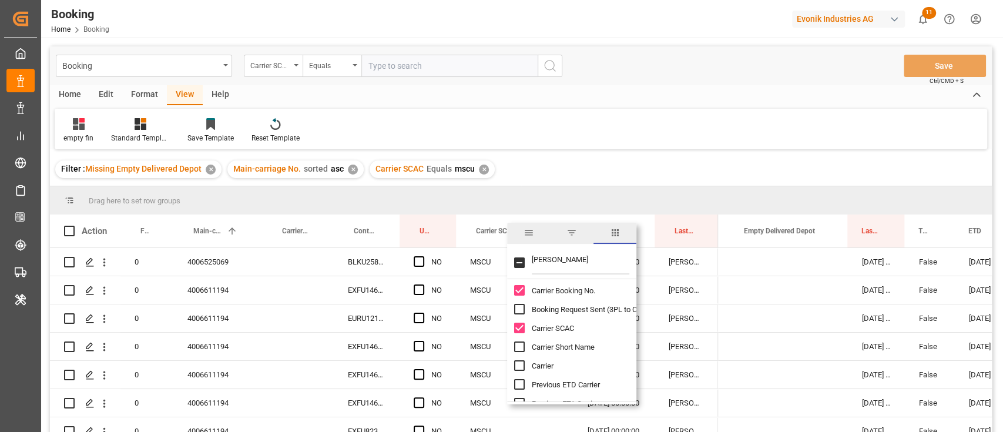
click at [537, 136] on div "empty fin Standard Templates Save Template Reset Template" at bounding box center [521, 129] width 933 height 41
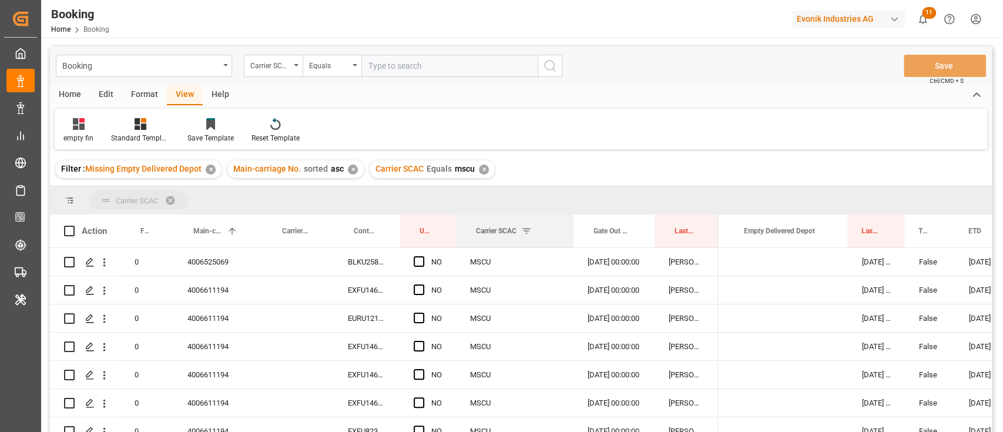
drag, startPoint x: 484, startPoint y: 236, endPoint x: 482, endPoint y: 205, distance: 30.6
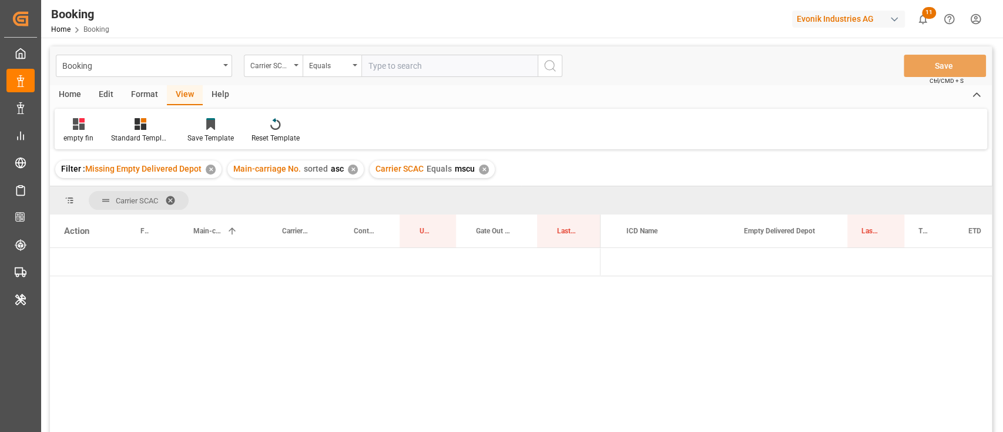
click at [480, 167] on div "✕" at bounding box center [484, 170] width 10 height 10
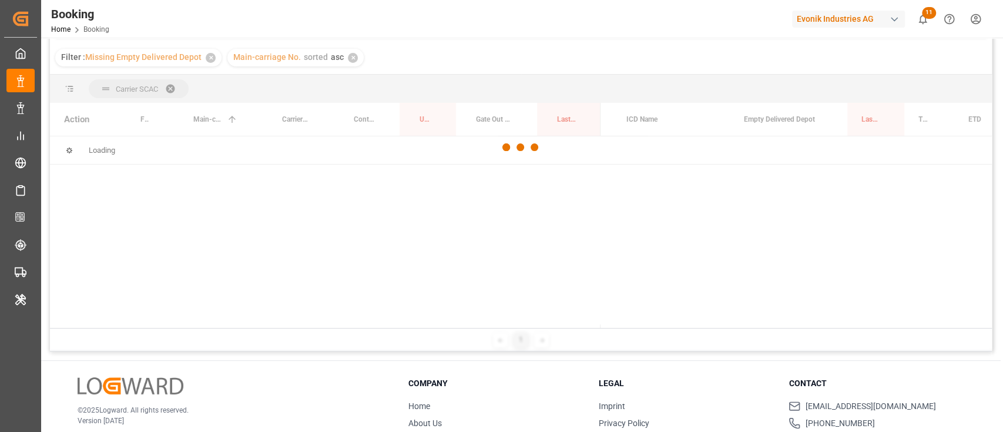
scroll to position [156, 0]
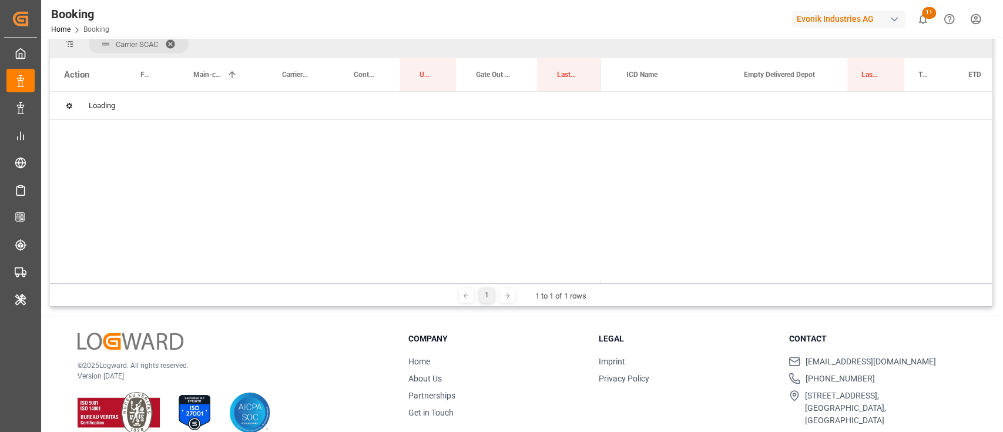
drag, startPoint x: 635, startPoint y: 279, endPoint x: 607, endPoint y: 255, distance: 36.7
click at [545, 269] on div "Action Freight Forwarder's Reference No. Main-carriage No. 1 Carrier Booking No…" at bounding box center [521, 170] width 942 height 225
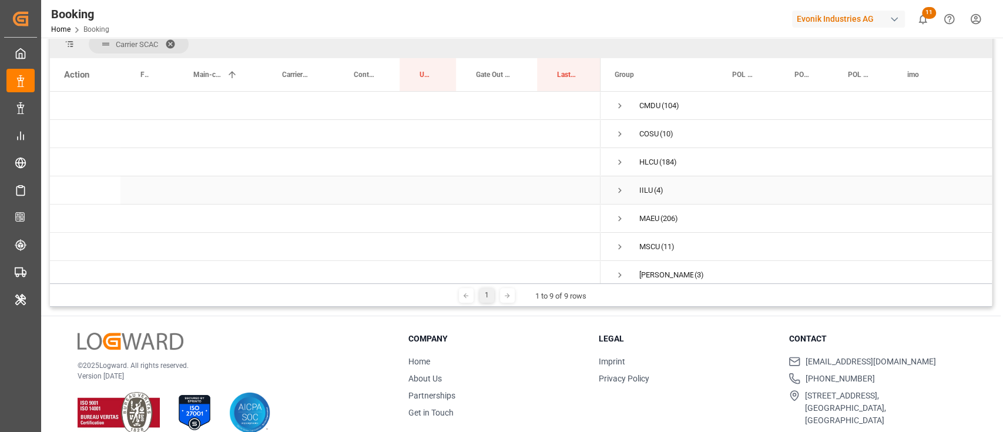
click at [622, 188] on span "Press SPACE to select this row." at bounding box center [620, 190] width 11 height 11
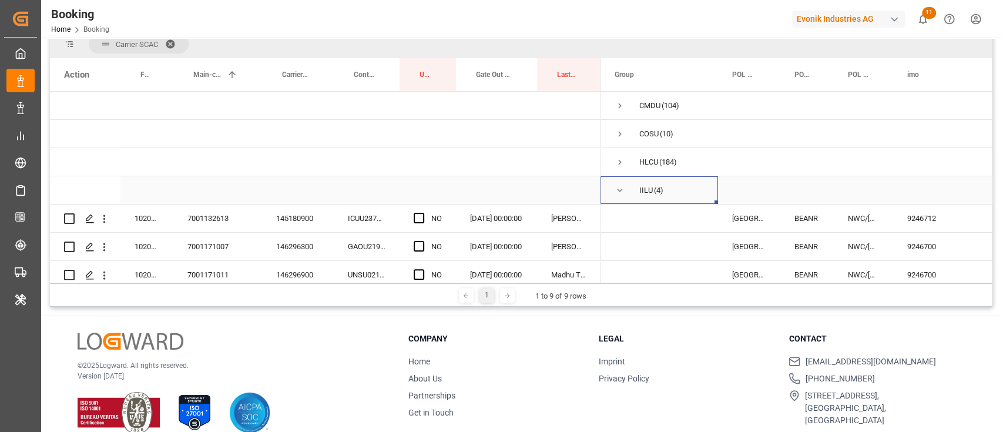
scroll to position [78, 0]
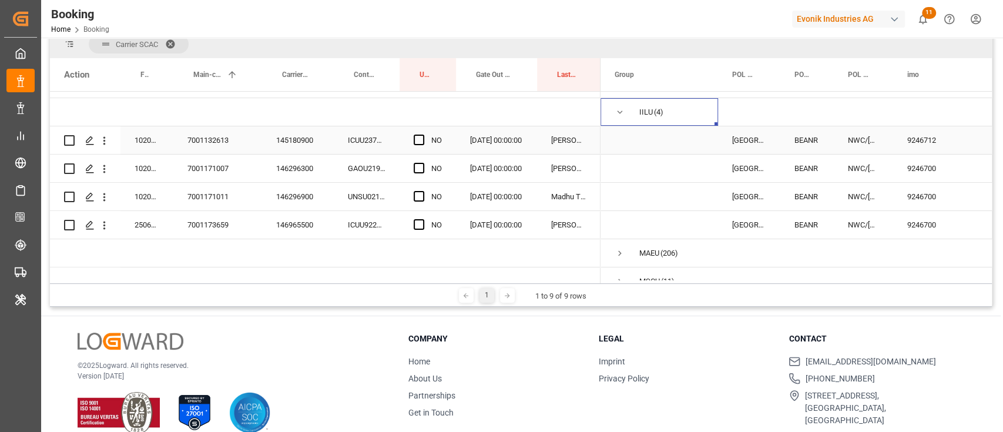
click at [377, 139] on div "ICUU2373390" at bounding box center [367, 140] width 66 height 28
click at [419, 136] on span "Press SPACE to select this row." at bounding box center [419, 140] width 11 height 11
click at [423, 135] on input "Press SPACE to select this row." at bounding box center [423, 135] width 0 height 0
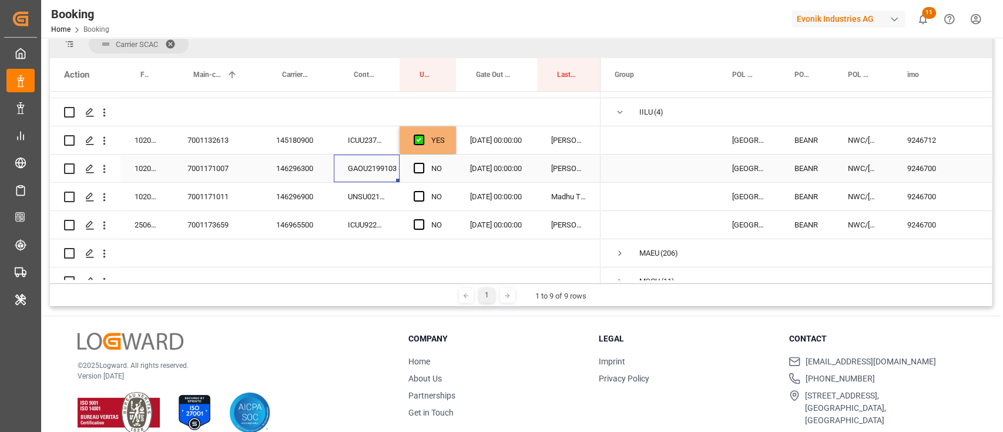
click at [384, 169] on div "GAOU2199103" at bounding box center [367, 169] width 66 height 28
click at [417, 165] on span "Press SPACE to select this row." at bounding box center [419, 168] width 11 height 11
click at [423, 163] on input "Press SPACE to select this row." at bounding box center [423, 163] width 0 height 0
click at [366, 195] on div "UNSU0215854" at bounding box center [367, 197] width 66 height 28
click at [418, 194] on span "Press SPACE to select this row." at bounding box center [419, 196] width 11 height 11
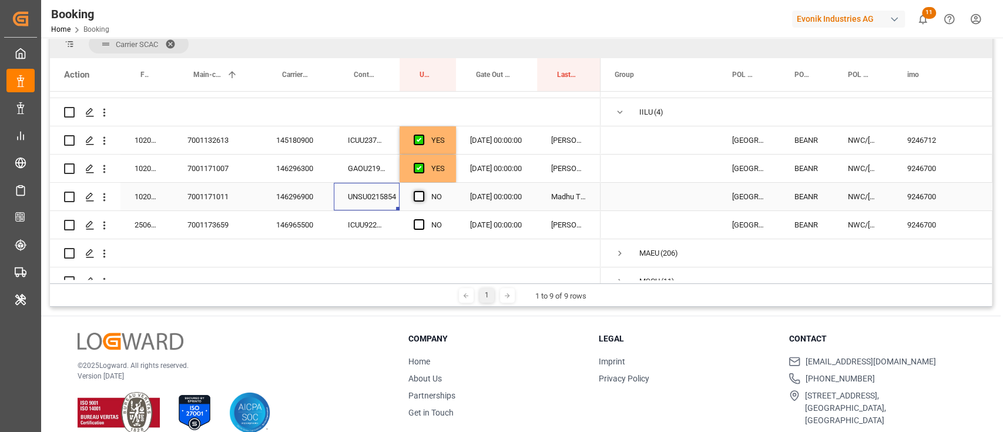
click at [423, 191] on input "Press SPACE to select this row." at bounding box center [423, 191] width 0 height 0
click at [319, 237] on div "146965500" at bounding box center [298, 225] width 72 height 28
click at [357, 229] on div "ICUU9222312" at bounding box center [367, 225] width 66 height 28
click at [293, 220] on div "146965500" at bounding box center [298, 225] width 72 height 28
click at [427, 223] on div "Press SPACE to select this row." at bounding box center [423, 225] width 18 height 27
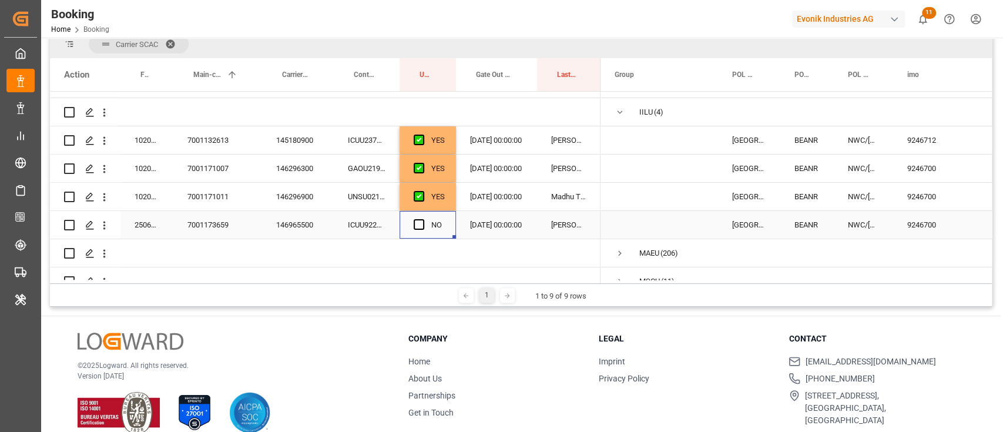
click at [425, 227] on div "Press SPACE to select this row." at bounding box center [423, 225] width 18 height 27
click at [421, 223] on span "Press SPACE to select this row." at bounding box center [419, 224] width 11 height 11
click at [423, 219] on input "Press SPACE to select this row." at bounding box center [423, 219] width 0 height 0
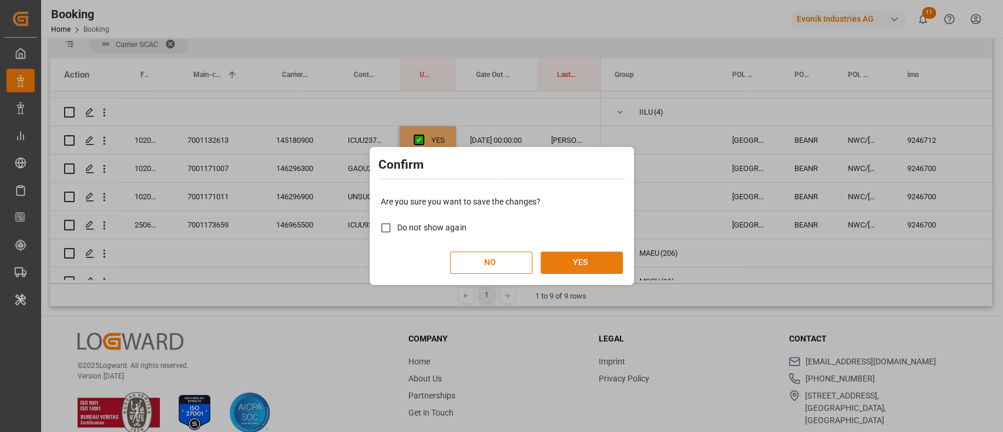
click at [604, 257] on button "YES" at bounding box center [582, 263] width 82 height 22
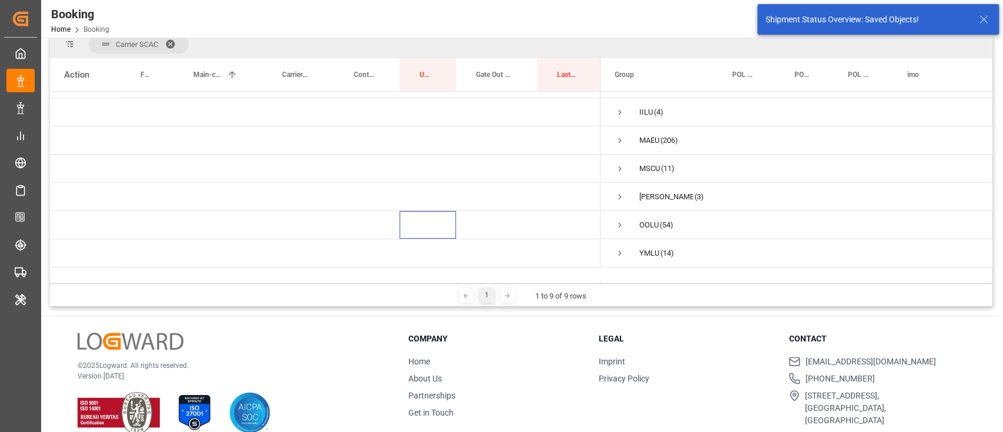
scroll to position [69, 0]
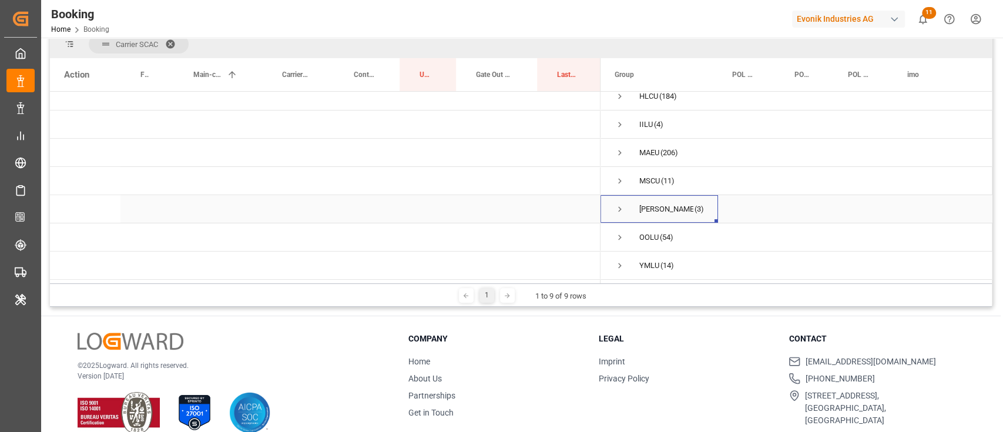
click at [620, 208] on span "Press SPACE to select this row." at bounding box center [620, 209] width 11 height 11
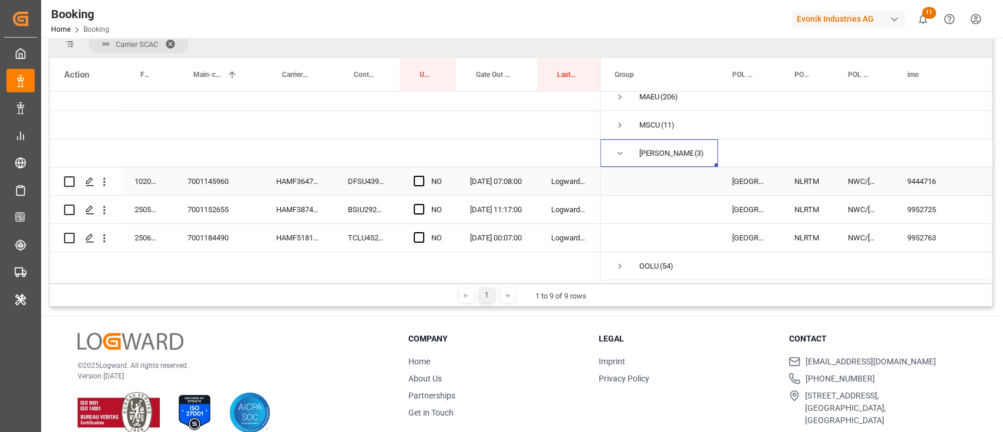
scroll to position [154, 0]
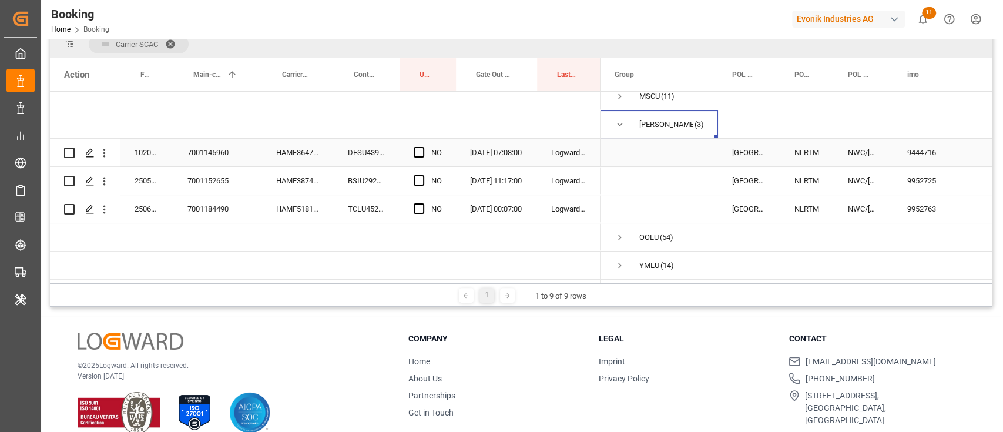
click at [364, 154] on div "DFSU4394061" at bounding box center [367, 153] width 66 height 28
click at [423, 147] on span "Press SPACE to select this row." at bounding box center [419, 152] width 11 height 11
click at [423, 147] on input "Press SPACE to select this row." at bounding box center [423, 147] width 0 height 0
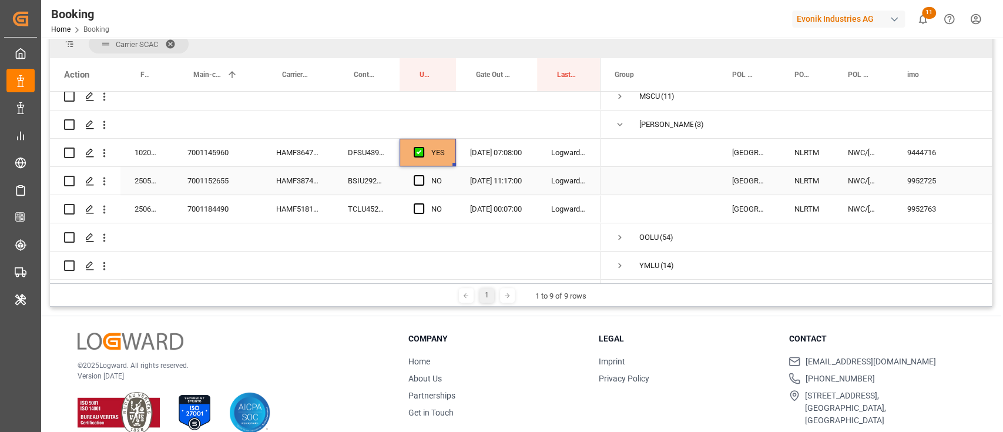
click at [366, 184] on div "BSIU2928310" at bounding box center [367, 181] width 66 height 28
click at [409, 169] on div "NO" at bounding box center [428, 181] width 56 height 28
click at [419, 178] on span "Press SPACE to select this row." at bounding box center [419, 180] width 11 height 11
click at [423, 175] on input "Press SPACE to select this row." at bounding box center [423, 175] width 0 height 0
click at [381, 209] on div "TCLU4523409" at bounding box center [367, 209] width 66 height 28
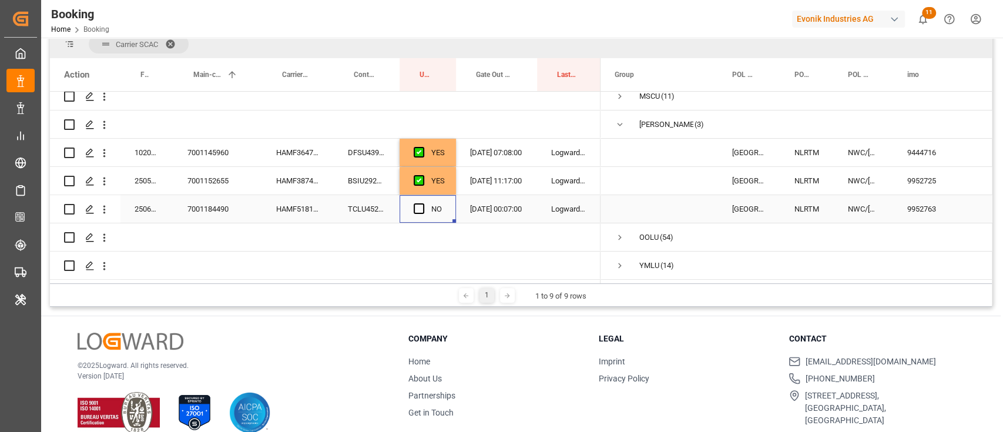
click at [430, 204] on div "Press SPACE to select this row." at bounding box center [423, 209] width 18 height 27
click at [417, 197] on div "Press SPACE to select this row." at bounding box center [423, 209] width 18 height 27
click at [414, 206] on span "Press SPACE to select this row." at bounding box center [419, 208] width 11 height 11
click at [423, 203] on input "Press SPACE to select this row." at bounding box center [423, 203] width 0 height 0
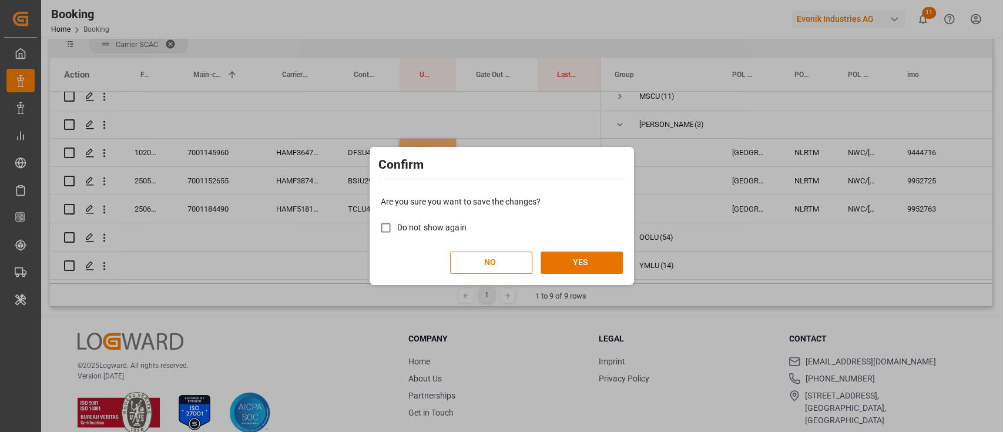
click at [624, 253] on div "Are you sure you want to save the changes? Do not show again NO YES" at bounding box center [502, 235] width 259 height 95
click at [618, 262] on button "YES" at bounding box center [582, 263] width 82 height 22
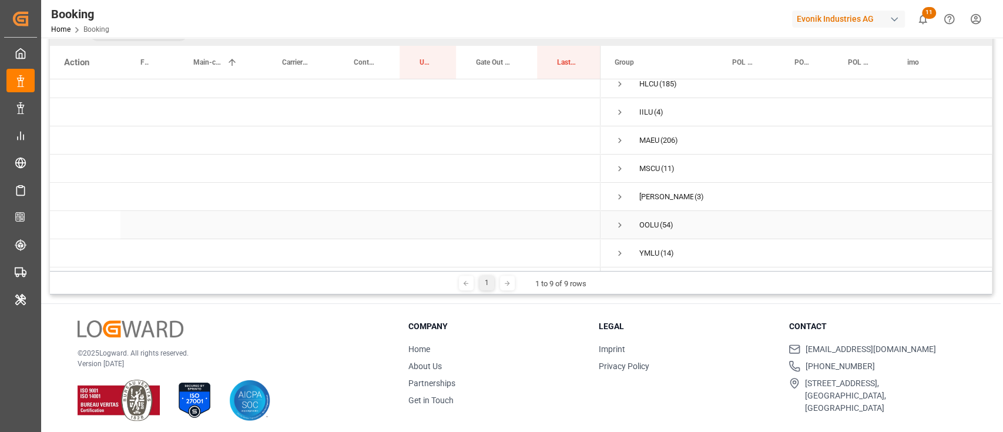
scroll to position [174, 0]
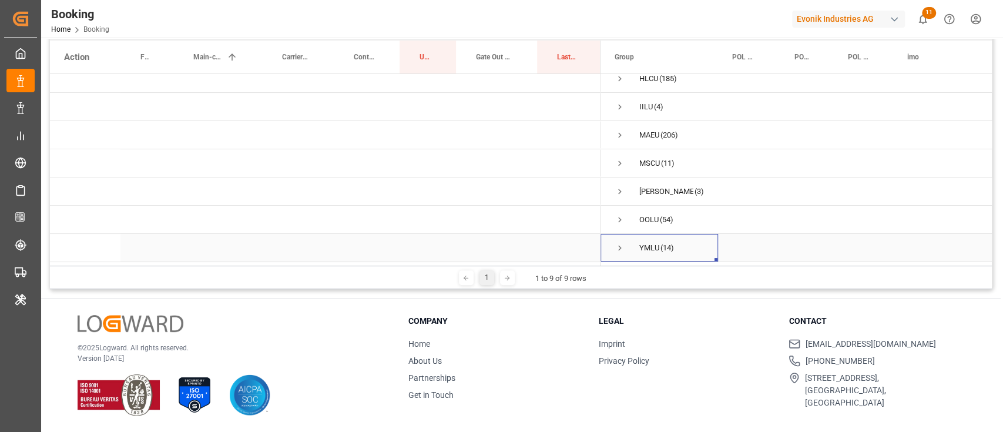
click at [624, 235] on span "Press SPACE to select this row." at bounding box center [620, 248] width 11 height 27
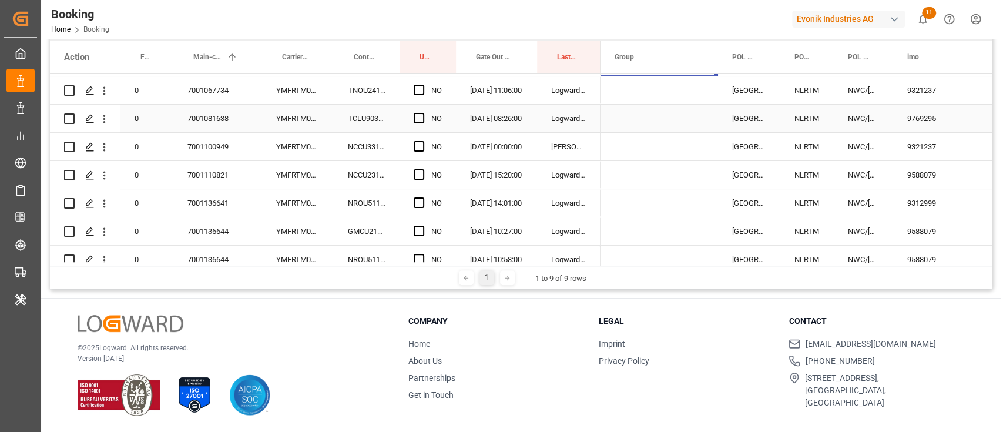
scroll to position [229, 0]
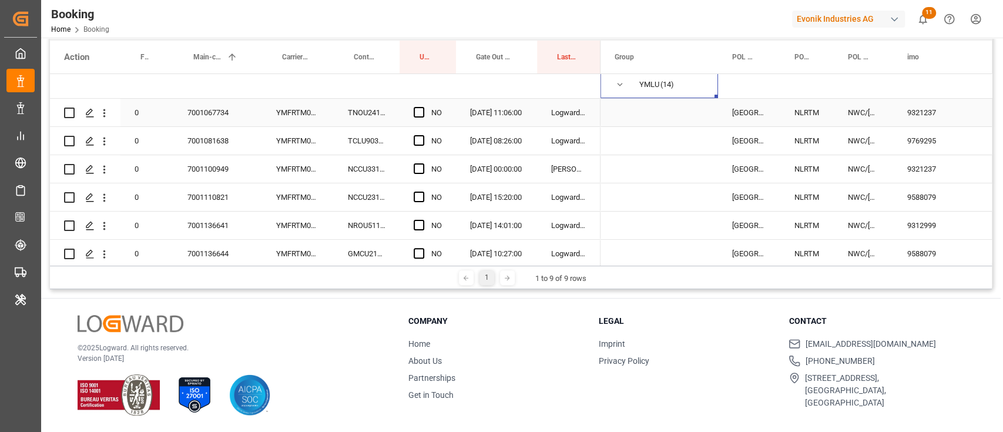
click at [371, 115] on div "TNOU2413956" at bounding box center [367, 113] width 66 height 28
click at [424, 112] on span "Press SPACE to select this row." at bounding box center [419, 112] width 11 height 11
click at [423, 107] on input "Press SPACE to select this row." at bounding box center [423, 107] width 0 height 0
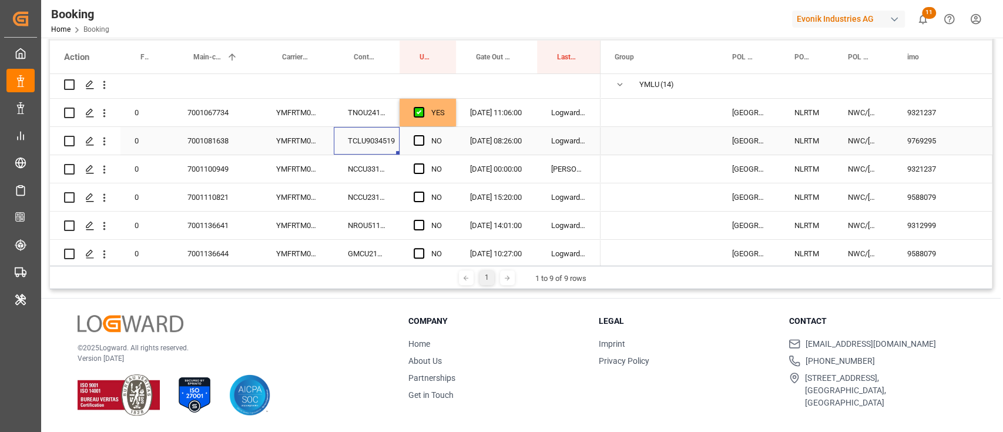
click at [380, 139] on div "TCLU9034519" at bounding box center [367, 141] width 66 height 28
click at [414, 135] on span "Press SPACE to select this row." at bounding box center [419, 140] width 11 height 11
click at [423, 135] on input "Press SPACE to select this row." at bounding box center [423, 135] width 0 height 0
click at [378, 171] on div "NCCU3310731" at bounding box center [367, 169] width 66 height 28
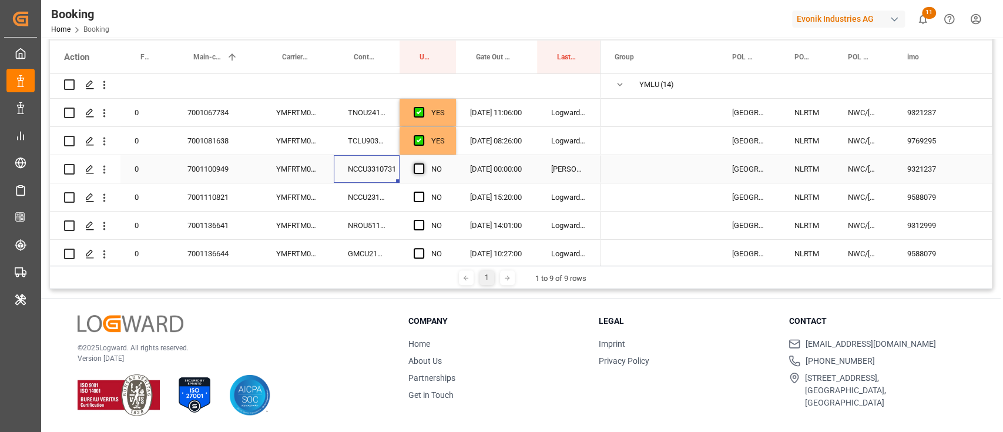
click at [417, 165] on span "Press SPACE to select this row." at bounding box center [419, 168] width 11 height 11
click at [423, 163] on input "Press SPACE to select this row." at bounding box center [423, 163] width 0 height 0
click at [383, 196] on div "NCCU2311369" at bounding box center [367, 197] width 66 height 28
click at [419, 199] on span "Press SPACE to select this row." at bounding box center [419, 197] width 11 height 11
click at [423, 192] on input "Press SPACE to select this row." at bounding box center [423, 192] width 0 height 0
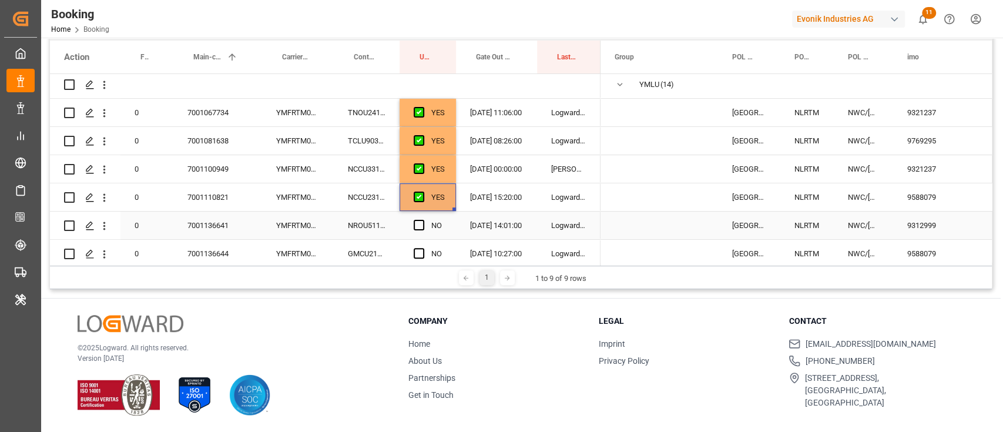
click at [387, 228] on div "NROU5115330" at bounding box center [367, 226] width 66 height 28
click at [426, 223] on div "Press SPACE to select this row." at bounding box center [423, 225] width 18 height 27
click at [421, 226] on span "Press SPACE to select this row." at bounding box center [419, 225] width 11 height 11
click at [423, 220] on input "Press SPACE to select this row." at bounding box center [423, 220] width 0 height 0
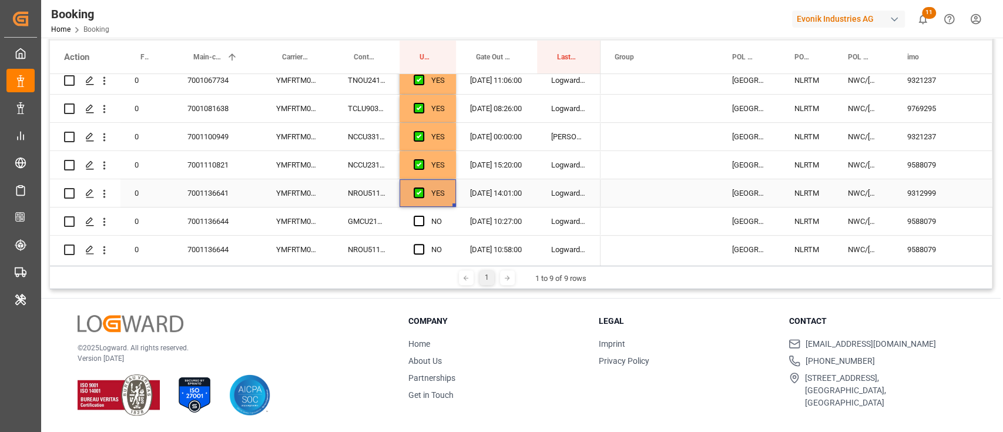
scroll to position [307, 0]
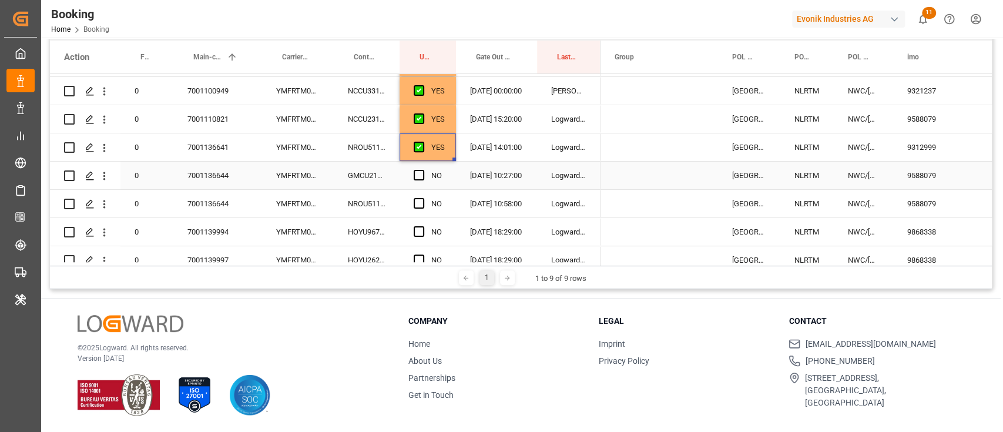
click at [374, 176] on div "GMCU2108436" at bounding box center [367, 176] width 66 height 28
click at [419, 175] on span "Press SPACE to select this row." at bounding box center [419, 175] width 11 height 11
click at [423, 170] on input "Press SPACE to select this row." at bounding box center [423, 170] width 0 height 0
click at [362, 212] on div "NROU5115200" at bounding box center [367, 204] width 66 height 28
click at [416, 209] on div "Press SPACE to select this row." at bounding box center [423, 203] width 18 height 27
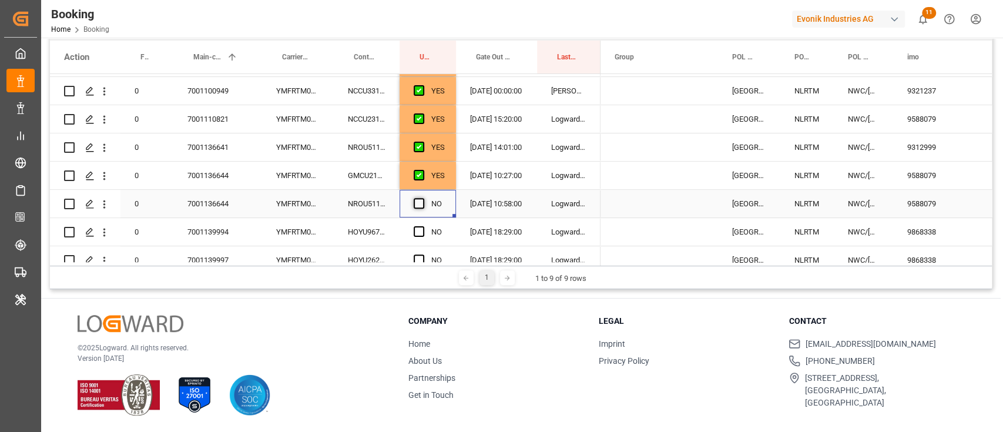
click at [421, 200] on span "Press SPACE to select this row." at bounding box center [419, 203] width 11 height 11
click at [423, 198] on input "Press SPACE to select this row." at bounding box center [423, 198] width 0 height 0
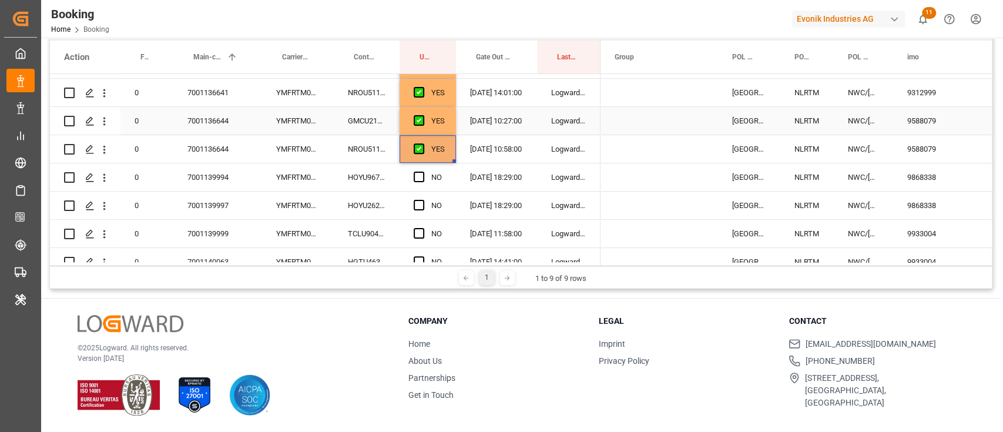
scroll to position [386, 0]
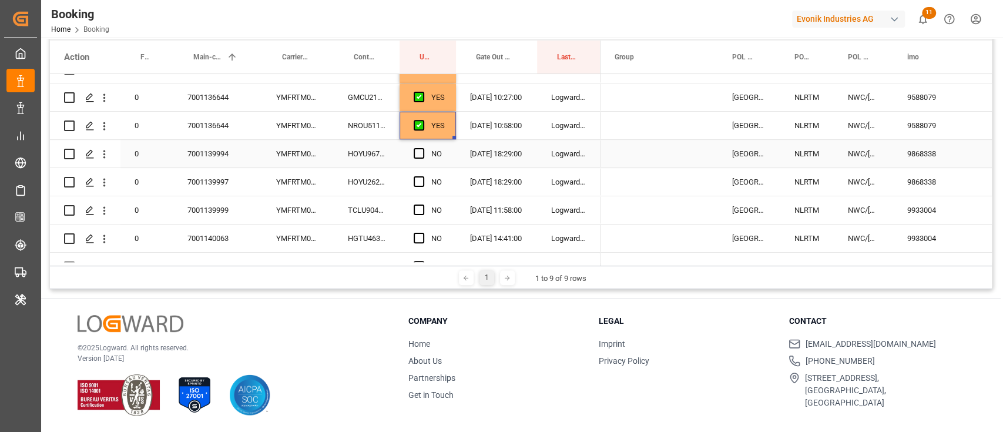
click at [357, 155] on div "HOYU9670468" at bounding box center [367, 154] width 66 height 28
click at [419, 153] on span "Press SPACE to select this row." at bounding box center [419, 153] width 11 height 11
click at [423, 148] on input "Press SPACE to select this row." at bounding box center [423, 148] width 0 height 0
click at [359, 196] on div "TCLU9045848" at bounding box center [367, 210] width 66 height 28
click at [376, 176] on div "HOYU2628445" at bounding box center [367, 182] width 66 height 28
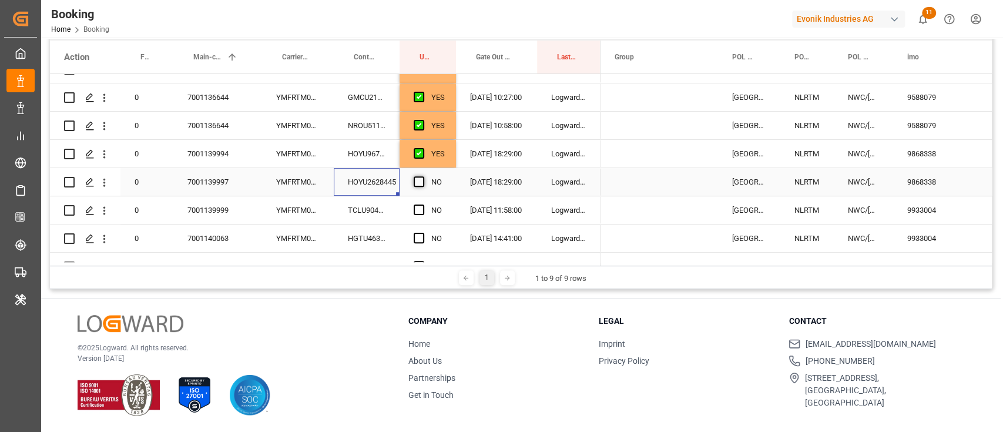
click at [421, 178] on span "Press SPACE to select this row." at bounding box center [419, 181] width 11 height 11
click at [423, 176] on input "Press SPACE to select this row." at bounding box center [423, 176] width 0 height 0
click at [386, 202] on div "TCLU9045848" at bounding box center [367, 210] width 66 height 28
click at [422, 210] on span "Press SPACE to select this row." at bounding box center [419, 210] width 11 height 11
click at [423, 205] on input "Press SPACE to select this row." at bounding box center [423, 205] width 0 height 0
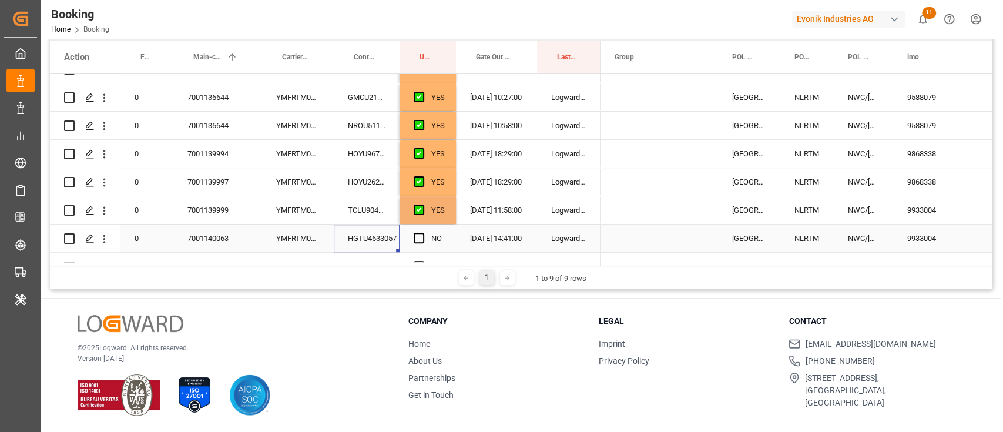
click at [374, 242] on div "HGTU4633057" at bounding box center [367, 239] width 66 height 28
click at [424, 237] on div "Press SPACE to select this row." at bounding box center [423, 238] width 18 height 27
click at [417, 238] on span "Press SPACE to select this row." at bounding box center [419, 238] width 11 height 11
click at [423, 233] on input "Press SPACE to select this row." at bounding box center [423, 233] width 0 height 0
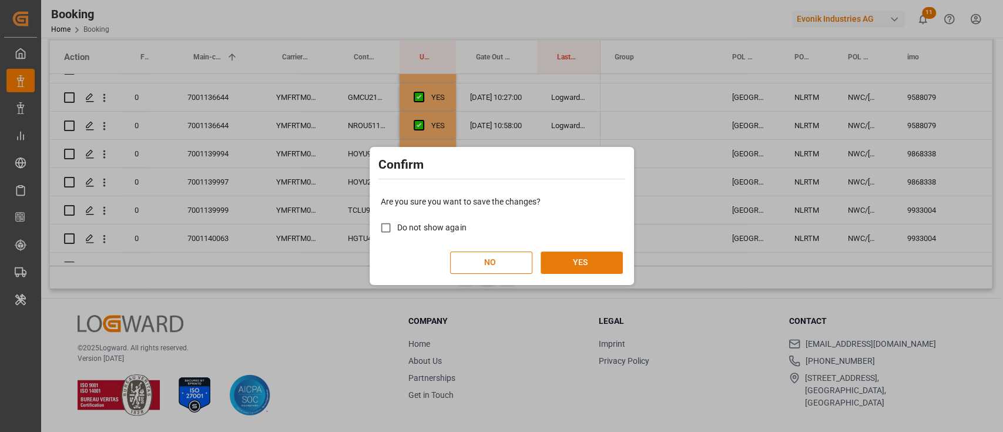
click at [591, 260] on button "YES" at bounding box center [582, 263] width 82 height 22
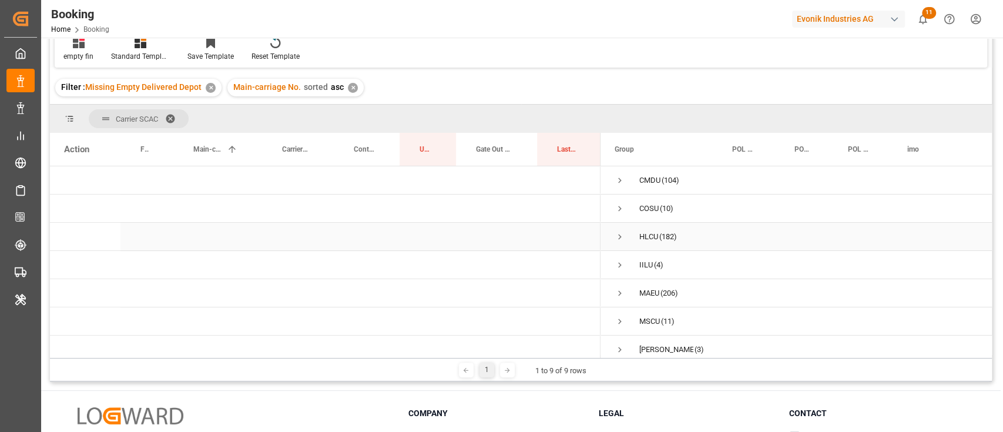
scroll to position [0, 0]
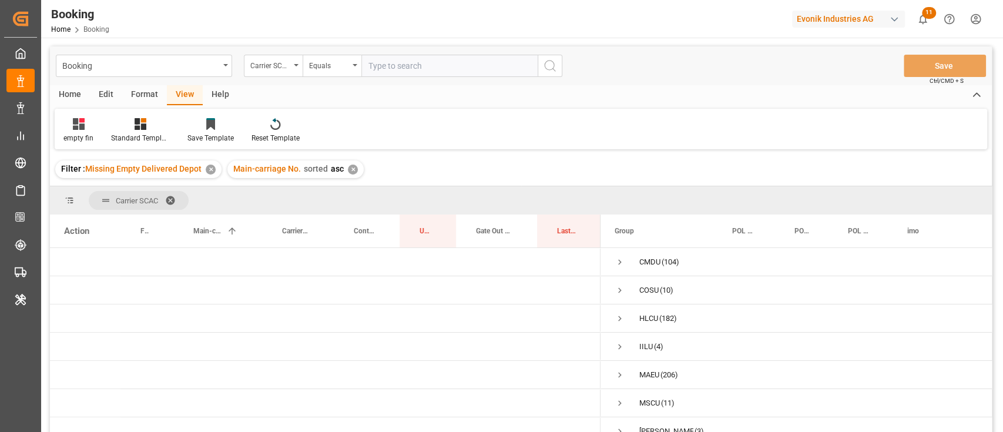
click at [139, 99] on div "Format" at bounding box center [144, 95] width 45 height 20
click at [80, 128] on icon at bounding box center [80, 124] width 8 height 9
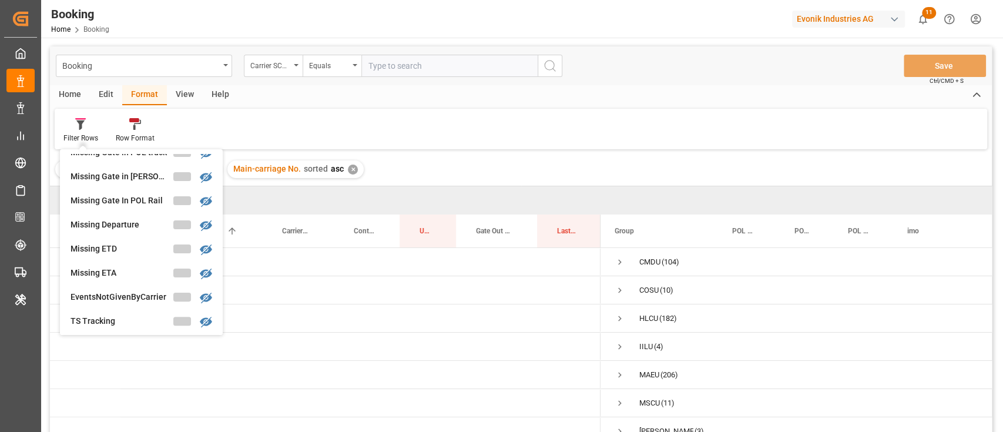
scroll to position [313, 0]
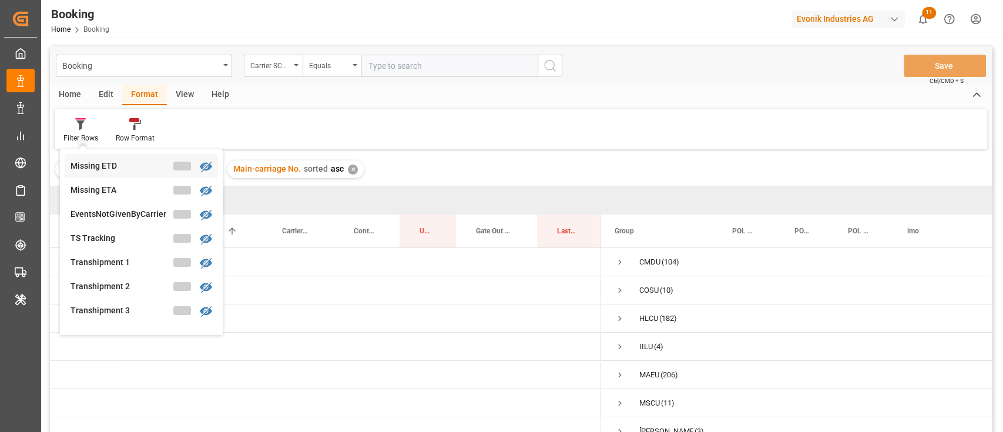
scroll to position [321, 0]
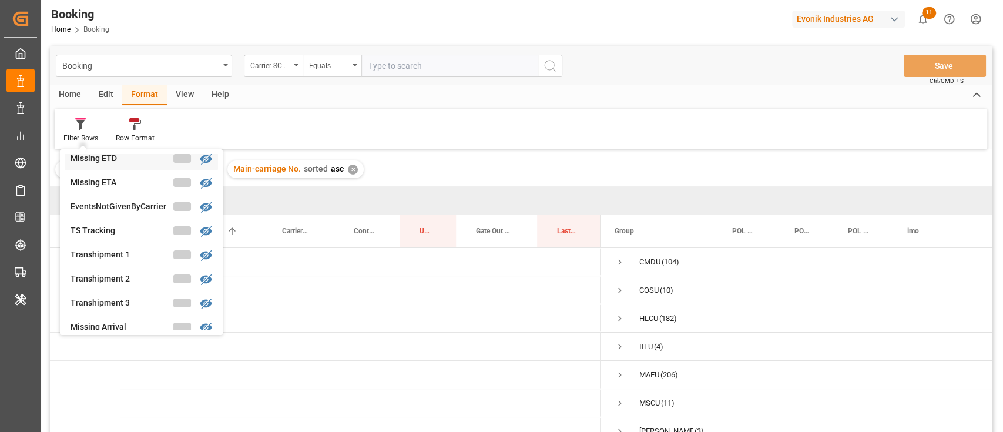
click at [125, 172] on div "Booking Carrier SCAC Equals Save Ctrl/CMD + S Home Edit Format View Help Filter…" at bounding box center [521, 254] width 942 height 417
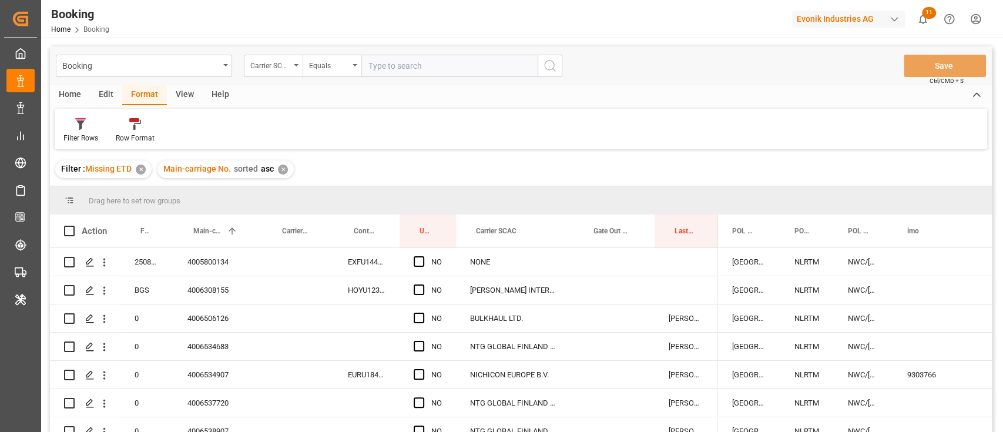
click at [171, 92] on div "View" at bounding box center [185, 95] width 36 height 20
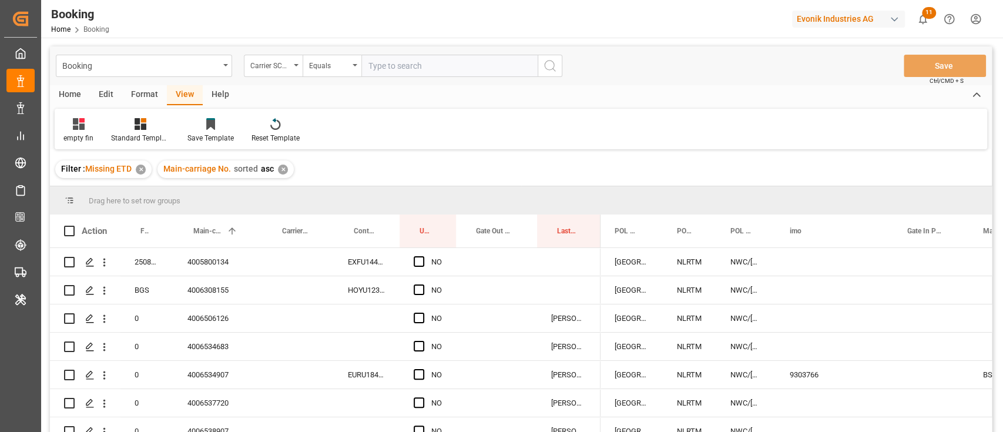
click at [76, 115] on div "empty fin Standard Templates Save Template Reset Template" at bounding box center [521, 129] width 933 height 41
click at [81, 139] on div "empty fin" at bounding box center [78, 138] width 30 height 11
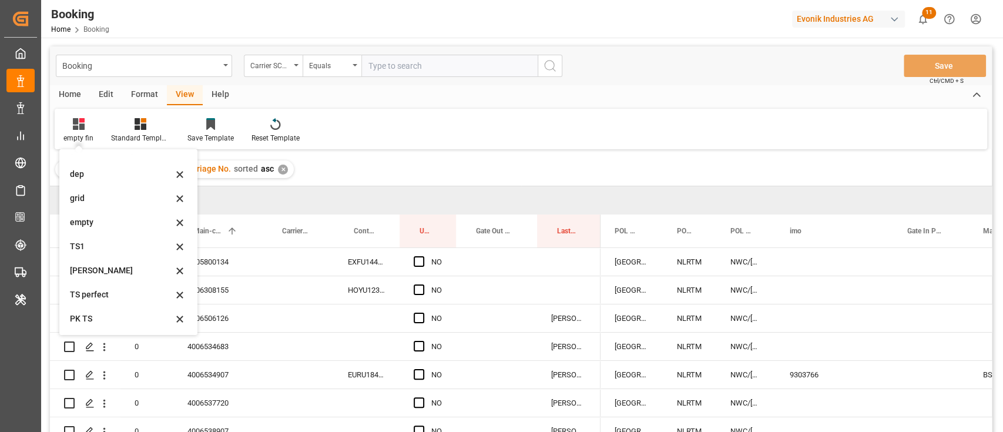
scroll to position [0, 0]
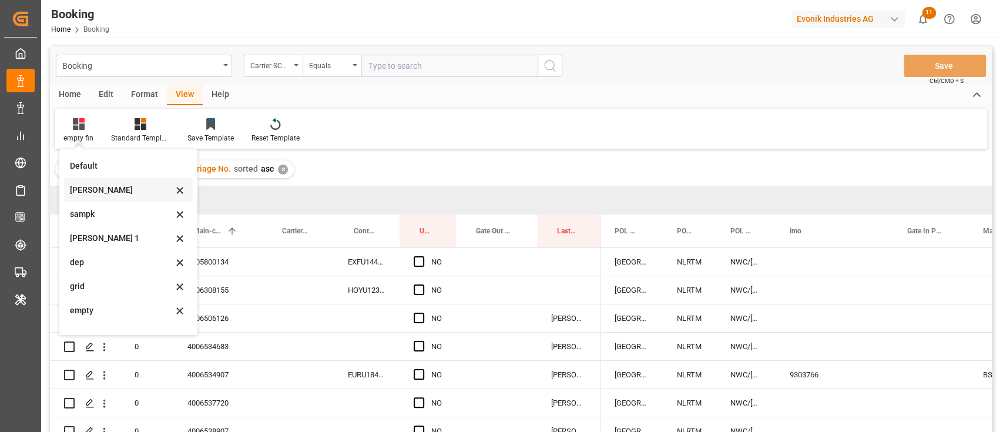
click at [101, 195] on div "[PERSON_NAME]" at bounding box center [121, 190] width 103 height 12
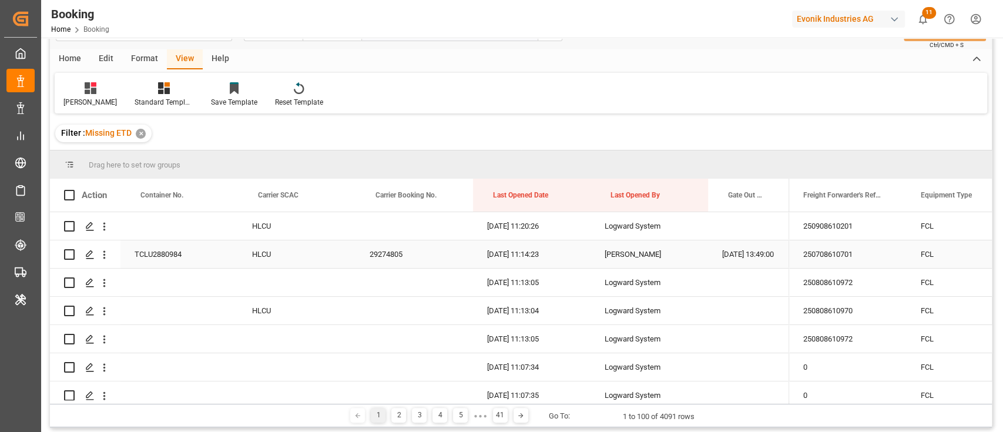
scroll to position [17, 0]
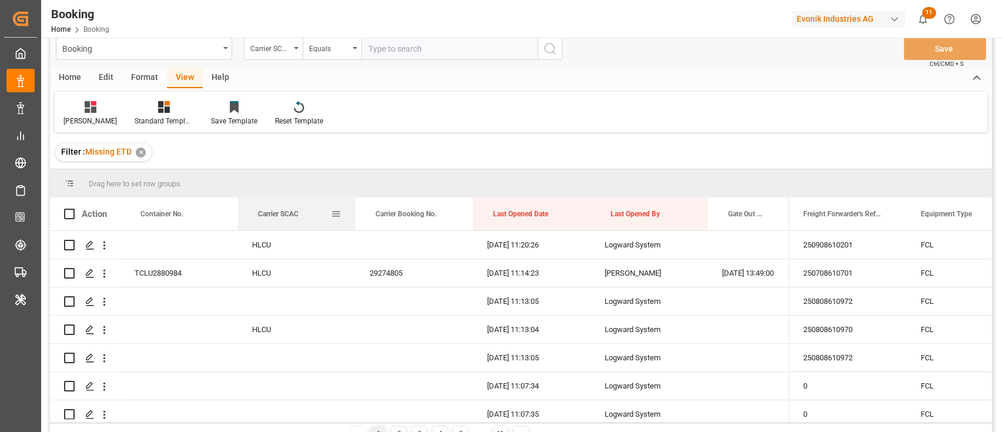
drag, startPoint x: 277, startPoint y: 207, endPoint x: 801, endPoint y: 365, distance: 546.9
click at [274, 205] on div "Carrier SCAC" at bounding box center [294, 213] width 73 height 33
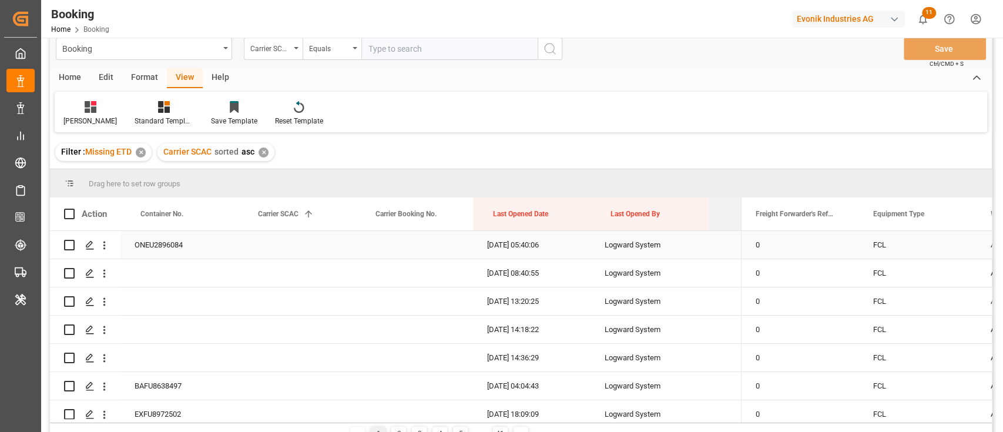
drag, startPoint x: 787, startPoint y: 212, endPoint x: 687, endPoint y: 235, distance: 103.2
click at [687, 235] on div "Action Container No. Carrier SCAC 1 Carrier Booking No. 0" at bounding box center [521, 309] width 942 height 225
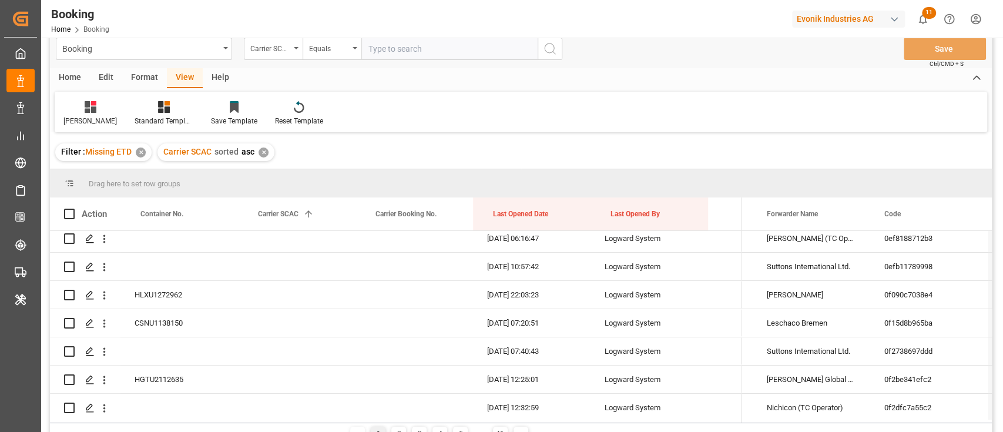
scroll to position [2637, 0]
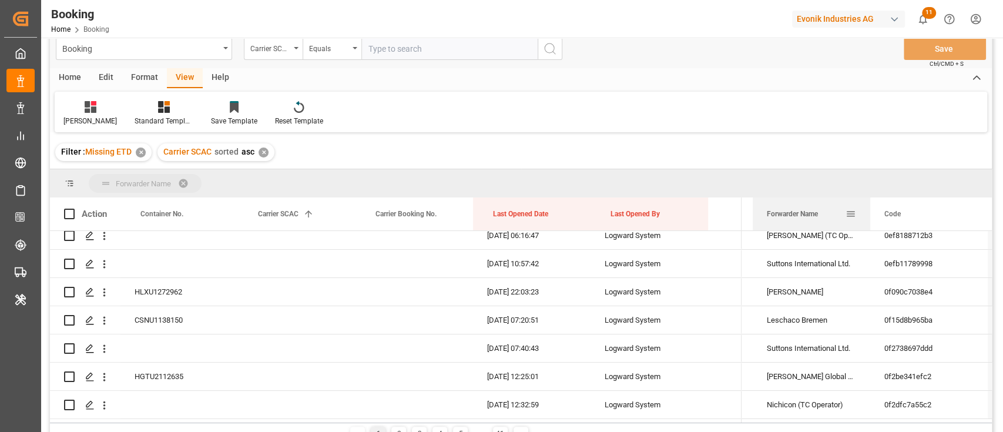
drag, startPoint x: 792, startPoint y: 213, endPoint x: 790, endPoint y: 195, distance: 18.3
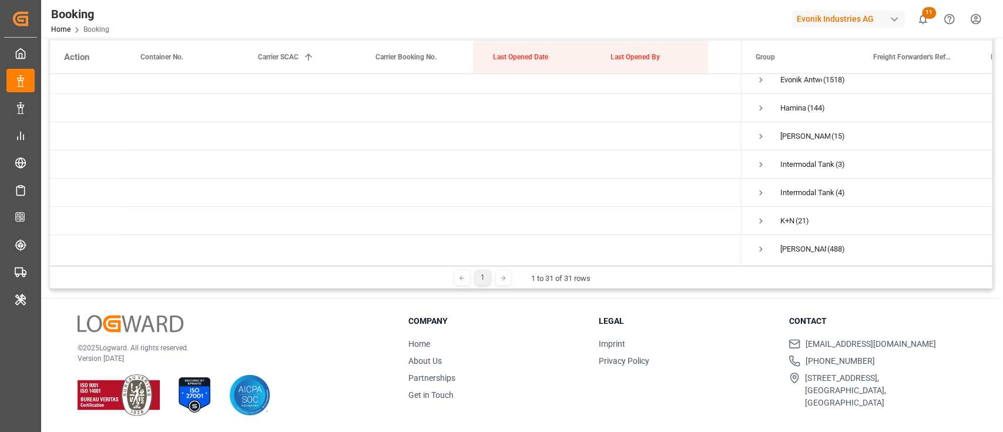
scroll to position [156, 0]
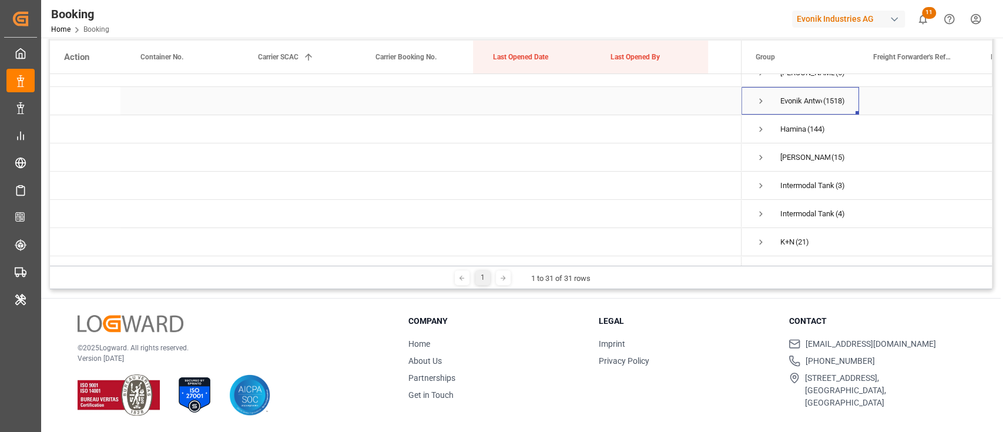
click at [801, 106] on div "Evonik Antwerp" at bounding box center [802, 101] width 42 height 27
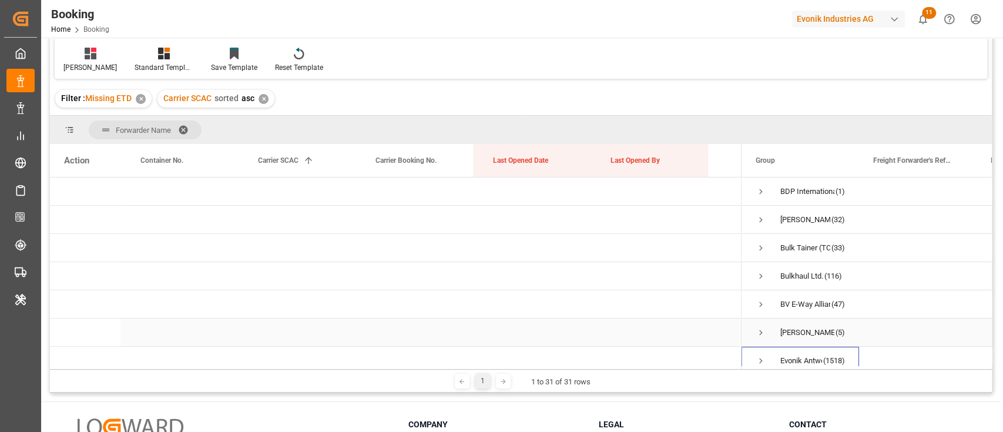
scroll to position [0, 0]
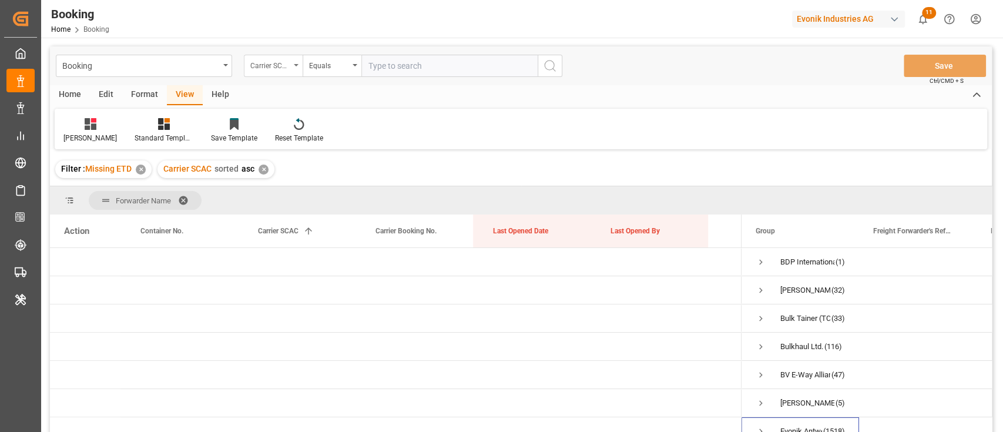
click at [291, 68] on div "Carrier SCAC" at bounding box center [273, 66] width 59 height 22
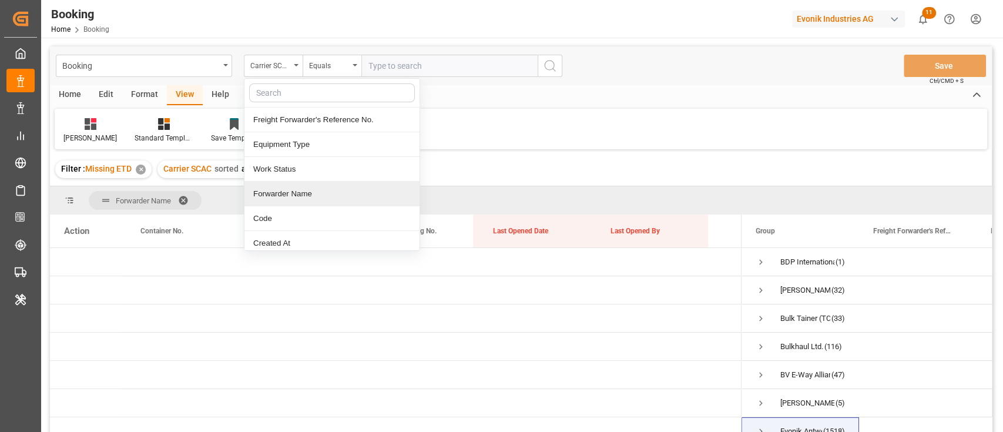
click at [312, 200] on div "Forwarder Name" at bounding box center [332, 194] width 175 height 25
click at [409, 75] on input "text" at bounding box center [449, 66] width 176 height 22
paste input "Evonik Antwerp"
type input "Evonik Antwerp"
click at [558, 68] on button "search button" at bounding box center [550, 66] width 25 height 22
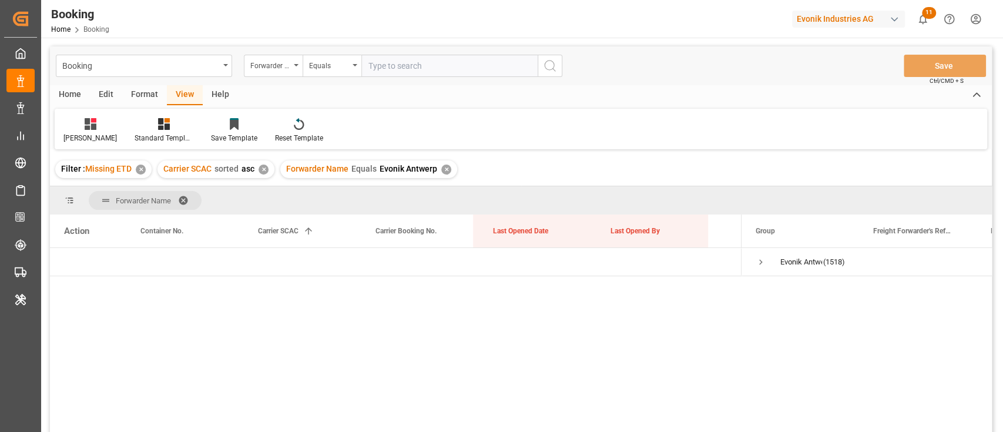
click at [266, 172] on div "✕" at bounding box center [264, 170] width 10 height 10
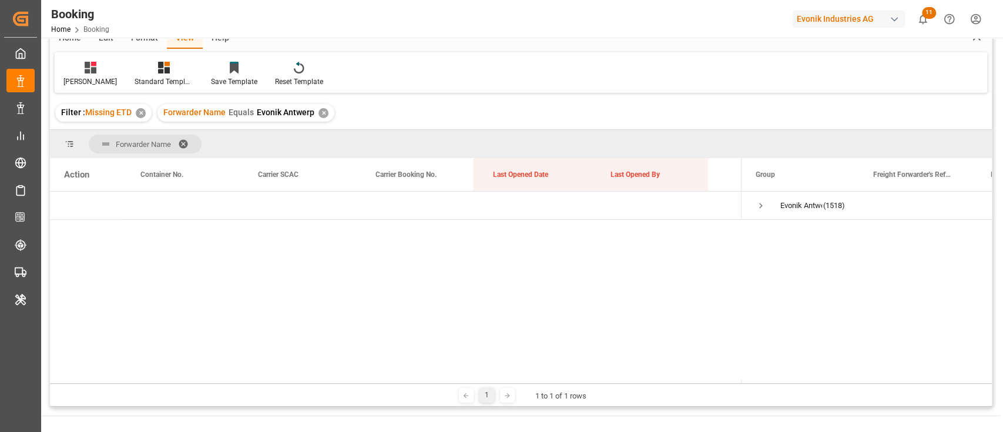
scroll to position [78, 0]
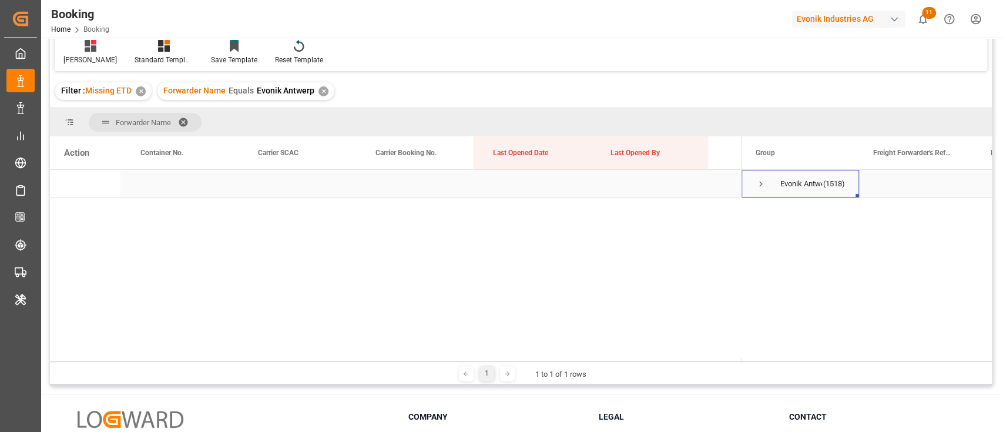
click at [759, 179] on span "Press SPACE to select this row." at bounding box center [761, 184] width 11 height 11
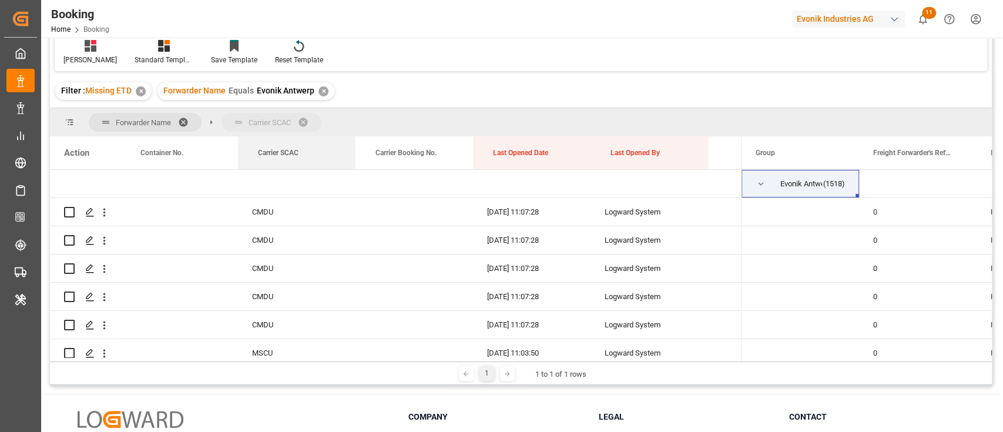
drag, startPoint x: 288, startPoint y: 132, endPoint x: 257, endPoint y: 115, distance: 35.0
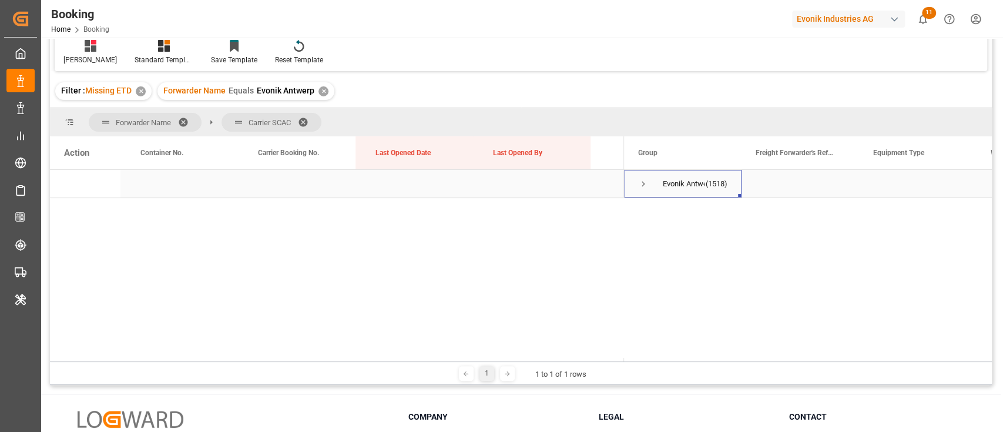
click at [648, 180] on span "Press SPACE to select this row." at bounding box center [643, 184] width 11 height 11
click at [678, 247] on span "HLCU (568)" at bounding box center [682, 246] width 89 height 26
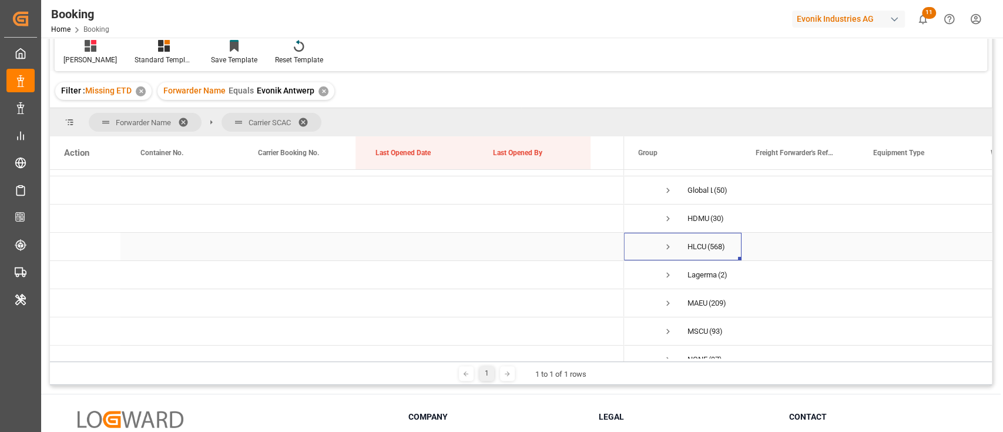
click at [671, 244] on span "Press SPACE to select this row." at bounding box center [668, 247] width 11 height 11
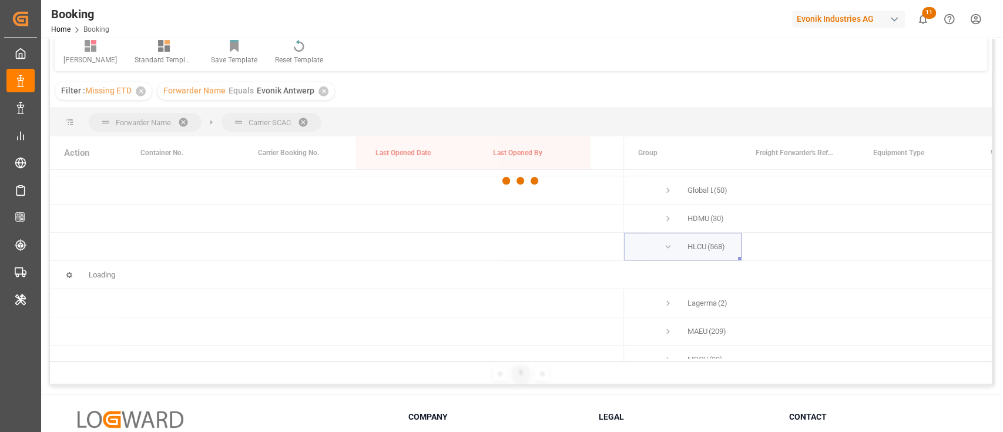
click at [671, 244] on div at bounding box center [521, 180] width 942 height 425
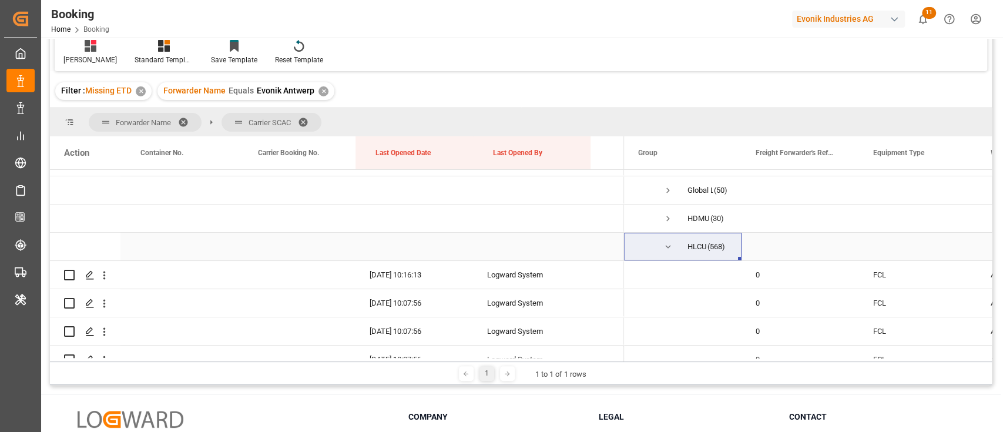
click at [671, 244] on span "Press SPACE to select this row." at bounding box center [668, 247] width 11 height 11
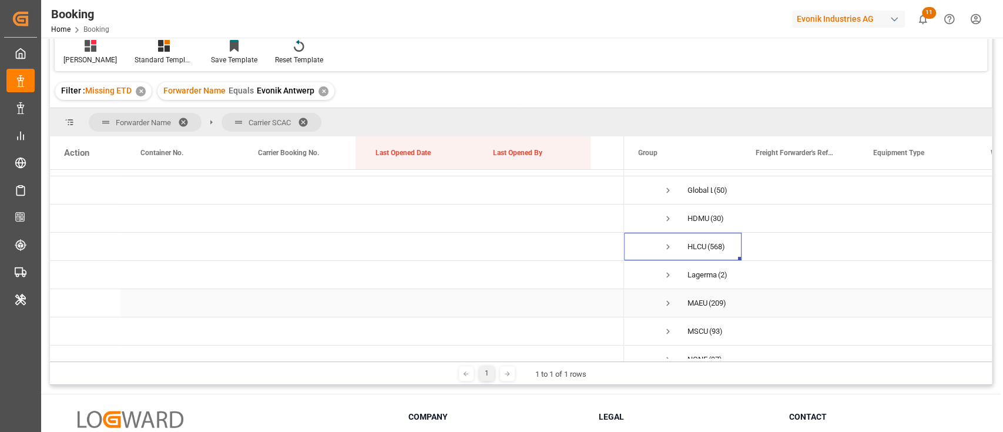
click at [677, 298] on span "MAEU (209)" at bounding box center [682, 303] width 89 height 26
click at [668, 295] on span "Press SPACE to select this row." at bounding box center [668, 303] width 11 height 27
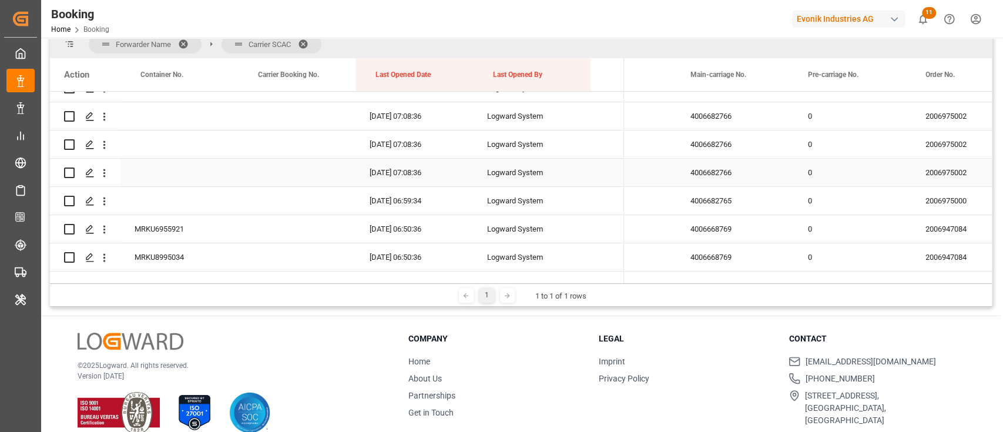
scroll to position [156, 0]
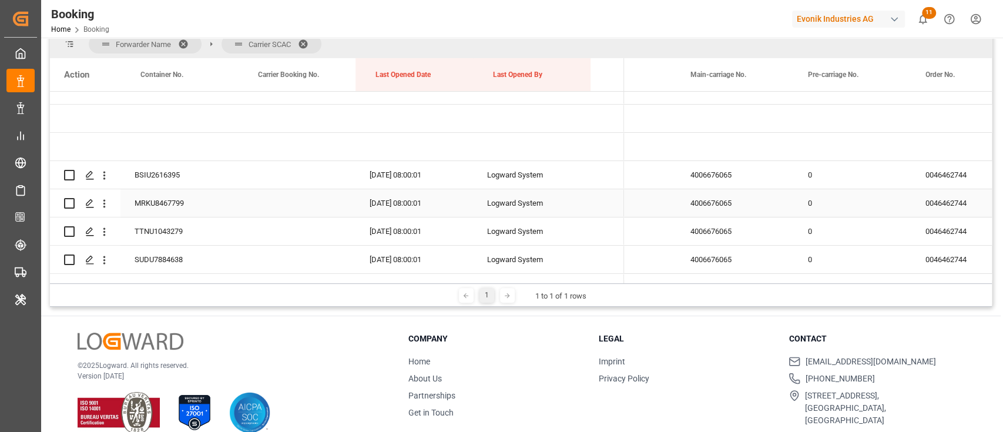
click at [722, 197] on div "4006676065" at bounding box center [736, 203] width 118 height 28
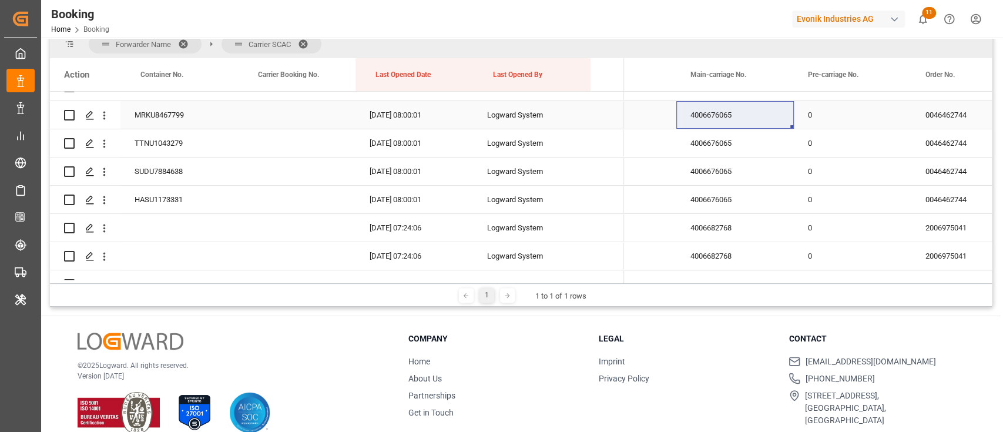
scroll to position [235, 0]
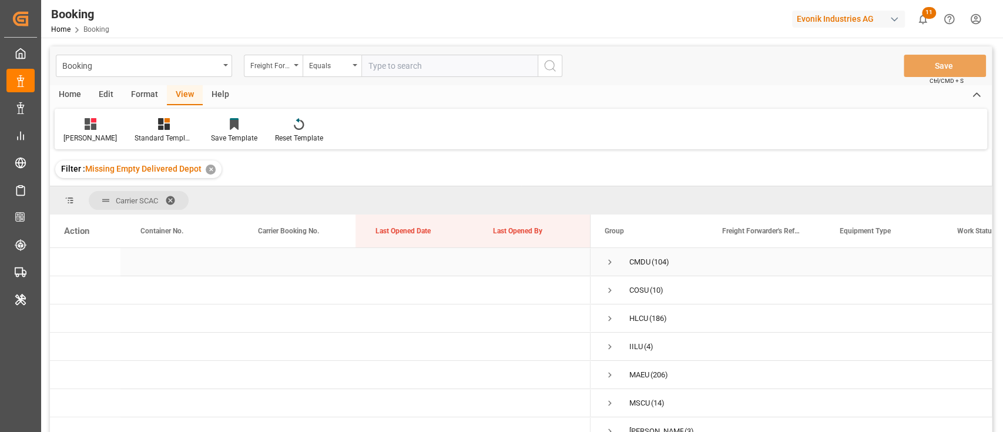
scroll to position [156, 0]
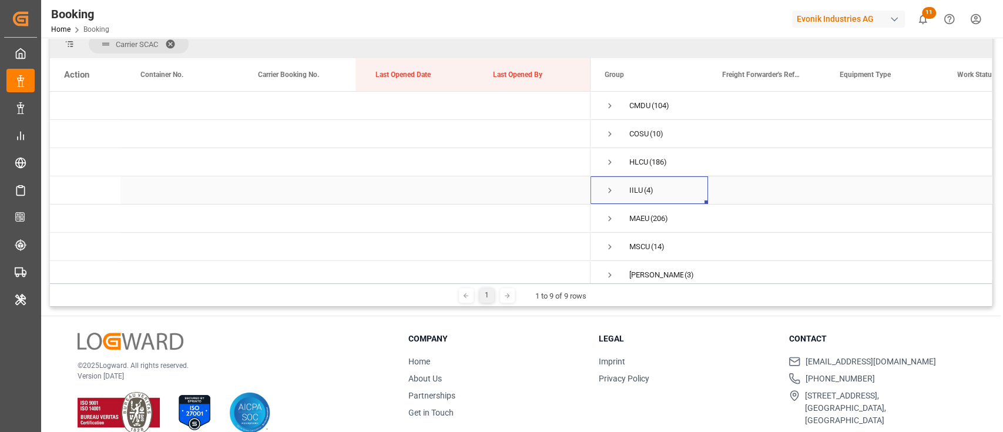
click at [608, 186] on span "Press SPACE to select this row." at bounding box center [610, 190] width 11 height 11
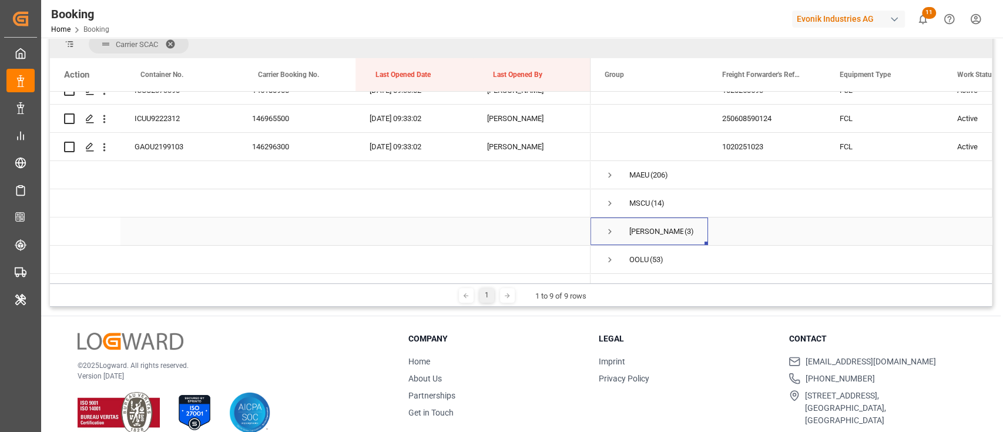
click at [612, 227] on span "Press SPACE to select this row." at bounding box center [610, 231] width 11 height 11
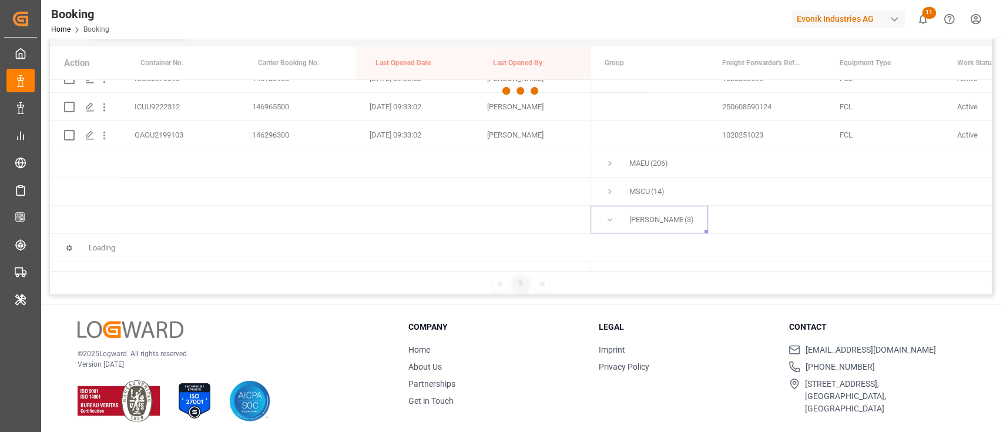
scroll to position [174, 0]
